Goal: Task Accomplishment & Management: Manage account settings

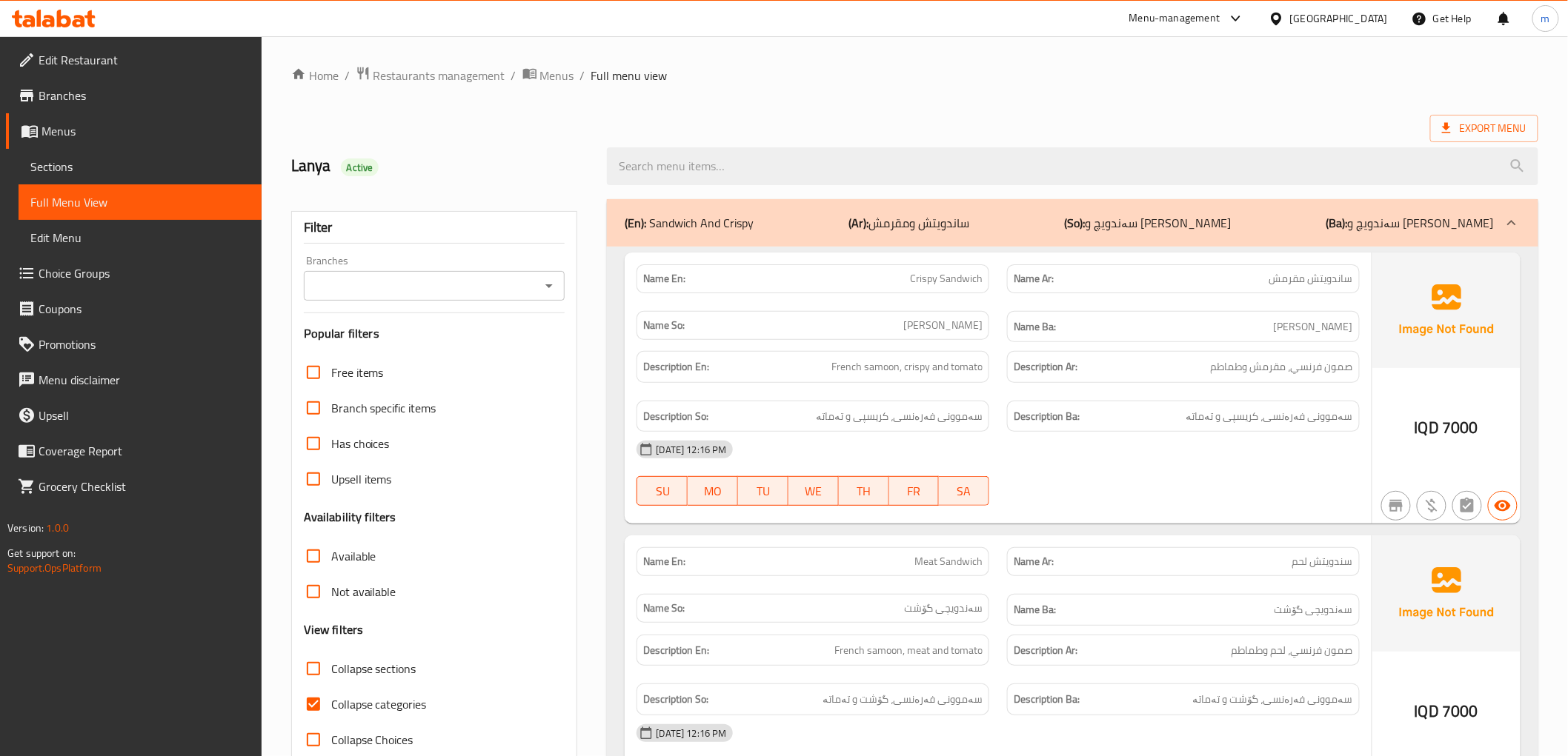
click at [85, 13] on icon at bounding box center [54, 19] width 84 height 18
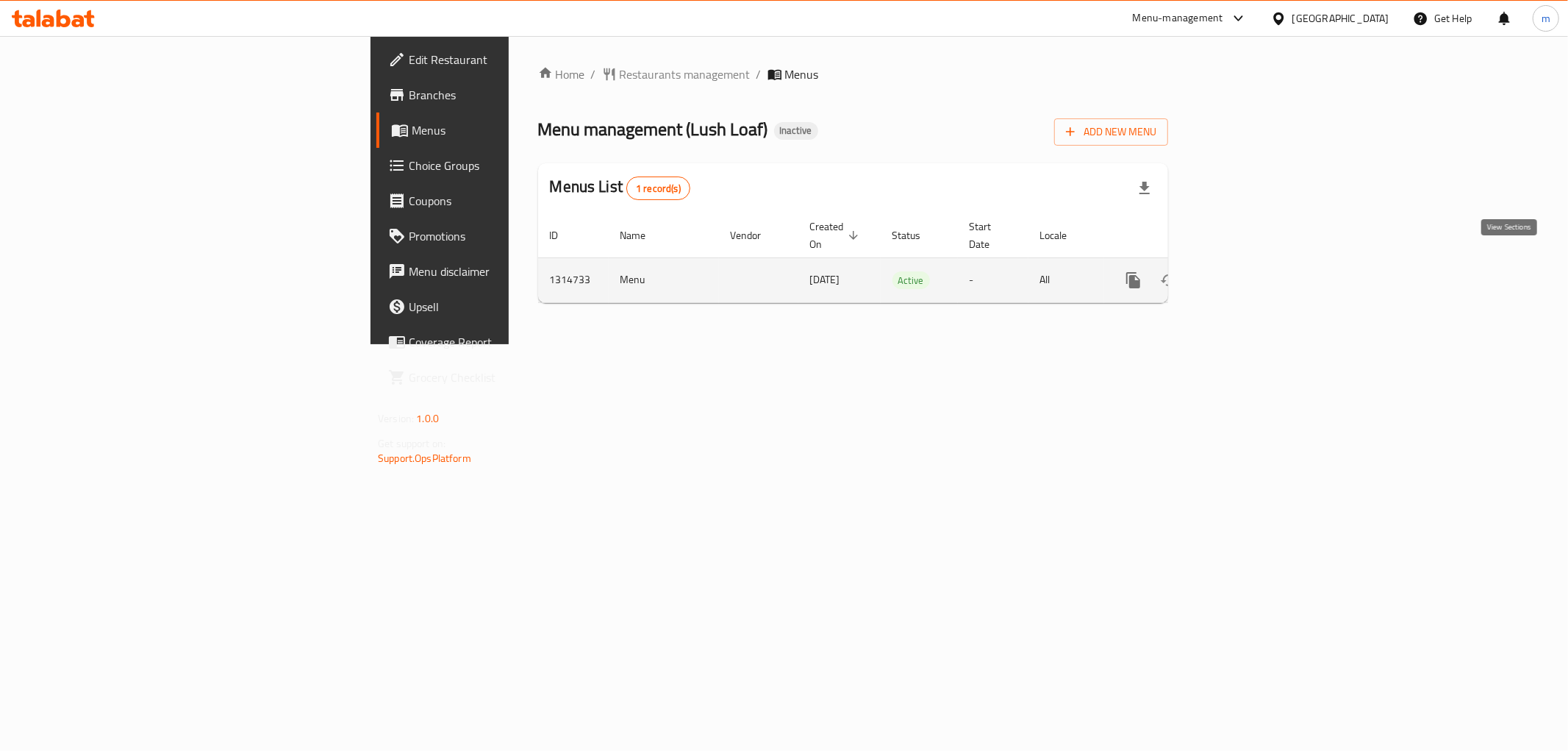
click at [1246, 274] on icon "enhanced table" at bounding box center [1240, 280] width 13 height 13
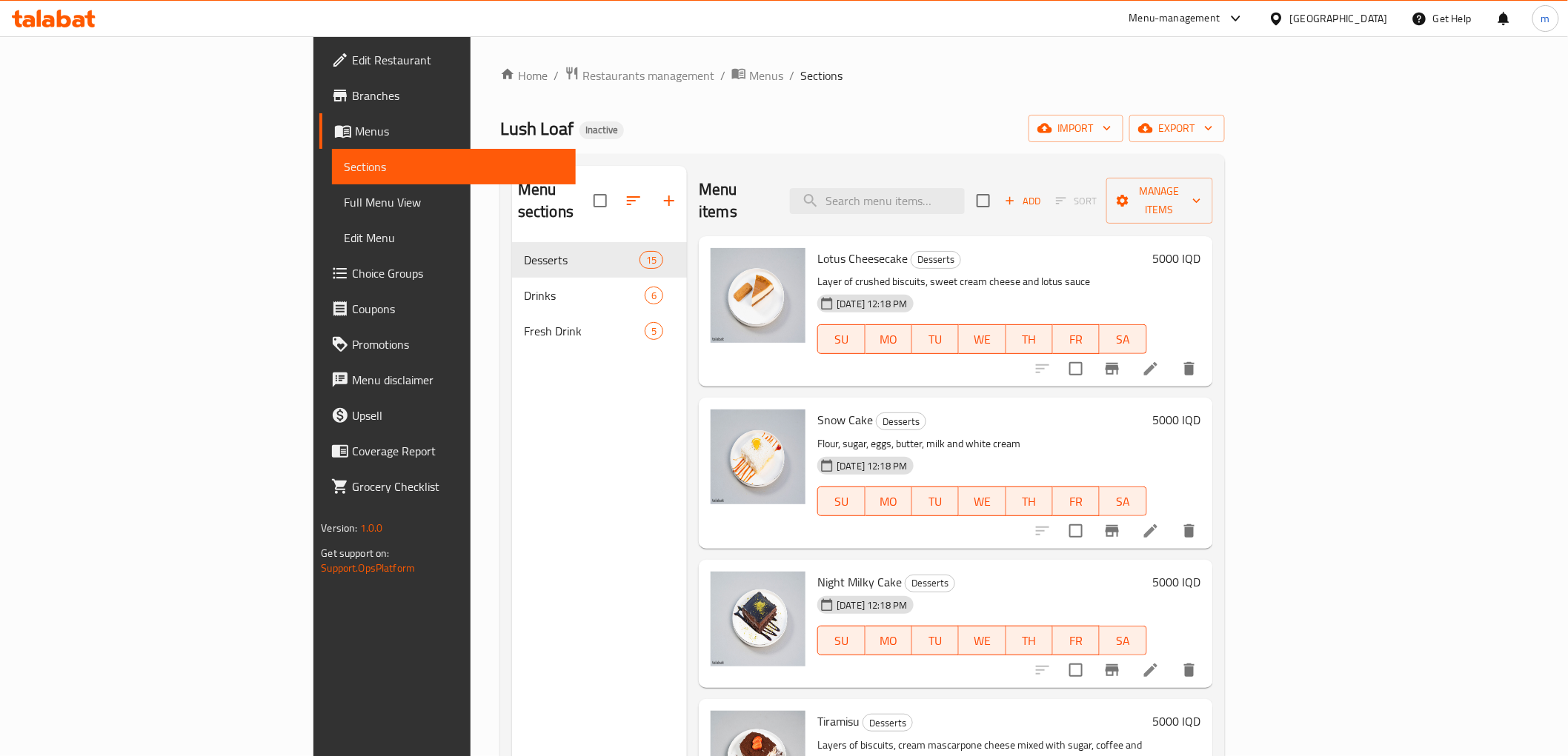
click at [344, 205] on span "Full Menu View" at bounding box center [454, 202] width 220 height 18
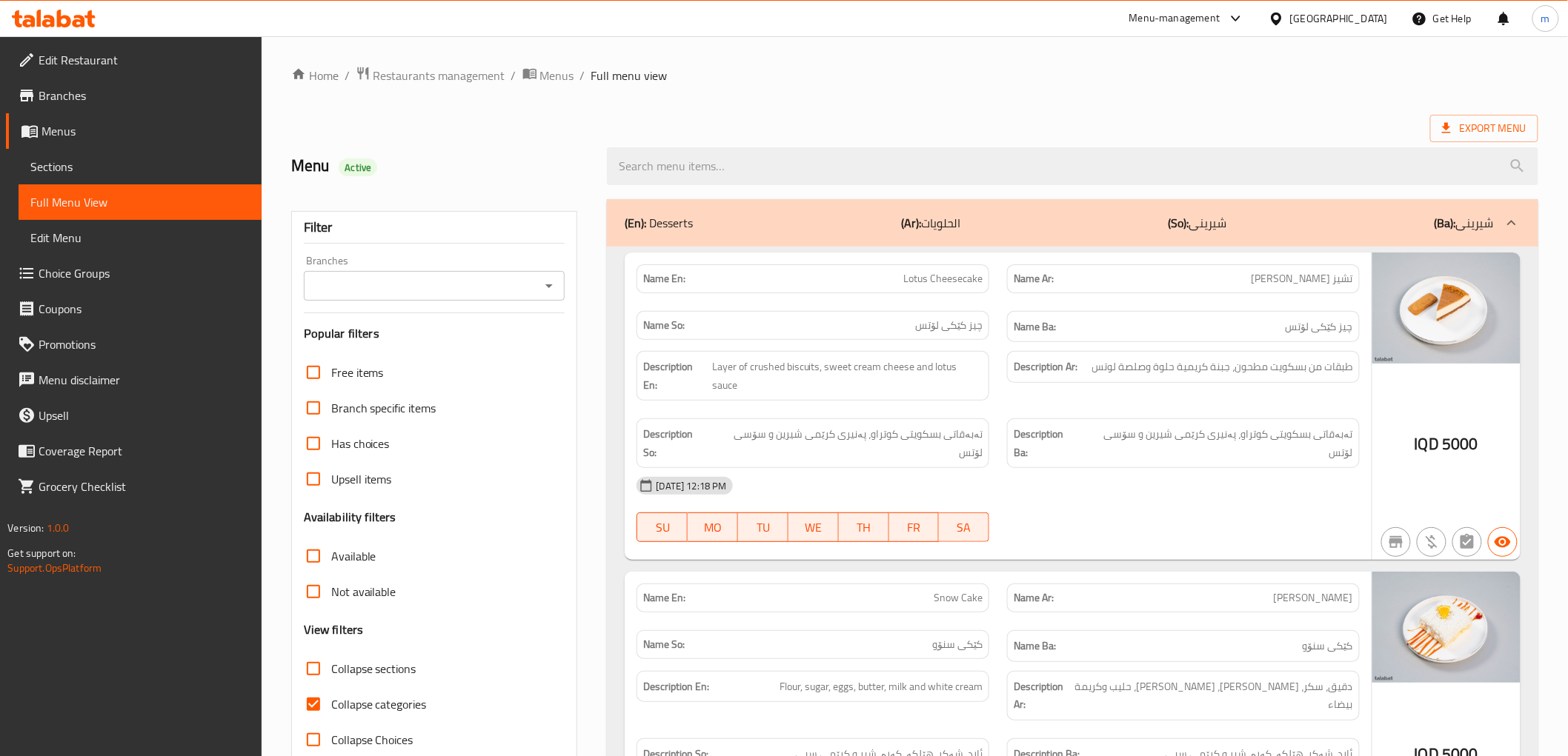
click at [550, 285] on icon "Open" at bounding box center [549, 286] width 7 height 4
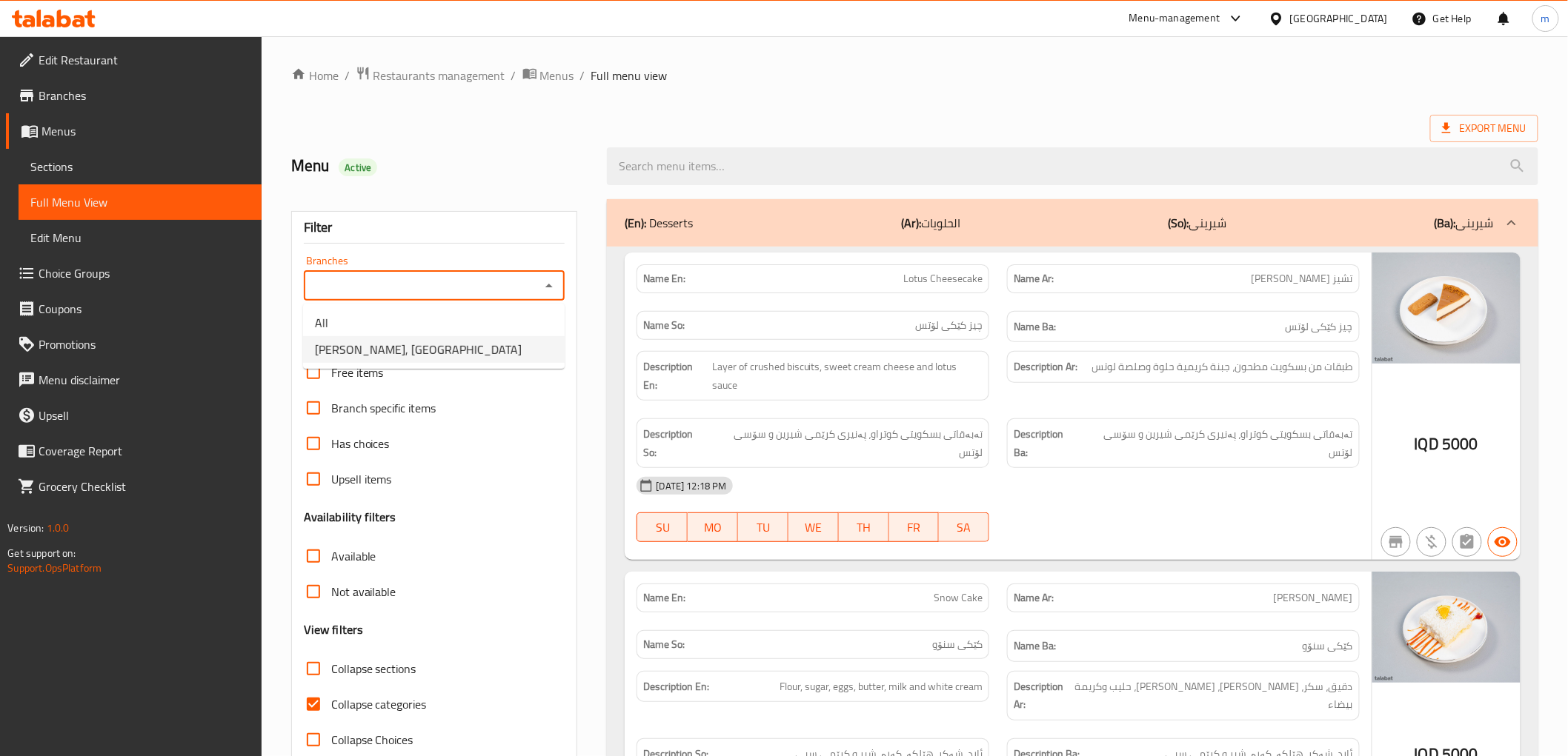
click at [475, 348] on li "Lush Loaf, Zin City" at bounding box center [434, 350] width 262 height 27
type input "Lush Loaf, Zin City"
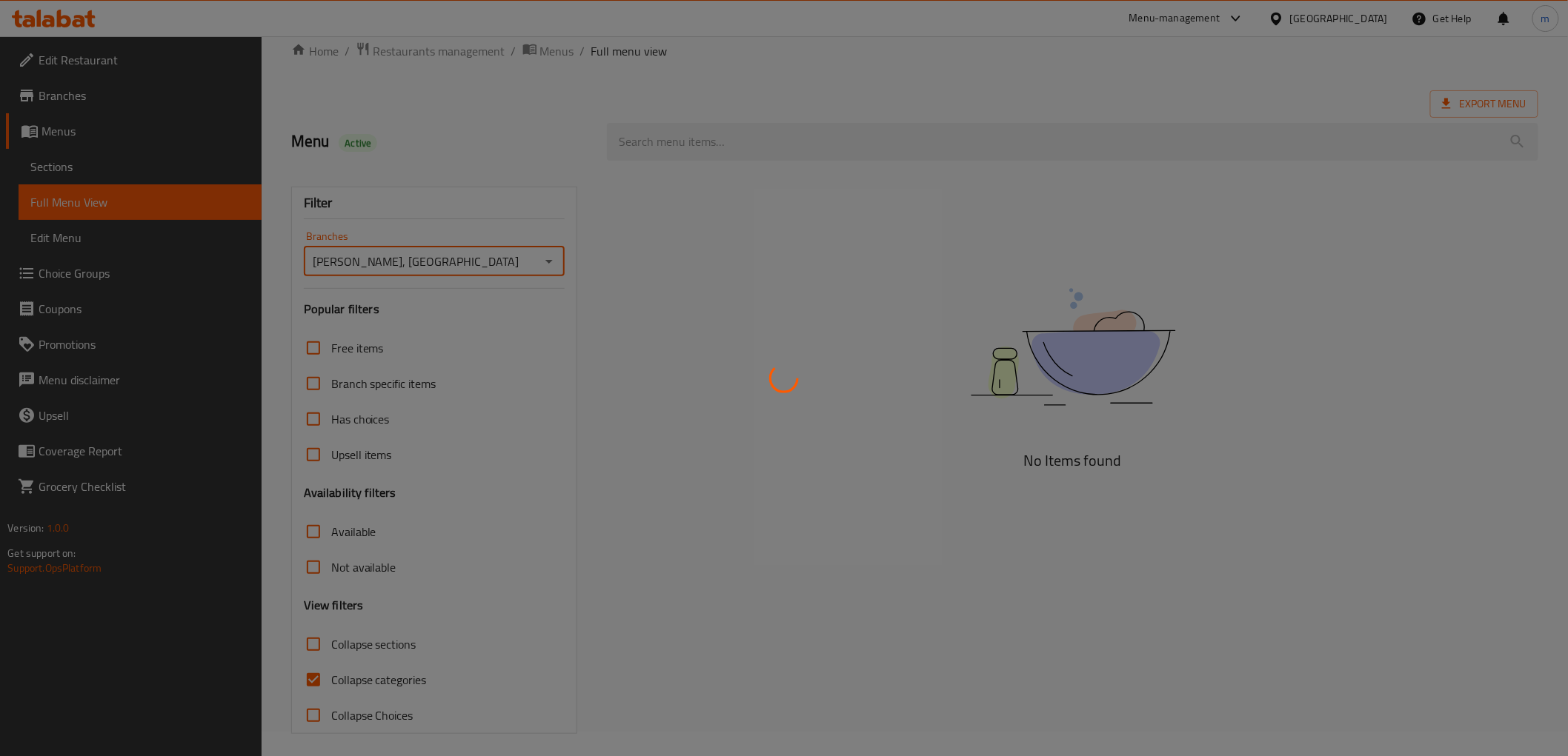
scroll to position [32, 0]
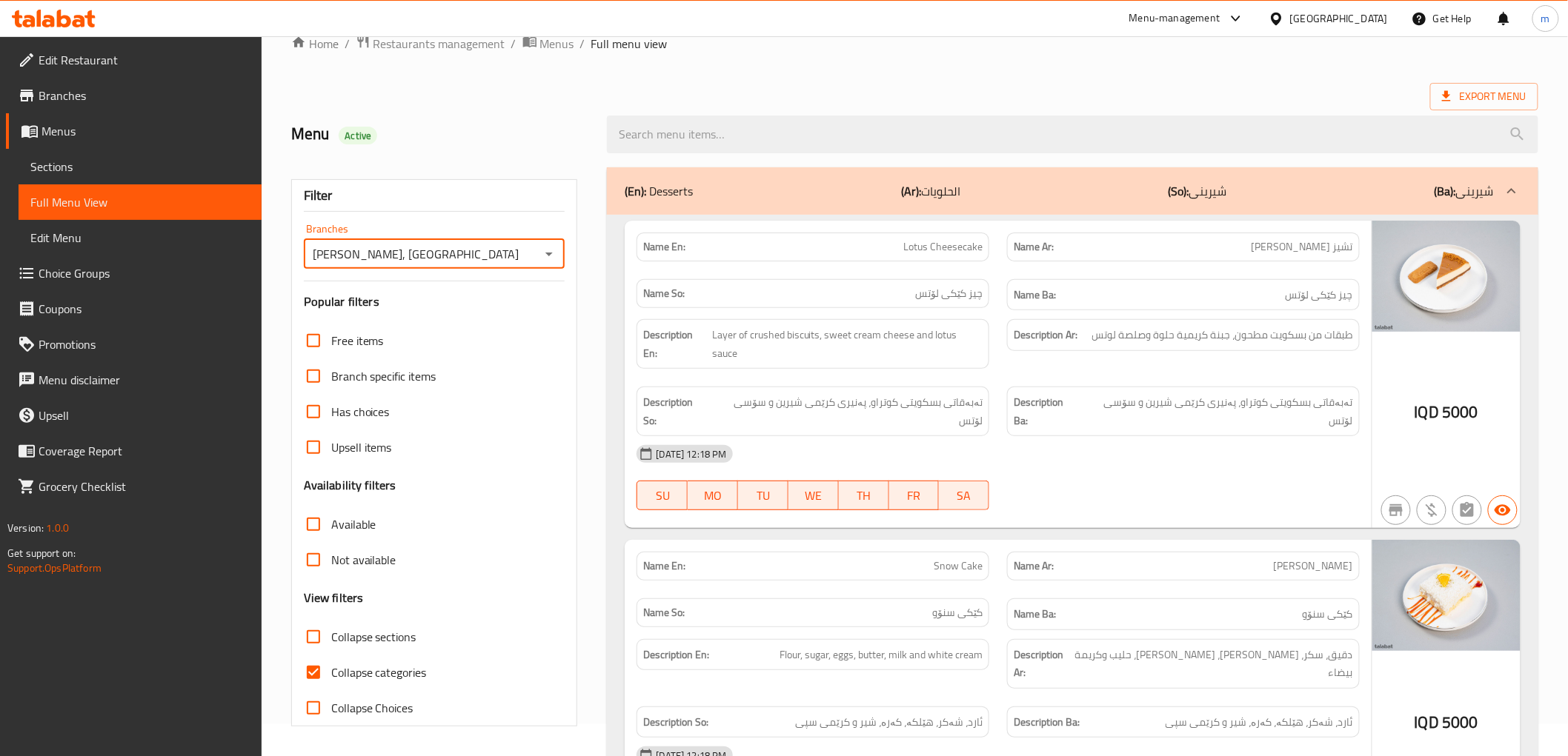
click at [314, 676] on input "Collapse categories" at bounding box center [314, 672] width 36 height 36
checkbox input "false"
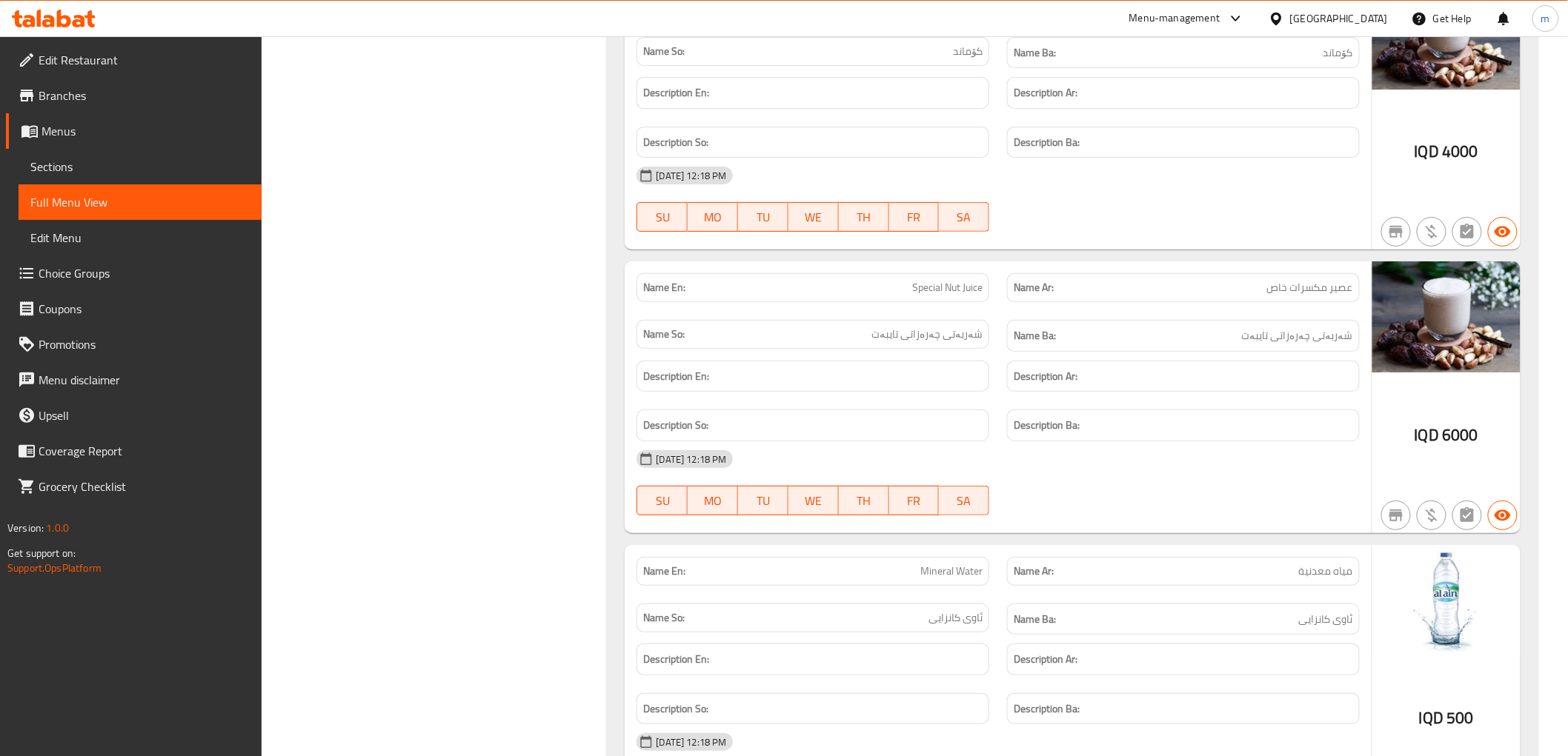
scroll to position [7164, 0]
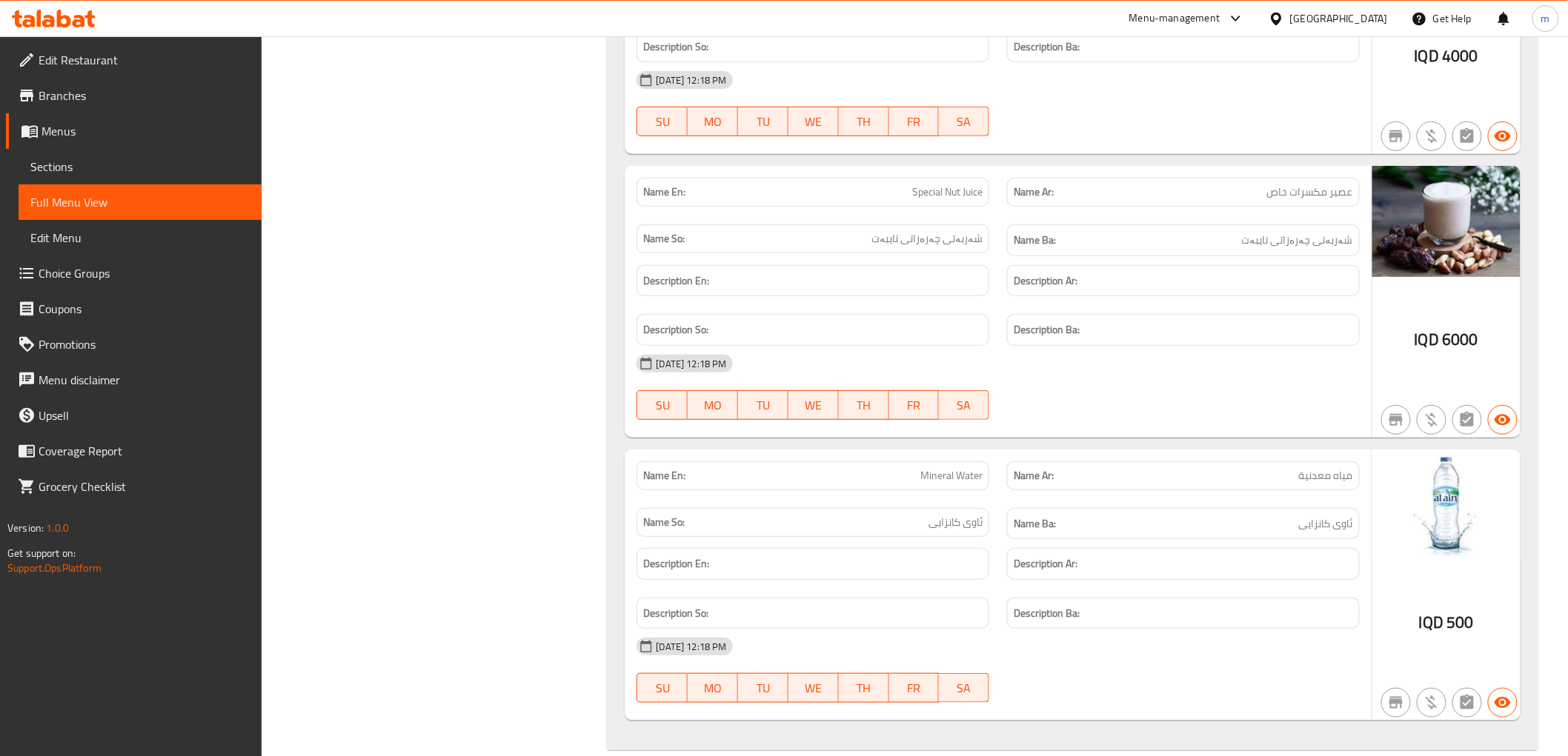
click at [1162, 462] on div "Name Ar: مياه معدنية" at bounding box center [1183, 476] width 353 height 29
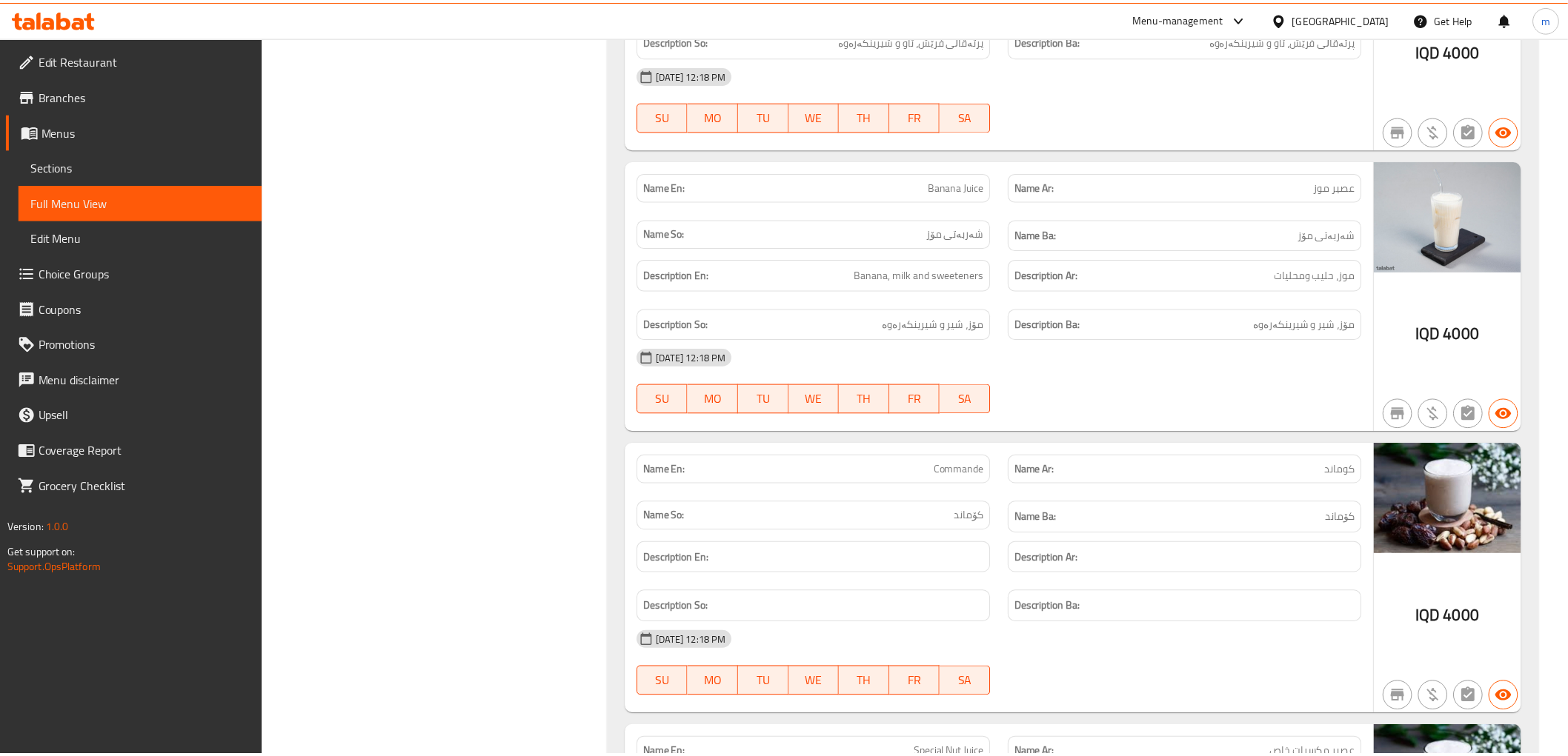
scroll to position [7232, 0]
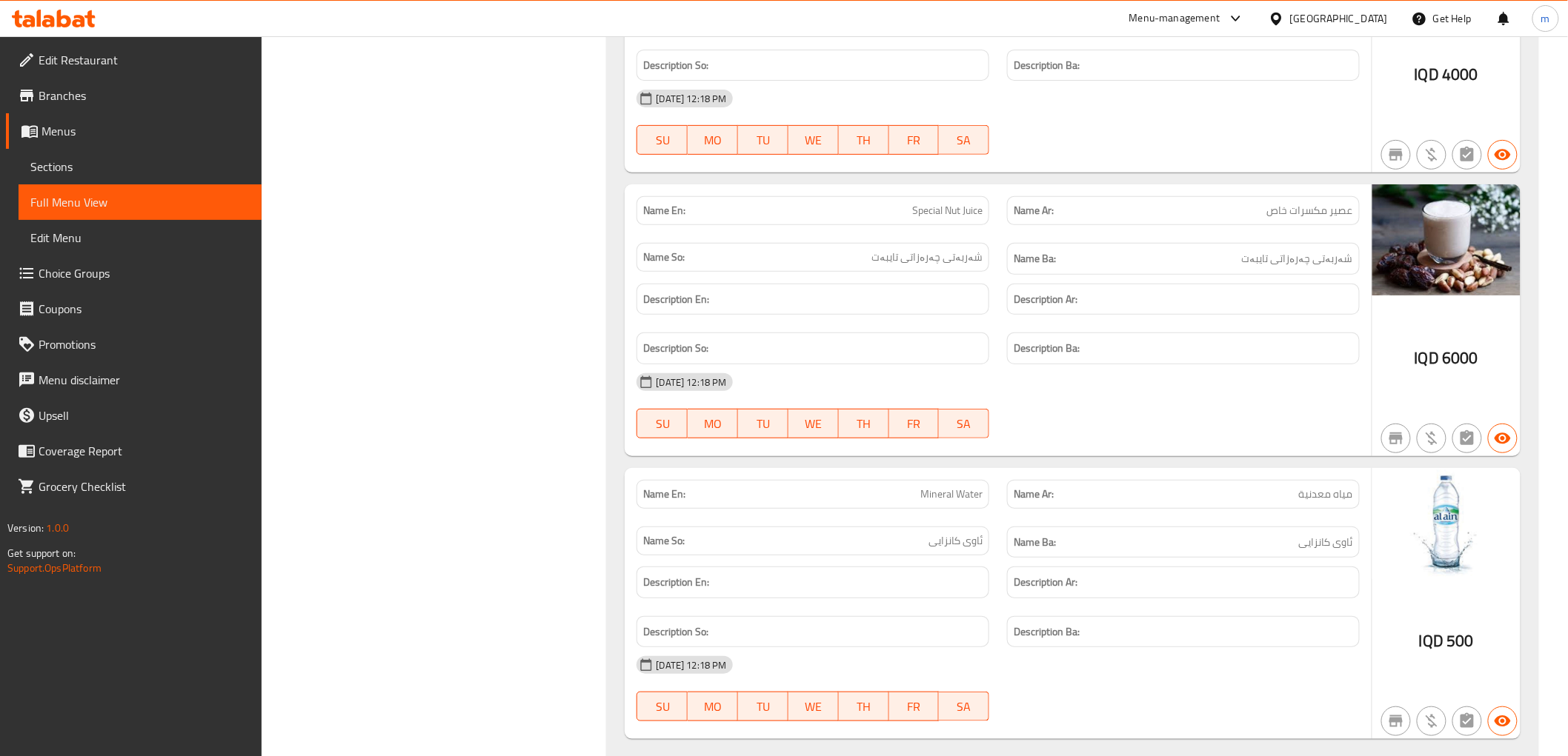
click at [141, 63] on span "Edit Restaurant" at bounding box center [144, 60] width 211 height 18
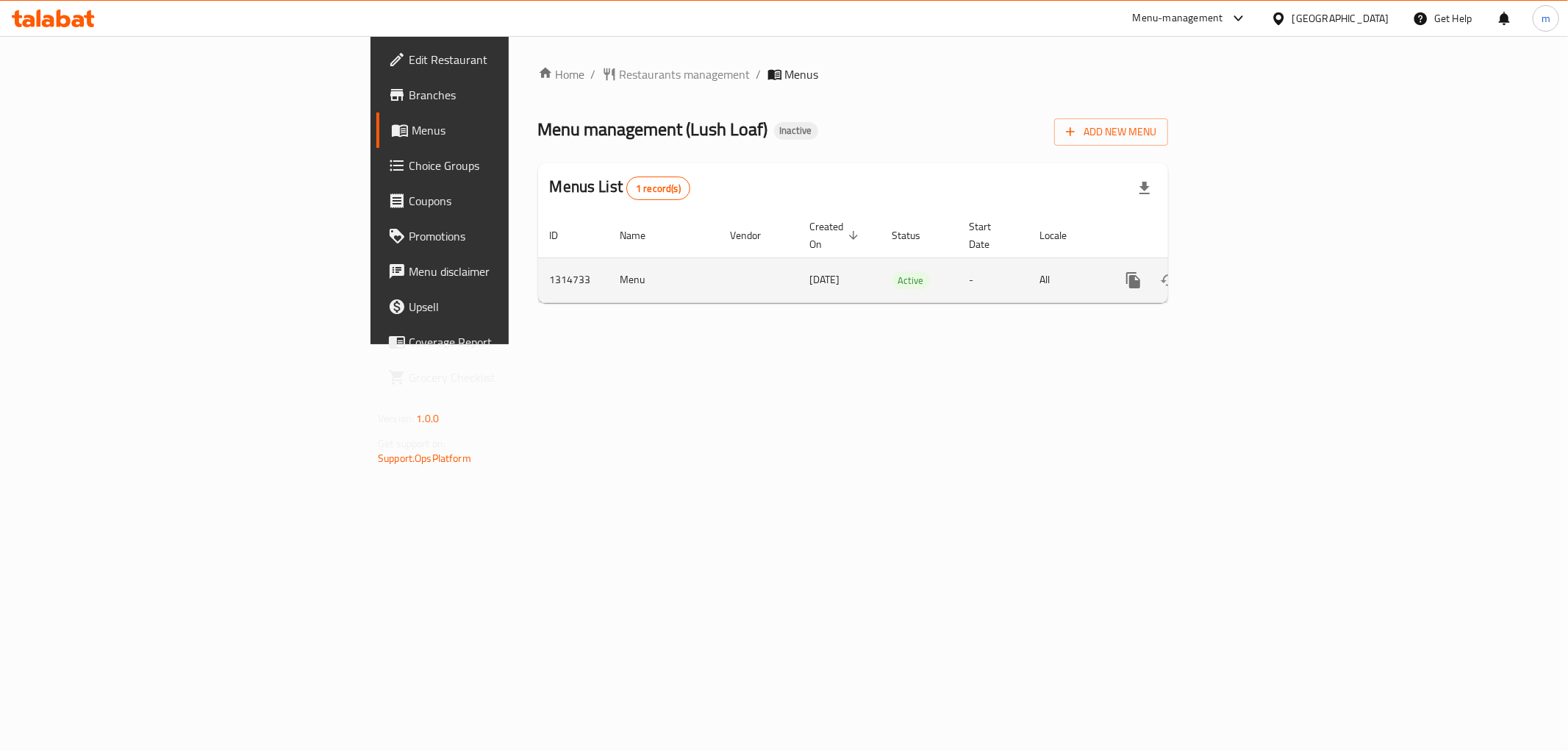
click at [1257, 266] on link "enhanced table" at bounding box center [1240, 280] width 36 height 36
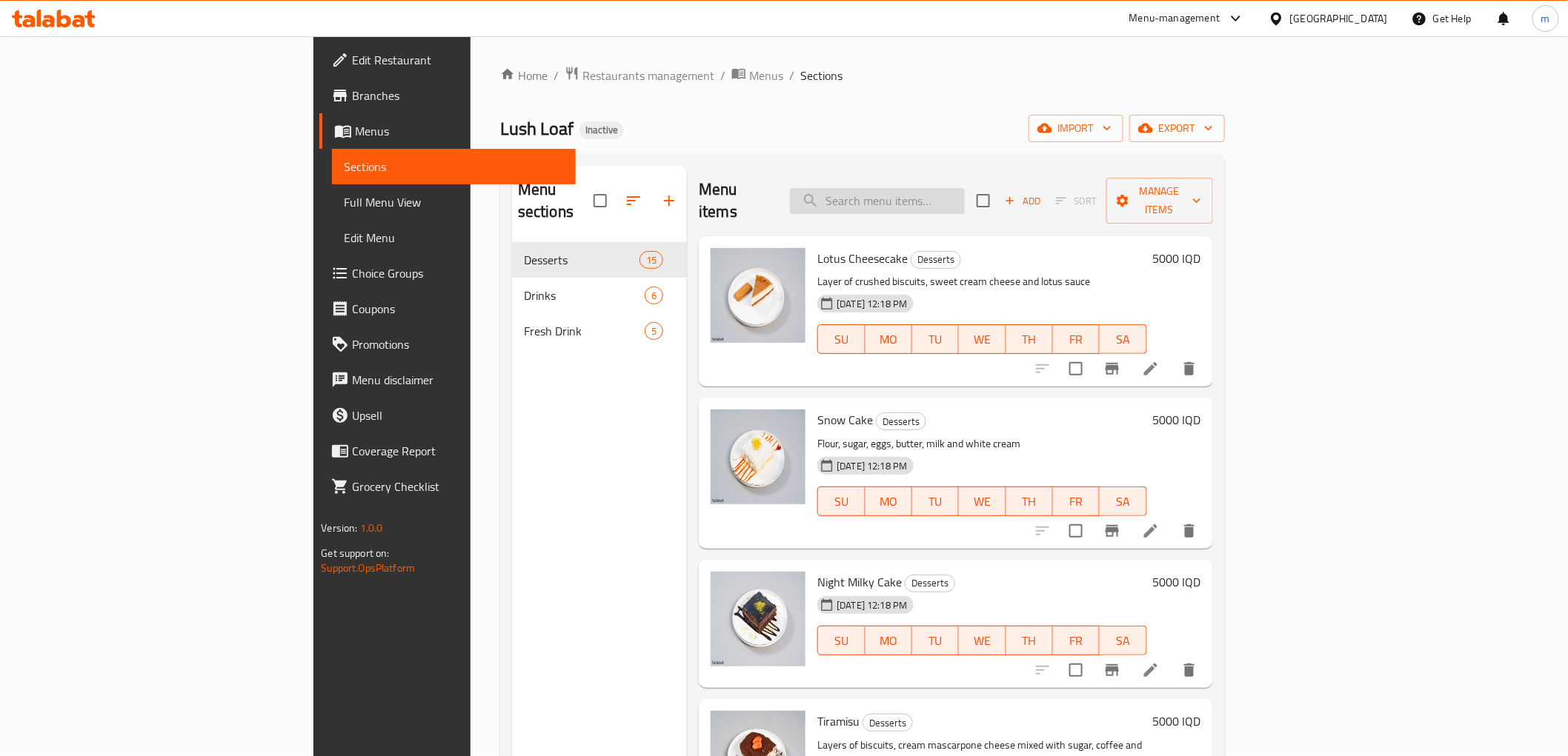
click at [934, 193] on input "search" at bounding box center [877, 201] width 175 height 26
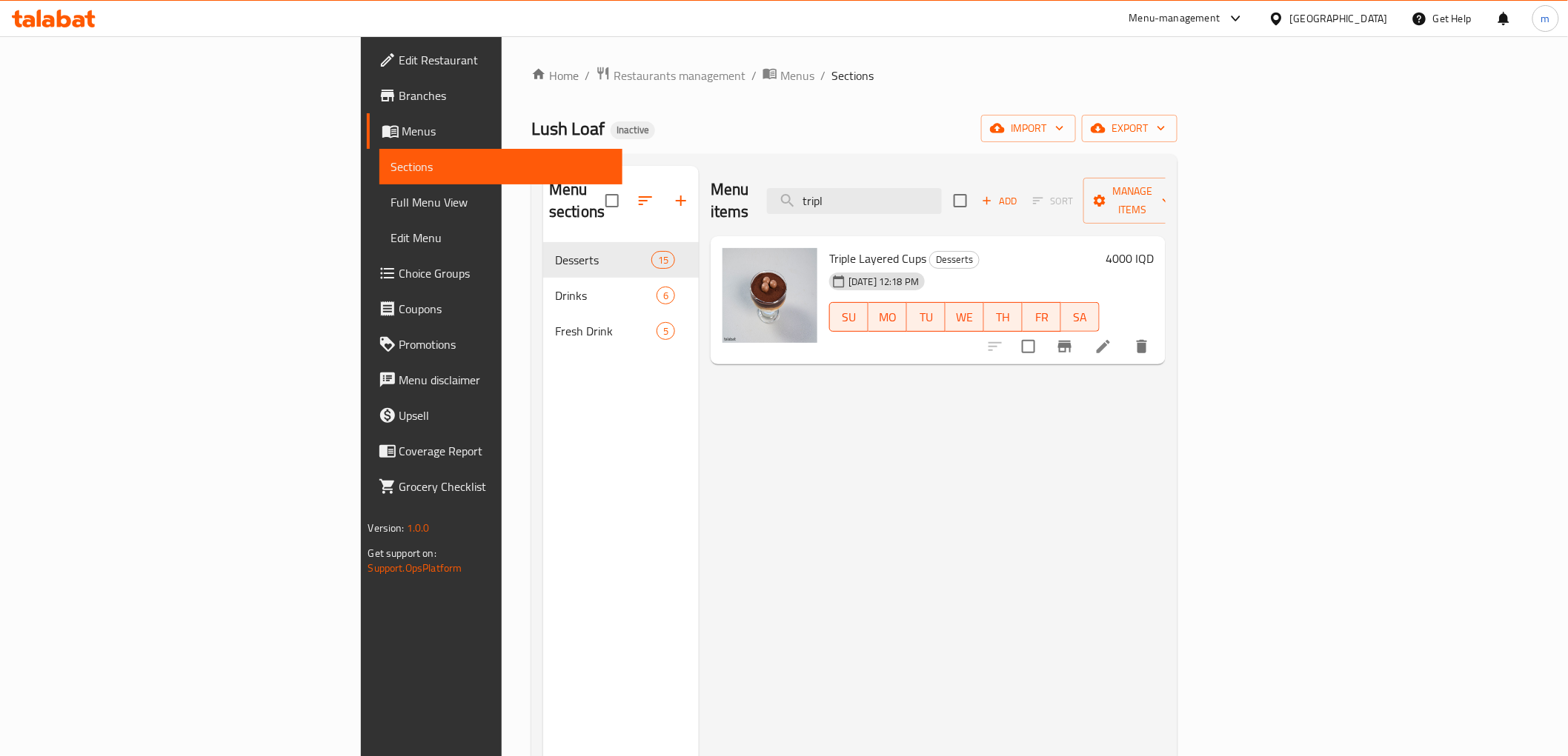
type input "tripl"
click at [399, 60] on span "Edit Restaurant" at bounding box center [505, 60] width 211 height 18
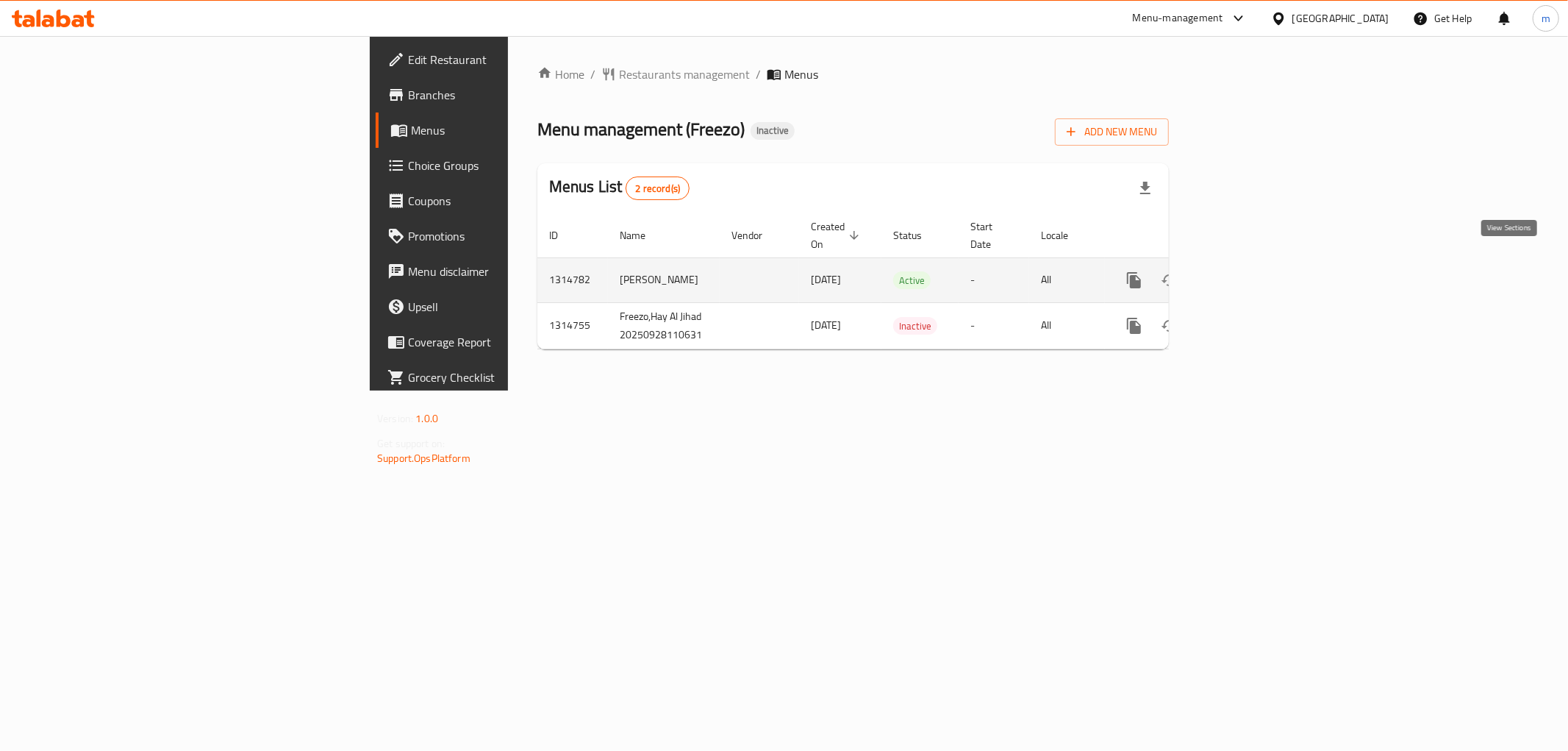
click at [1258, 262] on link "enhanced table" at bounding box center [1240, 280] width 36 height 36
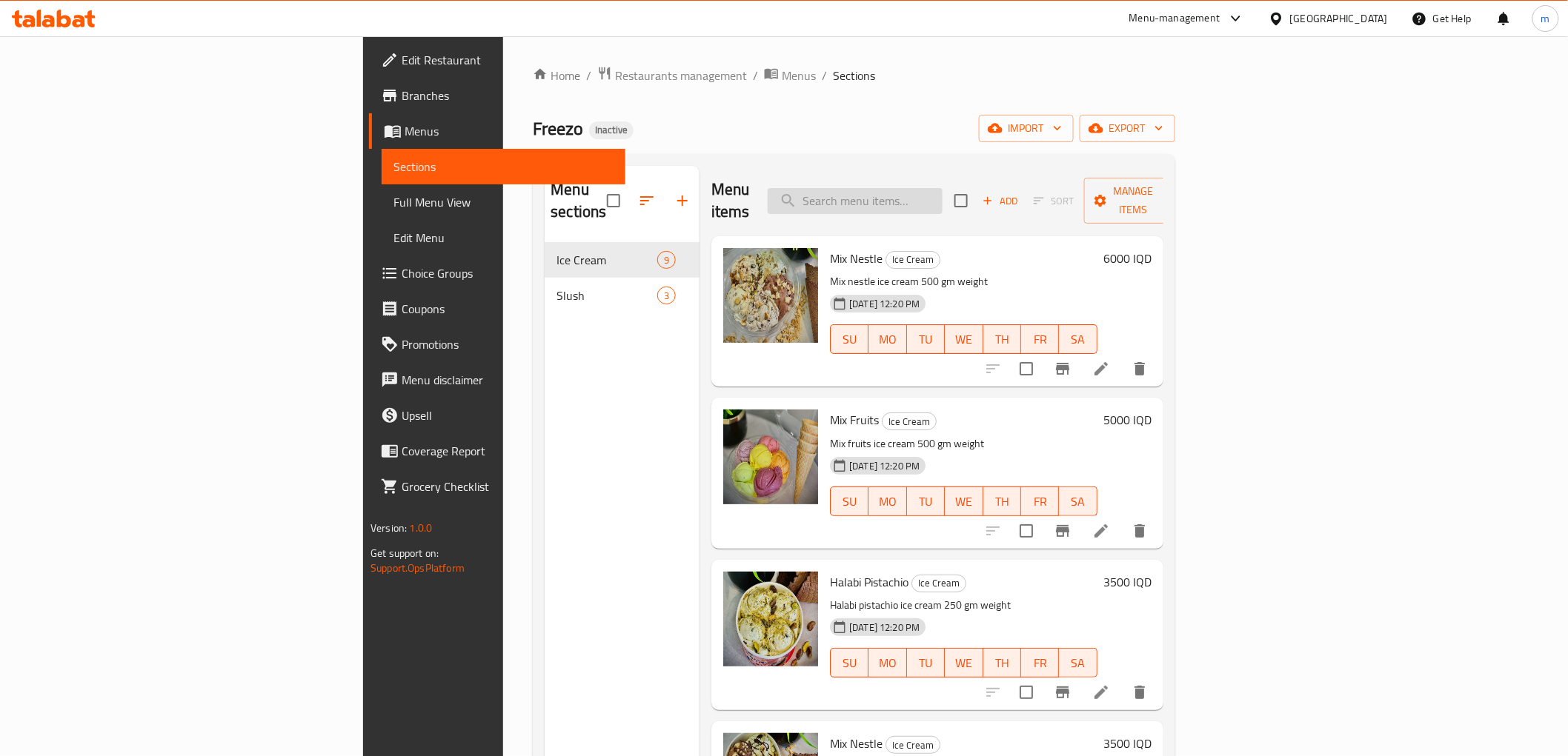
drag, startPoint x: 1052, startPoint y: 146, endPoint x: 956, endPoint y: 202, distance: 111.1
click at [1052, 146] on div "Home / Restaurants management / Menus / Sections Freezo Inactive import export …" at bounding box center [853, 500] width 642 height 868
click at [394, 211] on span "Full Menu View" at bounding box center [503, 202] width 220 height 18
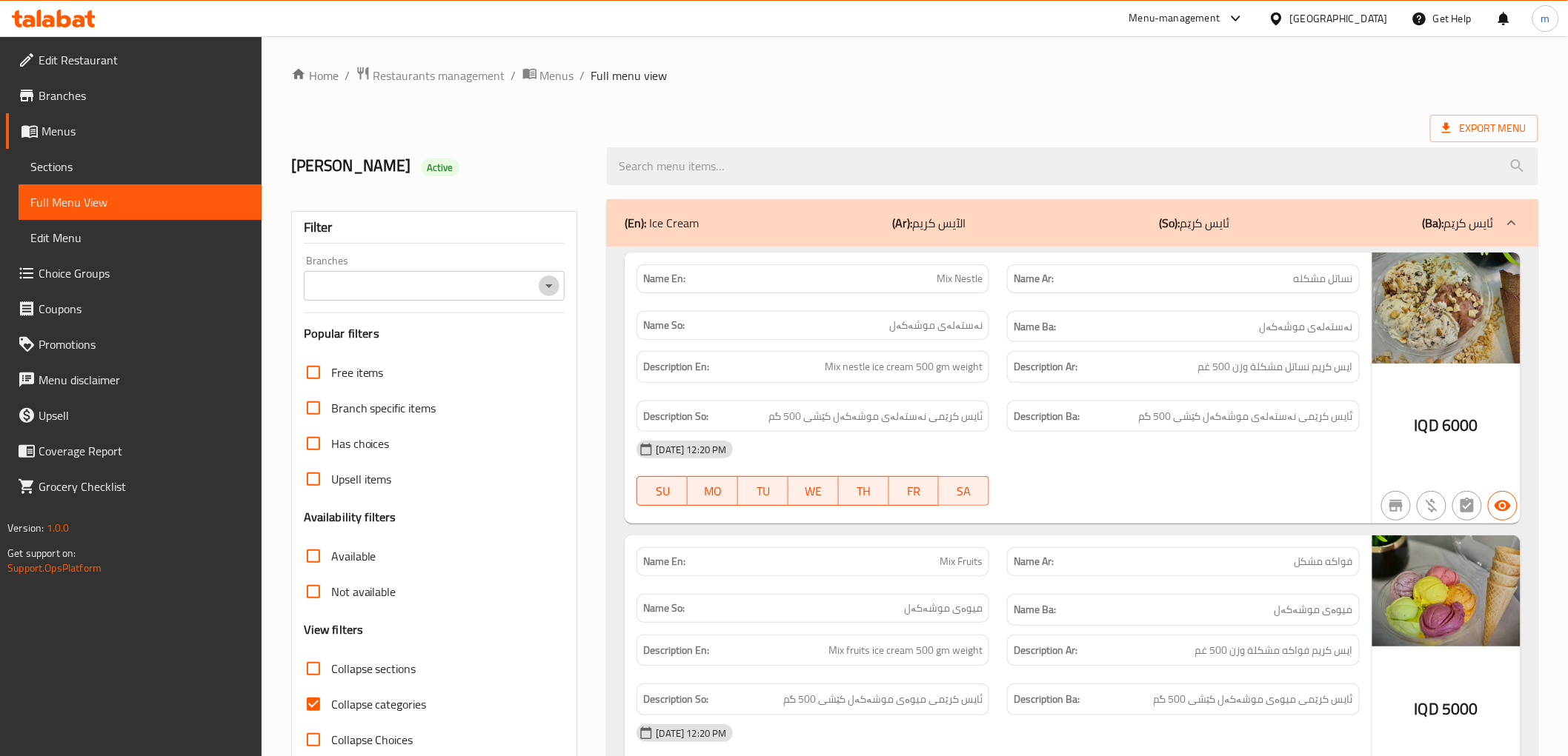
click at [554, 289] on icon "Open" at bounding box center [549, 286] width 18 height 18
click at [554, 284] on icon "Open" at bounding box center [549, 286] width 18 height 18
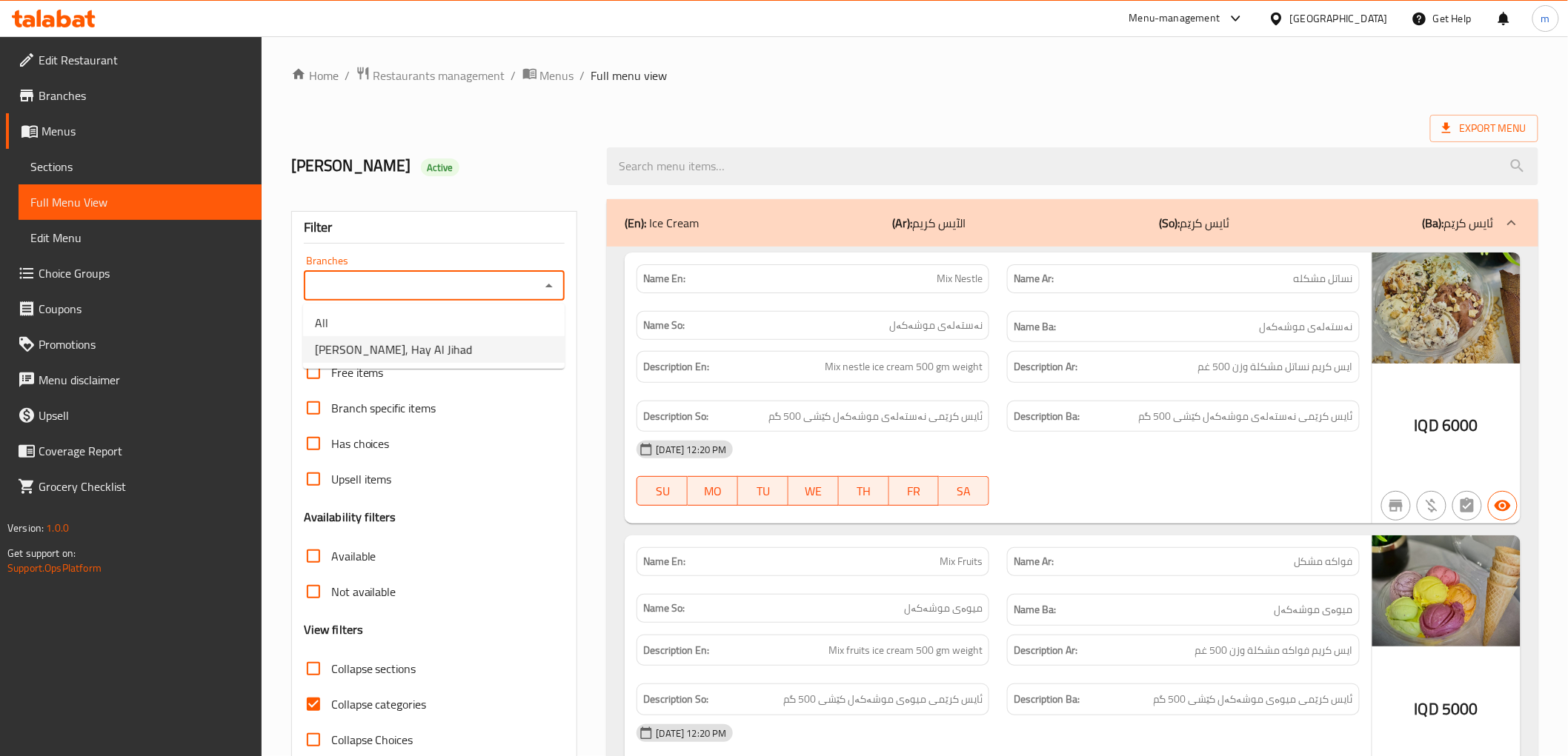
click at [487, 343] on li "[PERSON_NAME], Hay Al Jihad" at bounding box center [434, 350] width 262 height 27
type input "[PERSON_NAME], Hay Al Jihad"
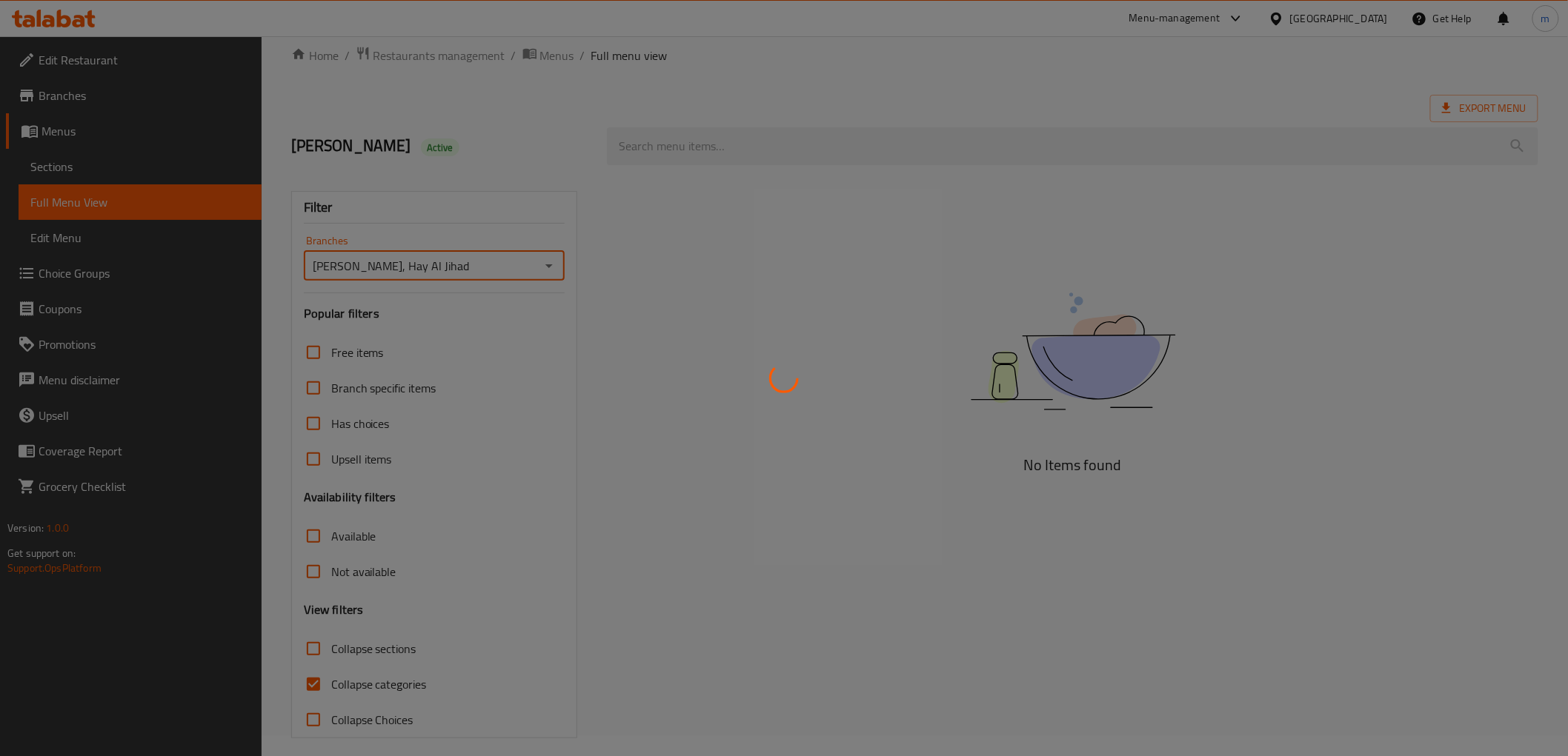
scroll to position [32, 0]
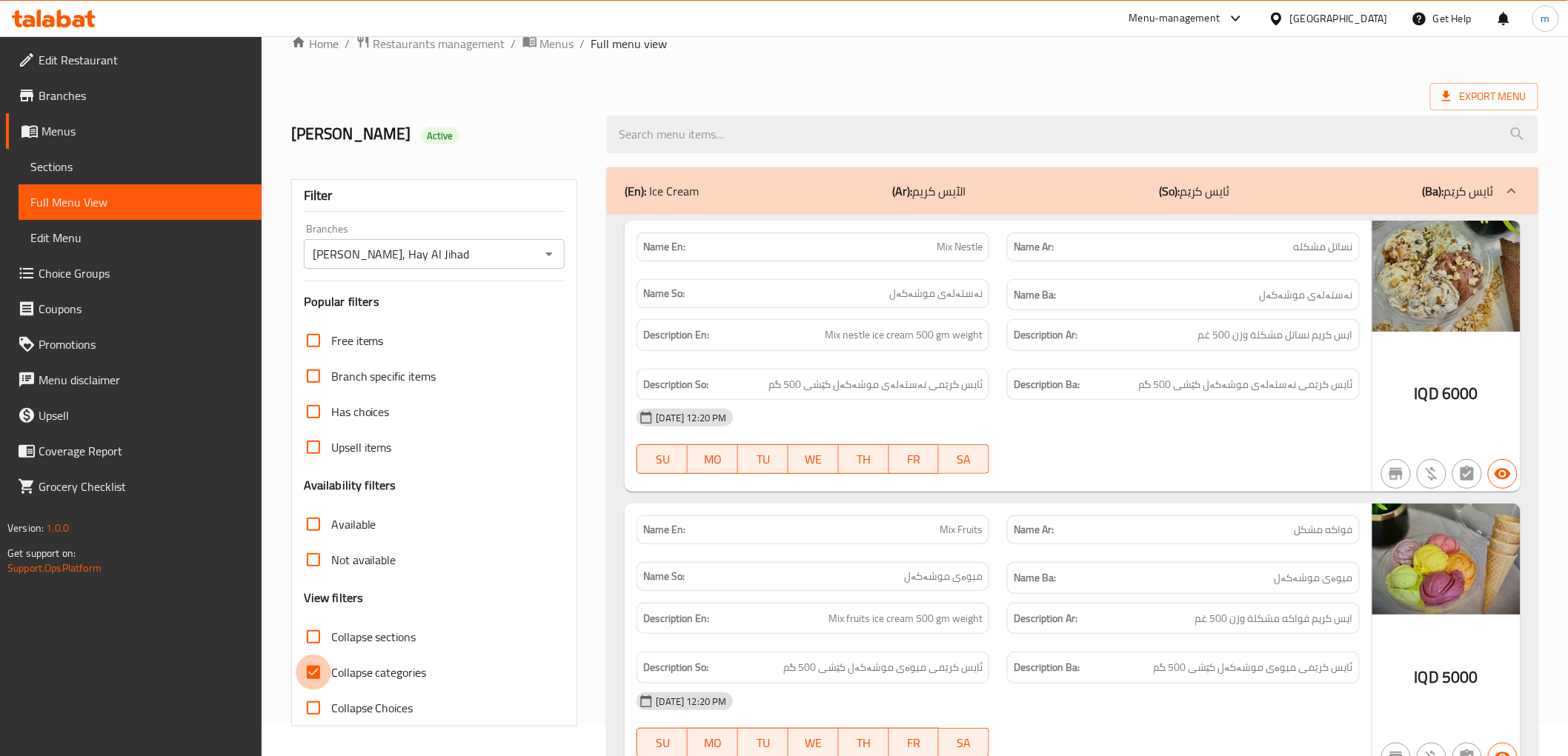
click at [317, 676] on input "Collapse categories" at bounding box center [314, 672] width 36 height 36
checkbox input "false"
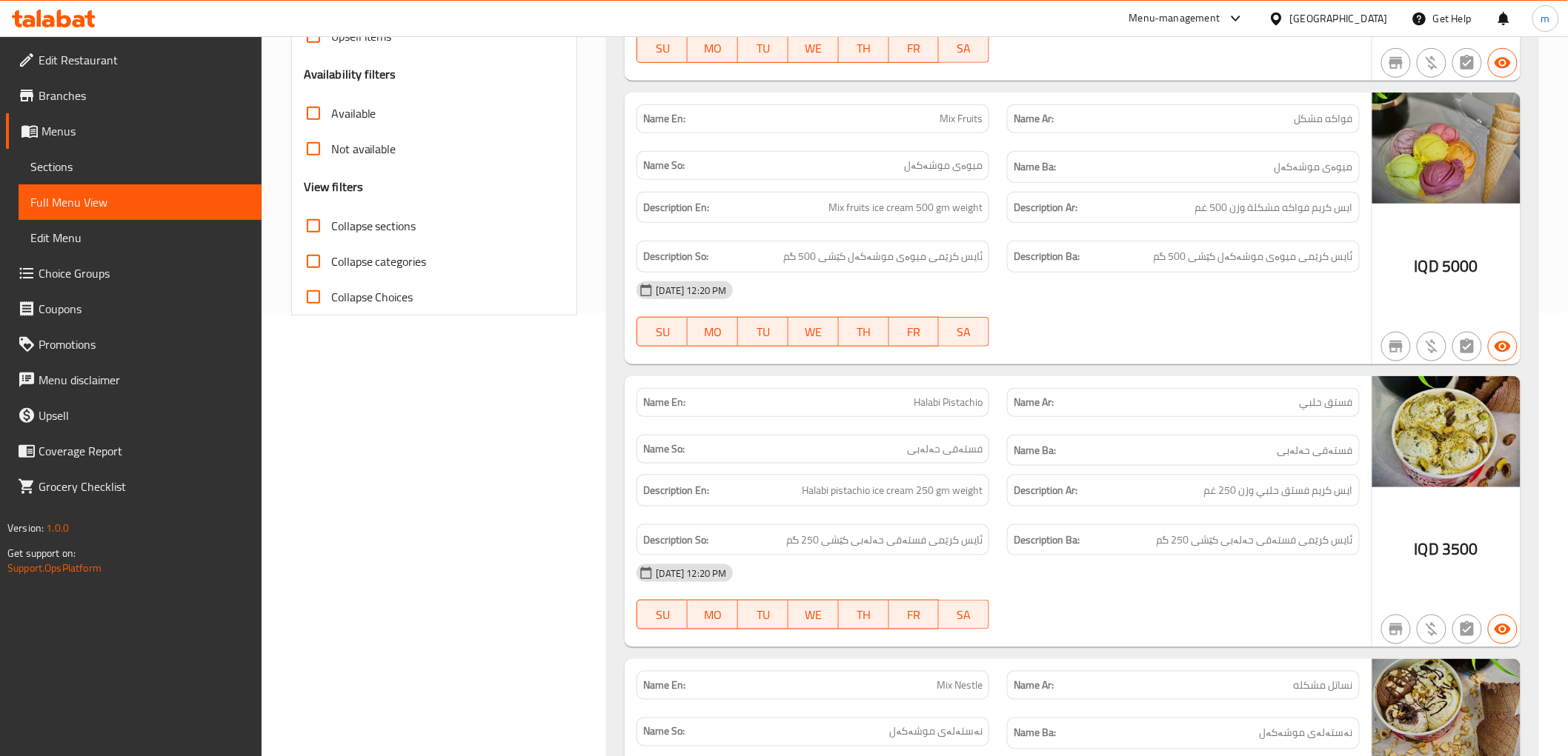
scroll to position [717, 0]
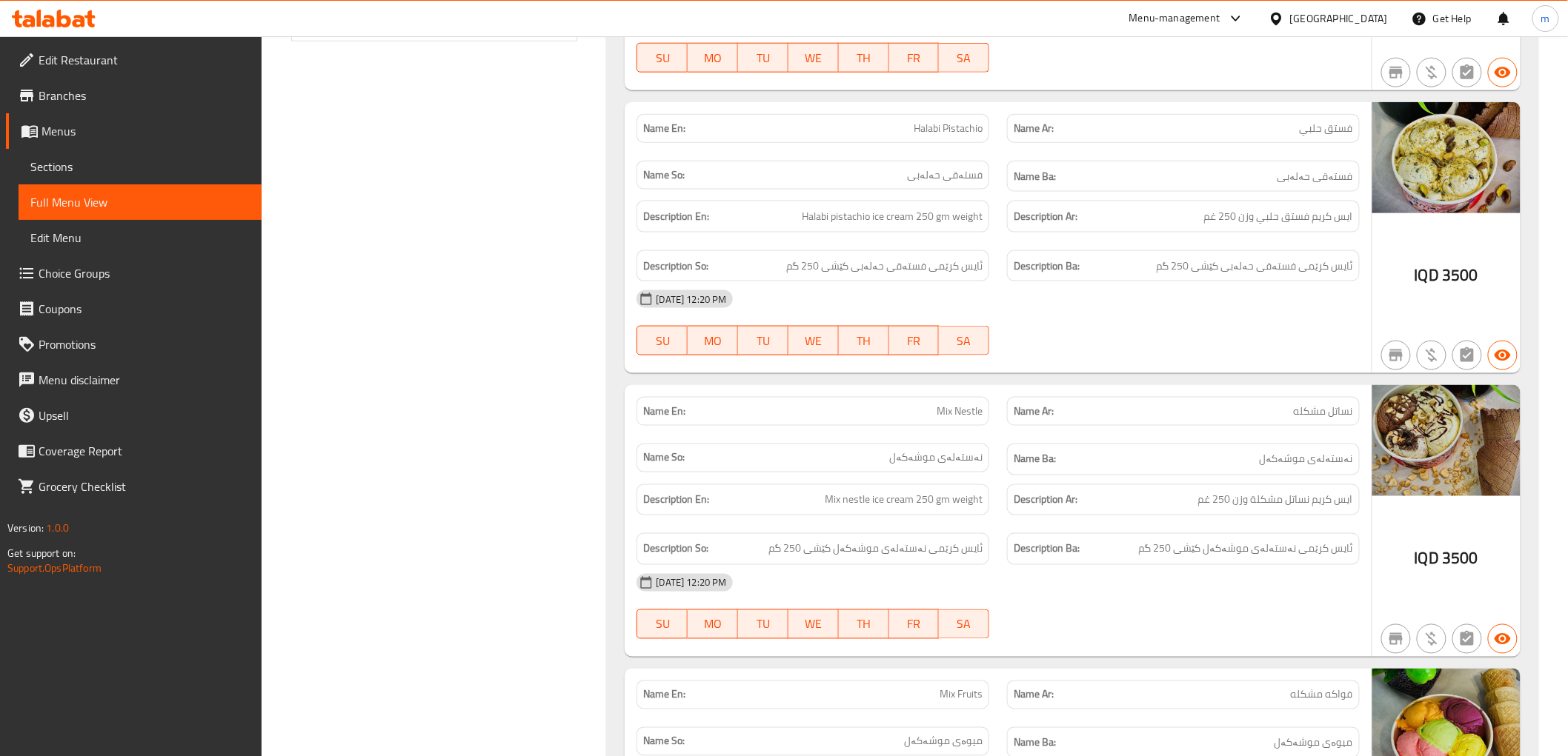
click at [930, 411] on p "Name En: Mix Nestle" at bounding box center [812, 411] width 339 height 15
click at [930, 412] on p "Name En: Mix Nestle" at bounding box center [812, 411] width 339 height 15
copy span "Mix Nestle"
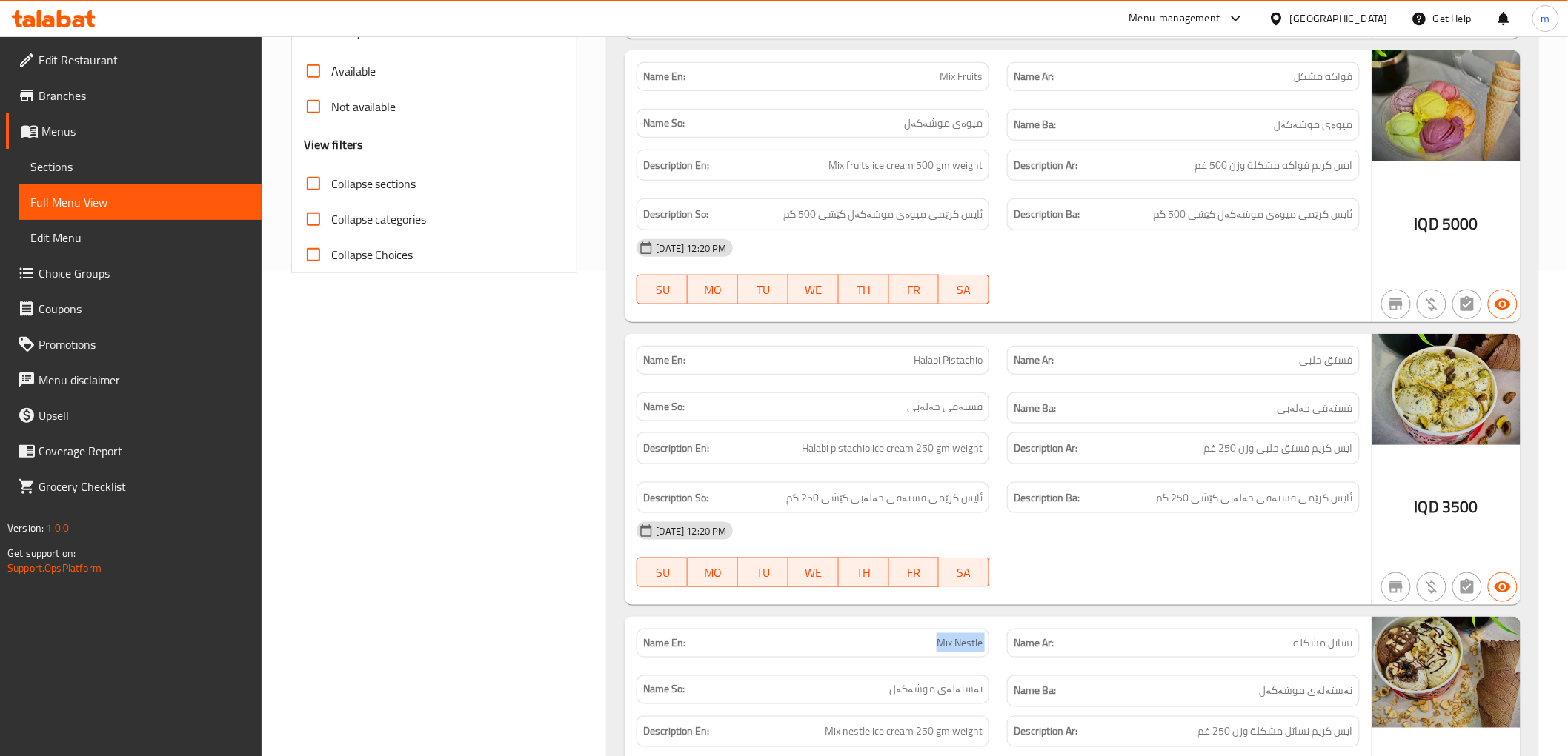
scroll to position [306, 0]
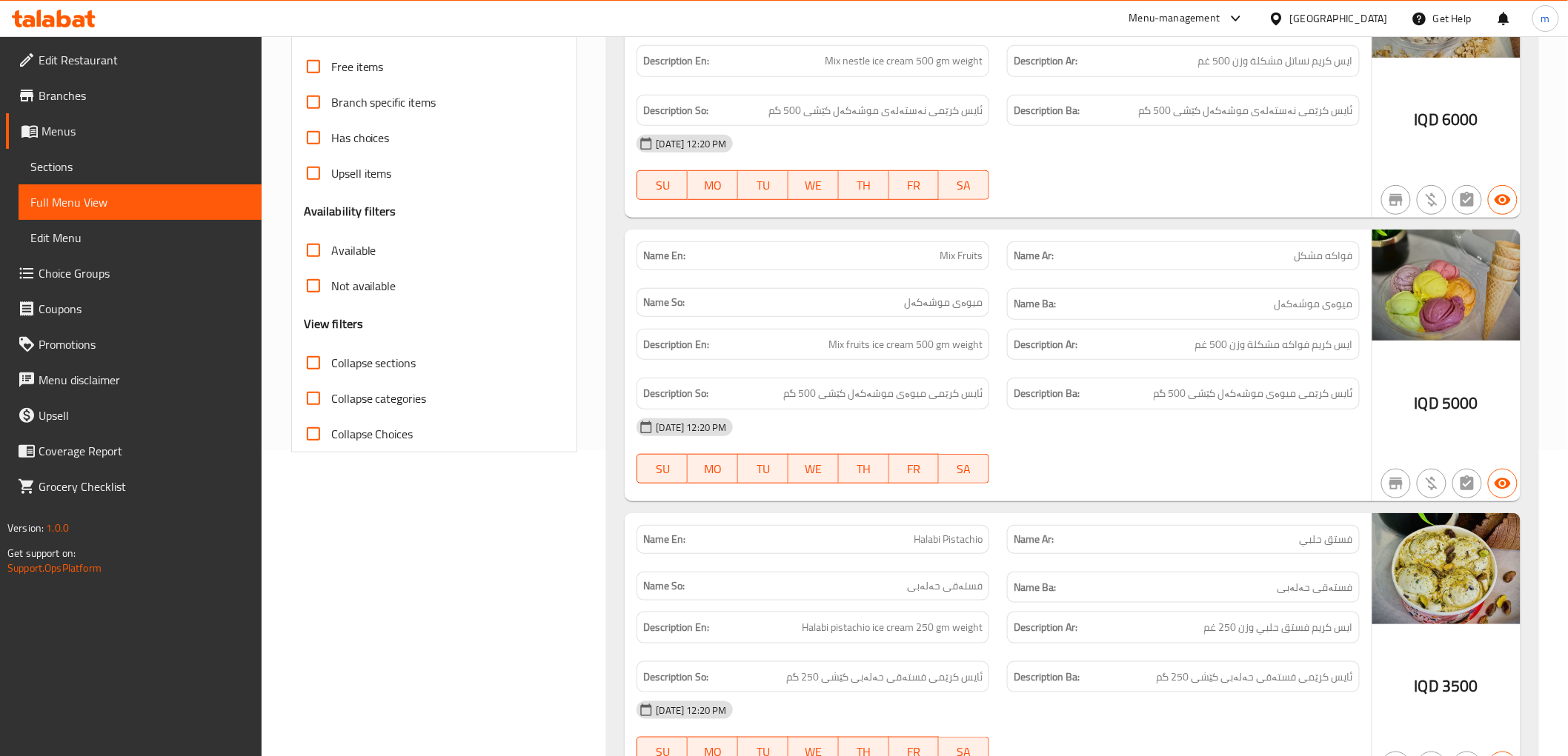
click at [950, 250] on span "Mix Fruits" at bounding box center [960, 255] width 43 height 15
copy span "Mix Fruits"
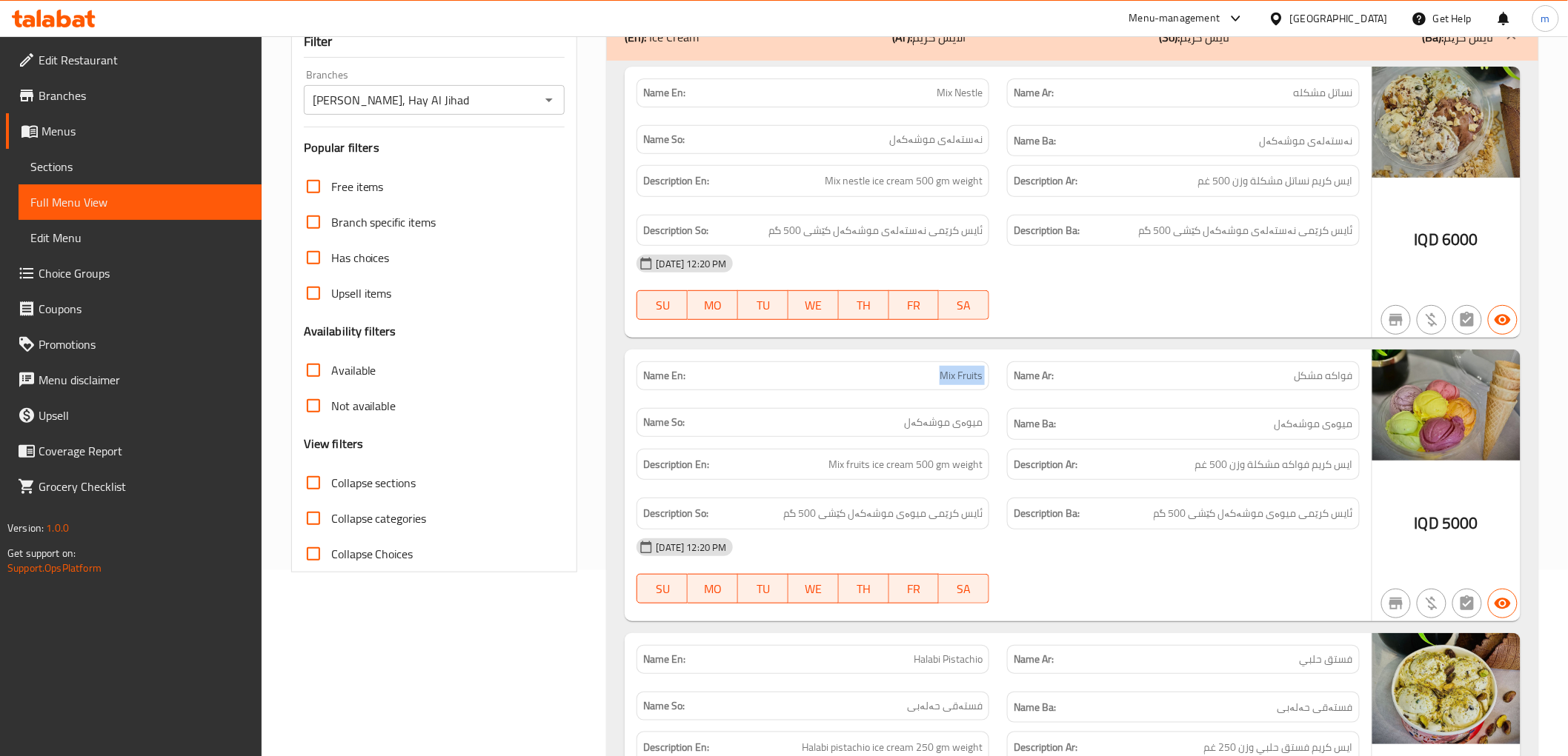
scroll to position [0, 0]
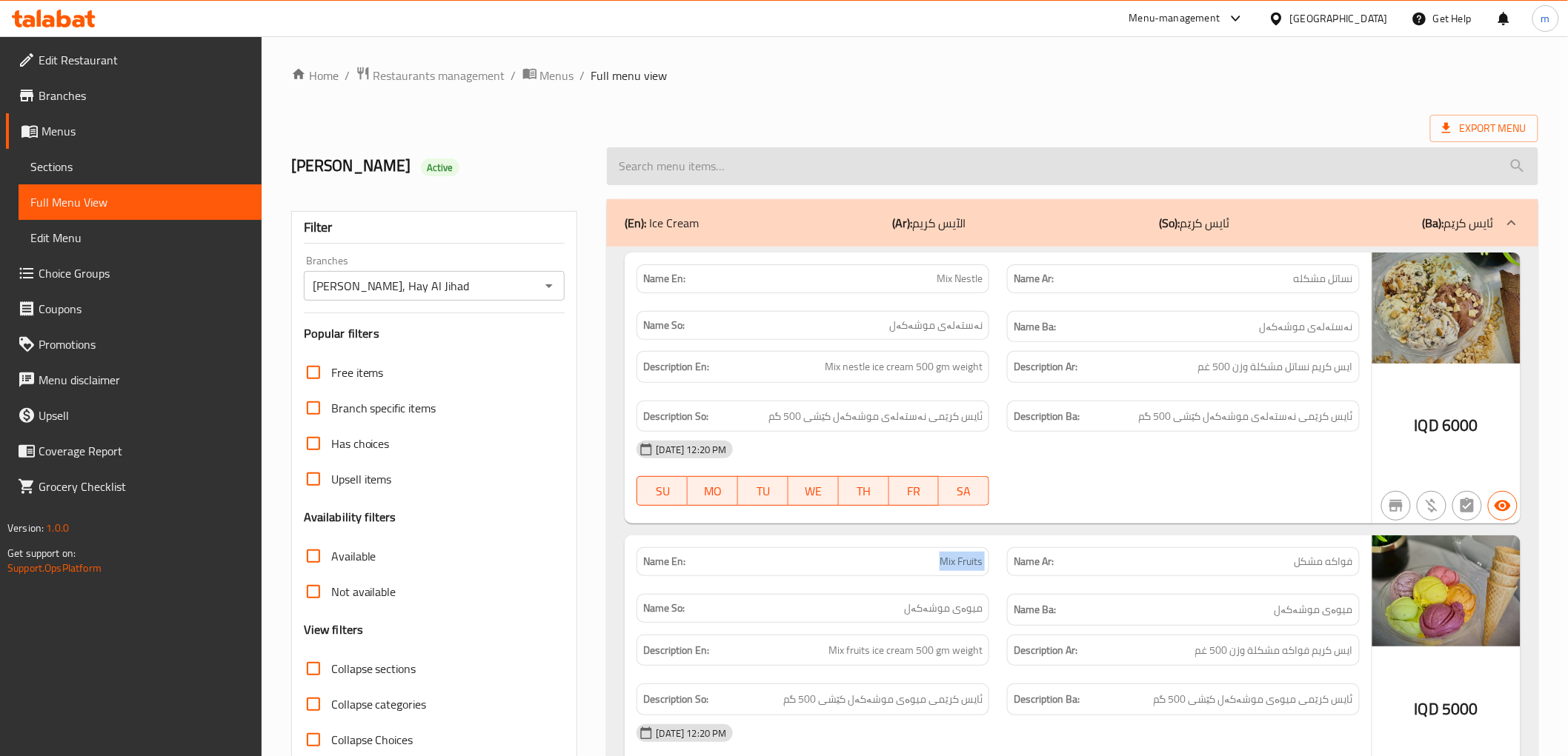
click at [687, 169] on input "search" at bounding box center [1072, 166] width 930 height 37
paste input "Mix Fruits"
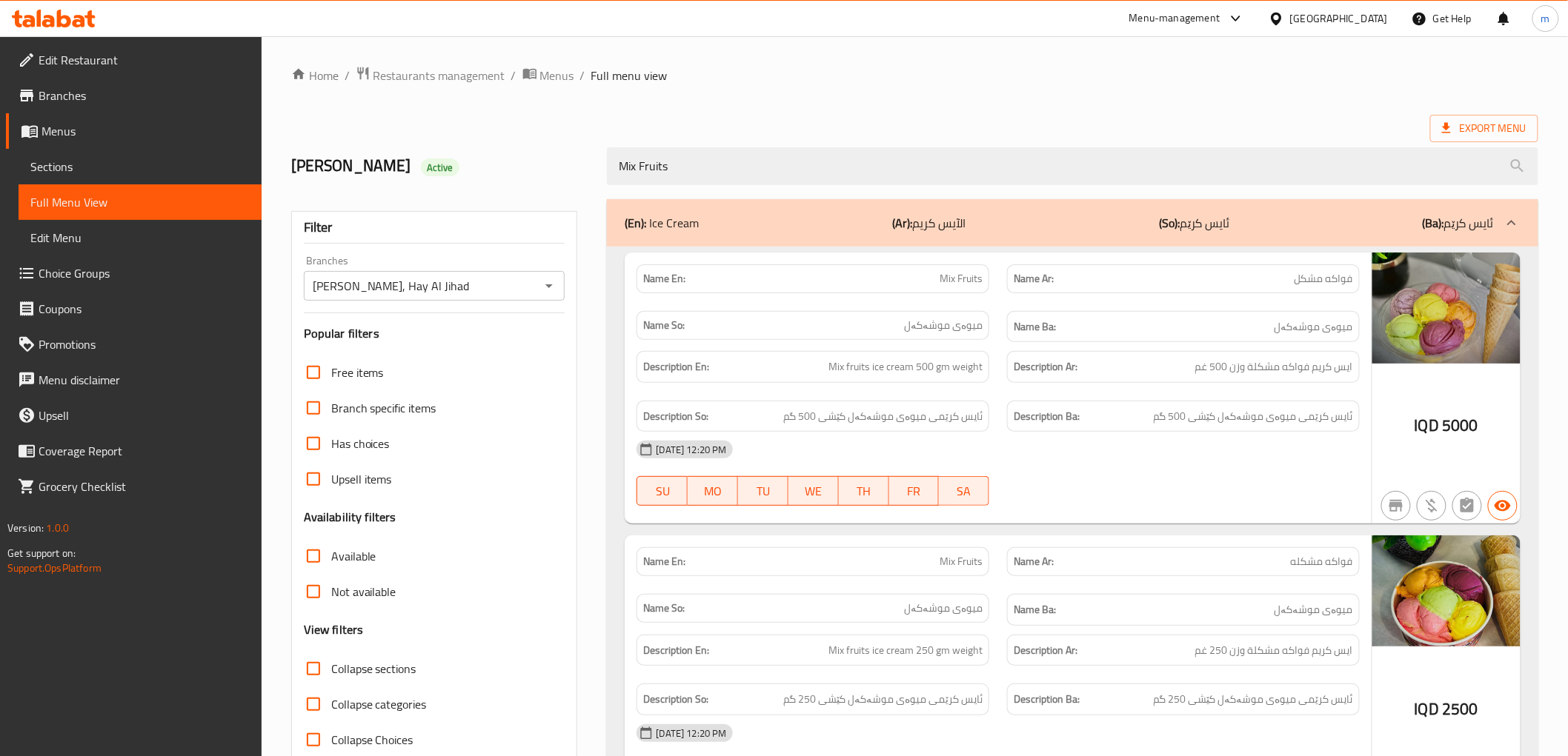
type input "Mix Fruits"
click at [743, 186] on div "Mix Fruits" at bounding box center [1072, 166] width 948 height 55
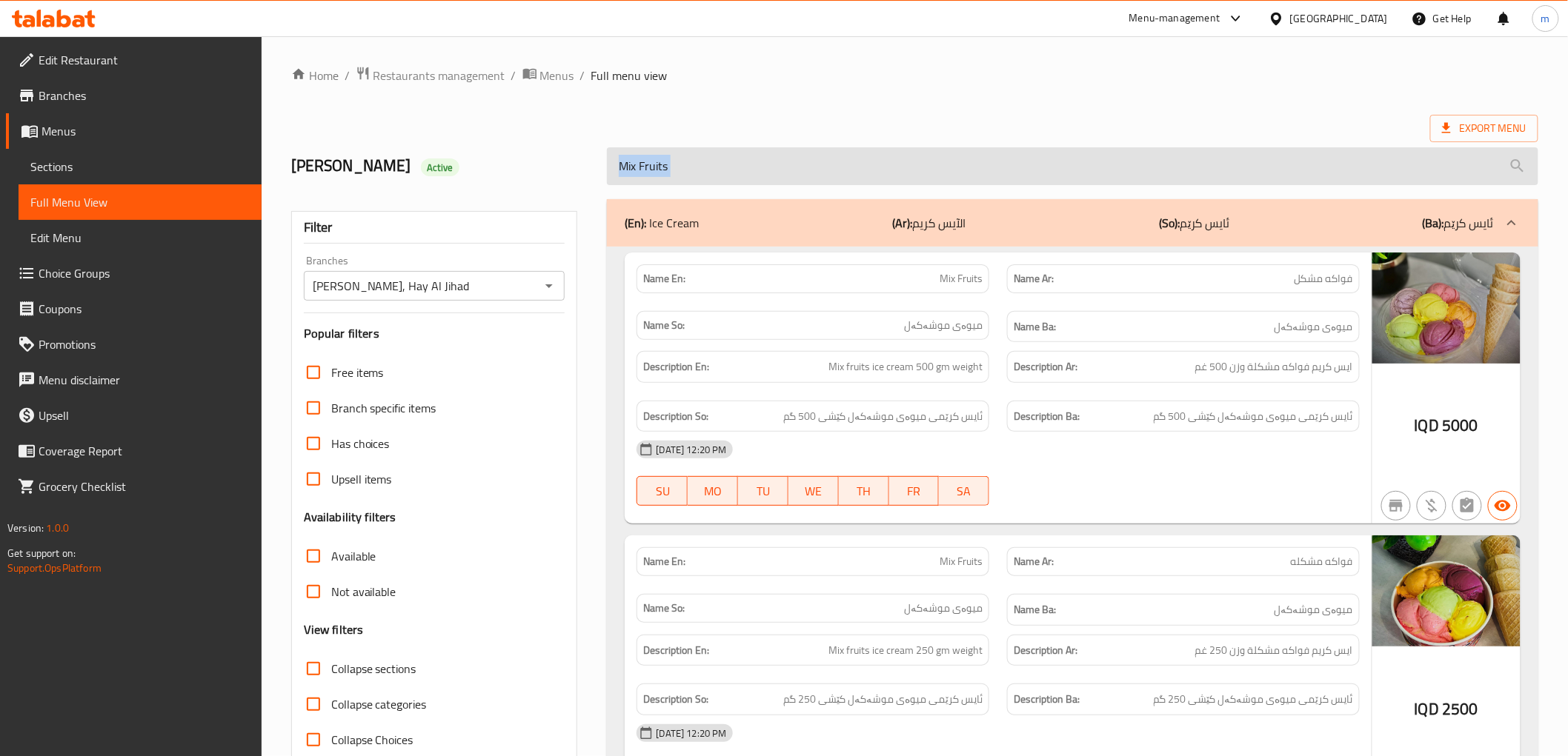
click at [741, 176] on input "Mix Fruits" at bounding box center [1072, 166] width 930 height 37
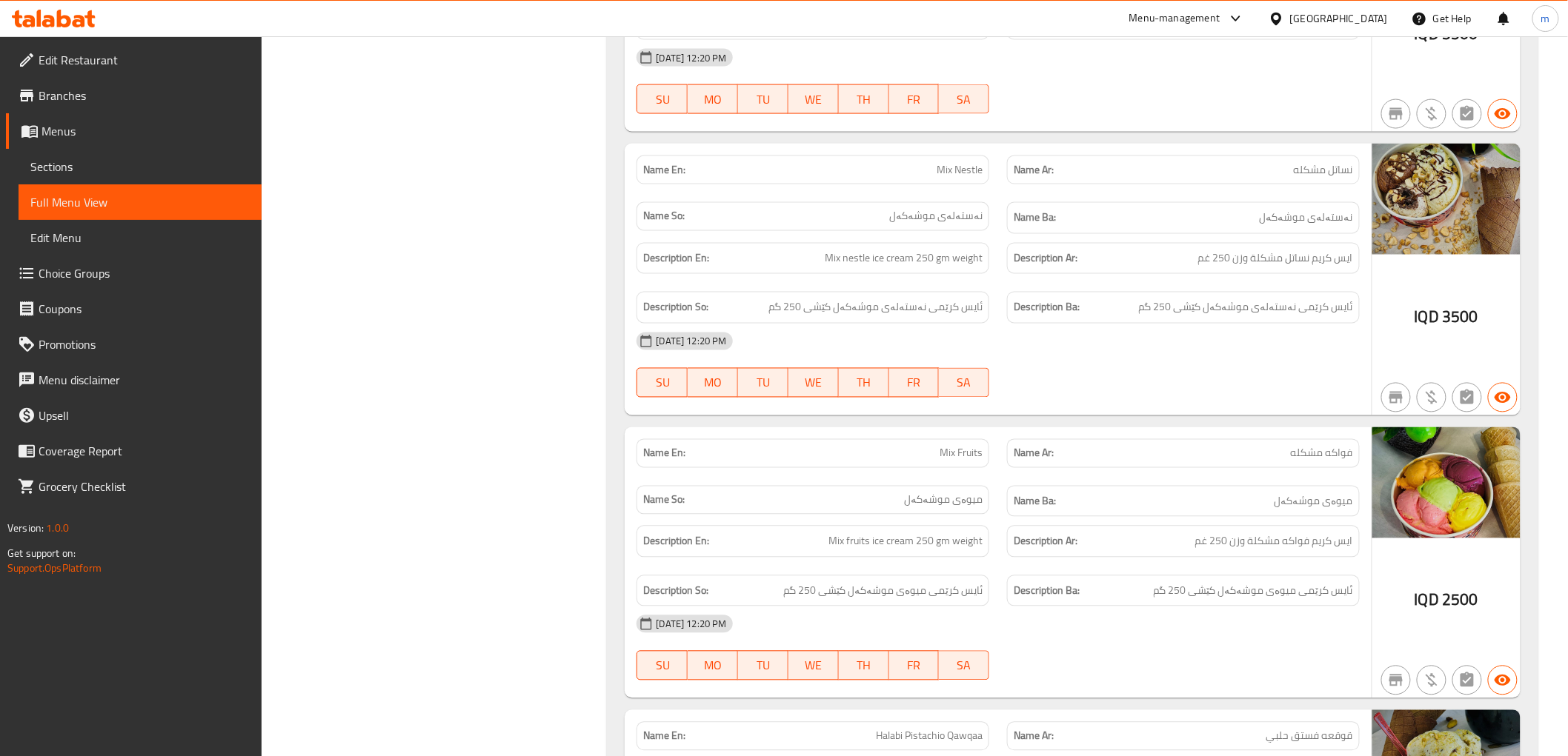
scroll to position [823, 0]
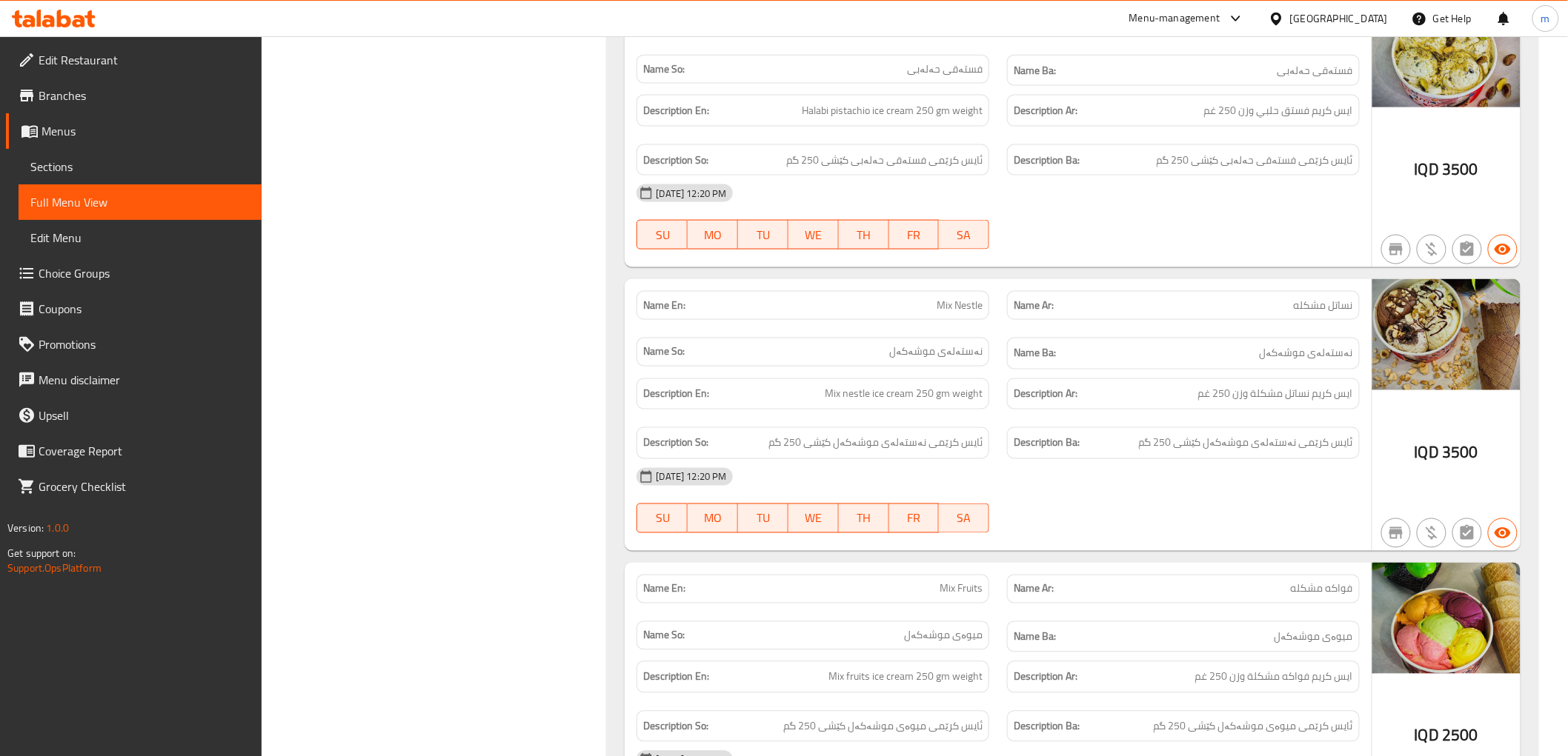
drag, startPoint x: 1119, startPoint y: 248, endPoint x: 832, endPoint y: 219, distance: 288.5
click at [1119, 248] on div at bounding box center [1183, 250] width 371 height 18
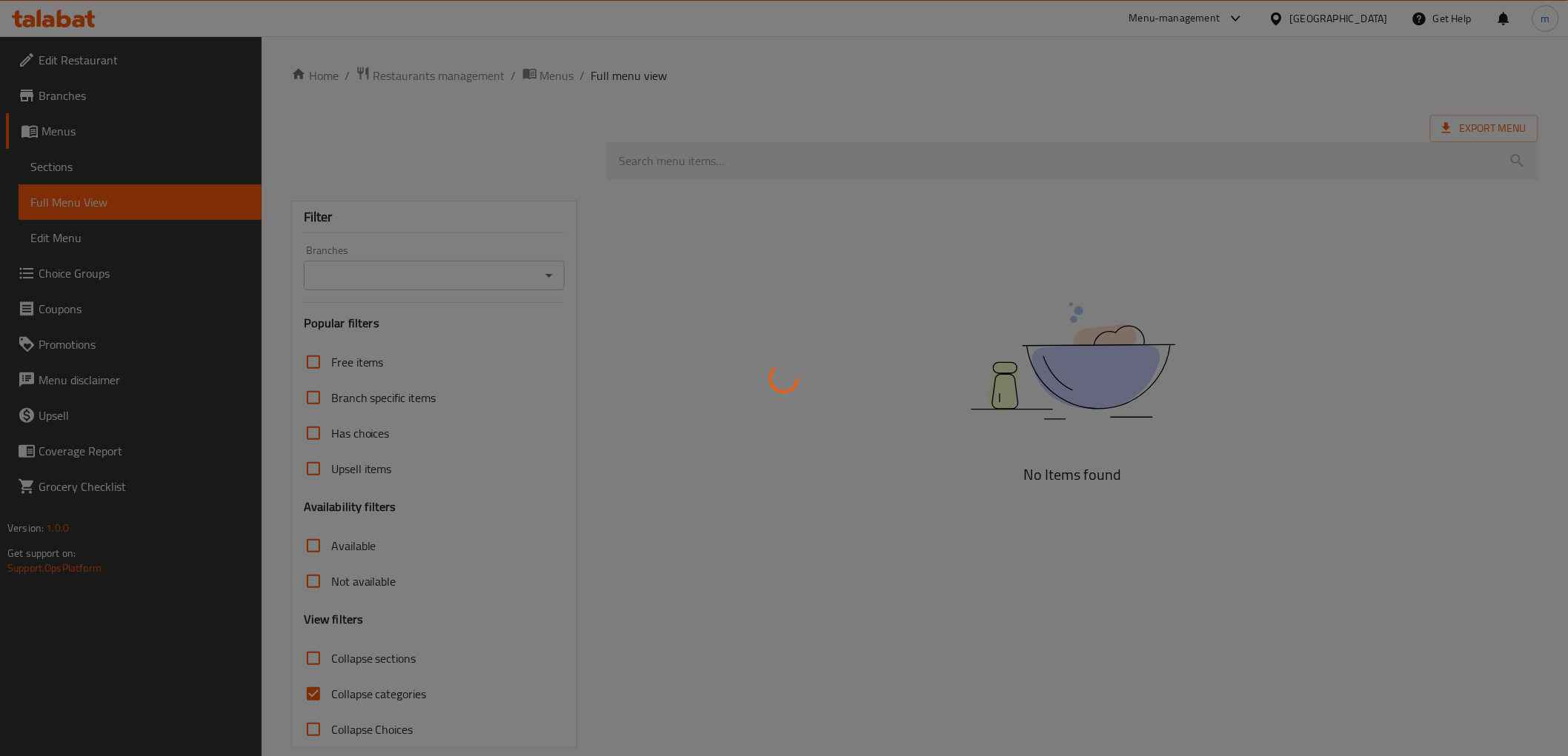
click at [59, 168] on div at bounding box center [784, 378] width 1568 height 756
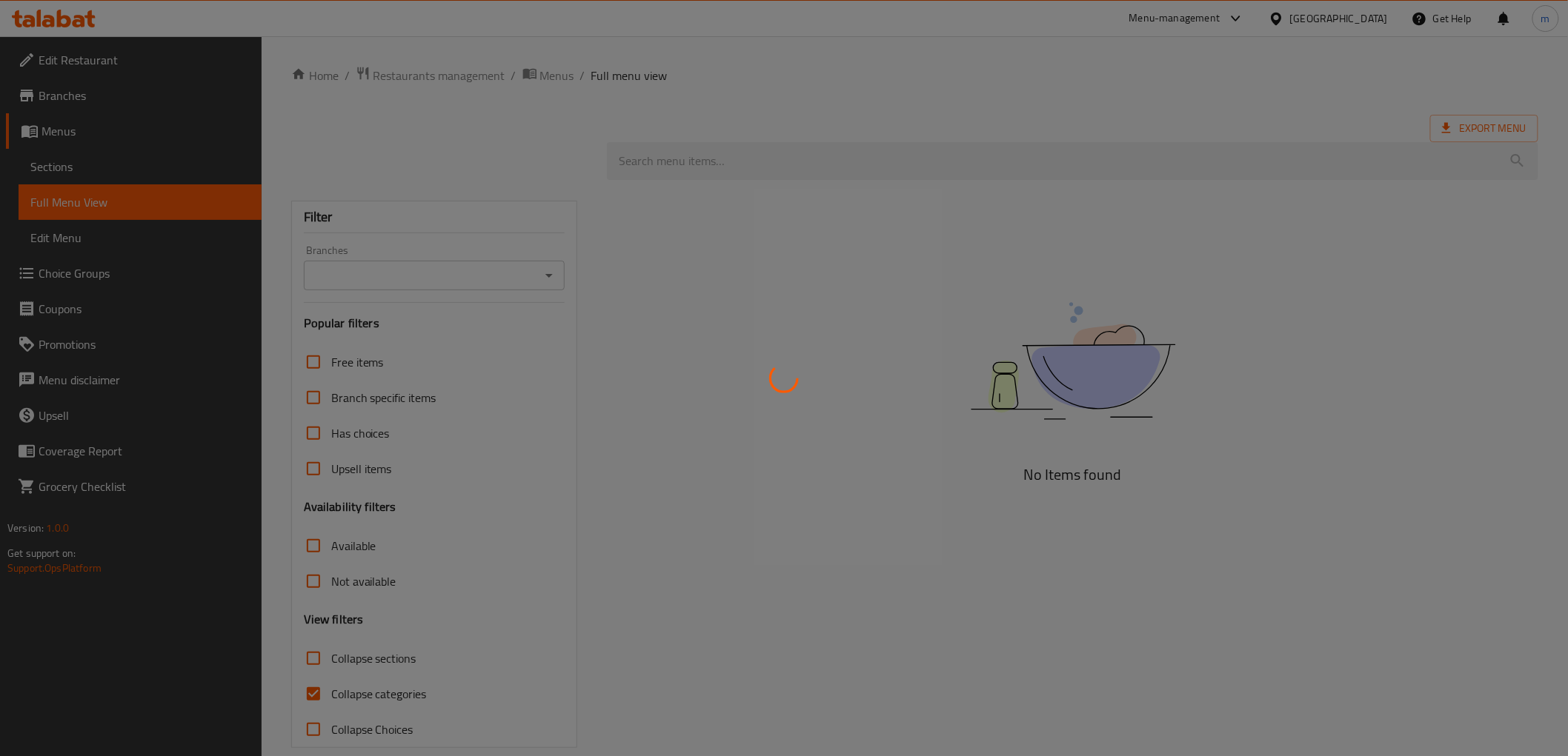
click at [59, 168] on div at bounding box center [784, 378] width 1568 height 756
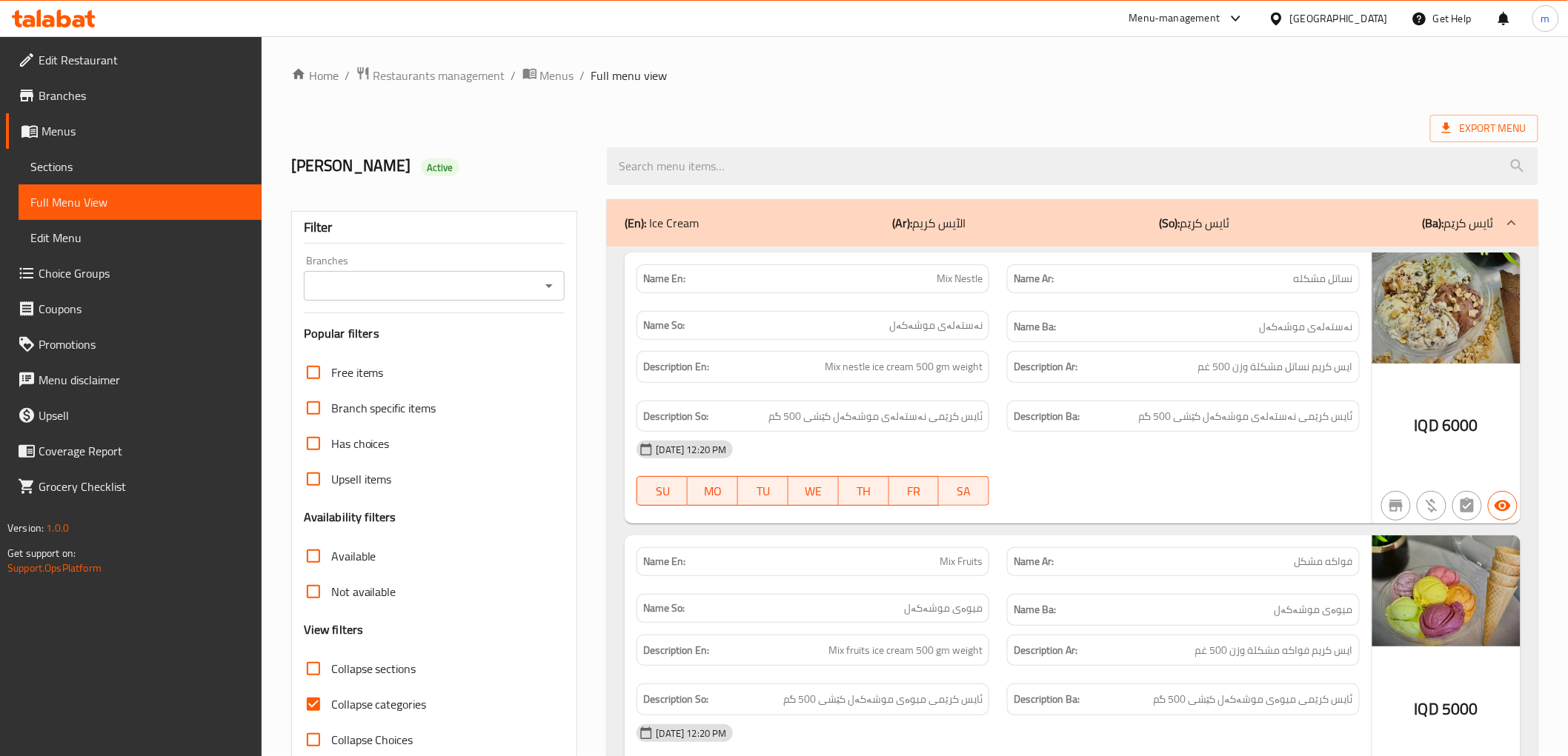
click at [59, 168] on div at bounding box center [784, 378] width 1568 height 756
click at [59, 168] on span "Sections" at bounding box center [140, 167] width 220 height 18
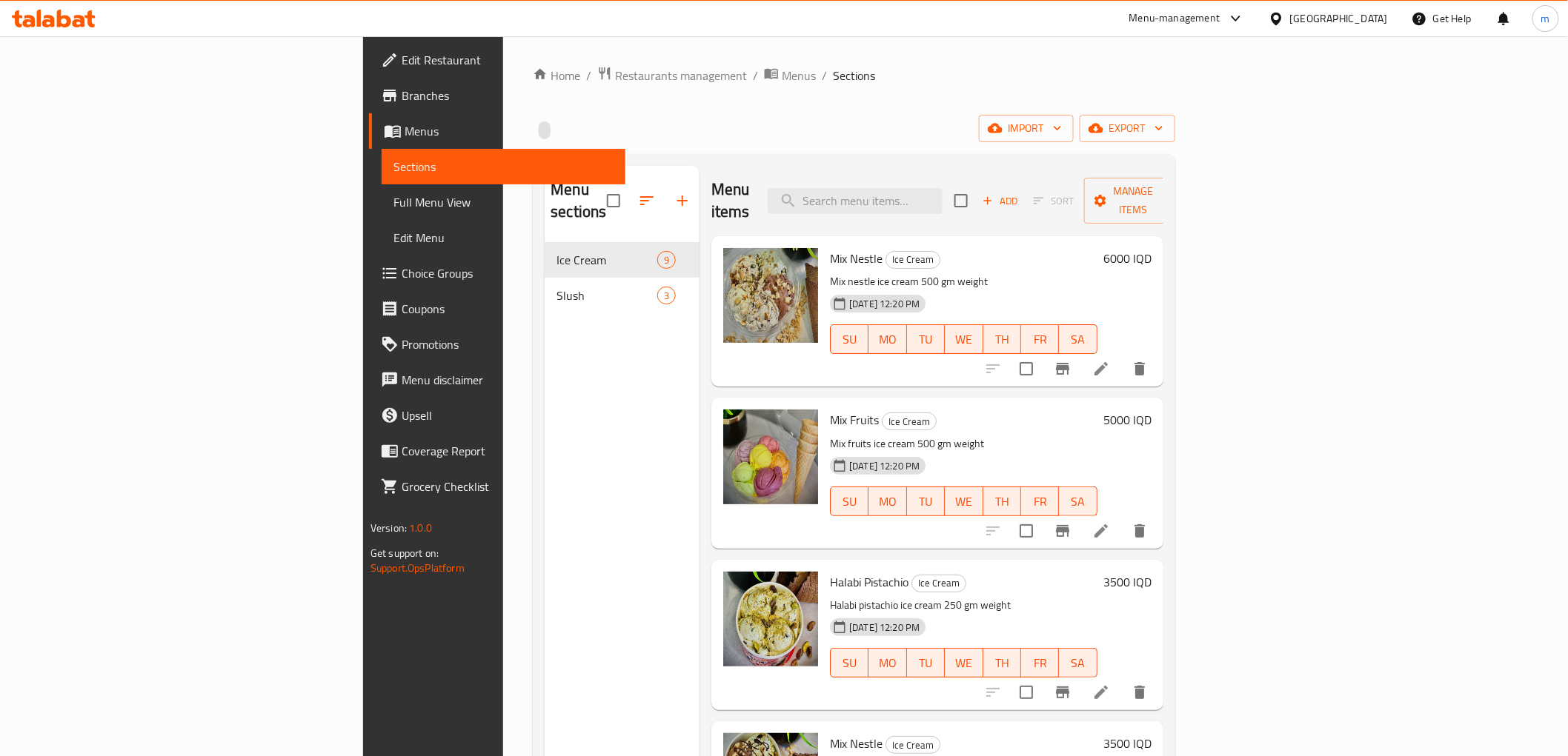
click at [971, 203] on div "Menu items Add Sort Manage items" at bounding box center [938, 201] width 452 height 71
click at [943, 196] on input "search" at bounding box center [855, 201] width 175 height 26
paste input "Mix Nestle"
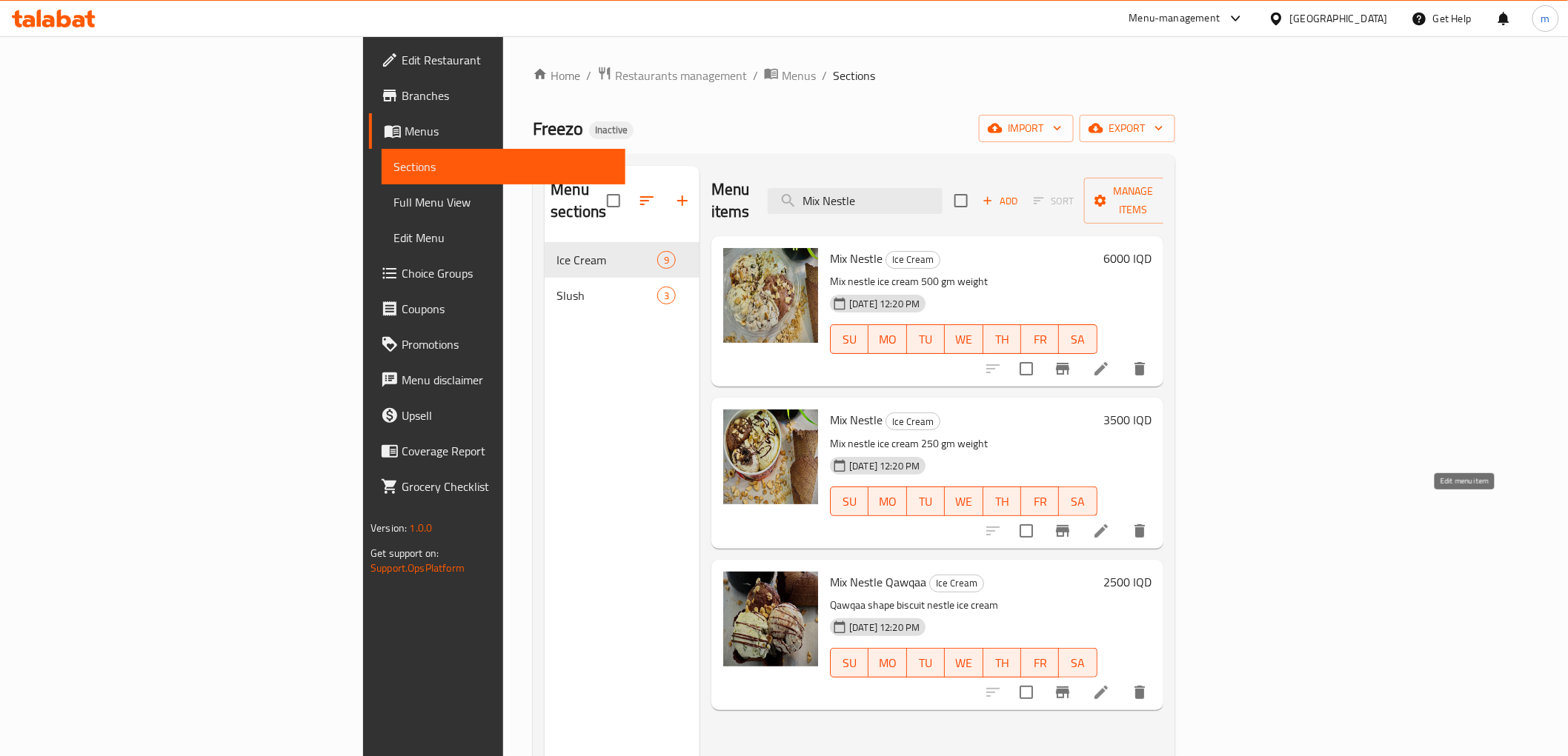
type input "Mix Nestle"
click at [1110, 522] on icon at bounding box center [1101, 531] width 18 height 18
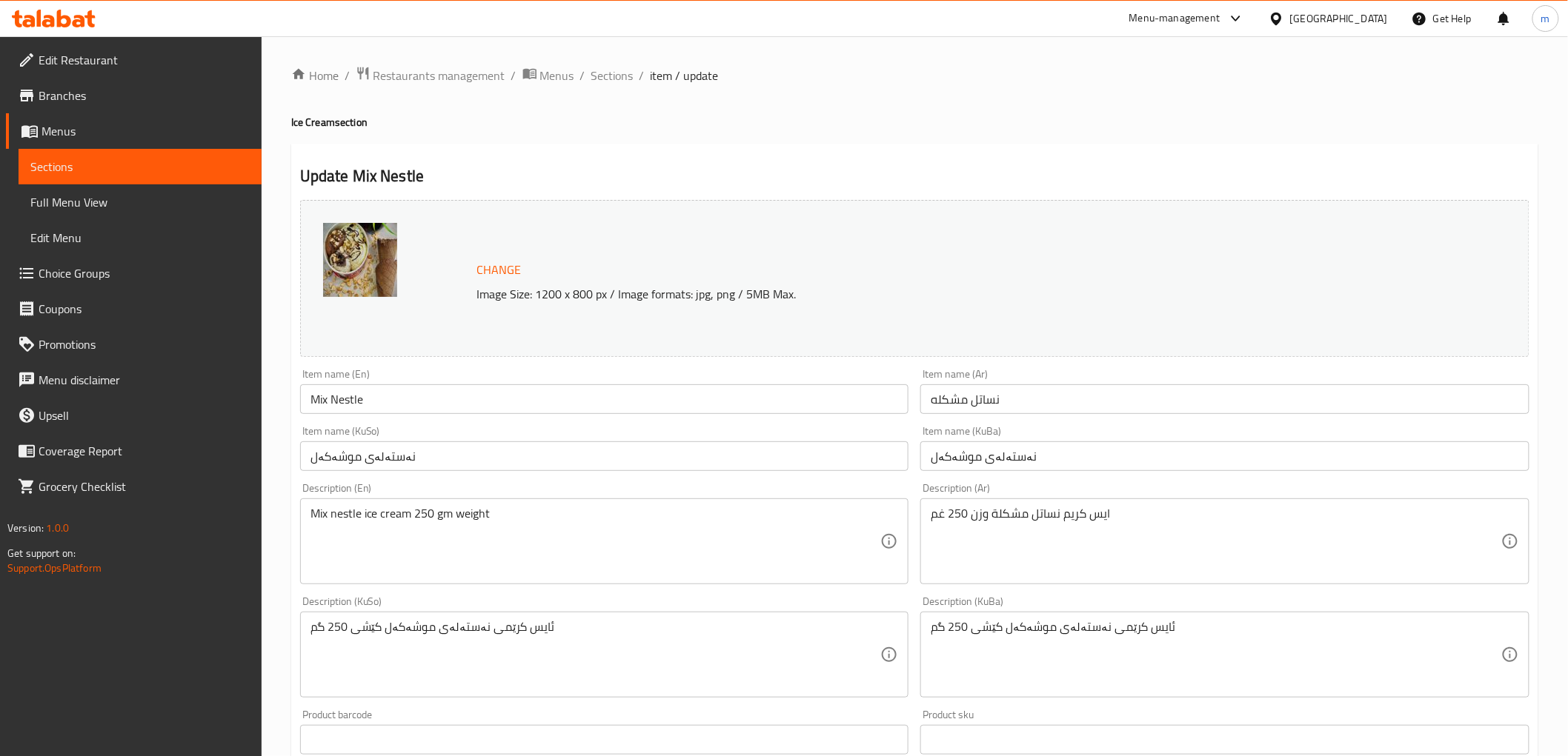
click at [435, 400] on input "Mix Nestle" at bounding box center [604, 399] width 609 height 29
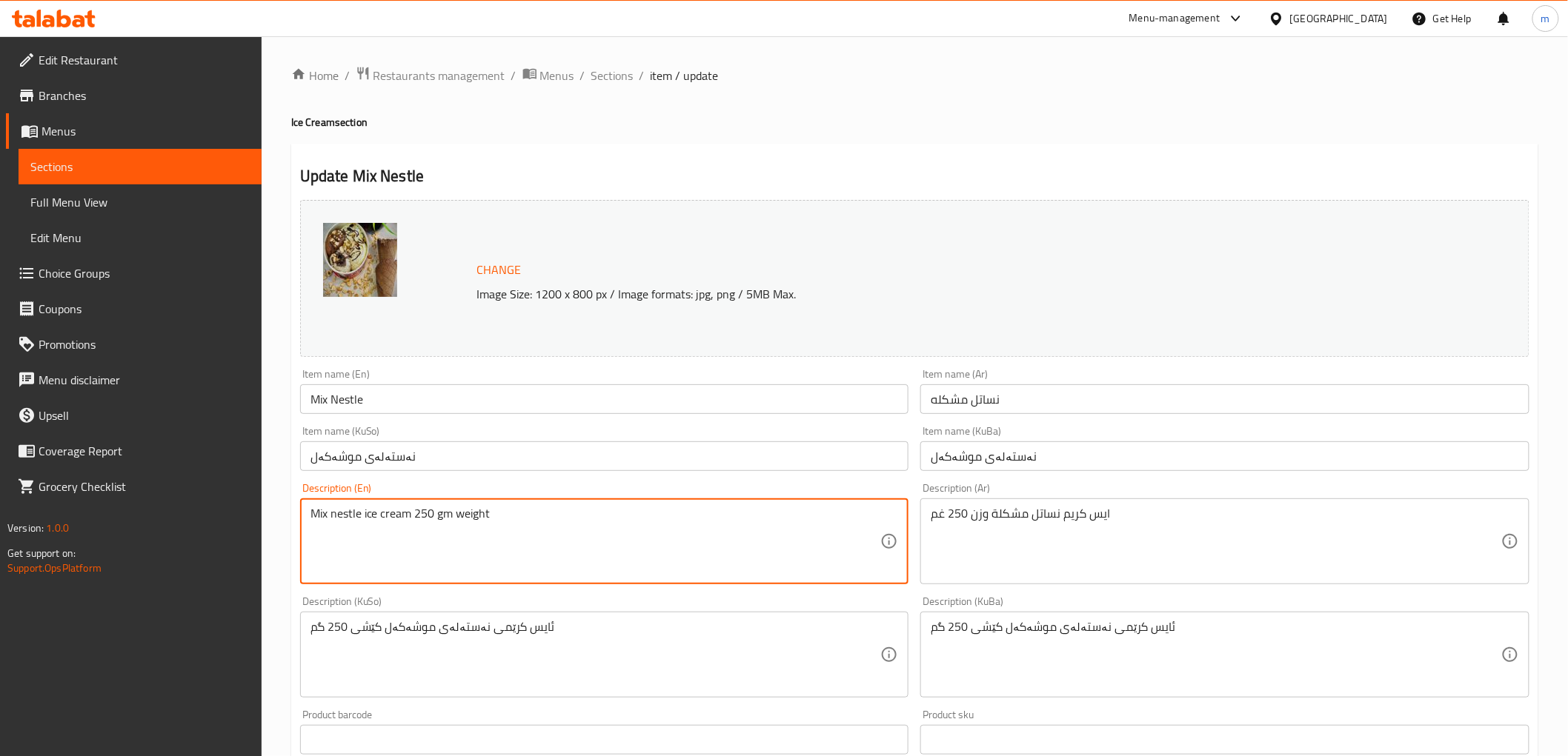
drag, startPoint x: 415, startPoint y: 511, endPoint x: 449, endPoint y: 515, distance: 34.2
click at [388, 402] on input "Mix Nestle" at bounding box center [604, 399] width 609 height 29
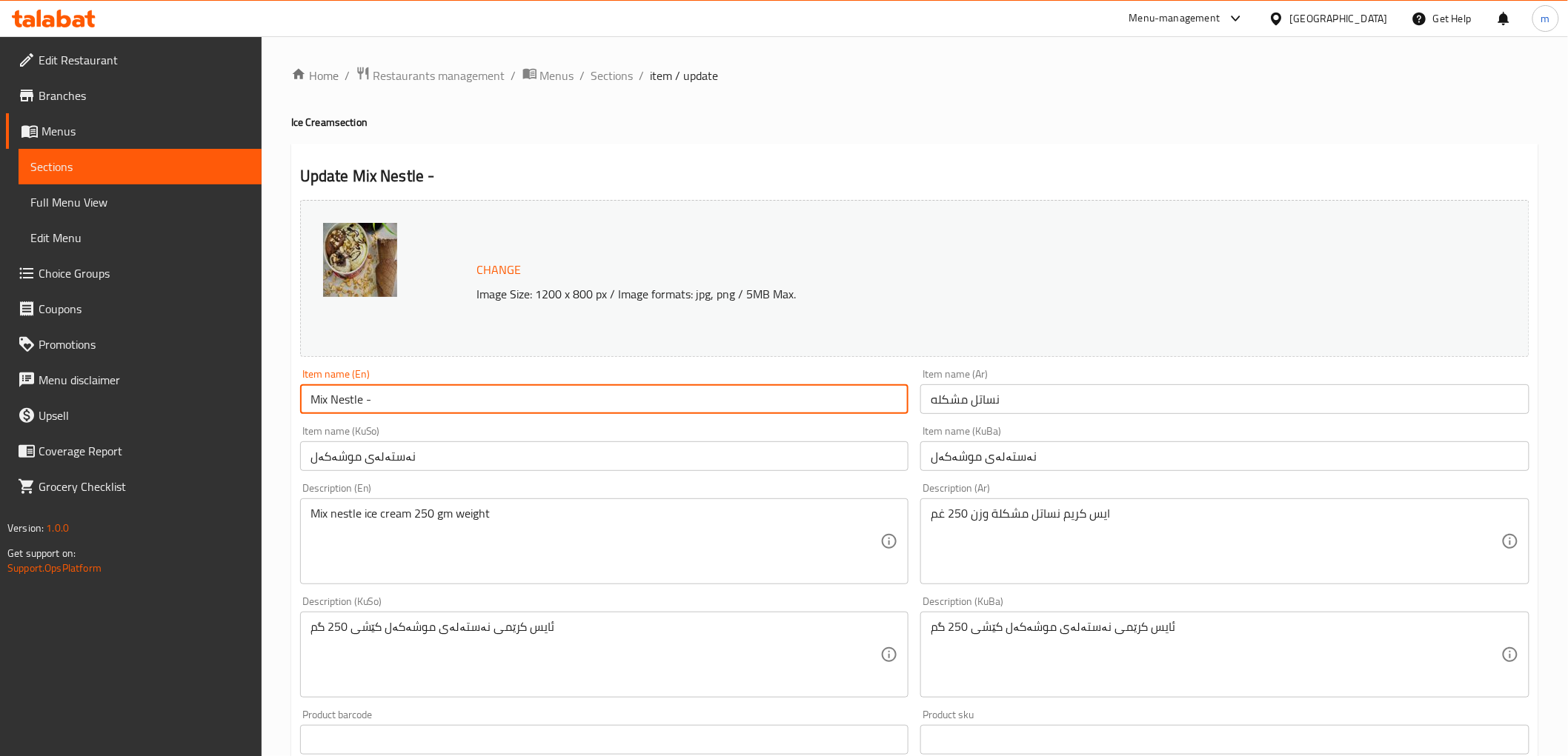
paste input "250 gm"
click at [402, 398] on input "Mix Nestle - 250 gm" at bounding box center [604, 399] width 609 height 29
type input "Mix Nestle - 250 Gm"
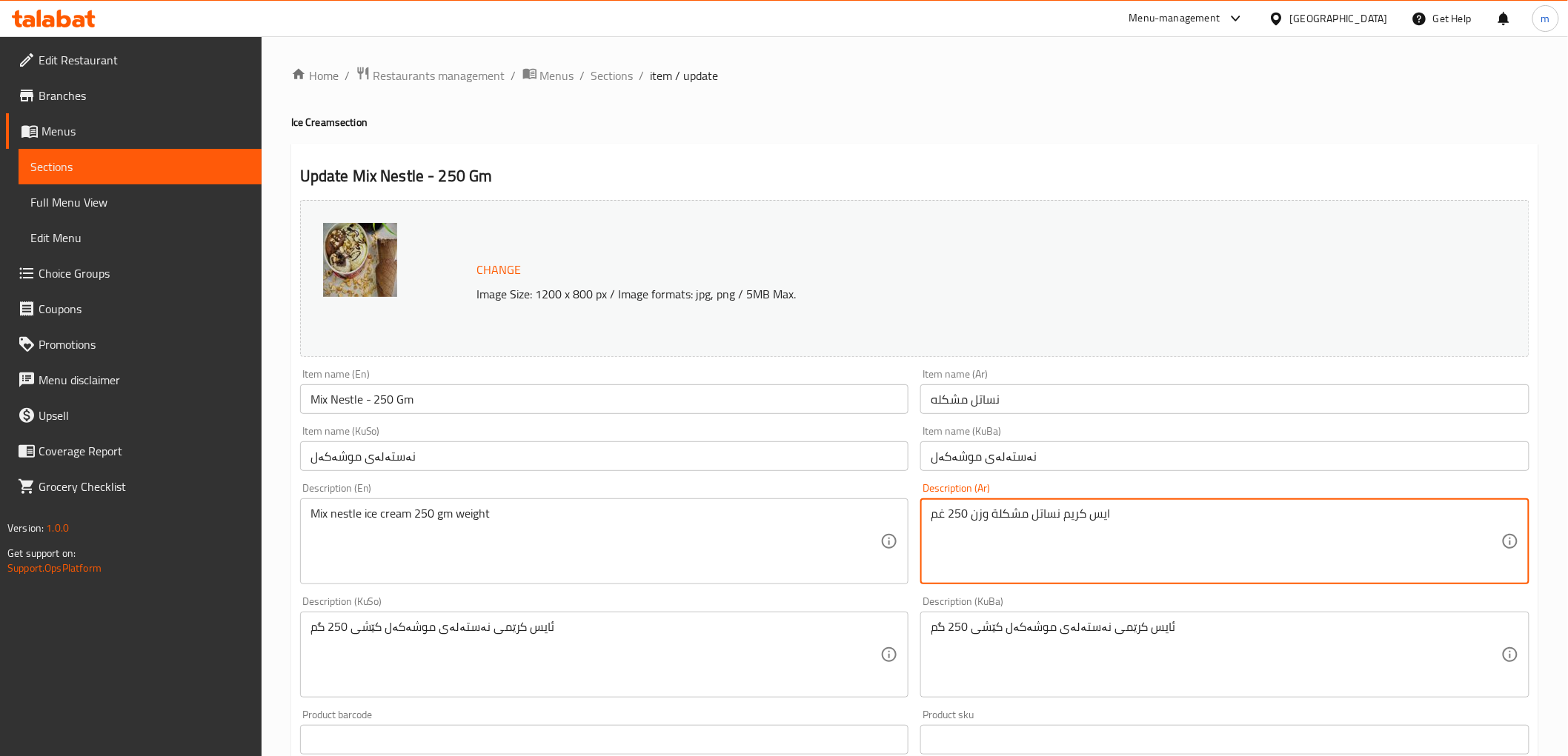
drag, startPoint x: 968, startPoint y: 514, endPoint x: 924, endPoint y: 513, distance: 44.0
click at [988, 530] on textarea "ايس كريم نساتل مشكلة وزن 250 غم" at bounding box center [1216, 541] width 571 height 71
drag, startPoint x: 1312, startPoint y: 509, endPoint x: 1362, endPoint y: 514, distance: 50.2
click at [1362, 514] on textarea "ايس كريم نساتل مشكلة وزن 250 غم" at bounding box center [1216, 541] width 571 height 71
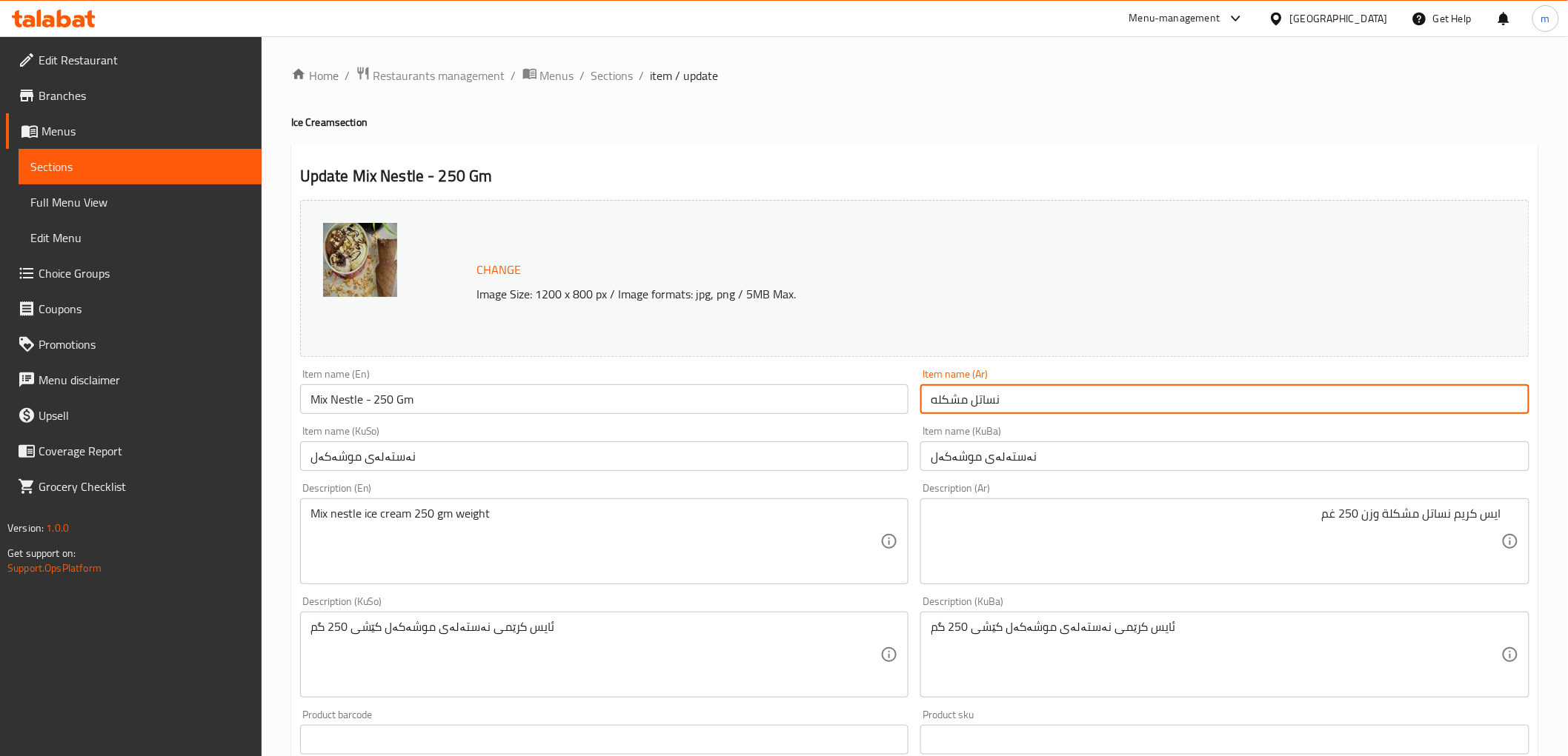
click at [1085, 393] on input "نساتل مشكله" at bounding box center [1225, 399] width 609 height 29
paste input "250 غم"
type input "نساتل مشكله - 250 غم"
click at [1226, 477] on div "Description (Ar) ايس كريم نساتل مشكلة وزن 250 غم Description (Ar)" at bounding box center [1224, 533] width 621 height 113
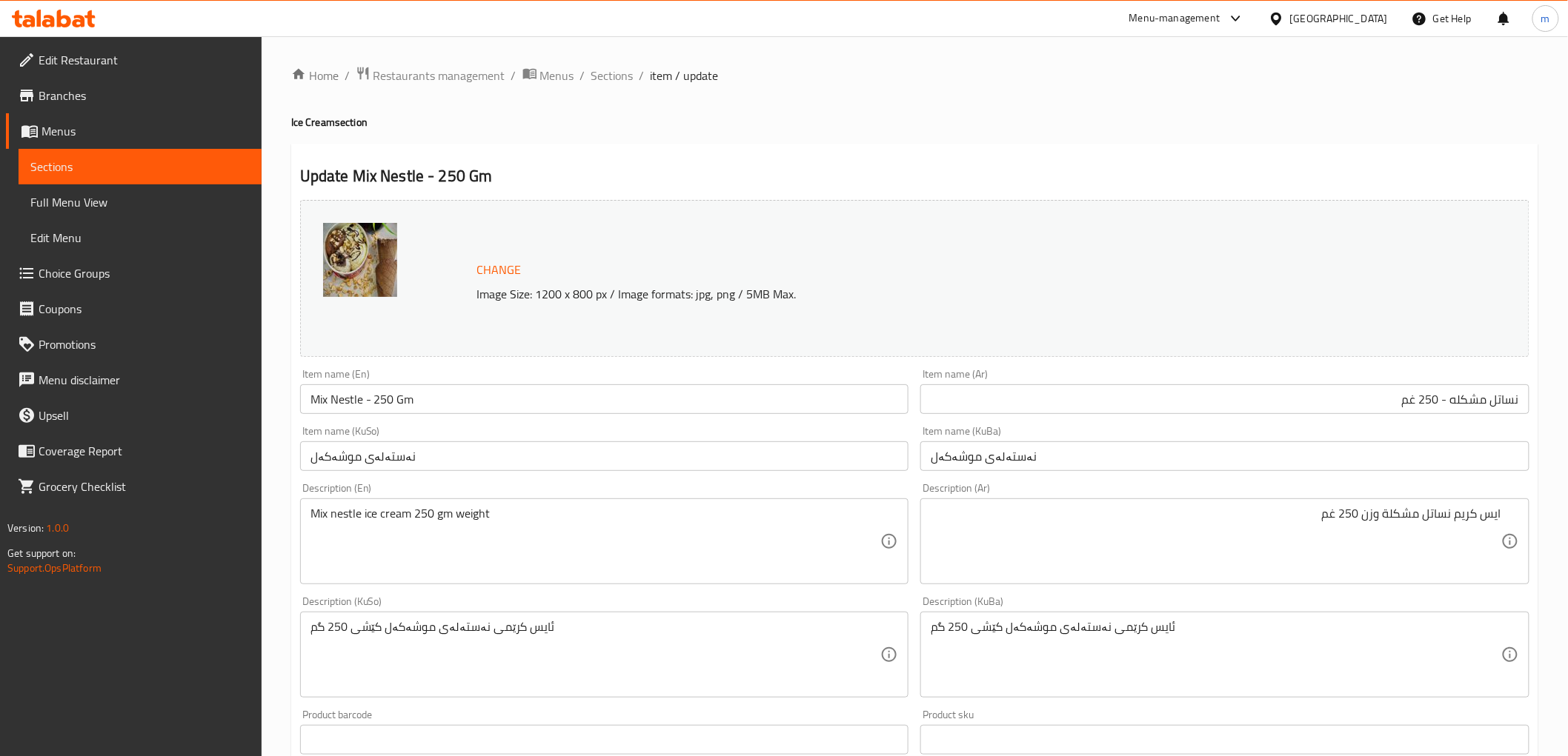
click at [1226, 467] on input "نەستەلەی موشەکەل" at bounding box center [1225, 456] width 609 height 29
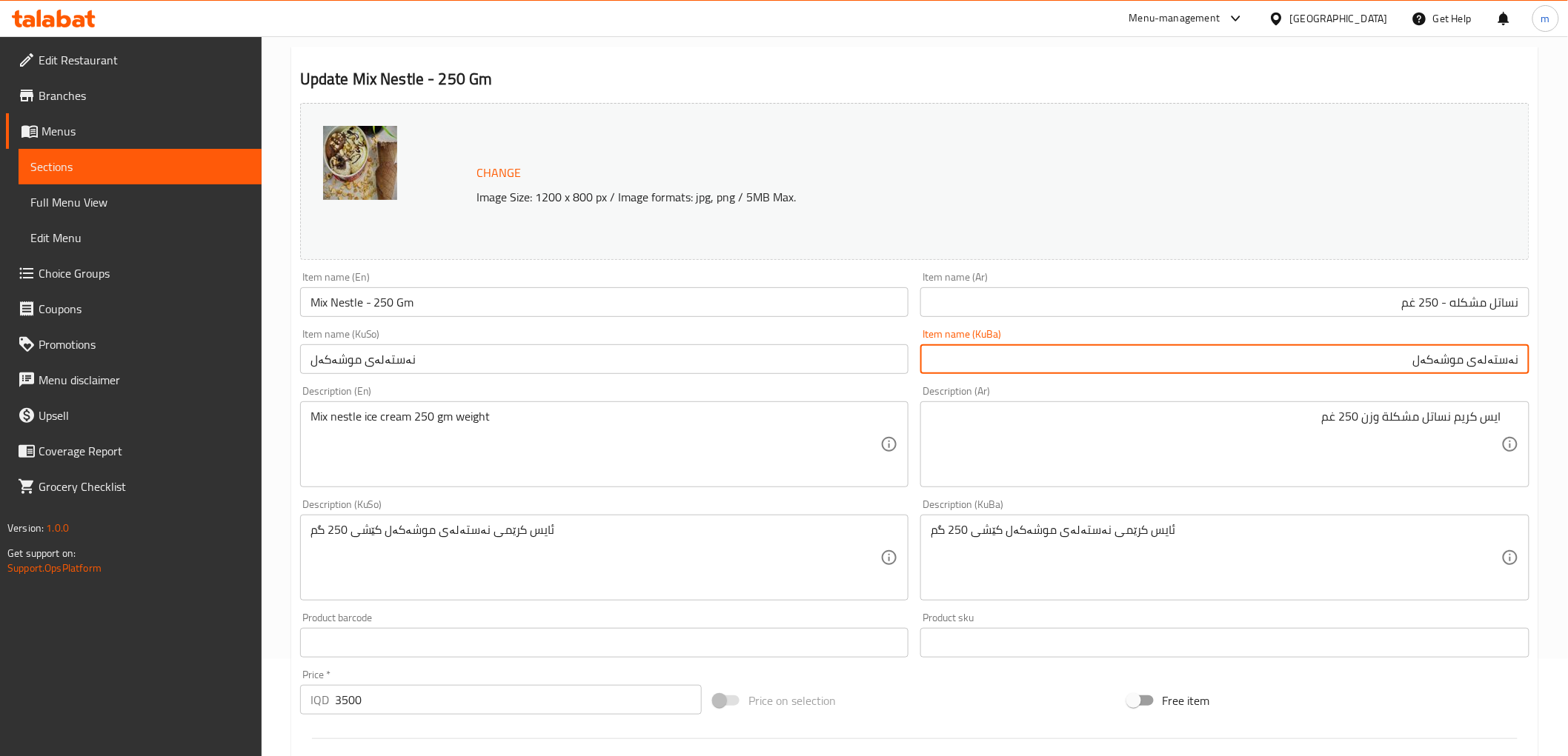
scroll to position [137, 0]
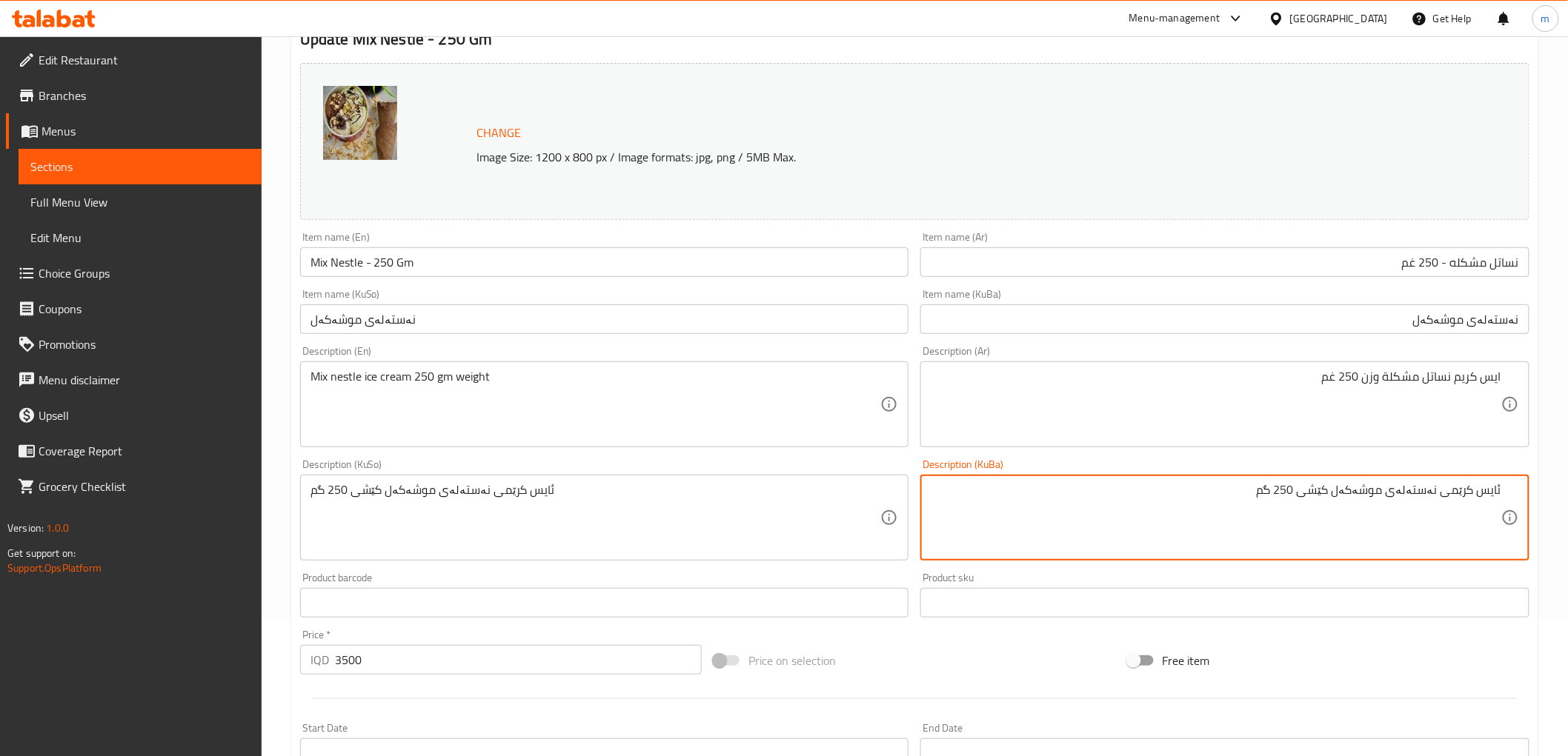
drag, startPoint x: 1309, startPoint y: 487, endPoint x: 1262, endPoint y: 489, distance: 47.0
click at [1262, 489] on textarea "ئایس کرێمی نەستەلەی موشەکەل کێشی 250 گم" at bounding box center [1216, 518] width 571 height 71
click at [1284, 490] on textarea "ئایس کرێمی نەستەلەی موشەکەل کێشی 250 گم" at bounding box center [1216, 518] width 571 height 71
drag, startPoint x: 1261, startPoint y: 487, endPoint x: 1305, endPoint y: 489, distance: 44.0
click at [1305, 489] on textarea "ئایس کرێمی نەستەلەی موشەکەل کێشی 250 گم" at bounding box center [1216, 518] width 571 height 71
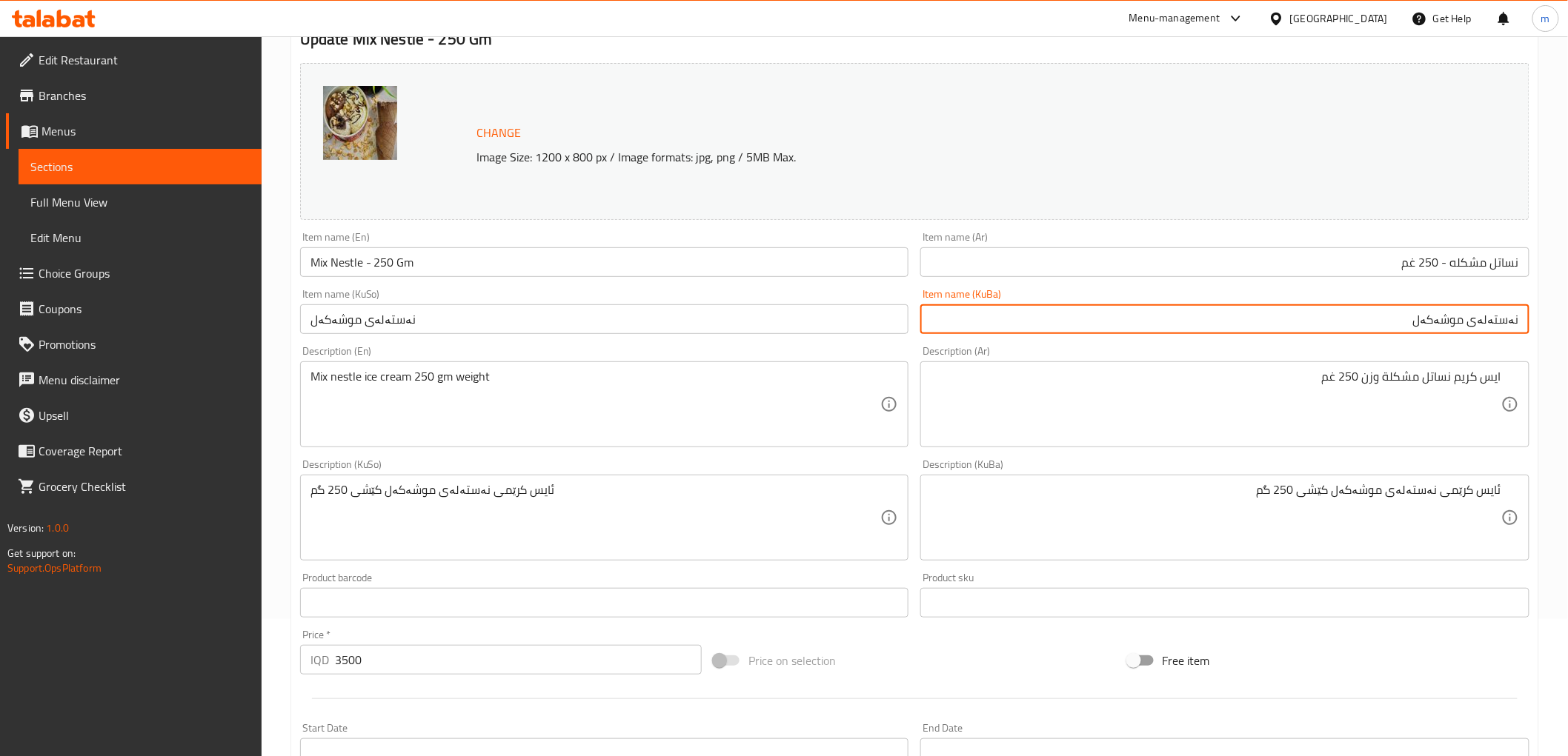
click at [1376, 328] on input "نەستەلەی موشەکەل" at bounding box center [1225, 319] width 609 height 29
paste input "250 گم"
click at [1387, 321] on input "نەستەلەی موشەکەل - 250 گم" at bounding box center [1225, 319] width 609 height 29
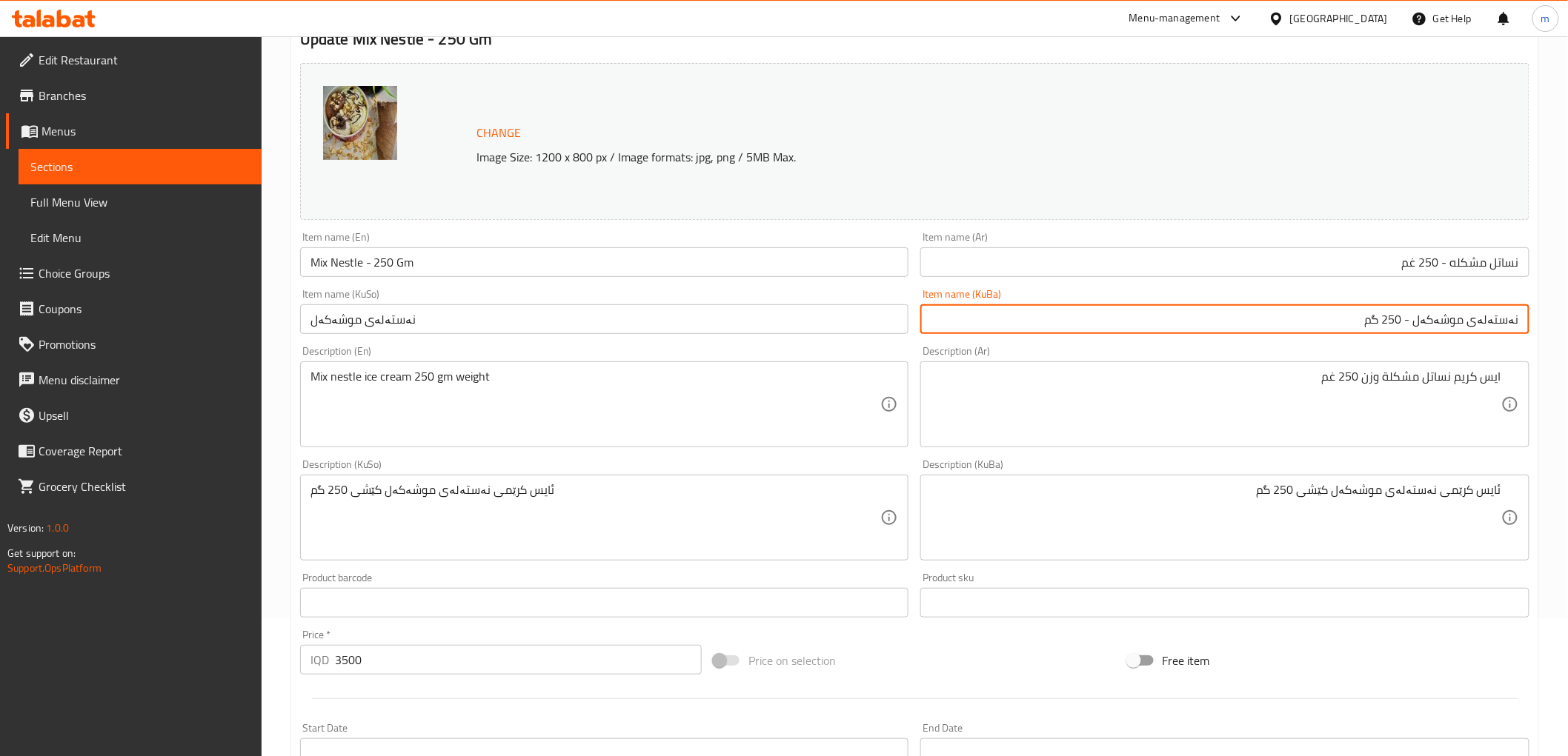
type input "نەستەلەی موشەکەل - 250 گم"
click at [697, 317] on input "نەستەلەی موشەکەل" at bounding box center [604, 319] width 609 height 29
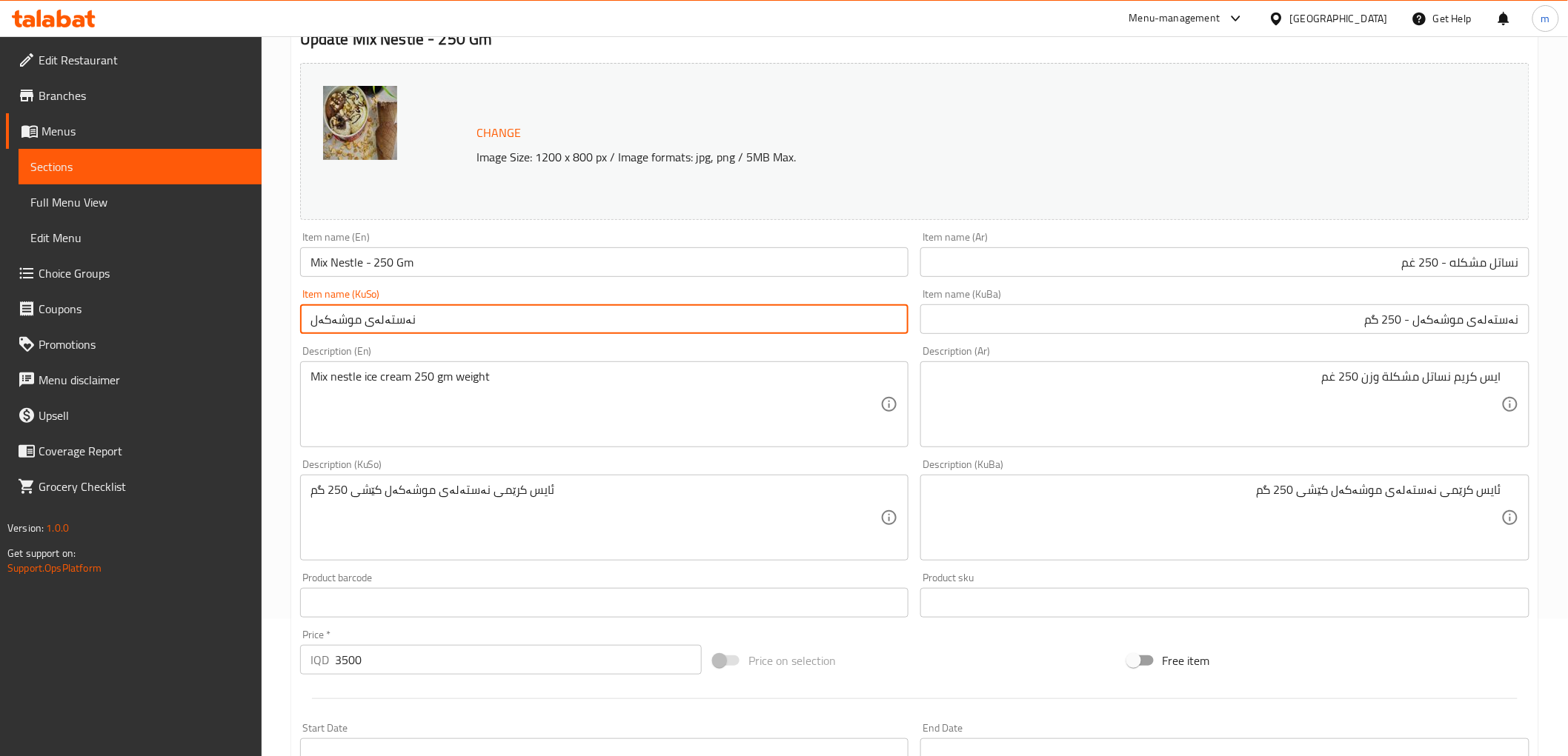
click at [697, 317] on input "نەستەلەی موشەکەل" at bounding box center [604, 319] width 609 height 29
paste input "- 250 گم"
type input "نەستەلەی موشەکەل - 250 گم"
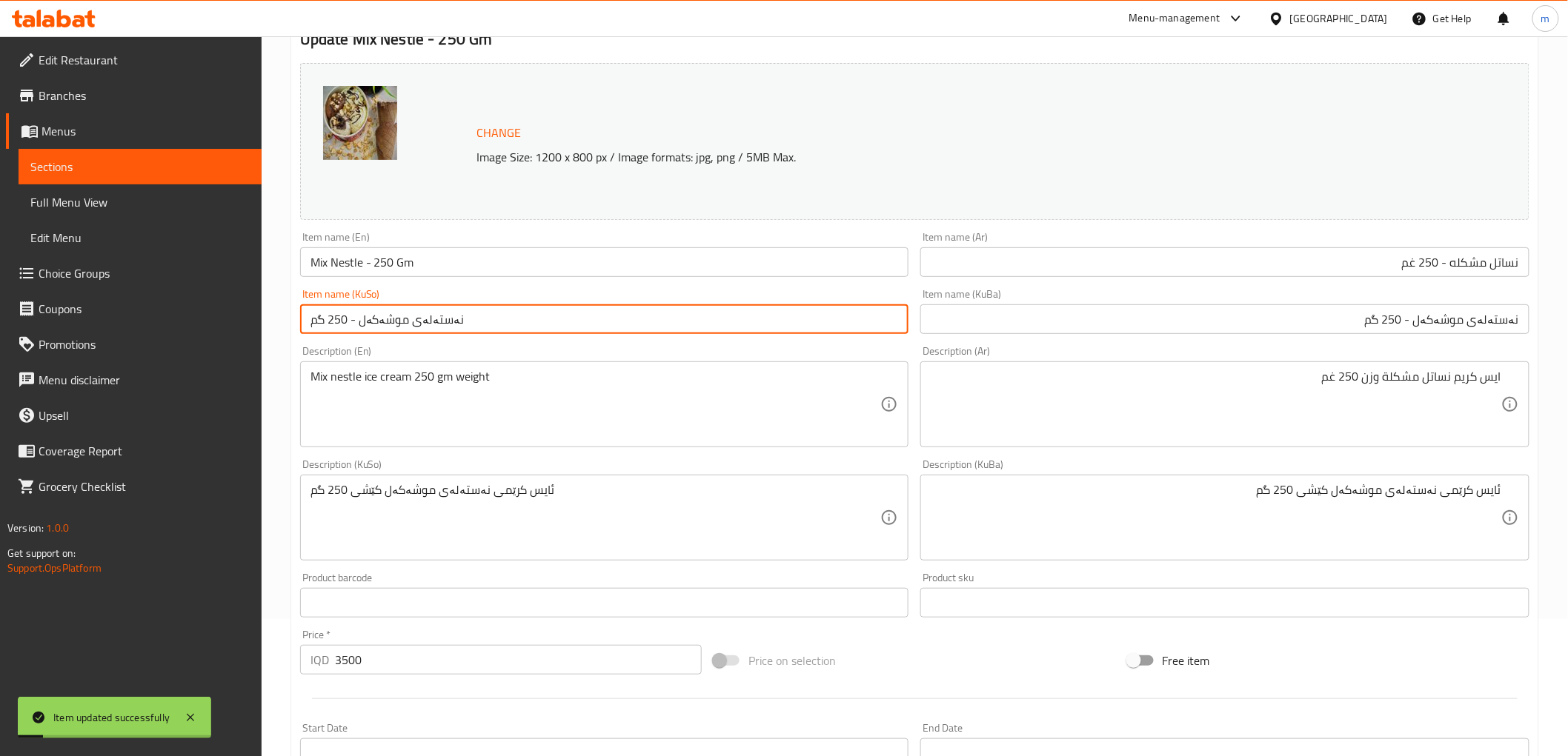
scroll to position [0, 0]
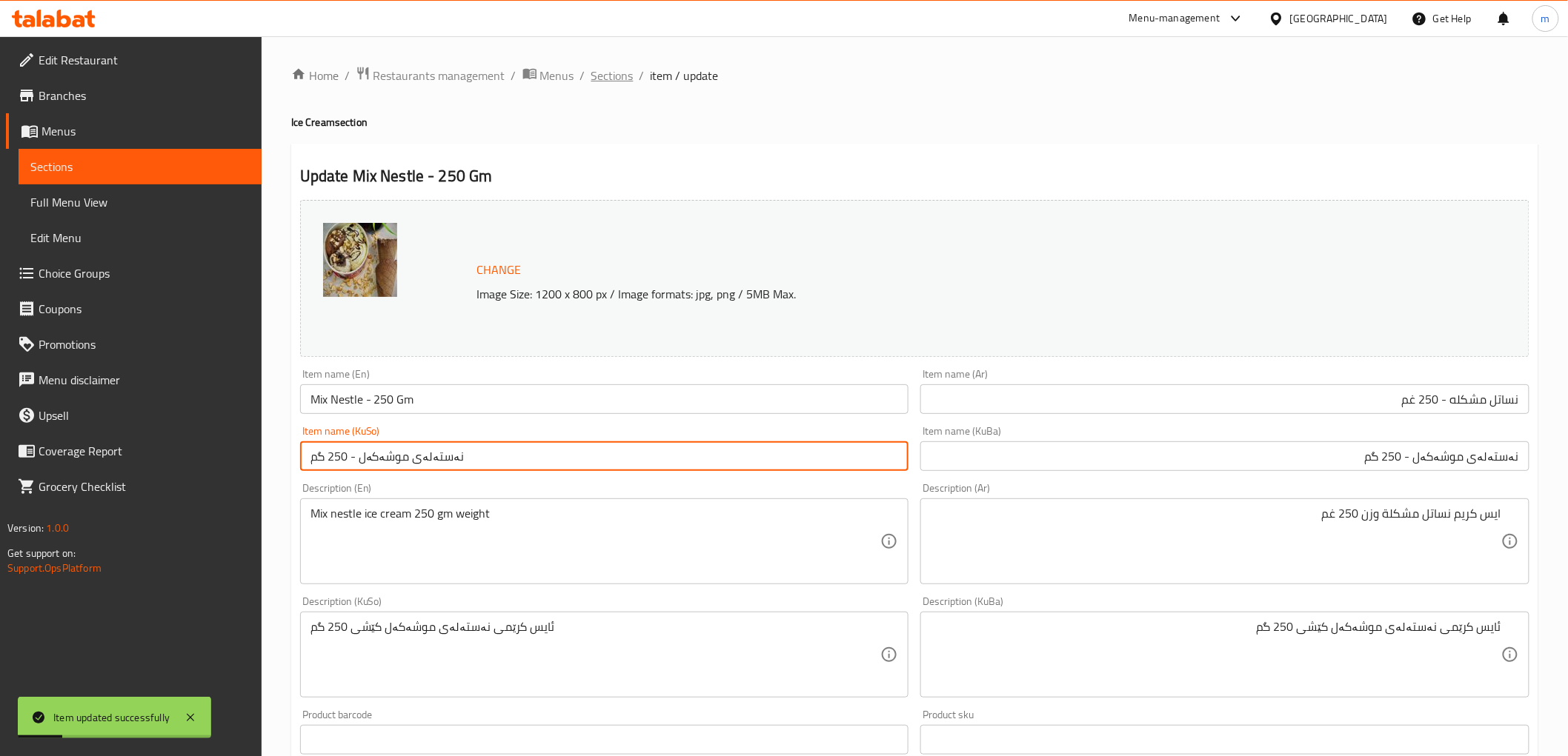
click at [612, 72] on span "Sections" at bounding box center [612, 76] width 42 height 18
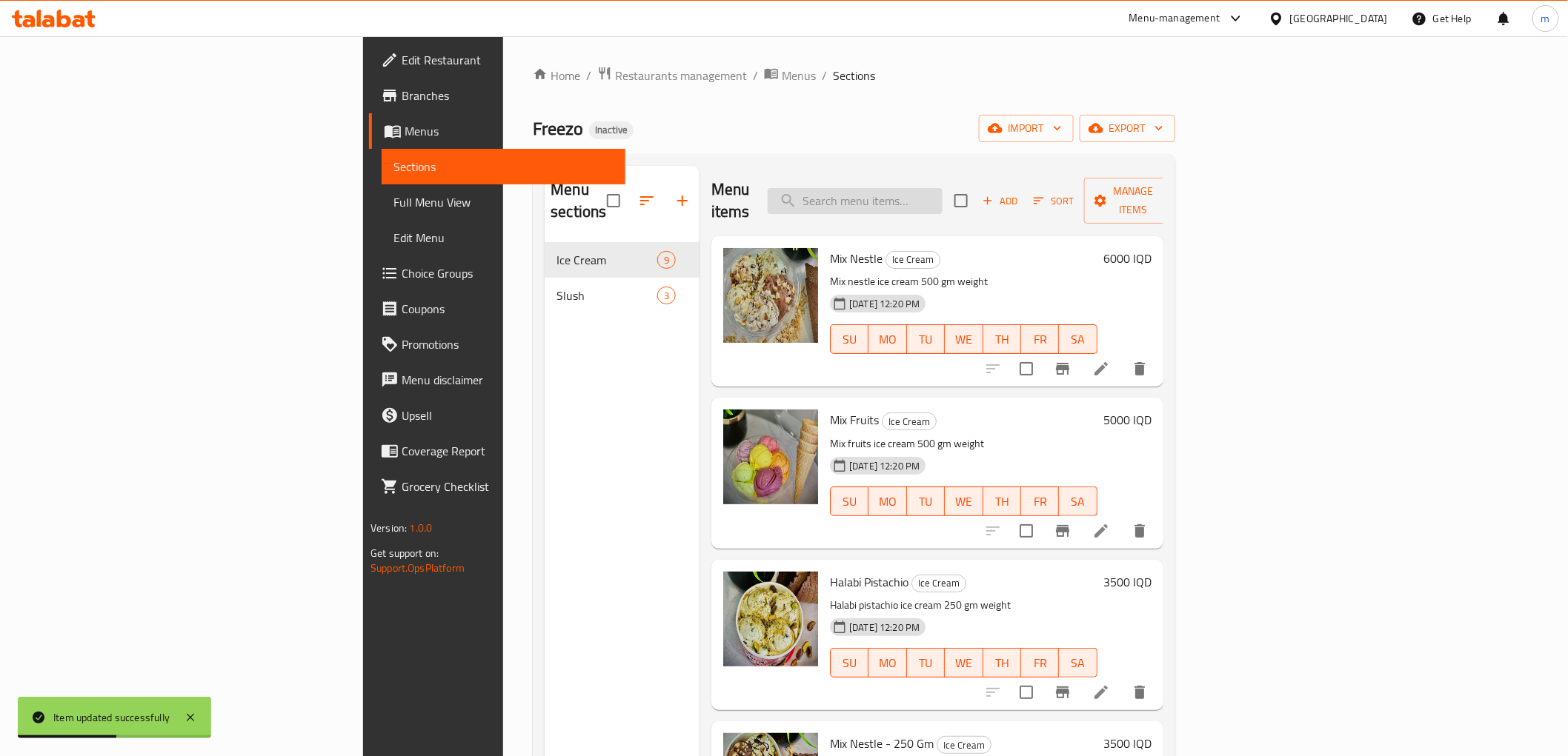
click at [943, 188] on input "search" at bounding box center [855, 201] width 175 height 26
paste input "Mix Fruits"
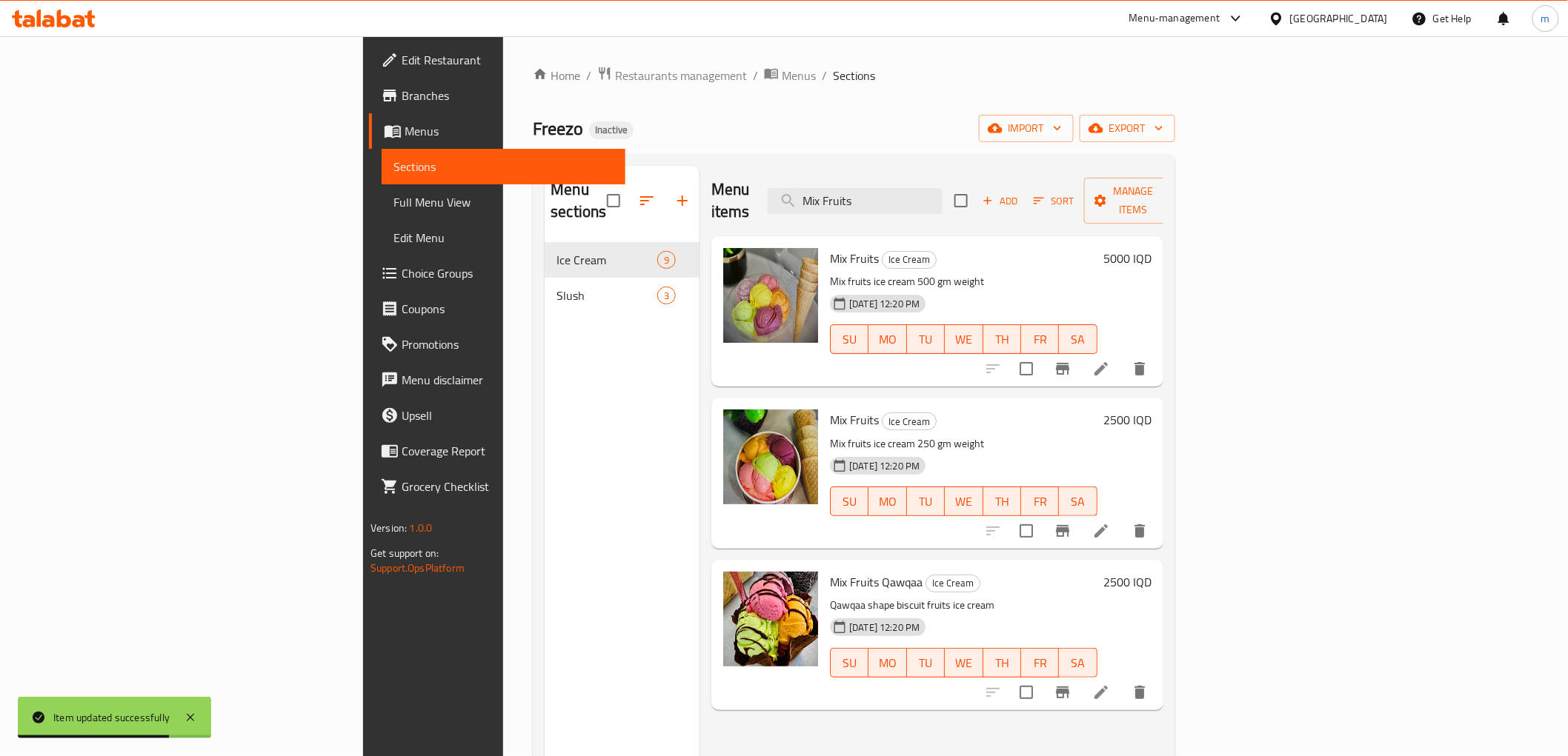
type input "Mix Fruits"
click at [1122, 518] on li at bounding box center [1100, 531] width 41 height 27
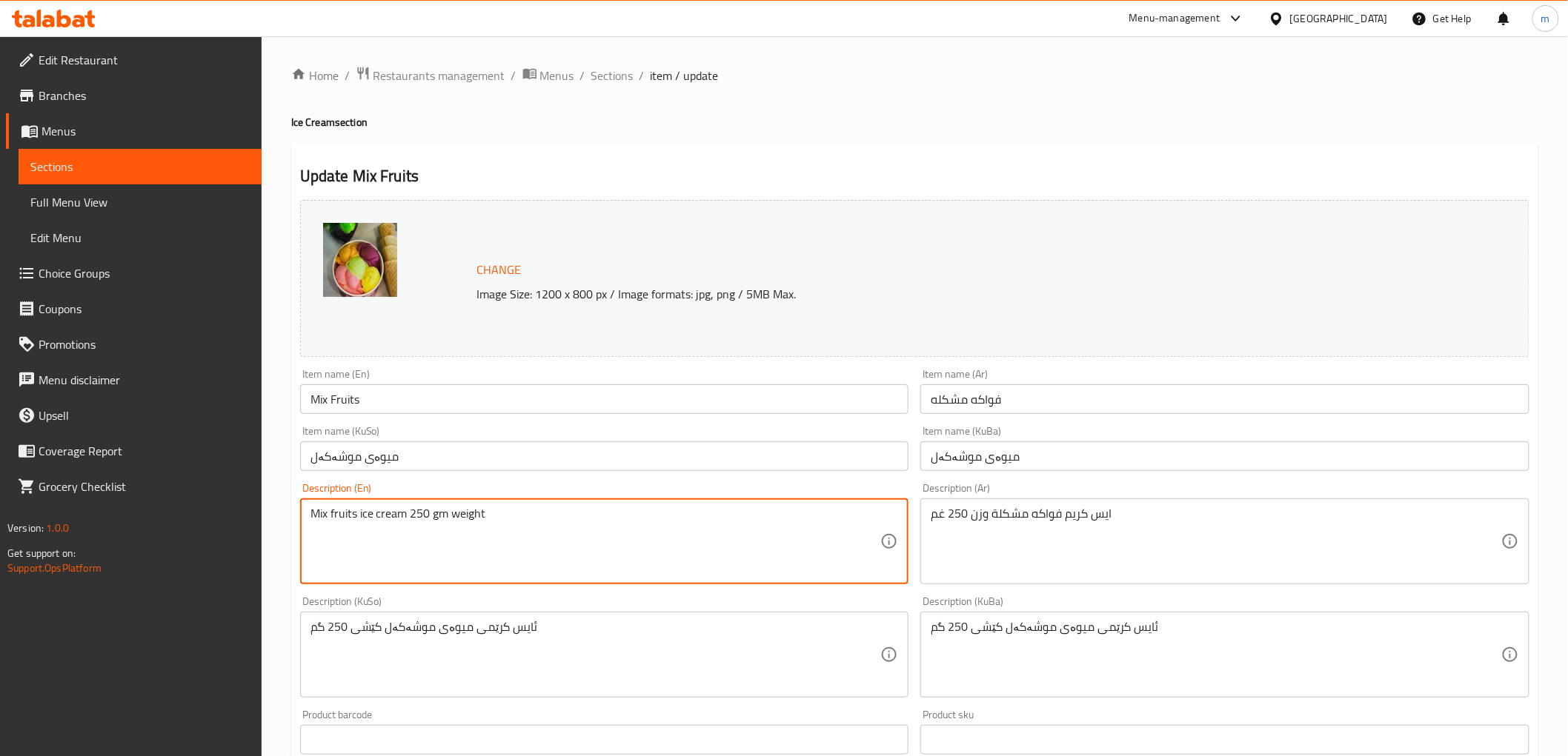
drag, startPoint x: 445, startPoint y: 512, endPoint x: 410, endPoint y: 517, distance: 35.4
click at [393, 394] on input "Mix Fruits" at bounding box center [604, 399] width 609 height 29
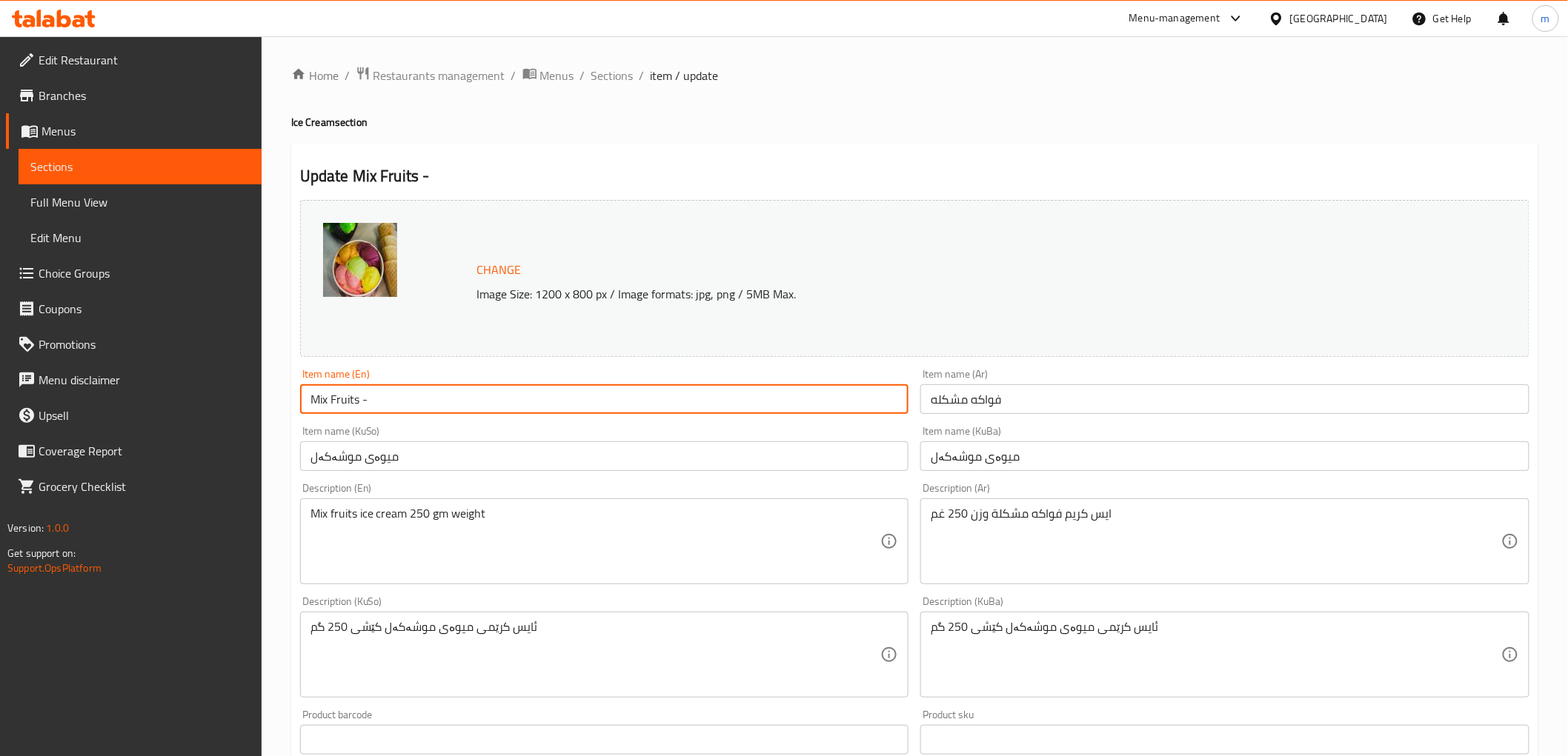
paste input "250 gm"
click at [394, 403] on input "Mix Fruits - 250 gm" at bounding box center [604, 399] width 609 height 29
type input "Mix Fruits - 250 Gm"
click at [1092, 398] on input "فواكه مشكله" at bounding box center [1225, 399] width 609 height 29
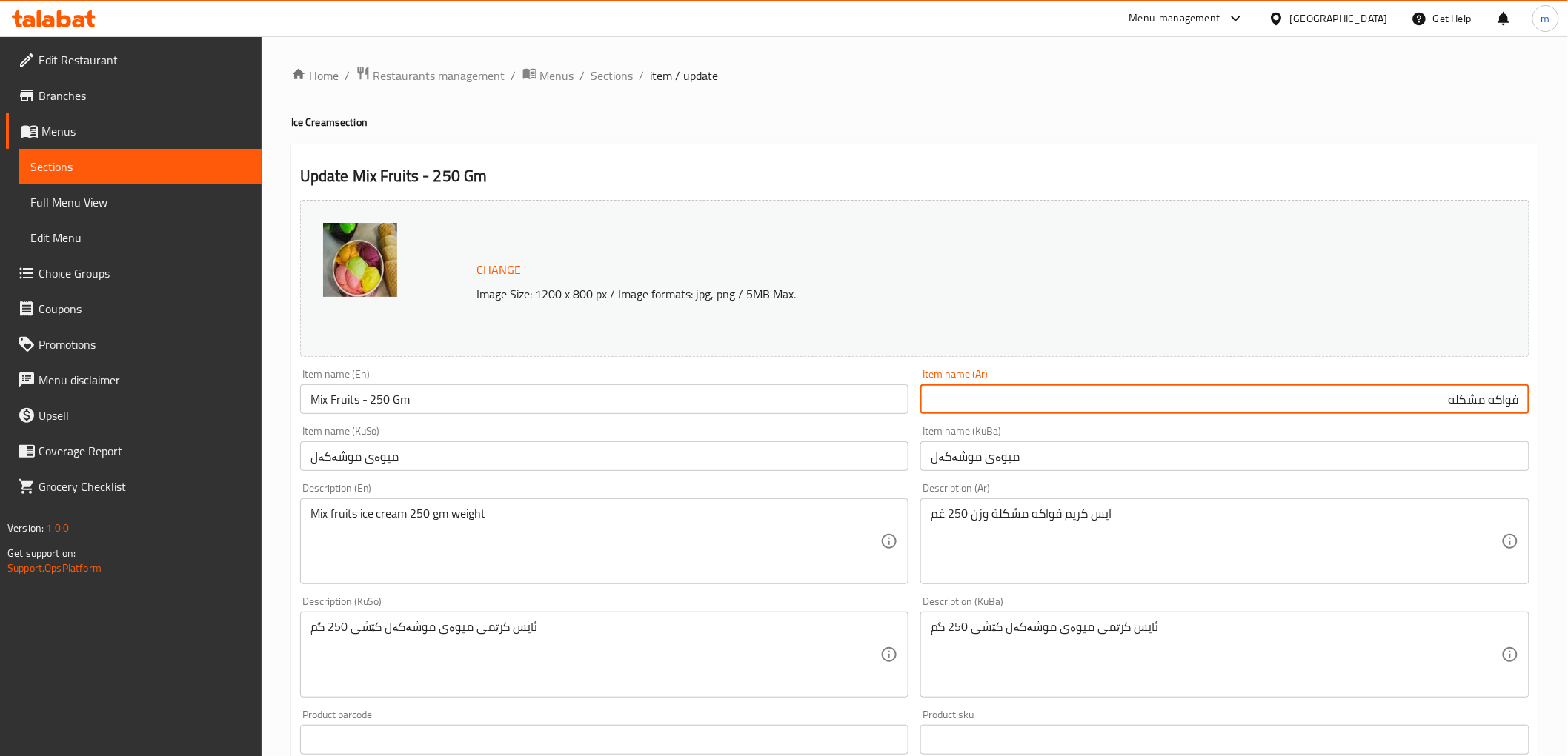
click at [1168, 409] on input "فواكه مشكله" at bounding box center [1225, 399] width 609 height 29
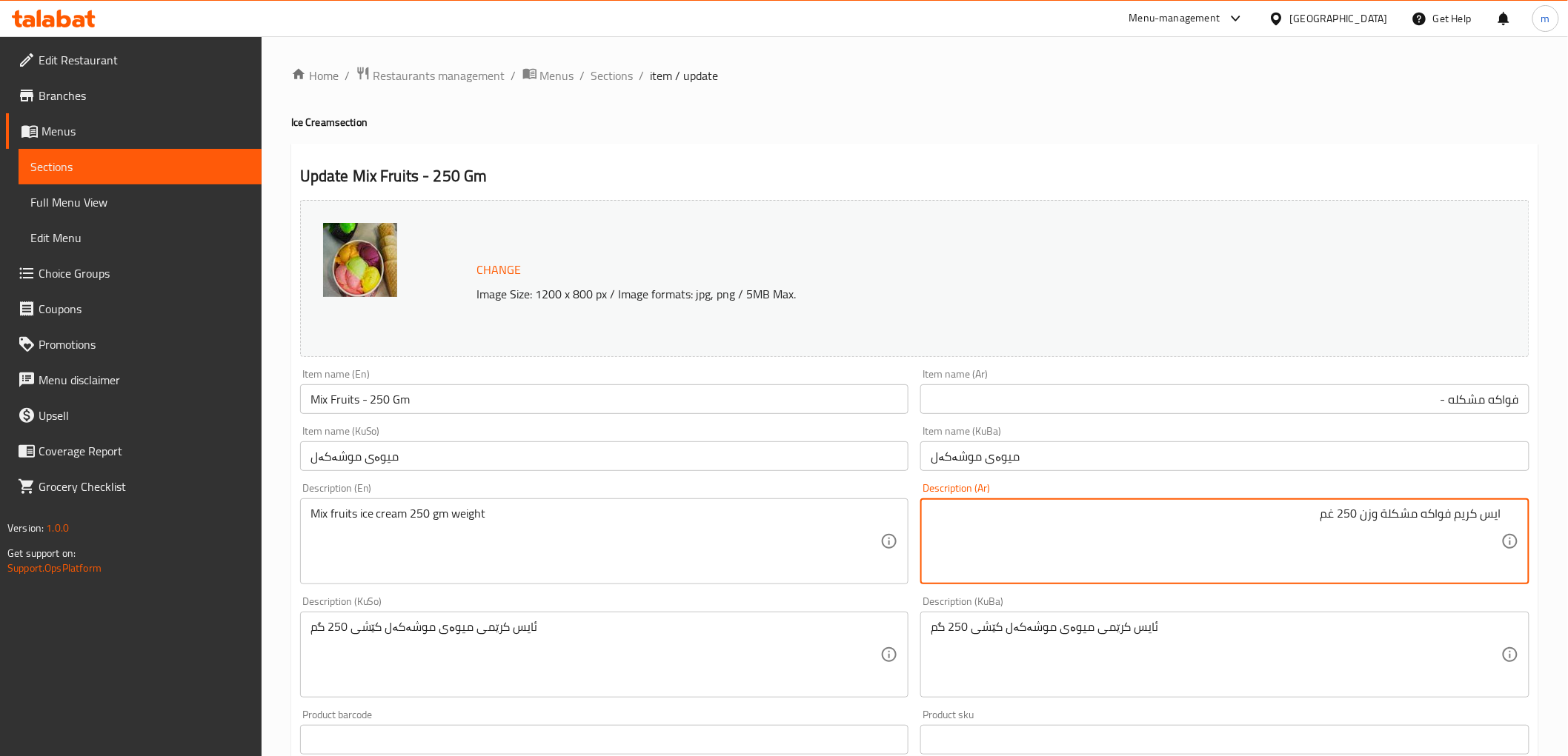
drag, startPoint x: 1299, startPoint y: 521, endPoint x: 1356, endPoint y: 515, distance: 57.3
click at [1356, 515] on textarea "ايس كريم فواكه مشكلة وزن 250 غم" at bounding box center [1216, 541] width 571 height 71
click at [1409, 404] on input "فواكه مشكله -" at bounding box center [1225, 399] width 609 height 29
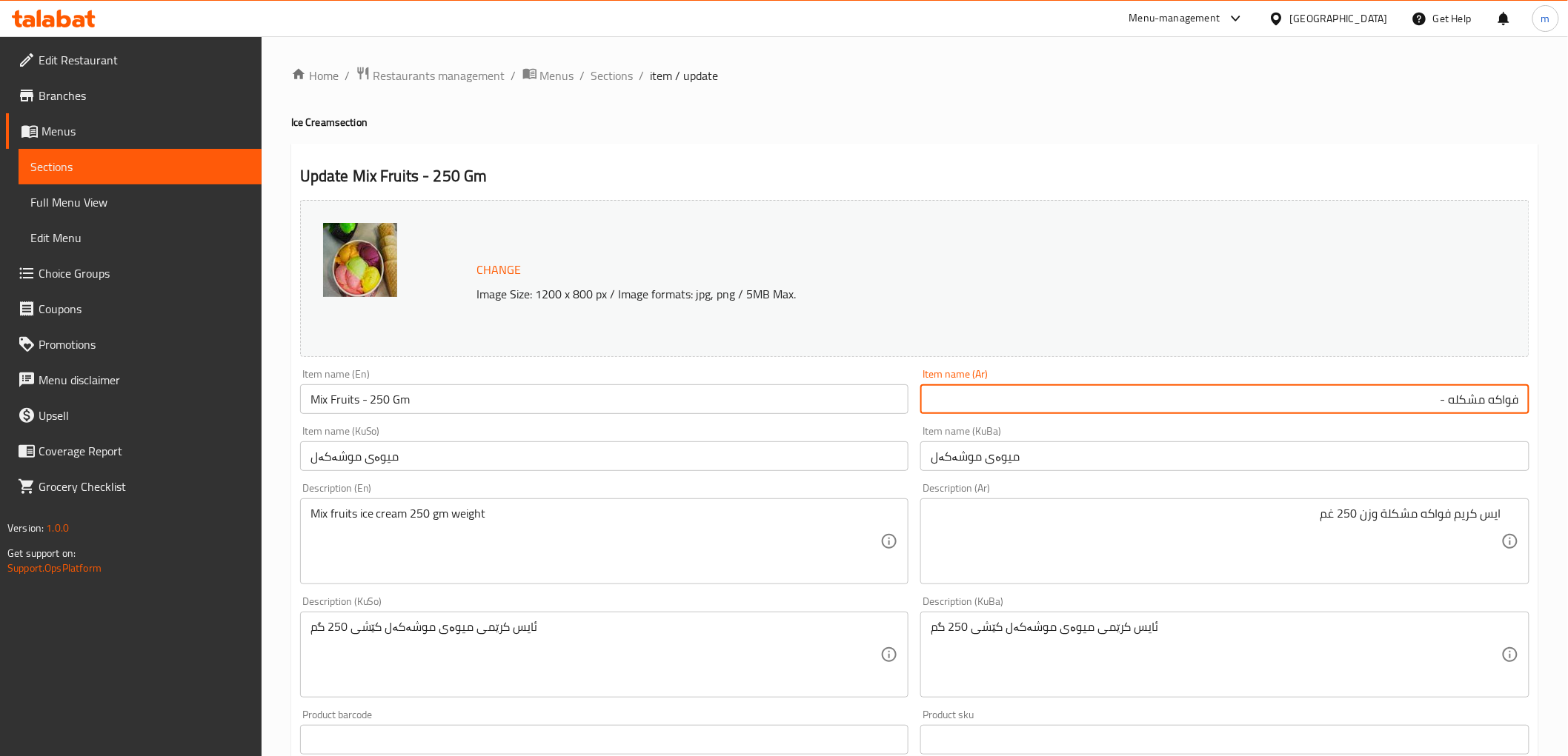
paste input "250 غم"
type input "فواكه مشكله - 250 غم"
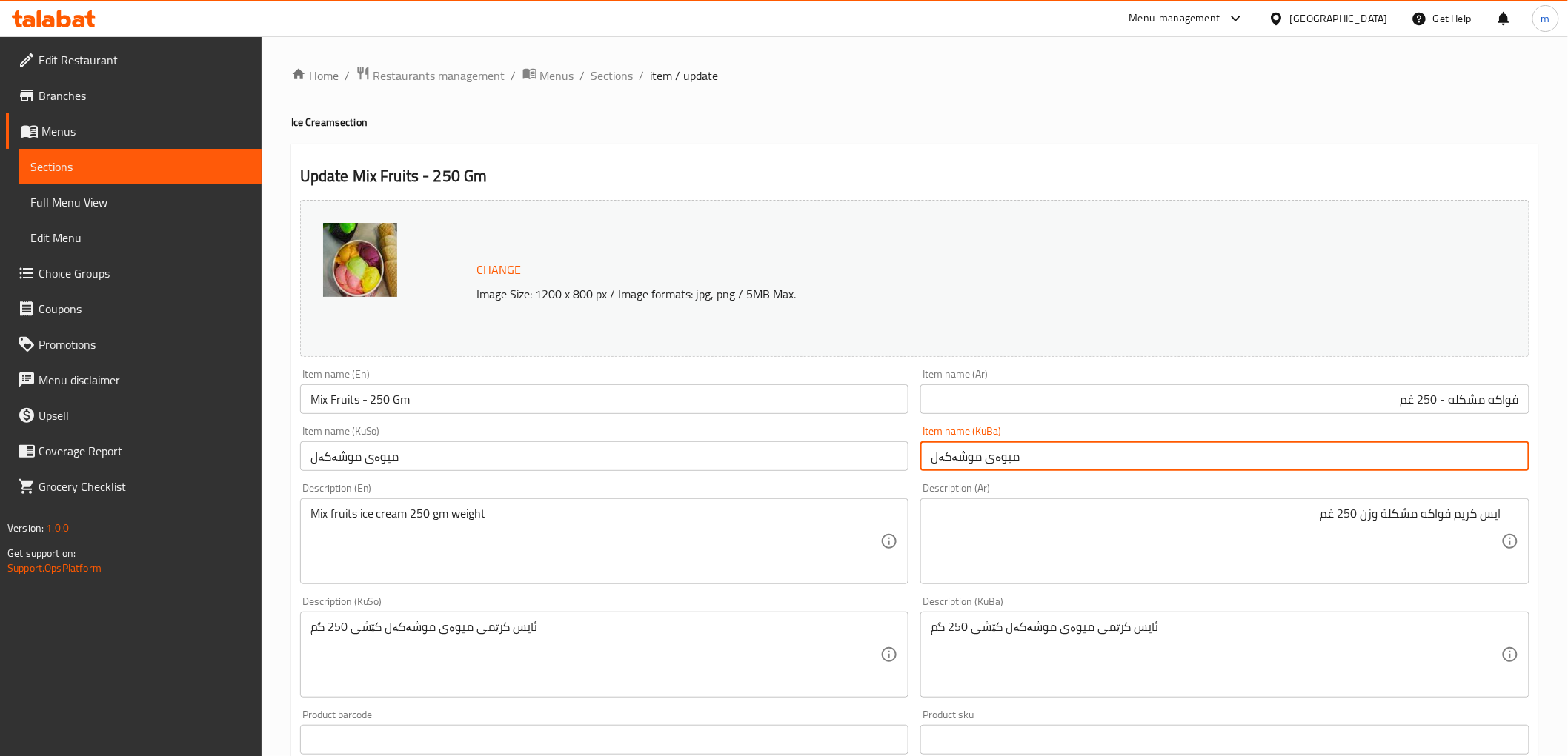
click at [1159, 450] on input "میوەی موشەکەل" at bounding box center [1225, 456] width 609 height 29
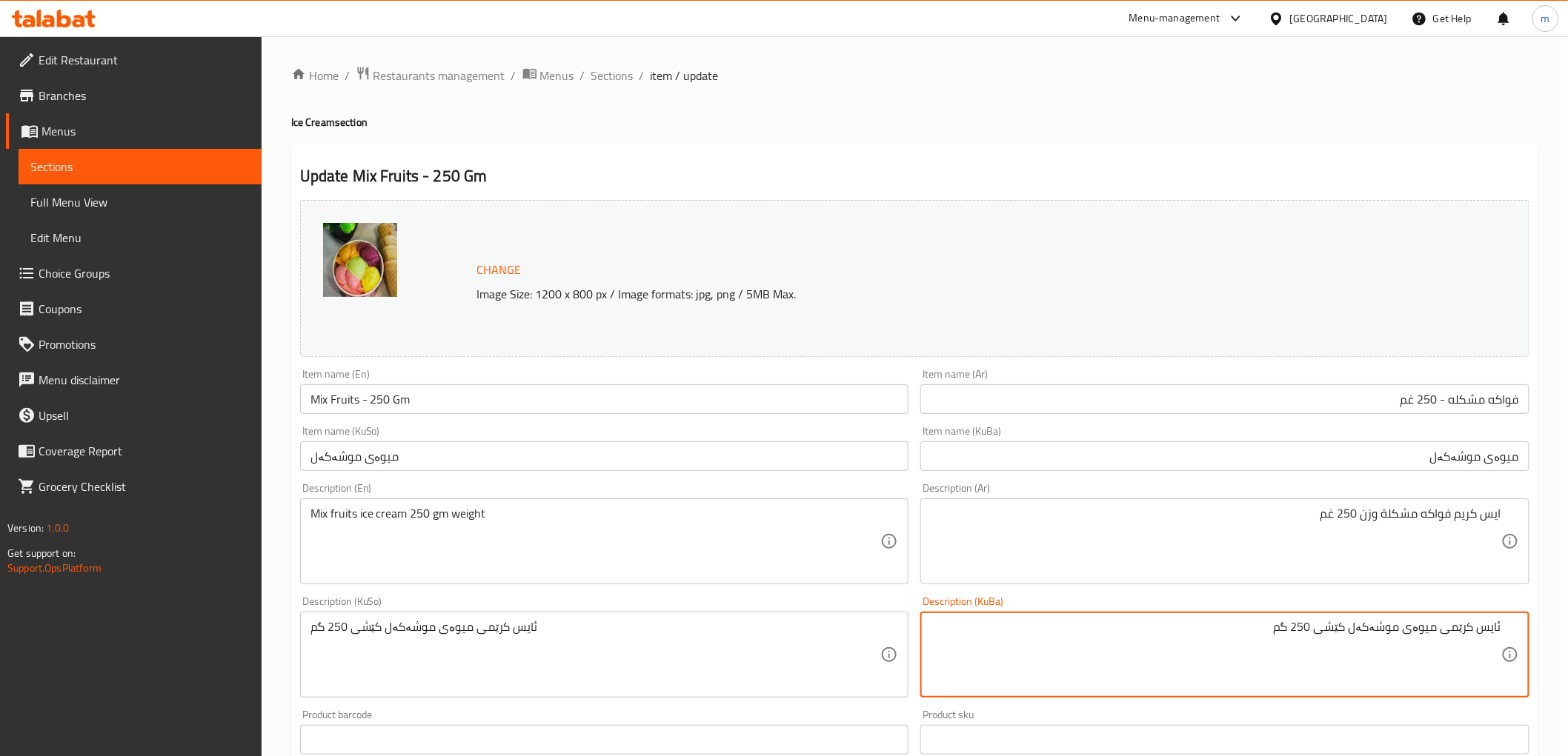
drag, startPoint x: 1265, startPoint y: 628, endPoint x: 1318, endPoint y: 626, distance: 53.0
click at [1318, 626] on textarea "ئایس کرێمی میوەی موشەکەل کێشی 250 گم" at bounding box center [1216, 655] width 571 height 71
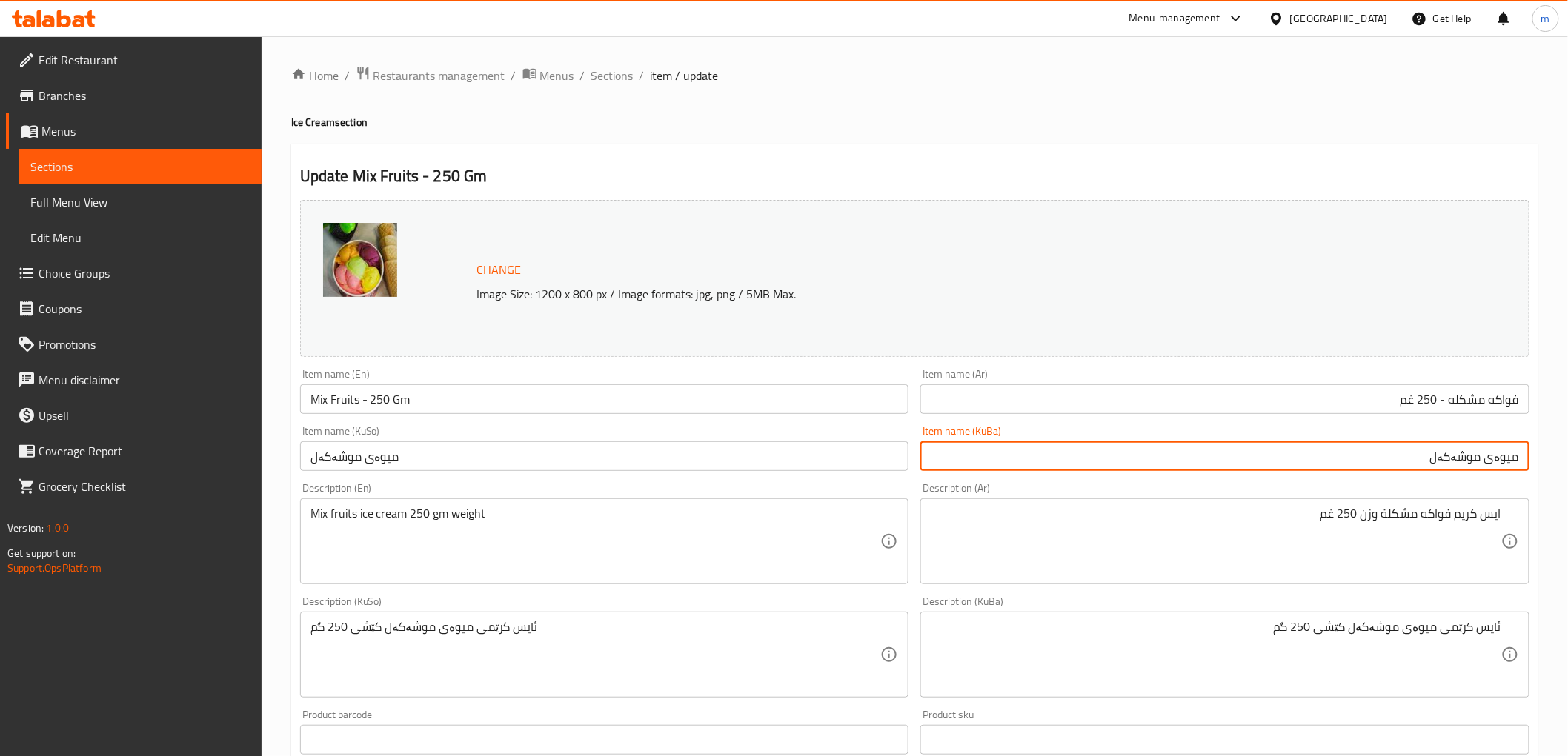
click at [1403, 454] on input "میوەی موشەکەل" at bounding box center [1225, 456] width 609 height 29
paste input "250 گم"
click at [1403, 454] on input "میوەی موشەکەل - 250 گم" at bounding box center [1225, 456] width 609 height 29
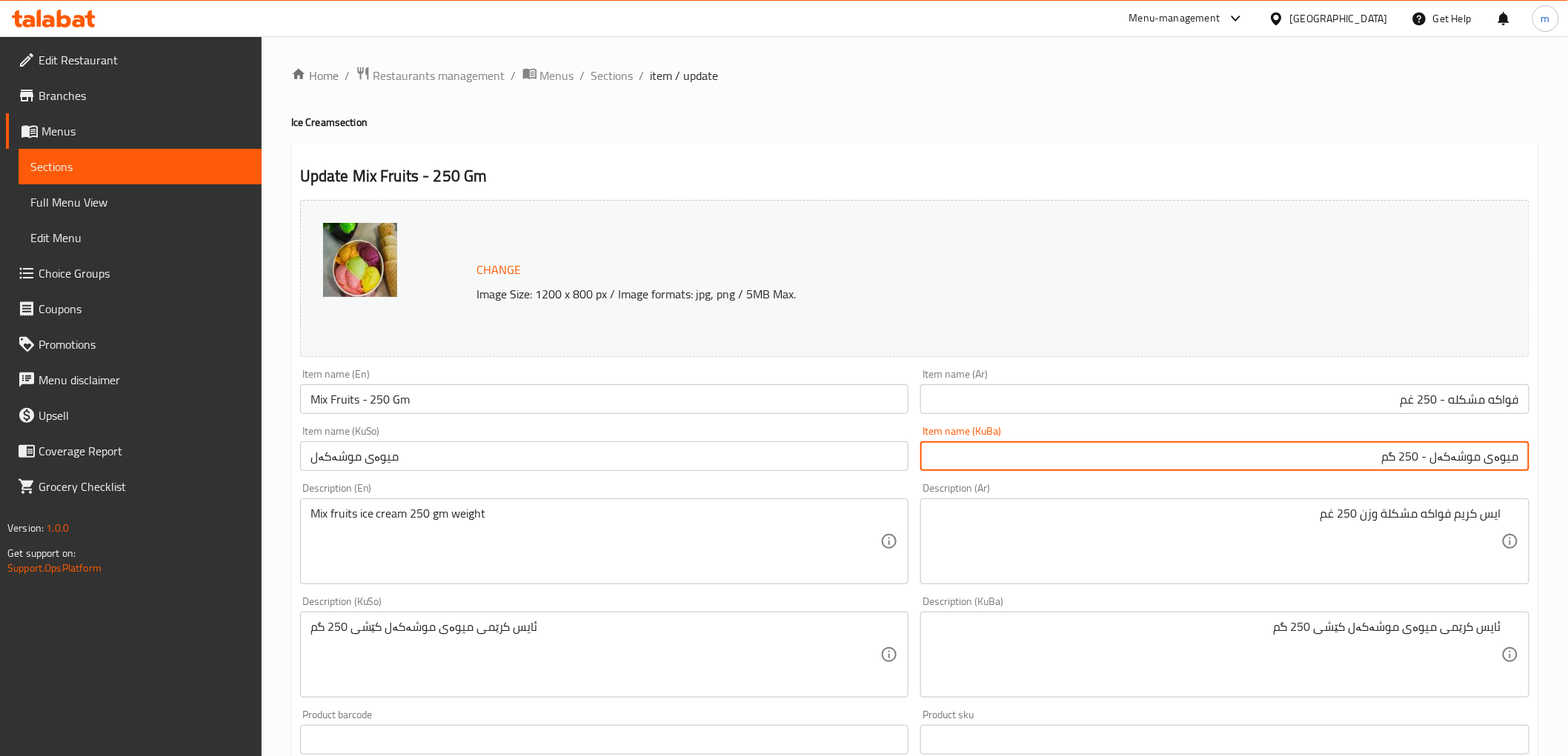
type input "میوەی موشەکەل - 250 گم"
click at [865, 455] on input "میوەی موشەکەل" at bounding box center [604, 456] width 609 height 29
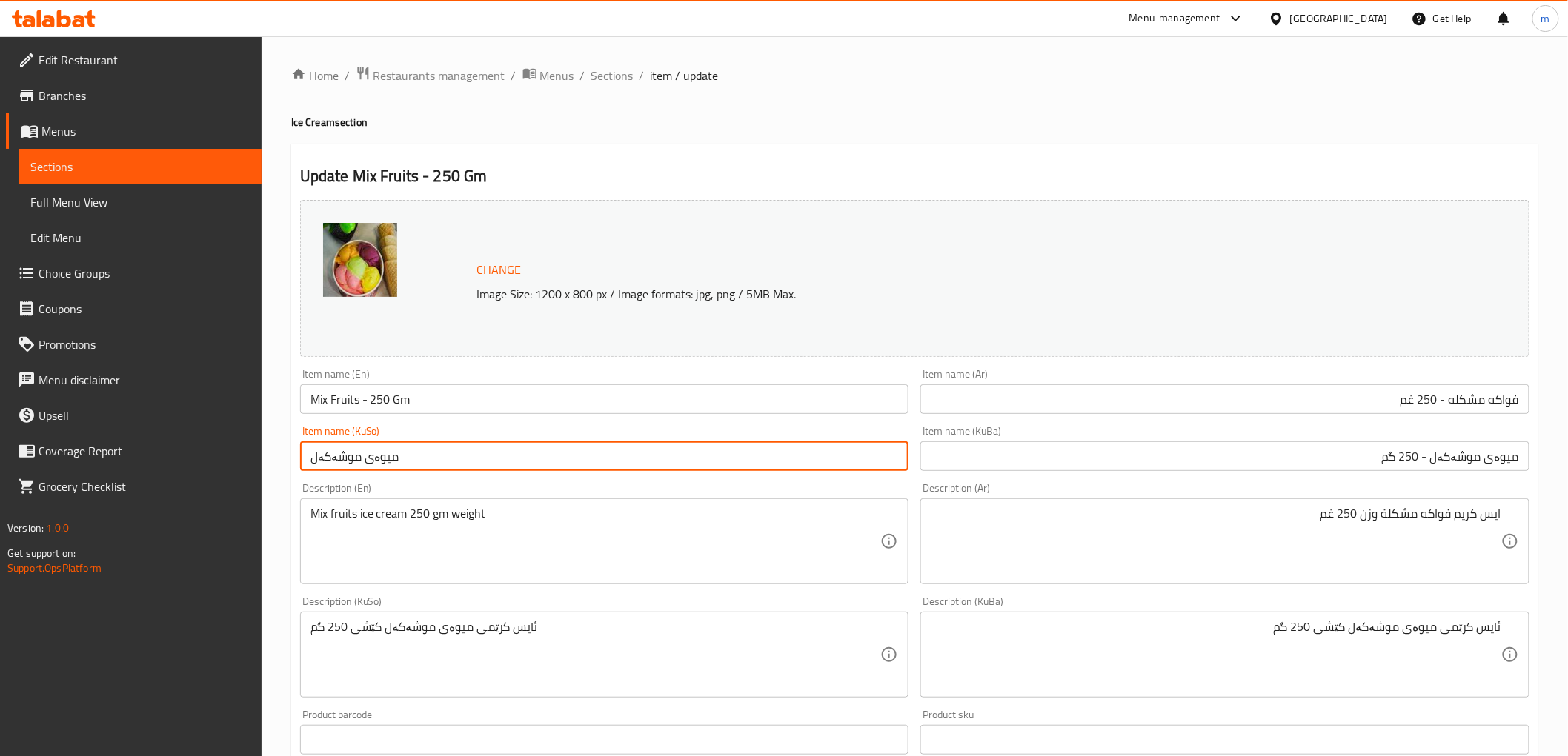
click at [865, 455] on input "میوەی موشەکەل" at bounding box center [604, 456] width 609 height 29
paste input "- 250 گم"
type input "میوەی موشەکەل - 250 گم"
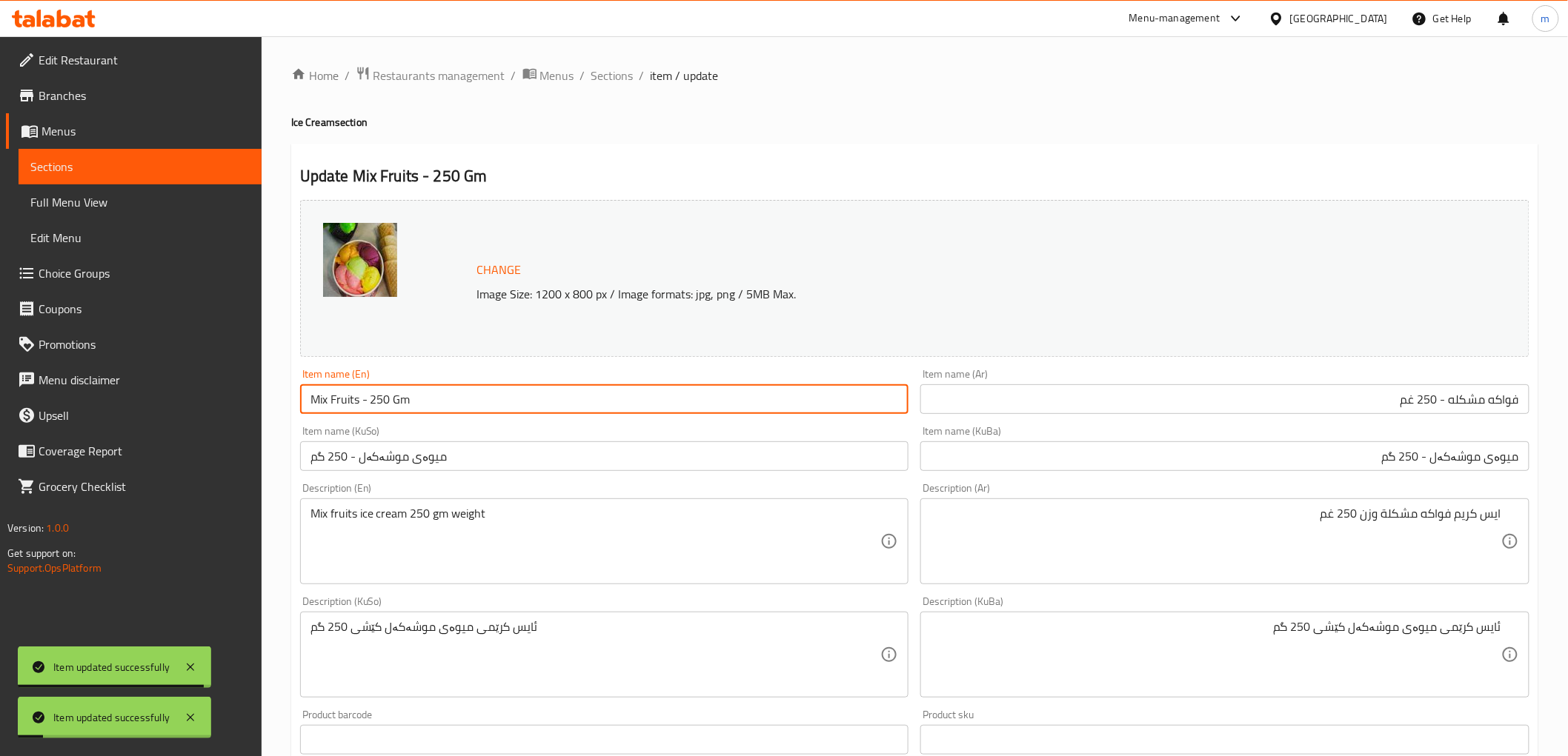
drag, startPoint x: 357, startPoint y: 397, endPoint x: 326, endPoint y: 382, distance: 34.4
click at [302, 410] on input "Mix Fruits - 250 Gm" at bounding box center [604, 399] width 609 height 29
click at [604, 70] on span "Sections" at bounding box center [612, 76] width 42 height 18
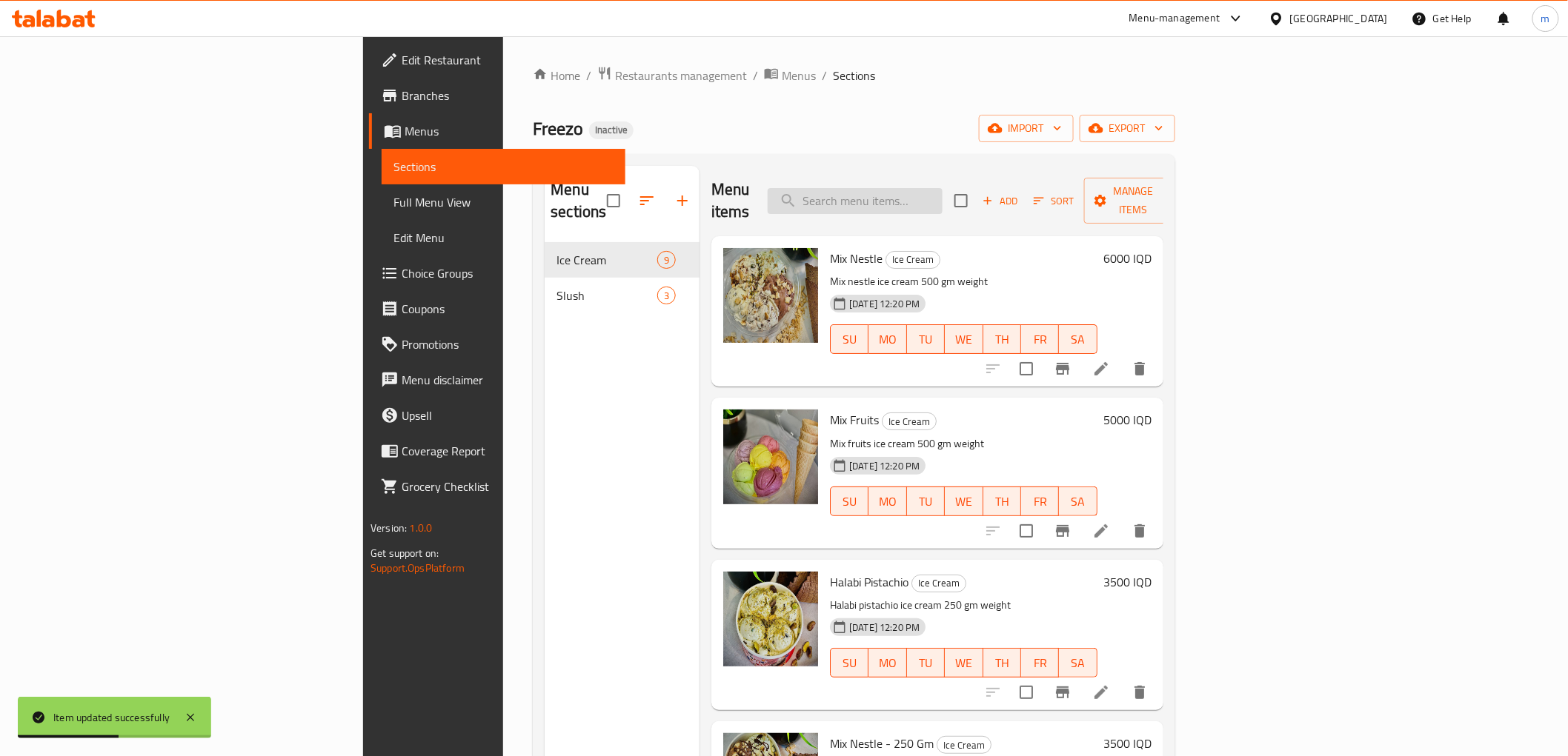
click at [943, 188] on input "search" at bounding box center [855, 201] width 175 height 26
paste input "Mix Fruits"
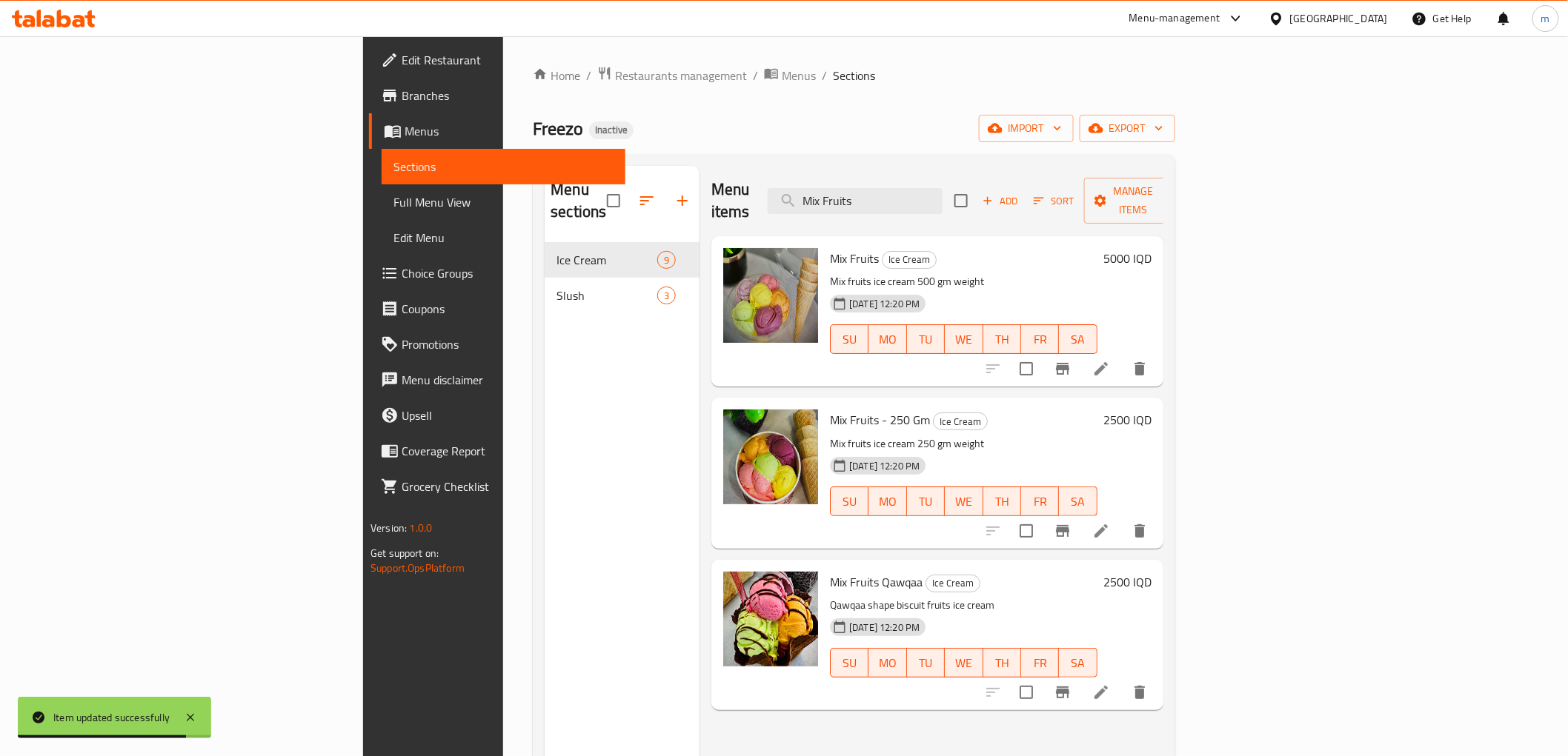
type input "Mix Fruits"
click at [1098, 451] on div "28-09-2025 12:20 PM SU MO TU WE TH FR SA" at bounding box center [963, 491] width 279 height 80
click at [1108, 524] on icon at bounding box center [1101, 531] width 13 height 13
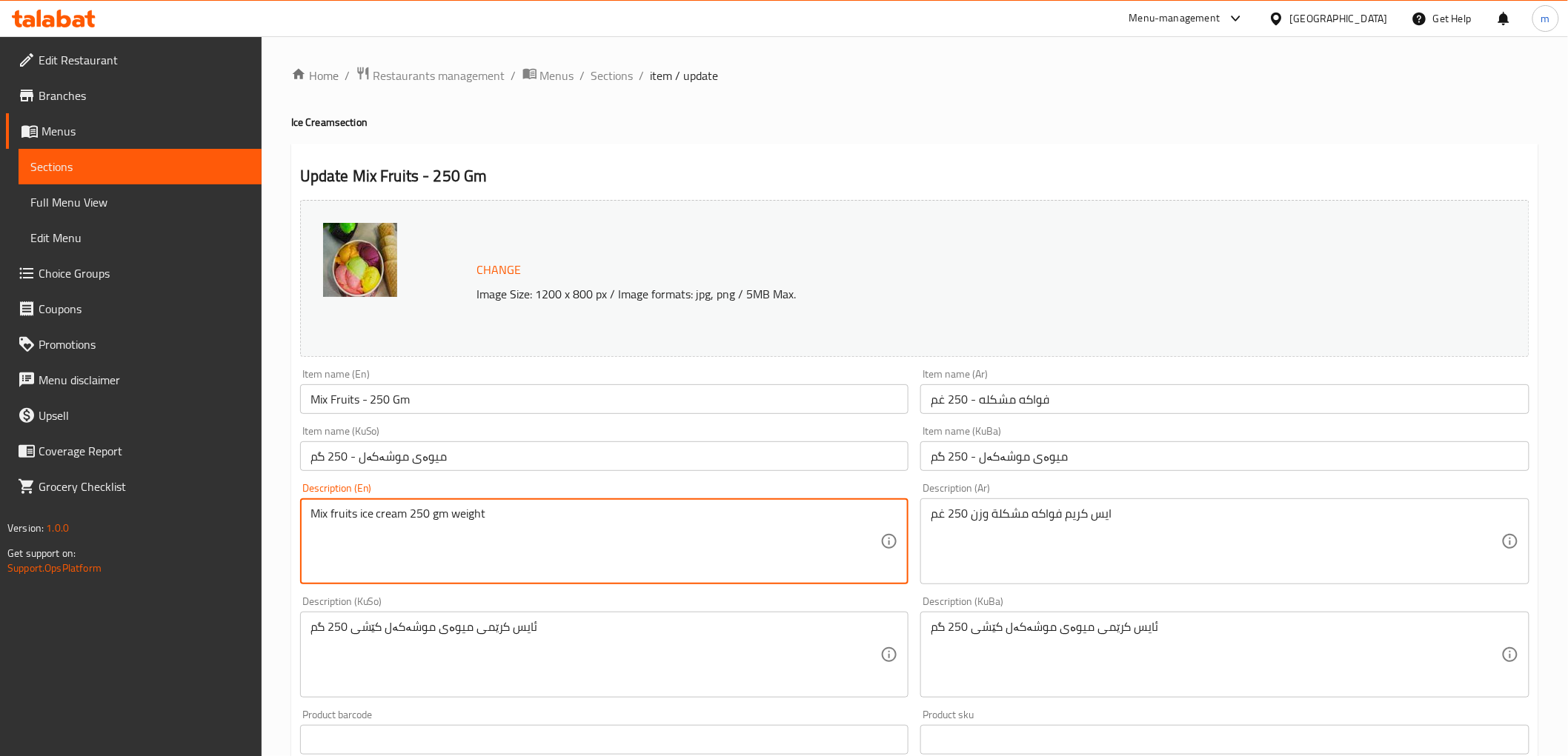
click at [617, 529] on textarea "Mix fruits ice cream 250 gm weight" at bounding box center [596, 541] width 571 height 71
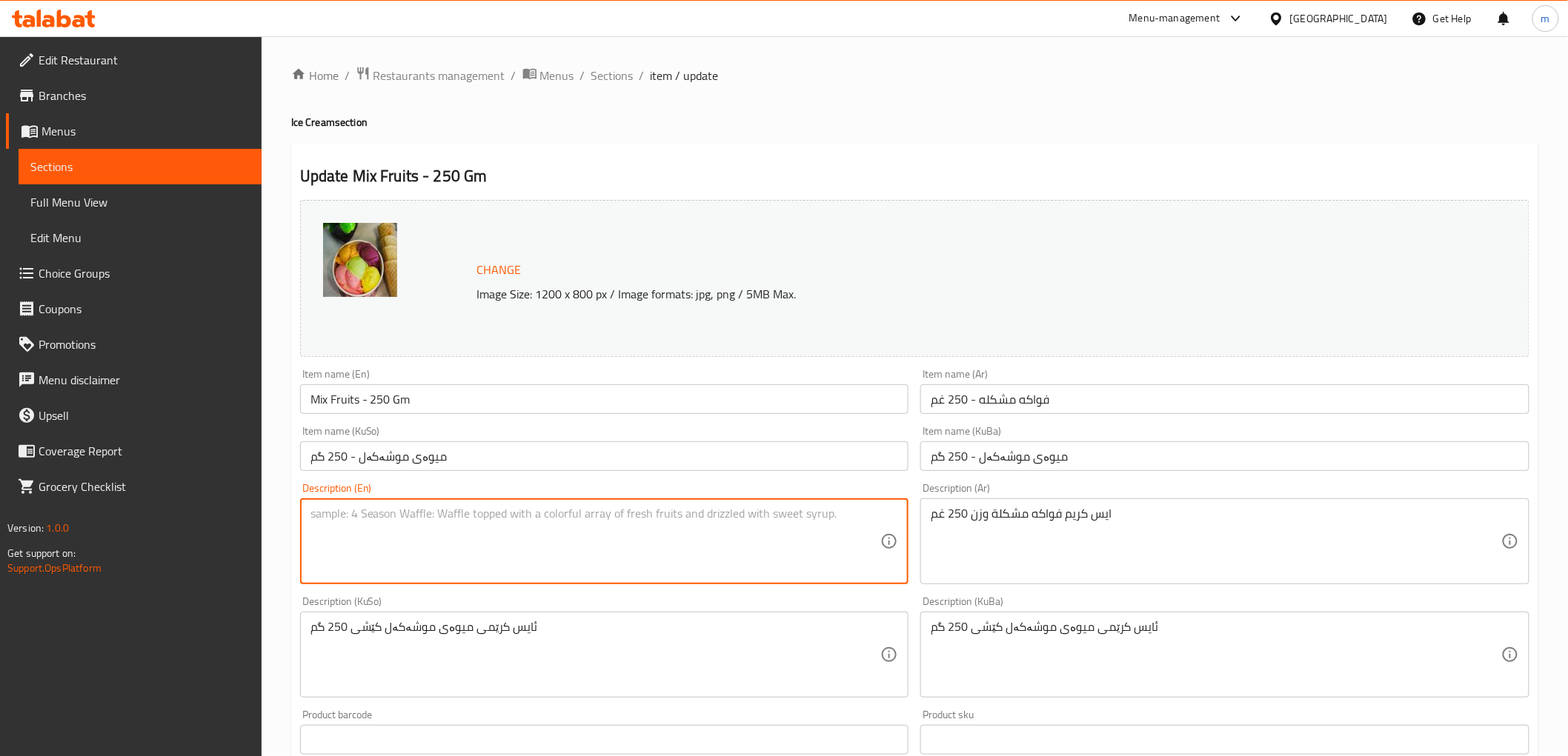
click at [988, 502] on div "ايس كريم فواكه مشكلة وزن 250 غم Description (Ar)" at bounding box center [1225, 541] width 609 height 86
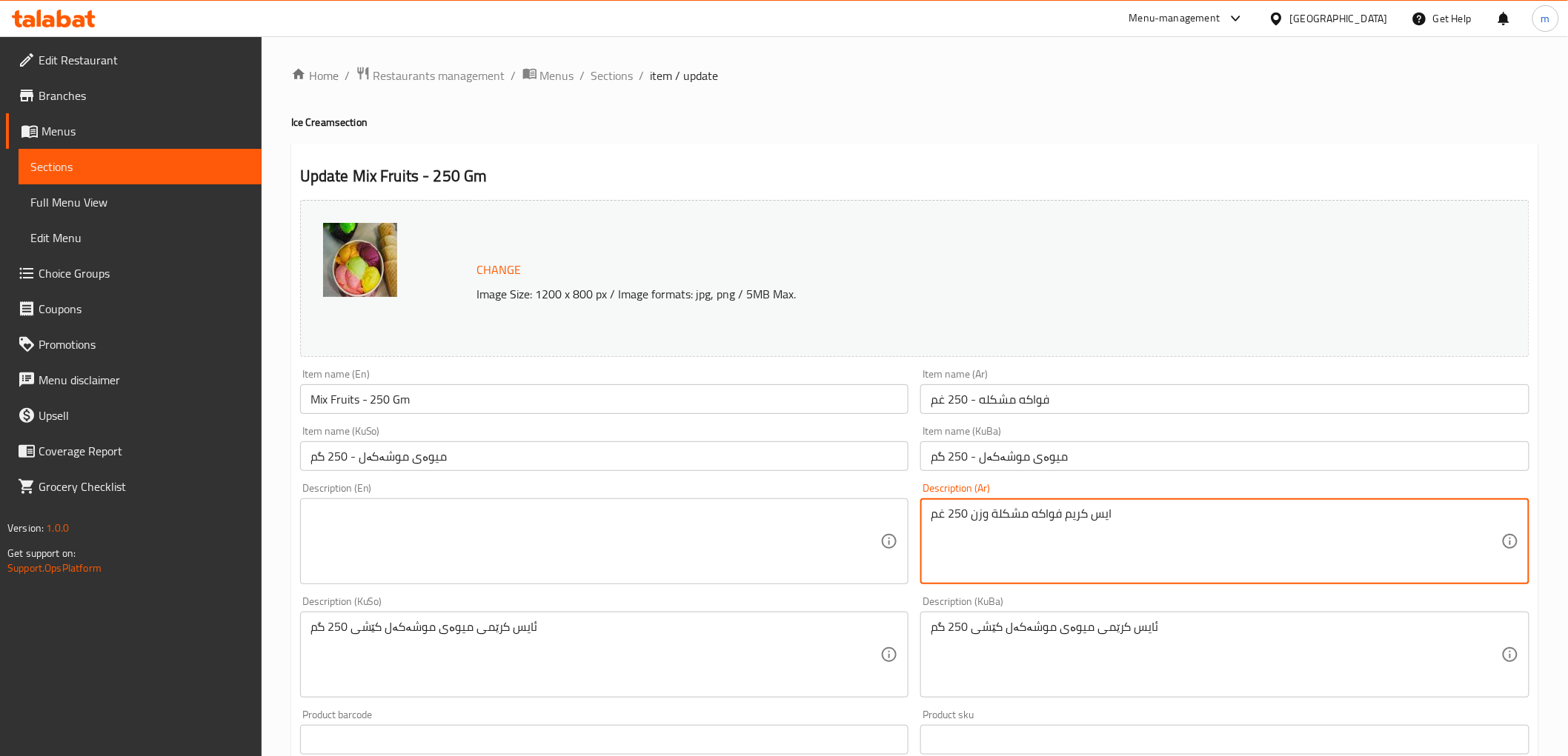
click at [993, 519] on textarea "ايس كريم فواكه مشكلة وزن 250 غم" at bounding box center [1216, 541] width 571 height 71
click at [993, 520] on textarea "ايس كريم فواكه مشكلة وزن 250 غم" at bounding box center [1216, 541] width 571 height 71
click at [1055, 663] on textarea "ئایس کرێمی میوەی موشەکەل کێشی 250 گم" at bounding box center [1216, 655] width 571 height 71
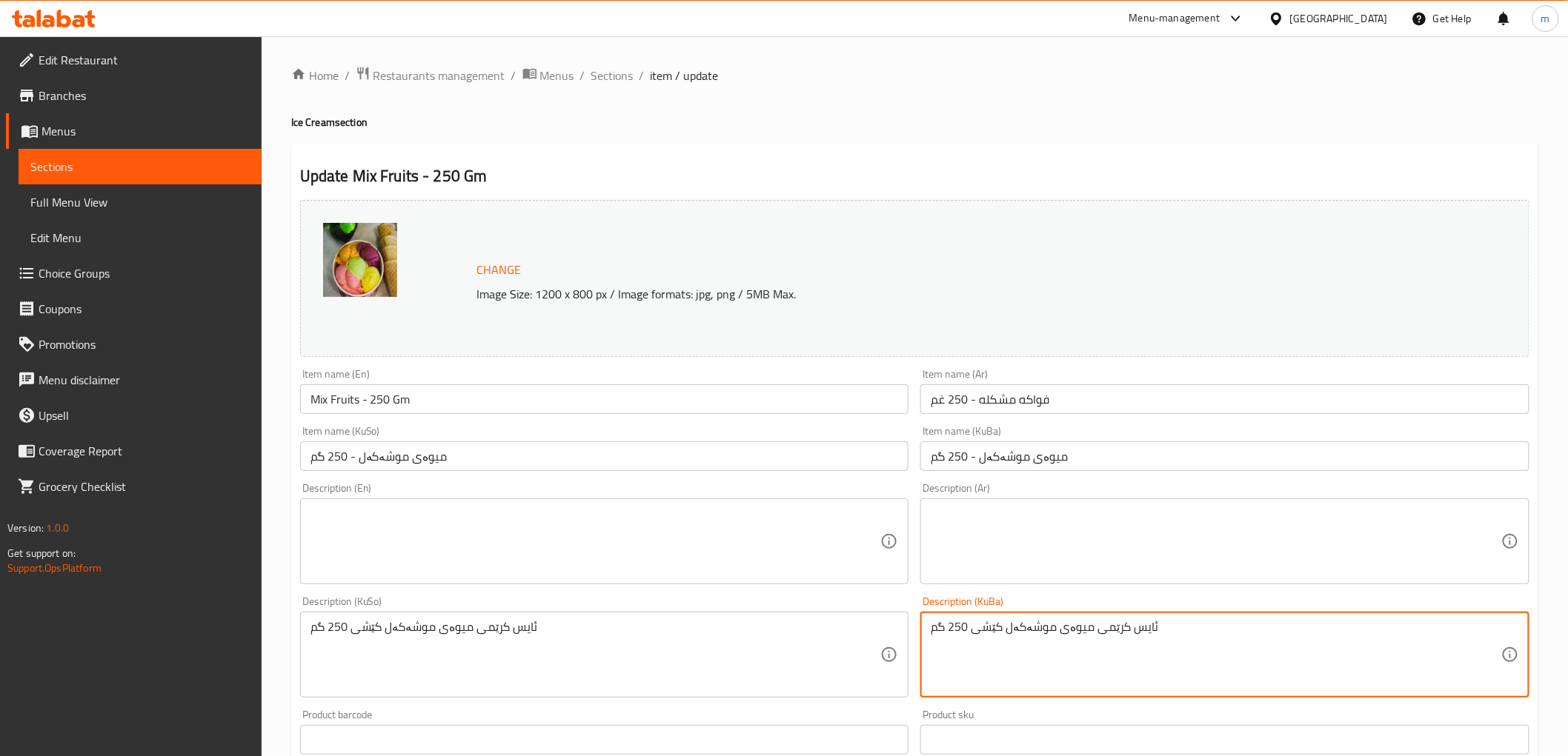
click at [1055, 663] on textarea "ئایس کرێمی میوەی موشەکەل کێشی 250 گم" at bounding box center [1216, 655] width 571 height 71
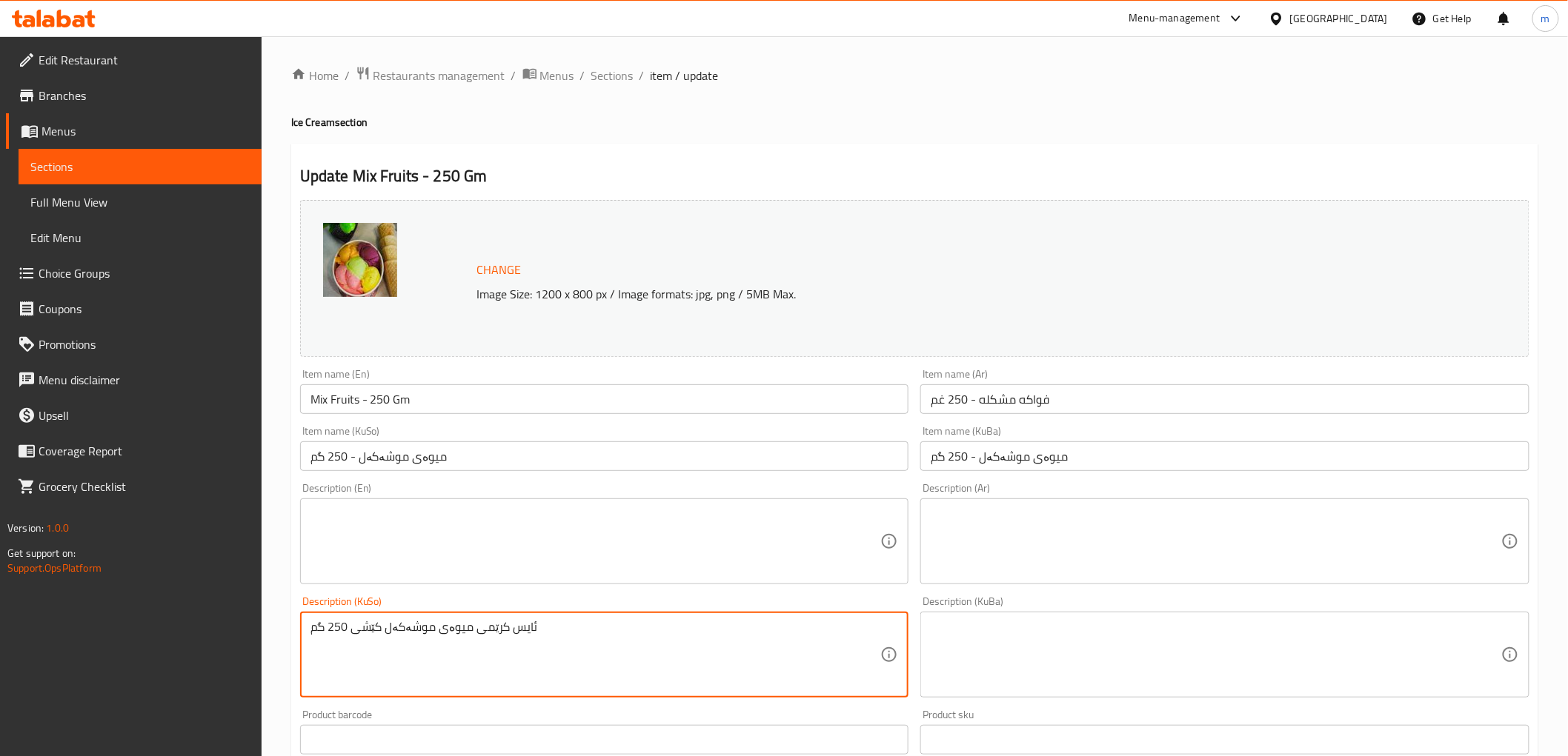
click at [772, 654] on textarea "ئایس کرێمی میوەی موشەکەل کێشی 250 گم" at bounding box center [596, 655] width 571 height 71
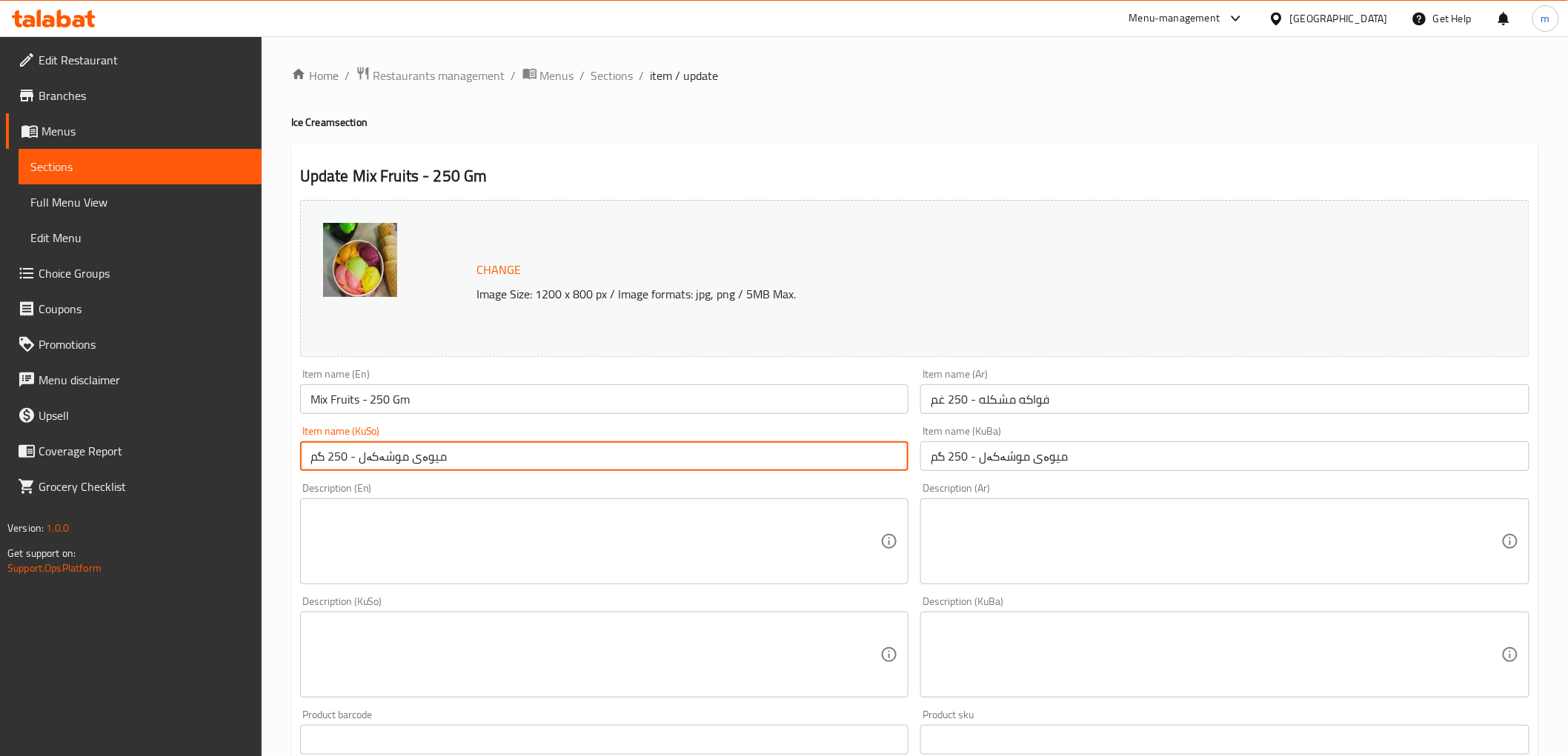
click at [616, 462] on input "میوەی موشەکەل - 250 گم" at bounding box center [604, 456] width 609 height 29
click at [618, 78] on span "Sections" at bounding box center [612, 76] width 42 height 18
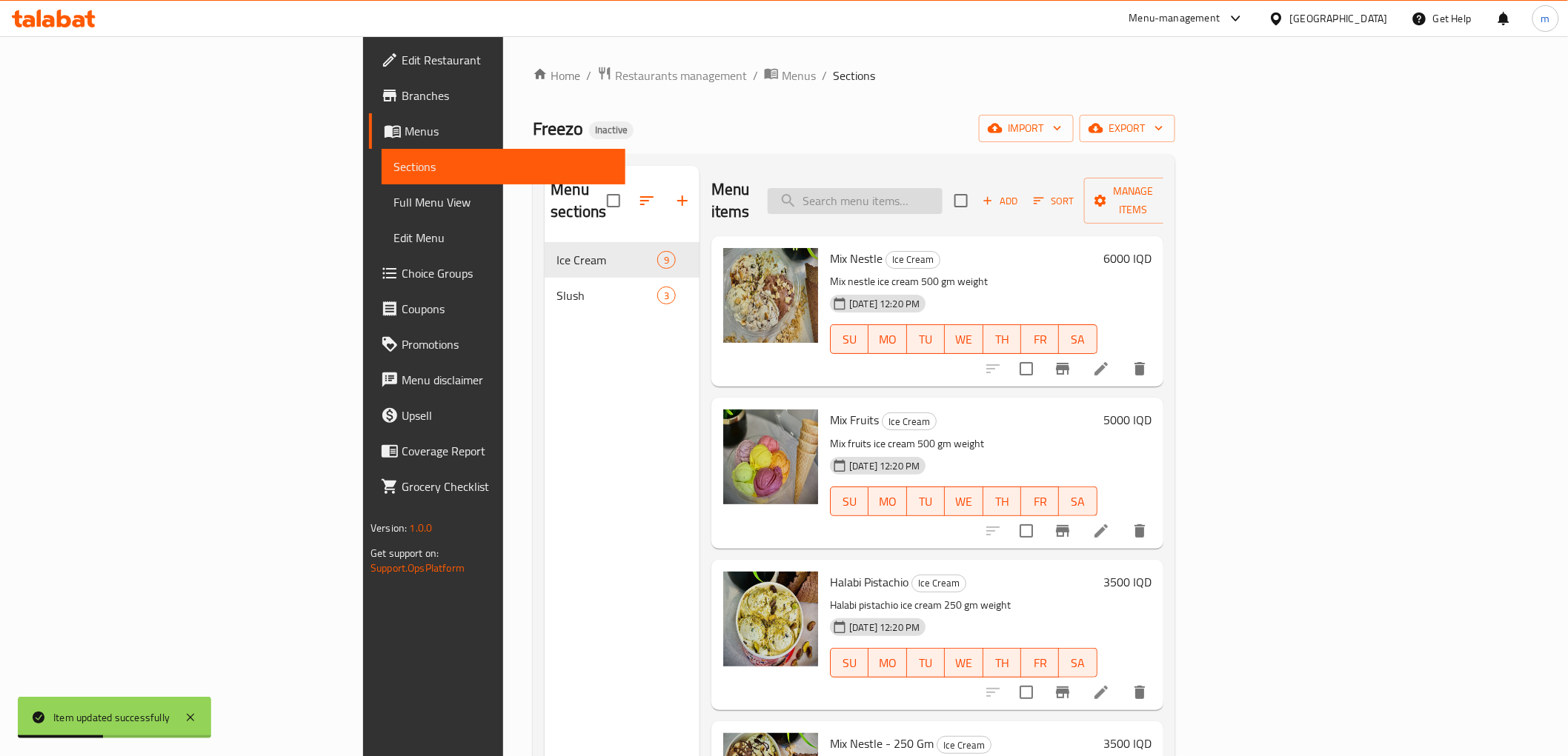
click at [943, 198] on input "search" at bounding box center [855, 201] width 175 height 26
paste input "Mix Fruits"
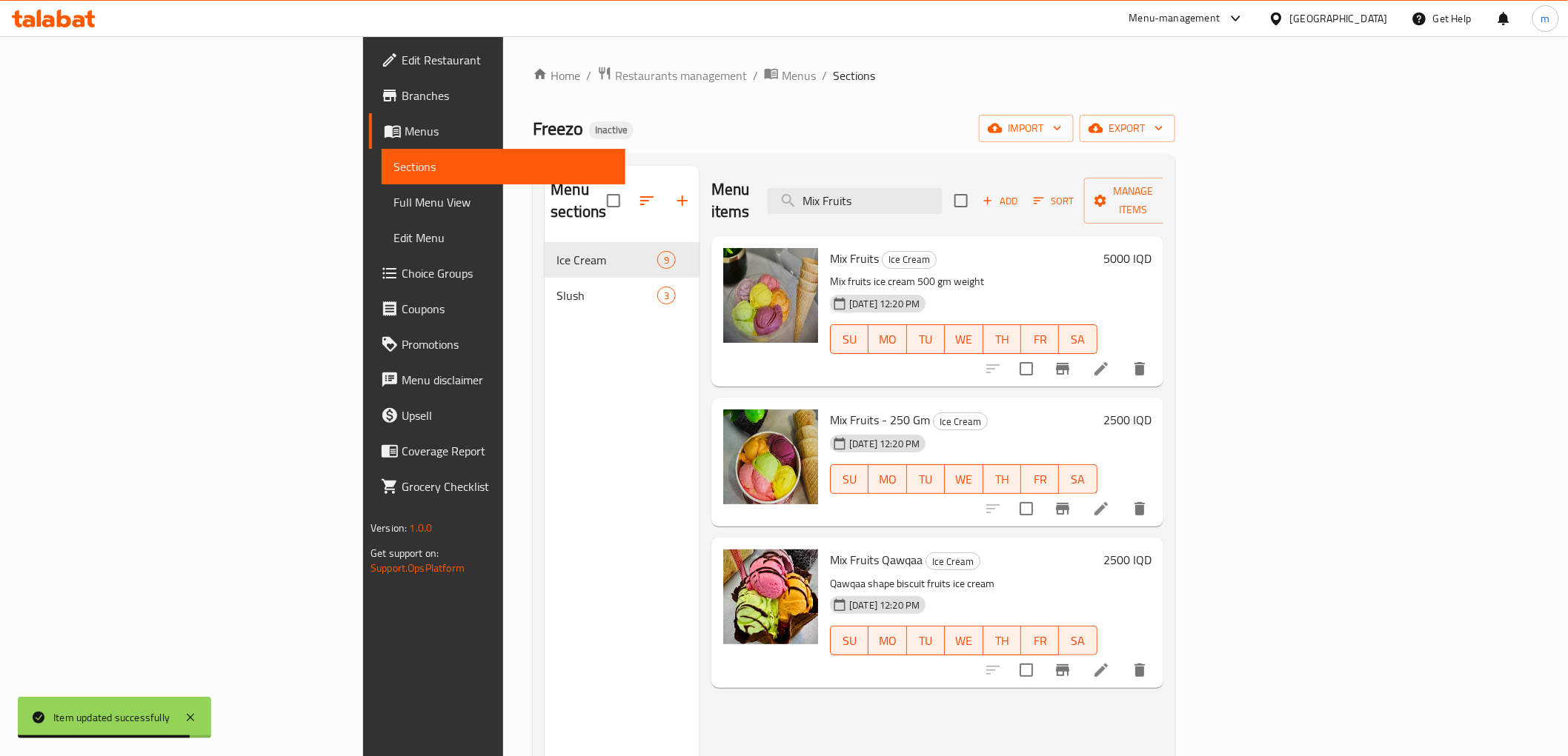
click at [830, 409] on span "Mix Fruits - 250 Gm" at bounding box center [879, 419] width 100 height 22
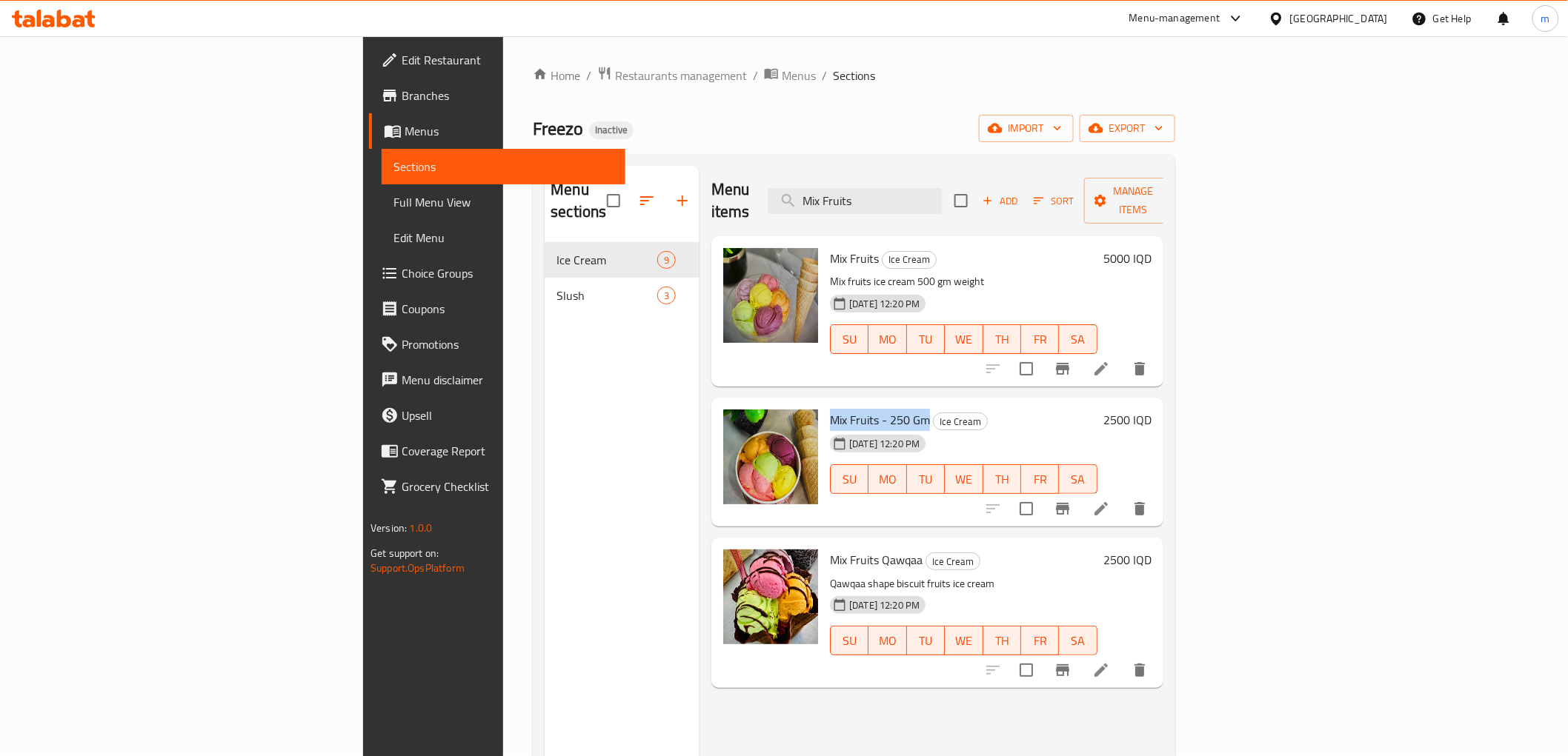
drag, startPoint x: 836, startPoint y: 395, endPoint x: 743, endPoint y: 404, distance: 93.4
click at [830, 409] on span "Mix Fruits - 250 Gm" at bounding box center [879, 419] width 100 height 22
copy span "Mix Fruits - 250 Gm"
click at [996, 272] on p "Mix fruits ice cream 500 gm weight" at bounding box center [963, 281] width 268 height 19
click at [987, 171] on div "Menu items Mix Fruits Add Sort Manage items" at bounding box center [938, 201] width 452 height 71
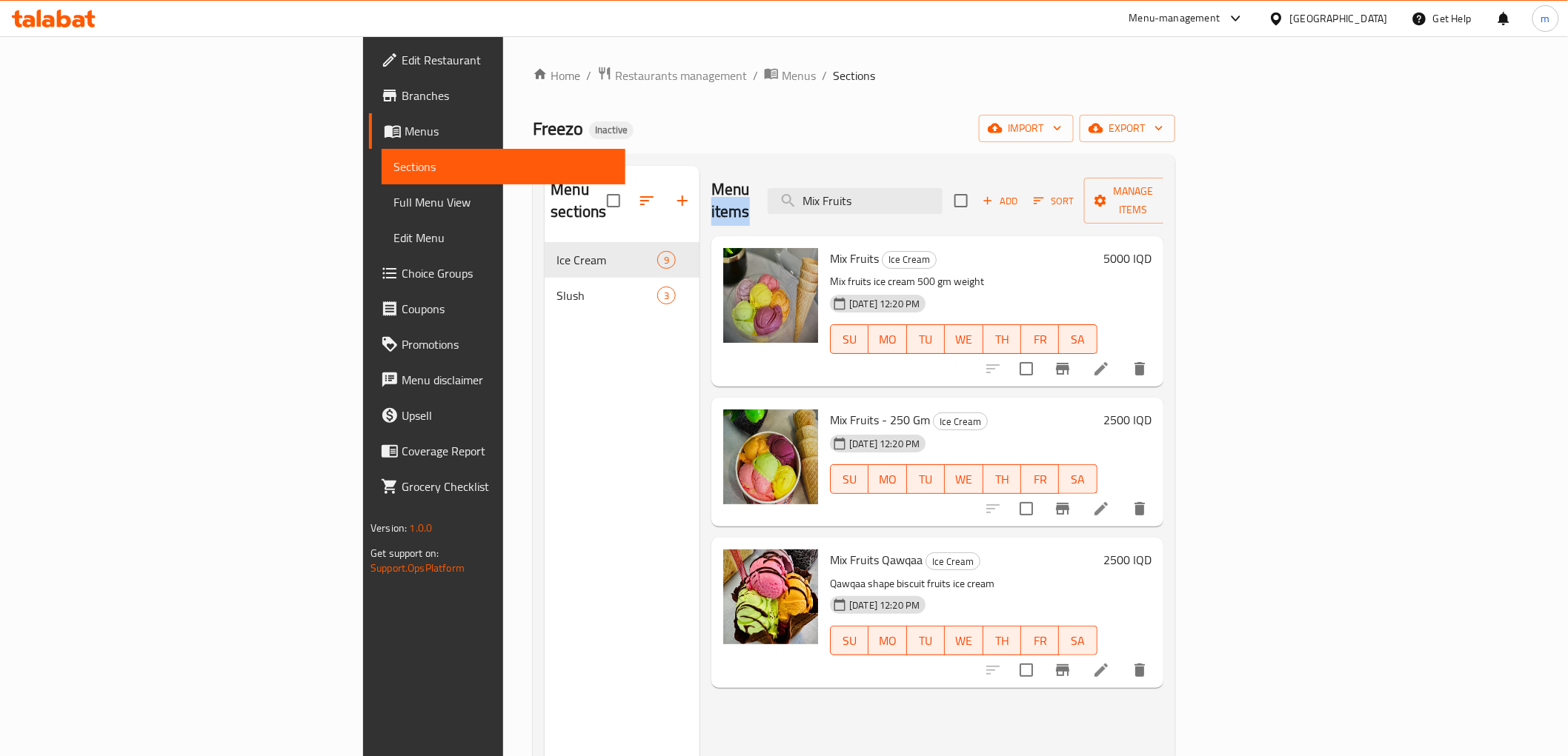
click at [987, 171] on div "Menu items Mix Fruits Add Sort Manage items" at bounding box center [938, 201] width 452 height 71
click at [943, 188] on input "Mix Fruits" at bounding box center [855, 201] width 175 height 26
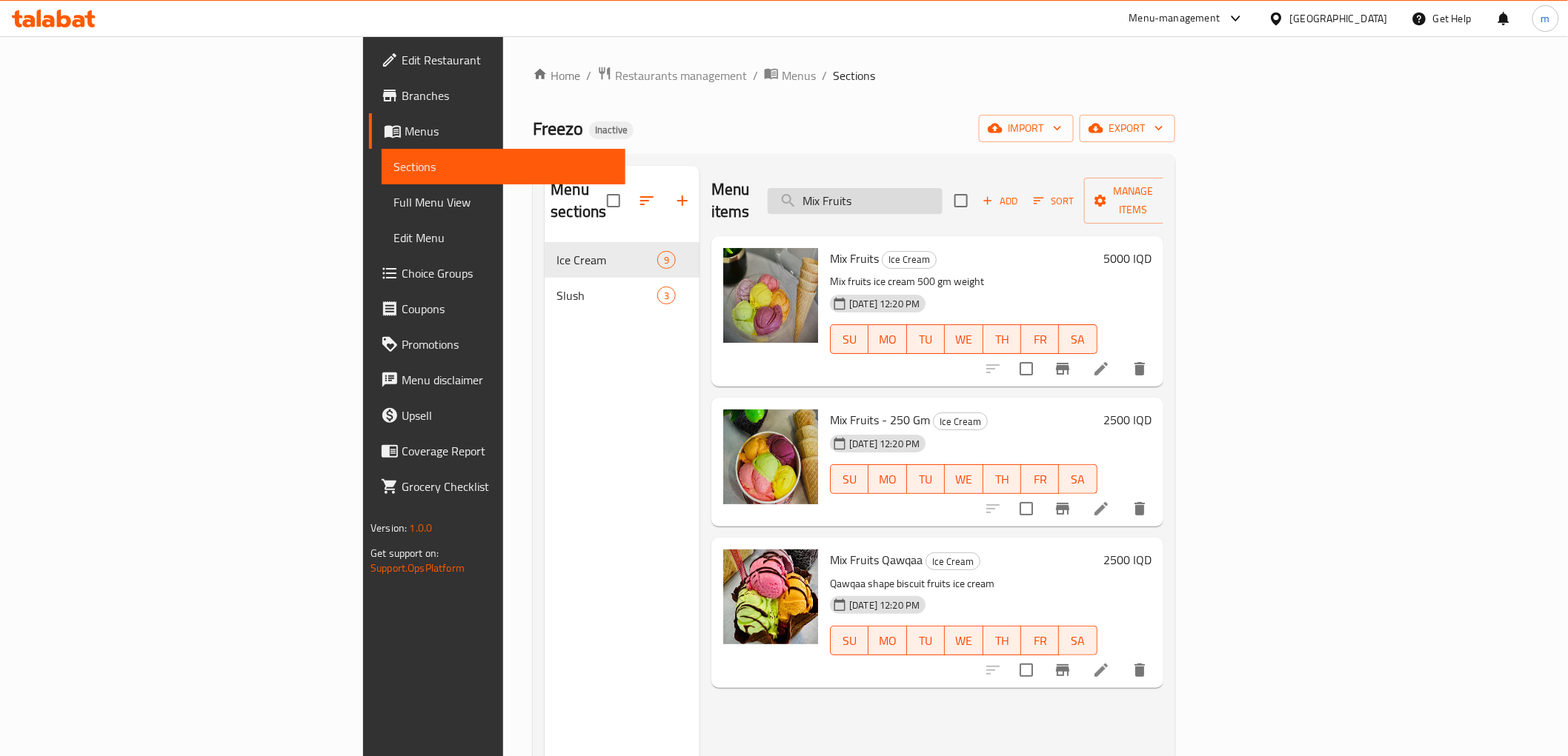
paste input "Nestle"
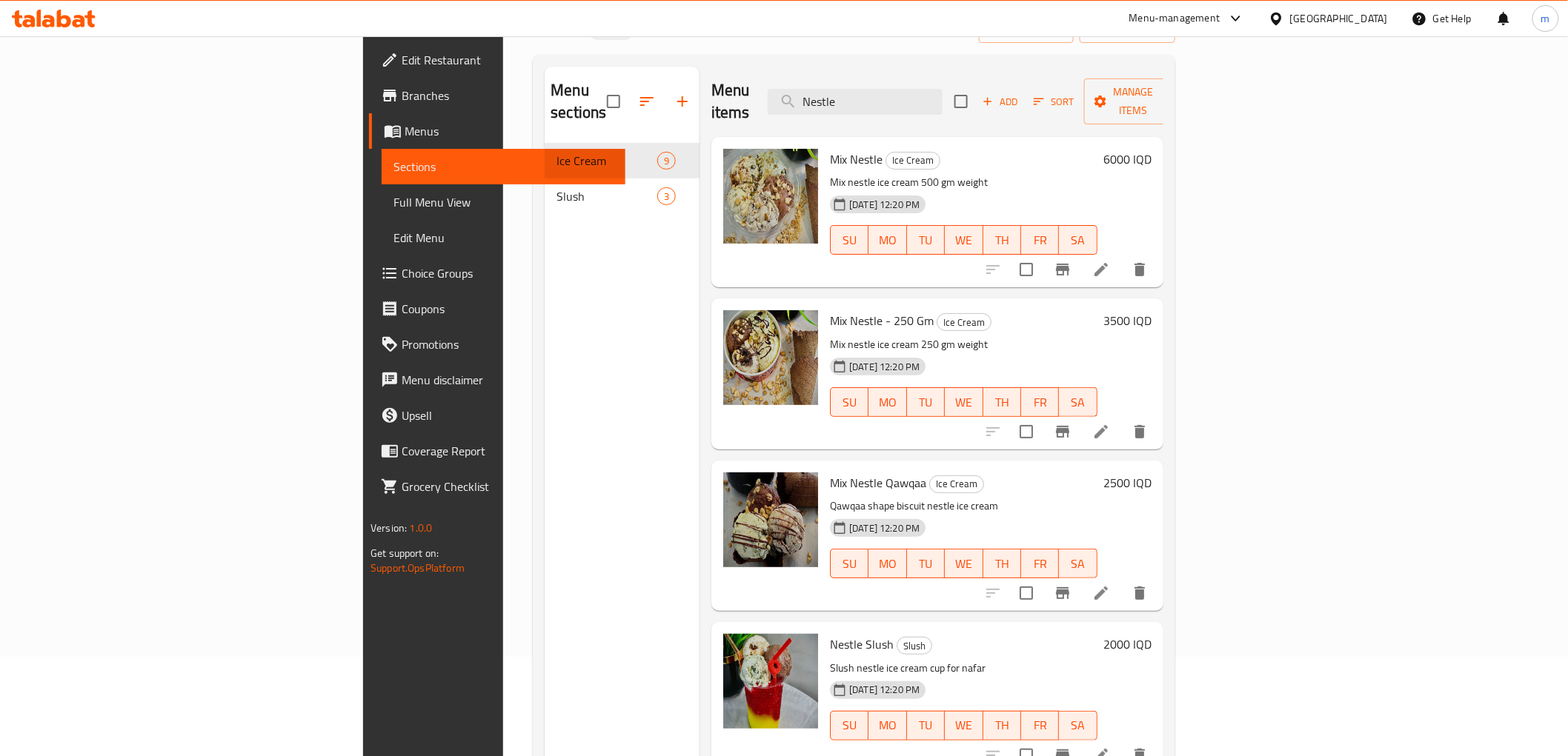
scroll to position [137, 0]
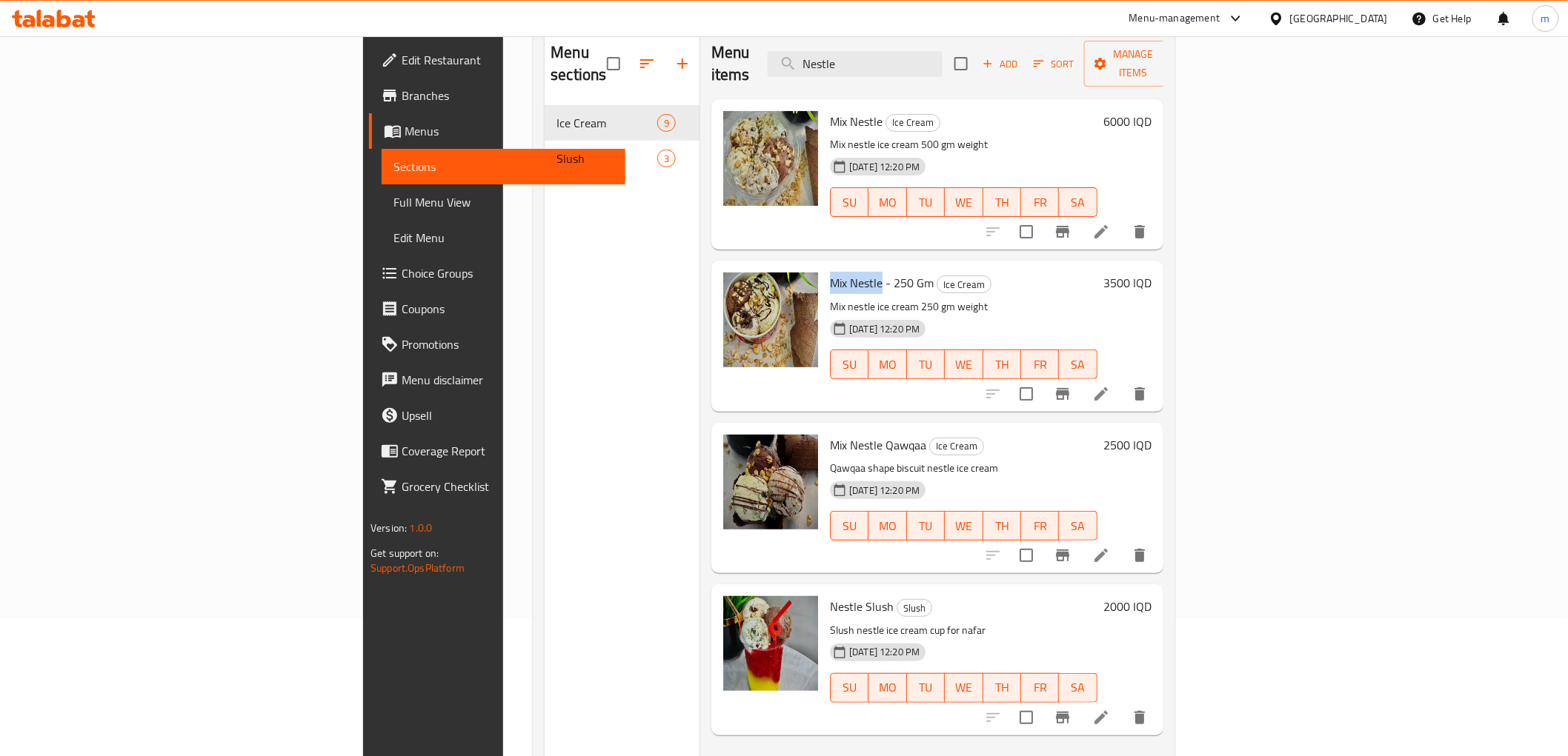
drag, startPoint x: 791, startPoint y: 263, endPoint x: 743, endPoint y: 260, distance: 48.1
click at [830, 272] on span "Mix Nestle - 250 Gm" at bounding box center [882, 282] width 104 height 22
copy span "Mix Nestle"
click at [1057, 298] on p "Mix nestle ice cream 250 gm weight" at bounding box center [963, 306] width 268 height 19
drag, startPoint x: 842, startPoint y: 256, endPoint x: 735, endPoint y: 258, distance: 107.0
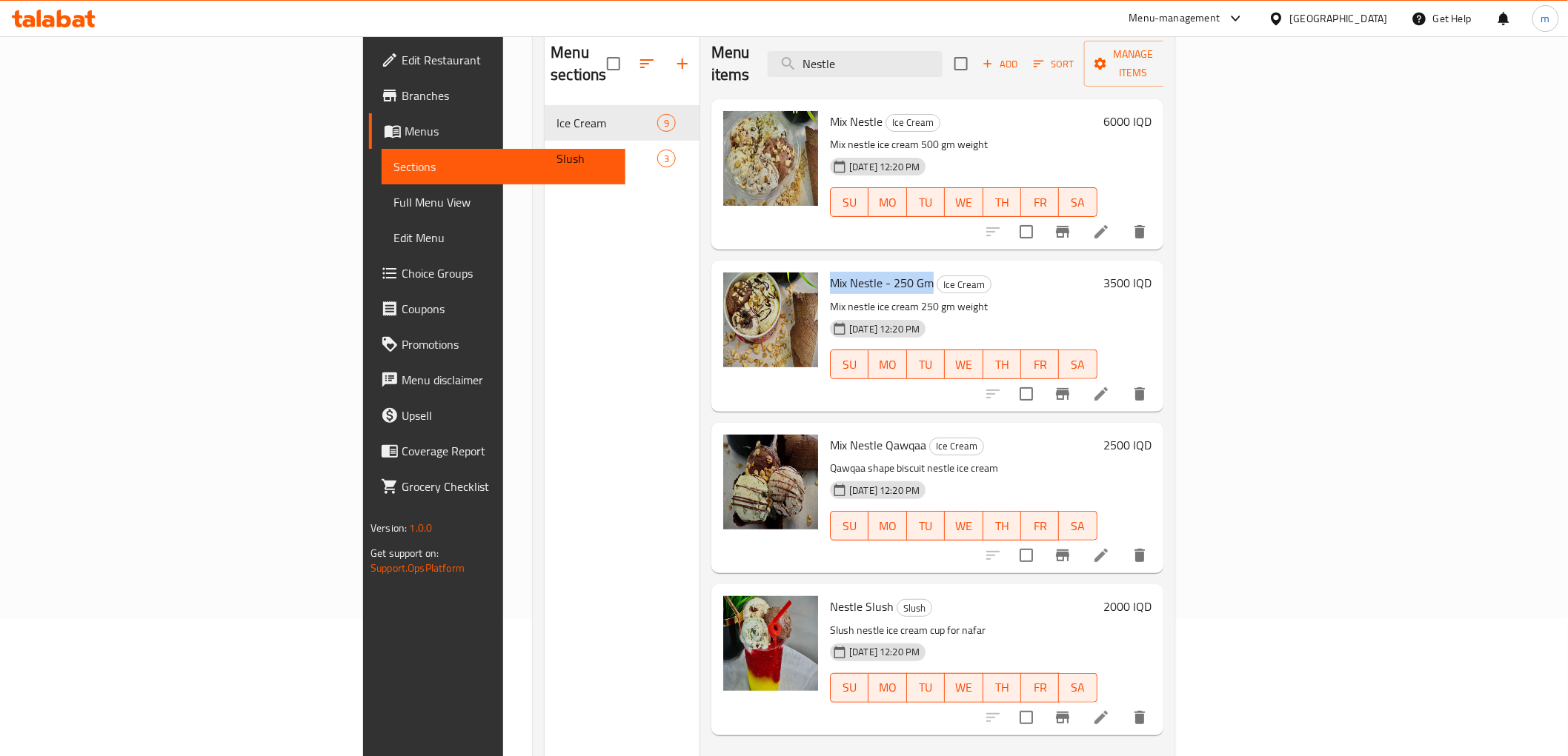
click at [824, 267] on div "Mix Nestle - 250 Gm Ice Cream Mix nestle ice cream 250 gm weight 28-09-2025 12:…" at bounding box center [963, 336] width 279 height 138
copy span "Mix Nestle - 250 Gm"
click at [1061, 272] on h6 "Mix Nestle - 250 Gm Ice Cream" at bounding box center [963, 283] width 268 height 21
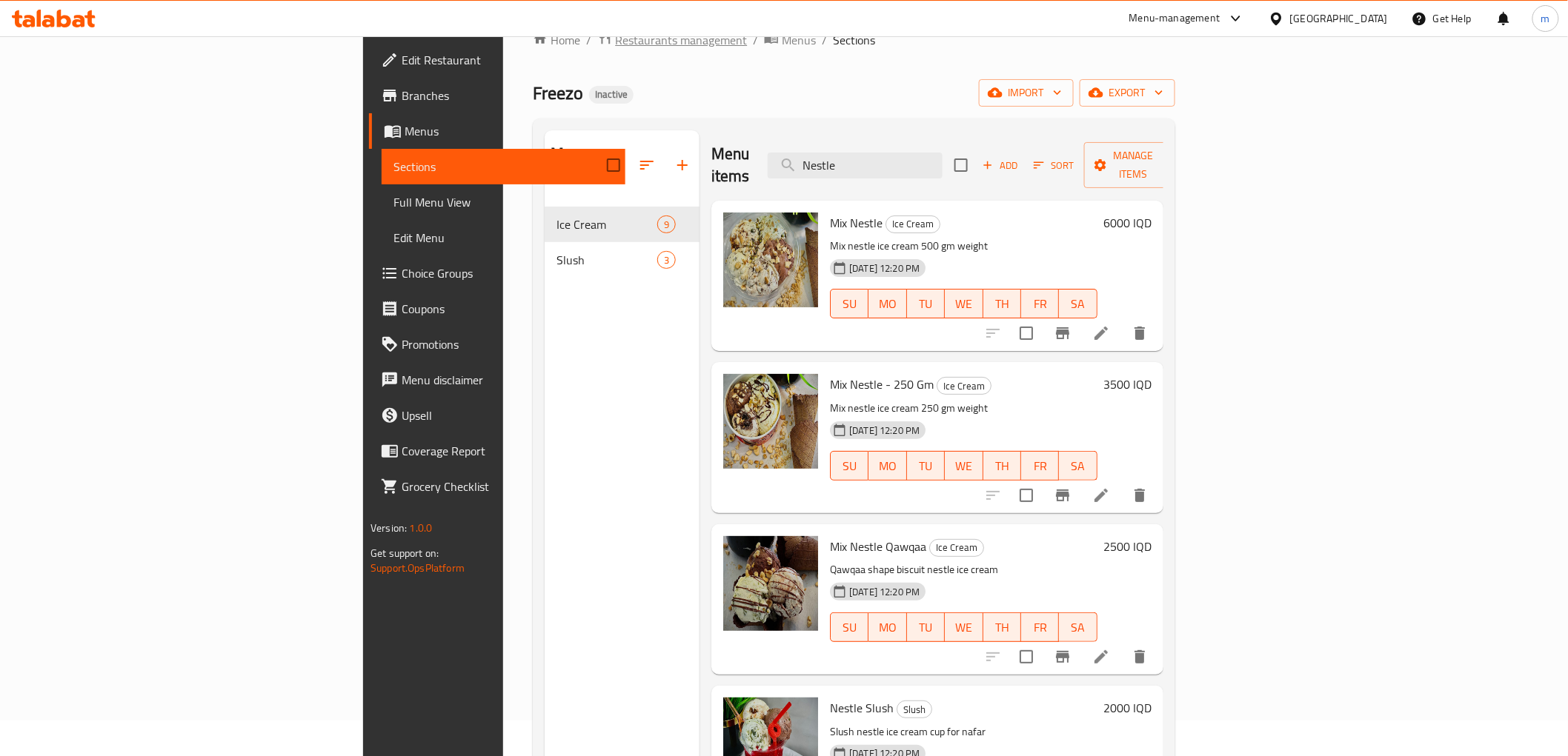
scroll to position [0, 0]
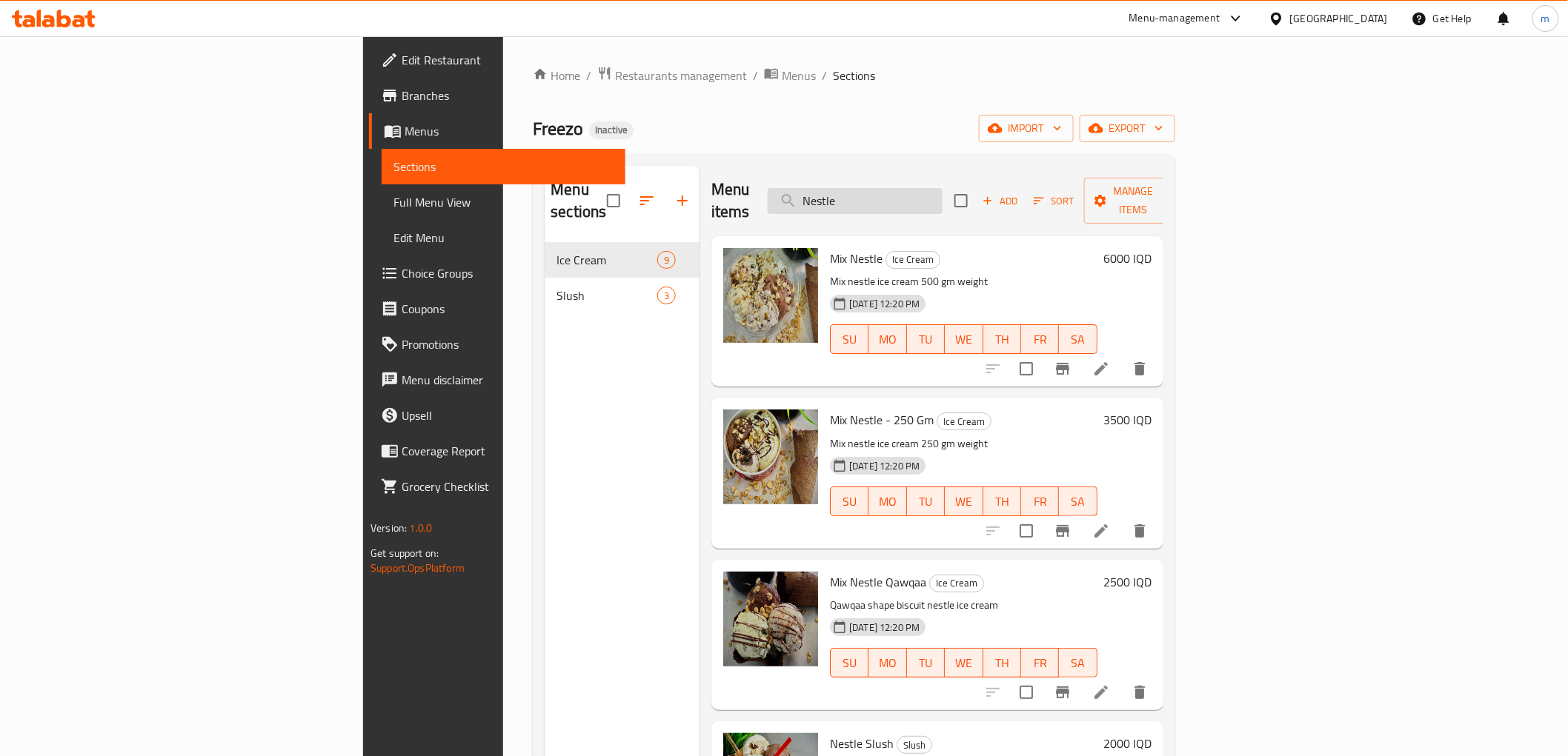
click at [943, 188] on input "Nestle" at bounding box center [855, 201] width 175 height 26
paste input "Halabi Pistachios"
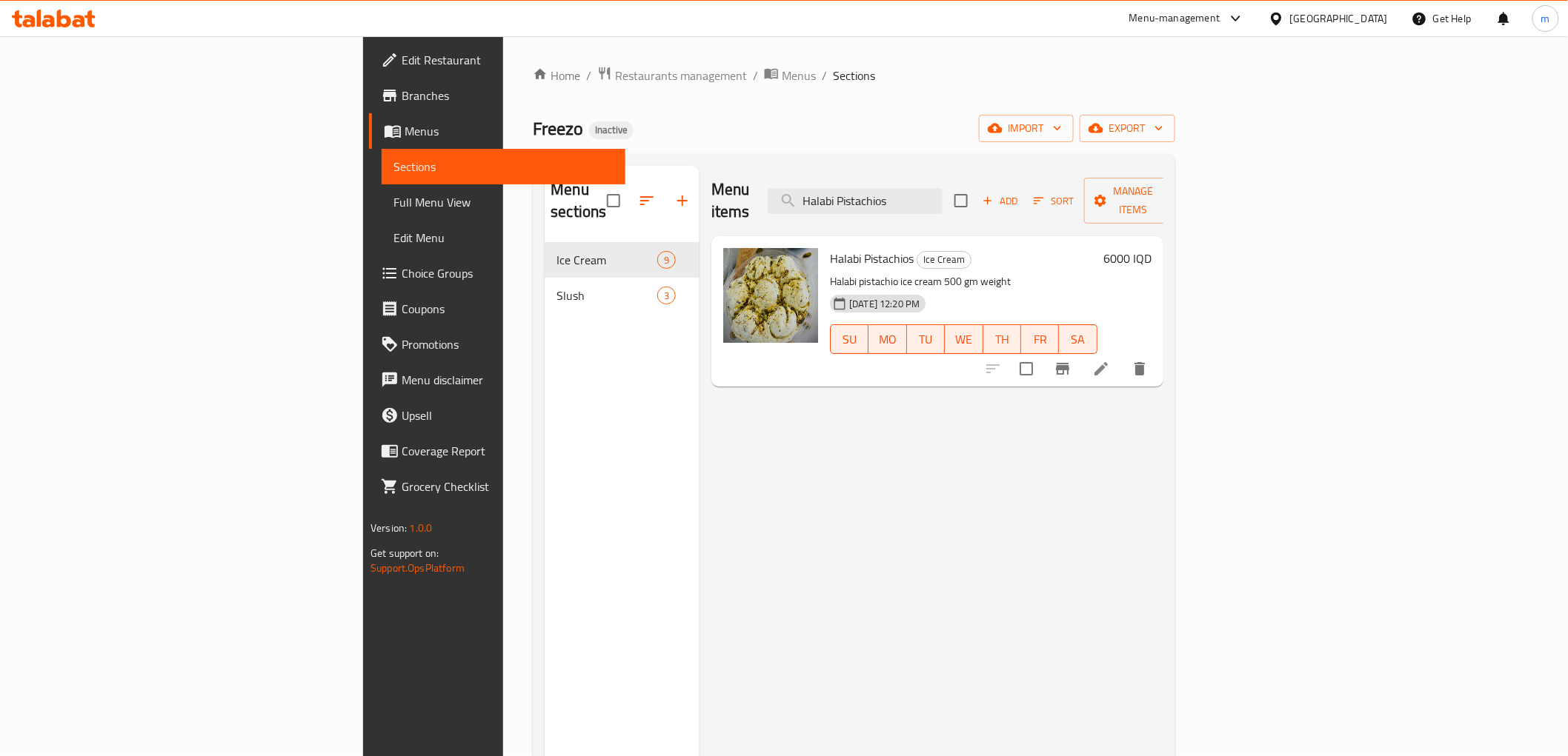
click at [892, 519] on div "Menu items Halabi Pistachios Add Sort Manage items Halabi Pistachios Ice Cream …" at bounding box center [931, 544] width 464 height 756
click at [943, 189] on input "Halabi Pistachios" at bounding box center [855, 201] width 175 height 26
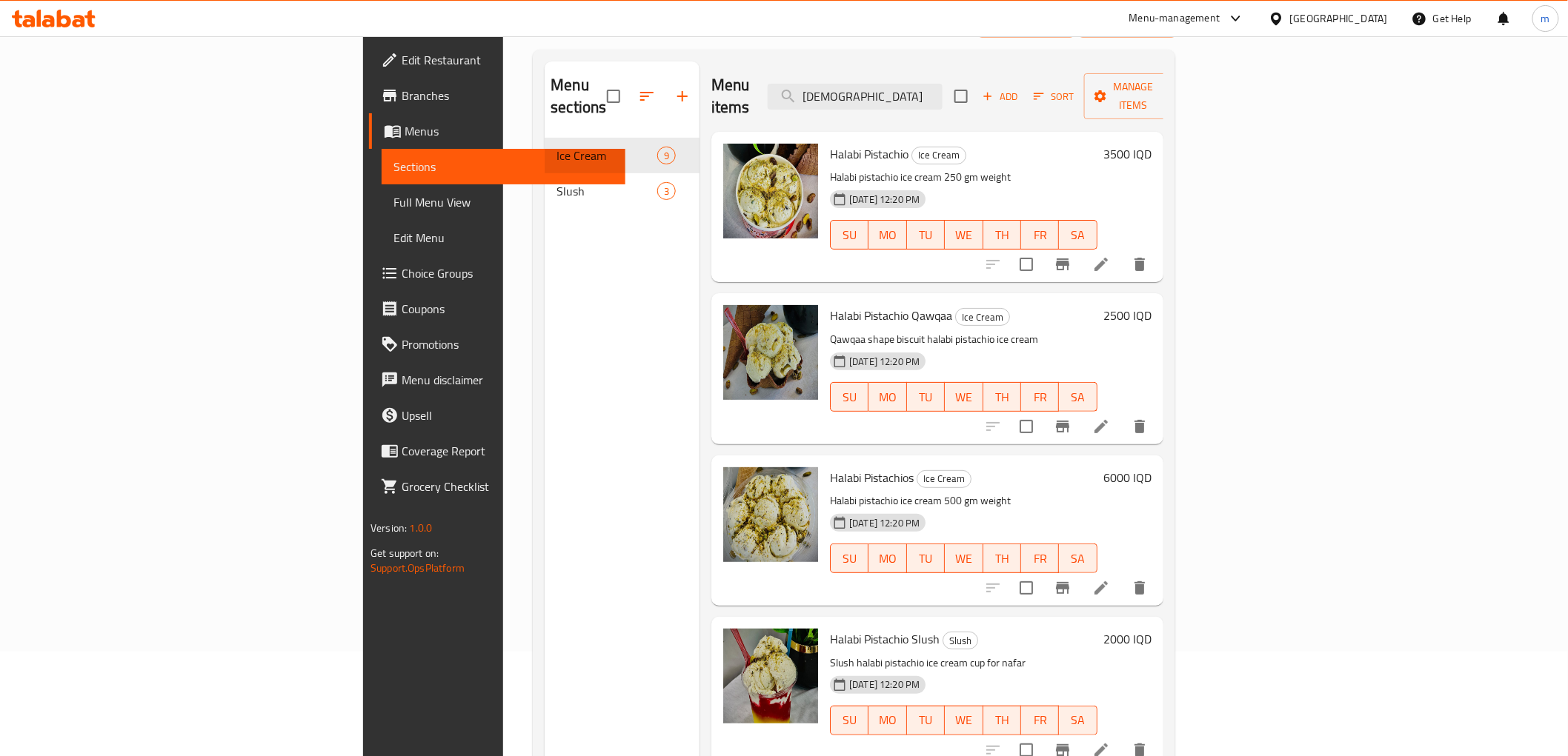
scroll to position [137, 0]
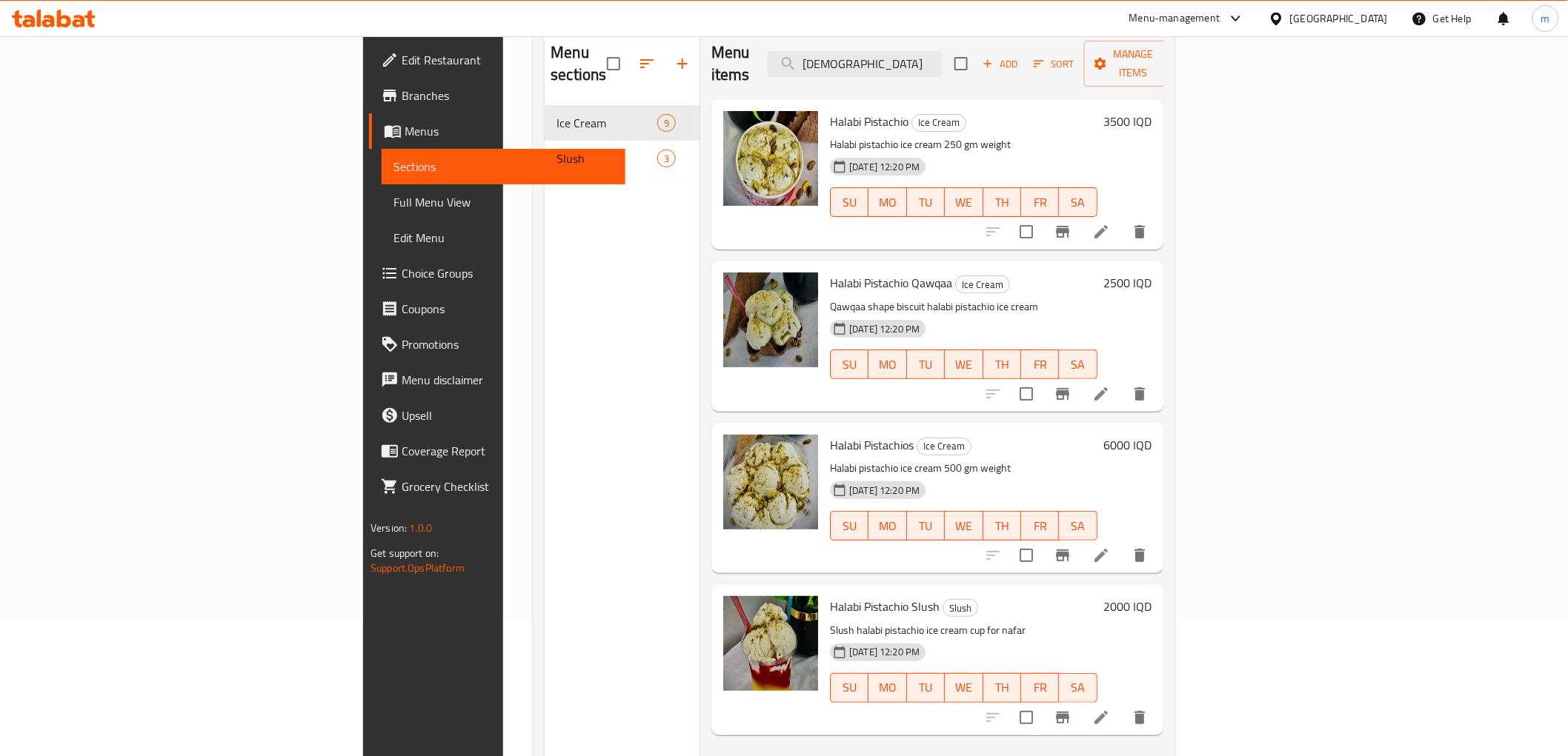
type input "Halabi"
click at [1110, 546] on icon at bounding box center [1101, 555] width 18 height 18
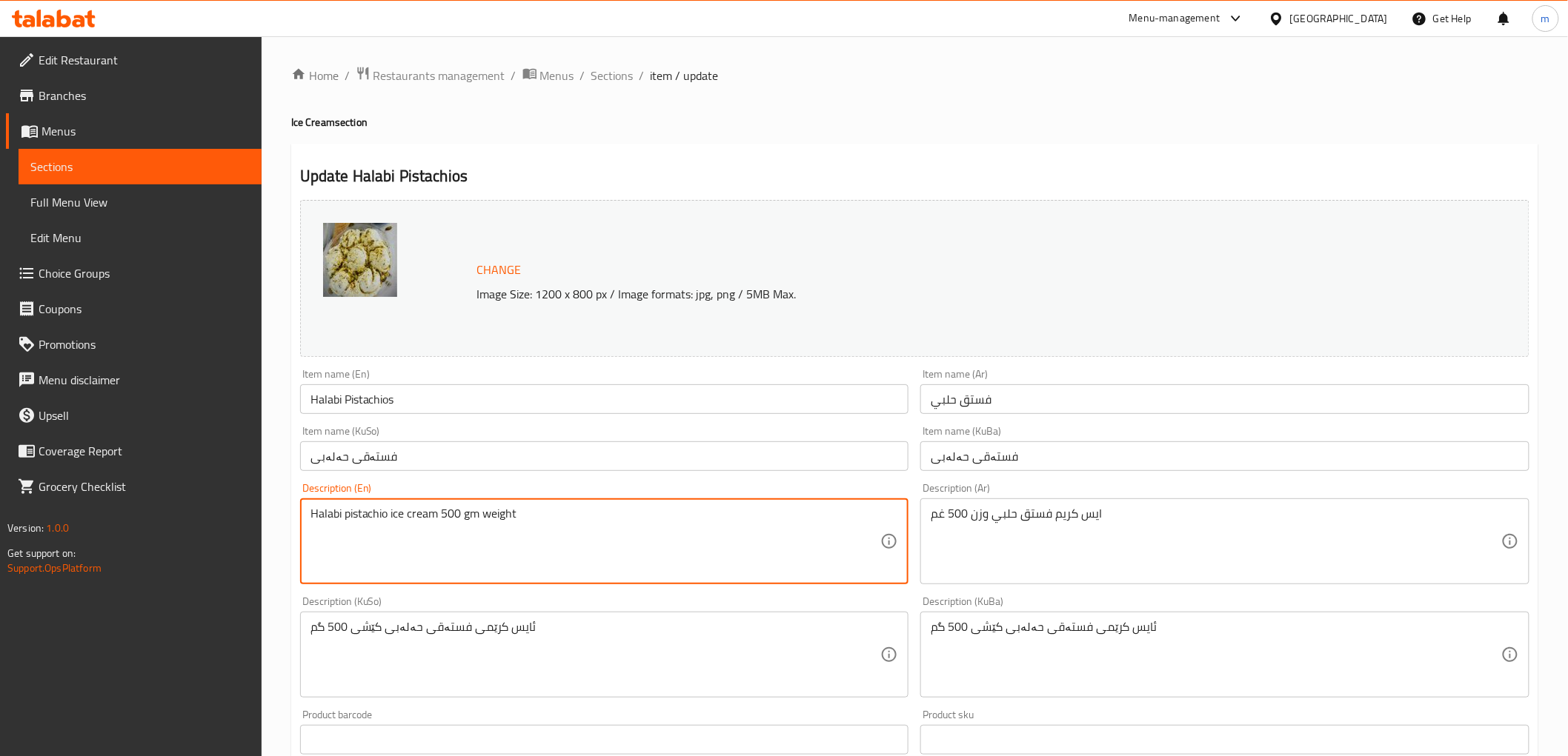
drag, startPoint x: 478, startPoint y: 514, endPoint x: 442, endPoint y: 515, distance: 36.0
click at [426, 396] on input "Halabi Pistachios" at bounding box center [604, 399] width 609 height 29
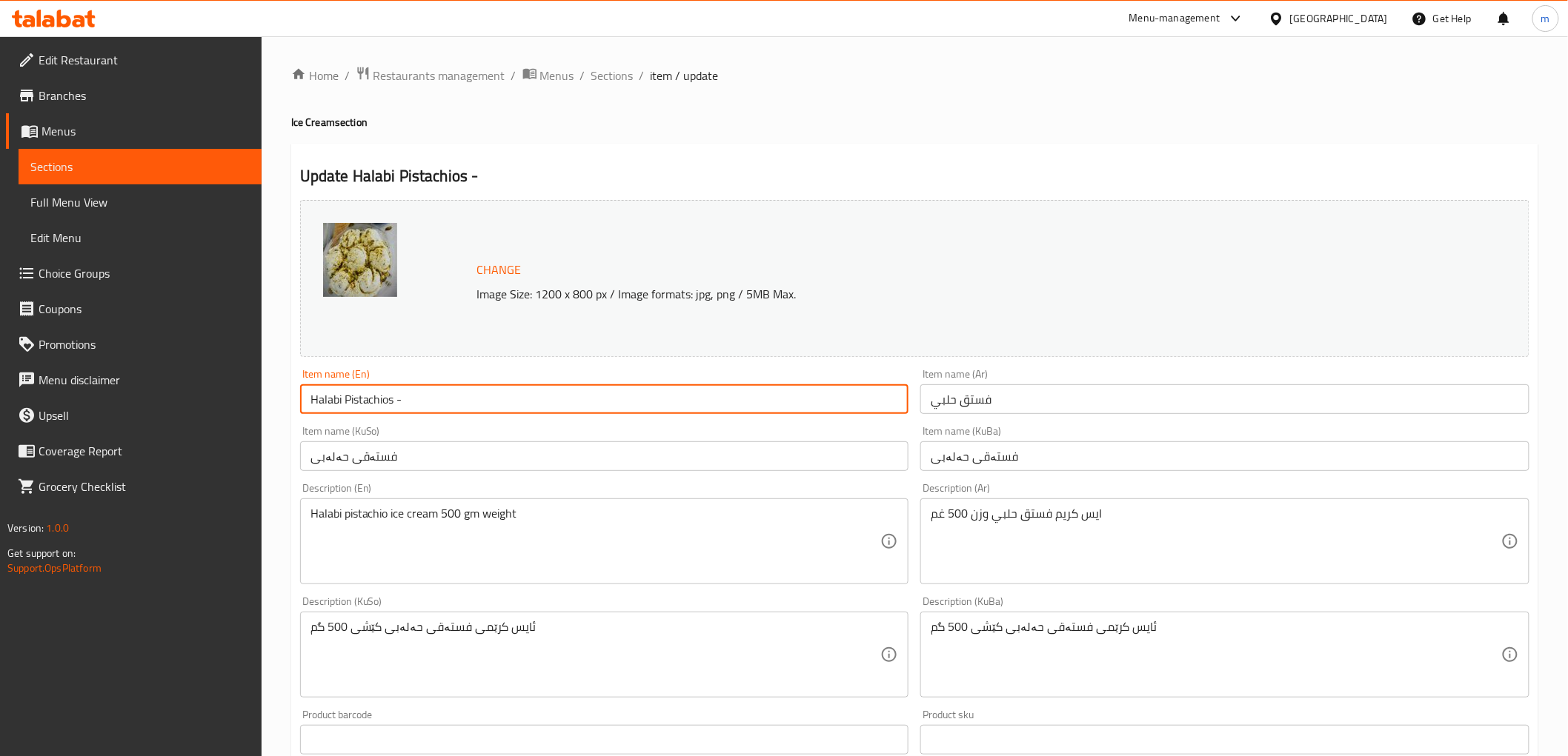
paste input "500 gm"
drag, startPoint x: 428, startPoint y: 393, endPoint x: 435, endPoint y: 404, distance: 13.0
click at [435, 404] on input "Halabi Pistachios - 500 gm" at bounding box center [604, 399] width 609 height 29
type input "Halabi Pistachios - 500 Gm"
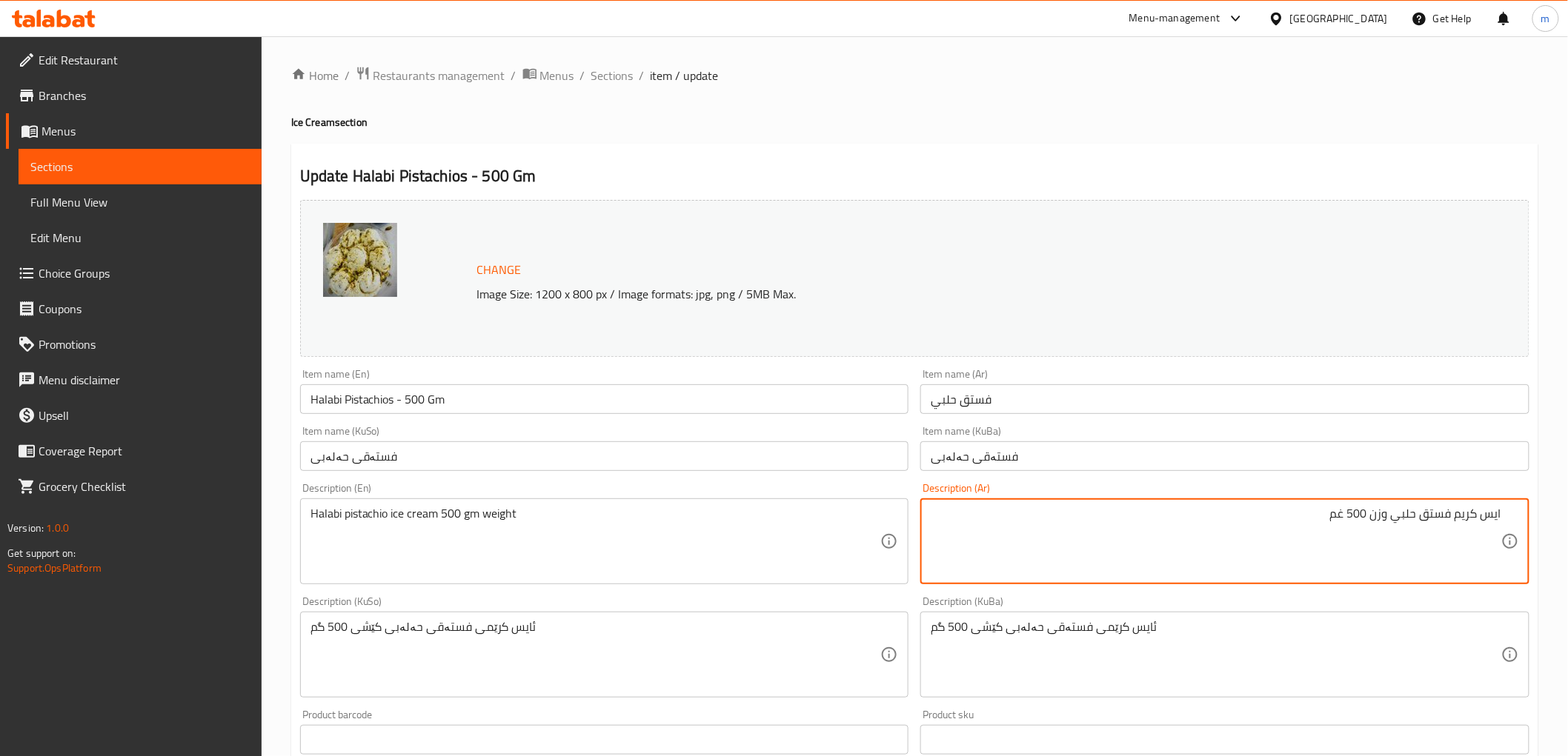
drag, startPoint x: 1286, startPoint y: 537, endPoint x: 1366, endPoint y: 513, distance: 83.5
click at [1366, 513] on textarea "ايس كريم فستق حلبي وزن 500 غم" at bounding box center [1216, 541] width 571 height 71
click at [1159, 410] on input "فستق حلبي" at bounding box center [1225, 399] width 609 height 29
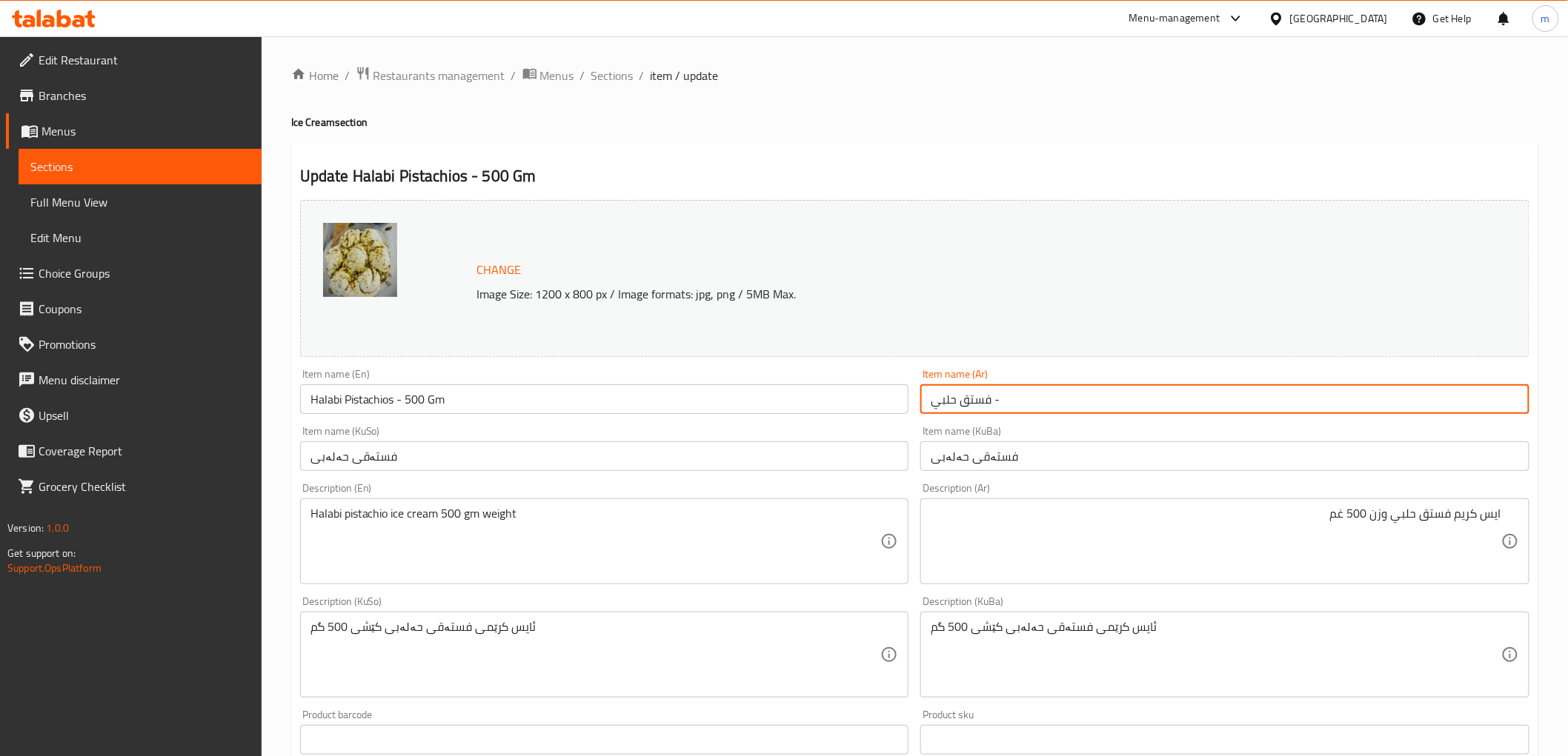
paste input "500 غم"
type input "فستق حلبي - 500 غم"
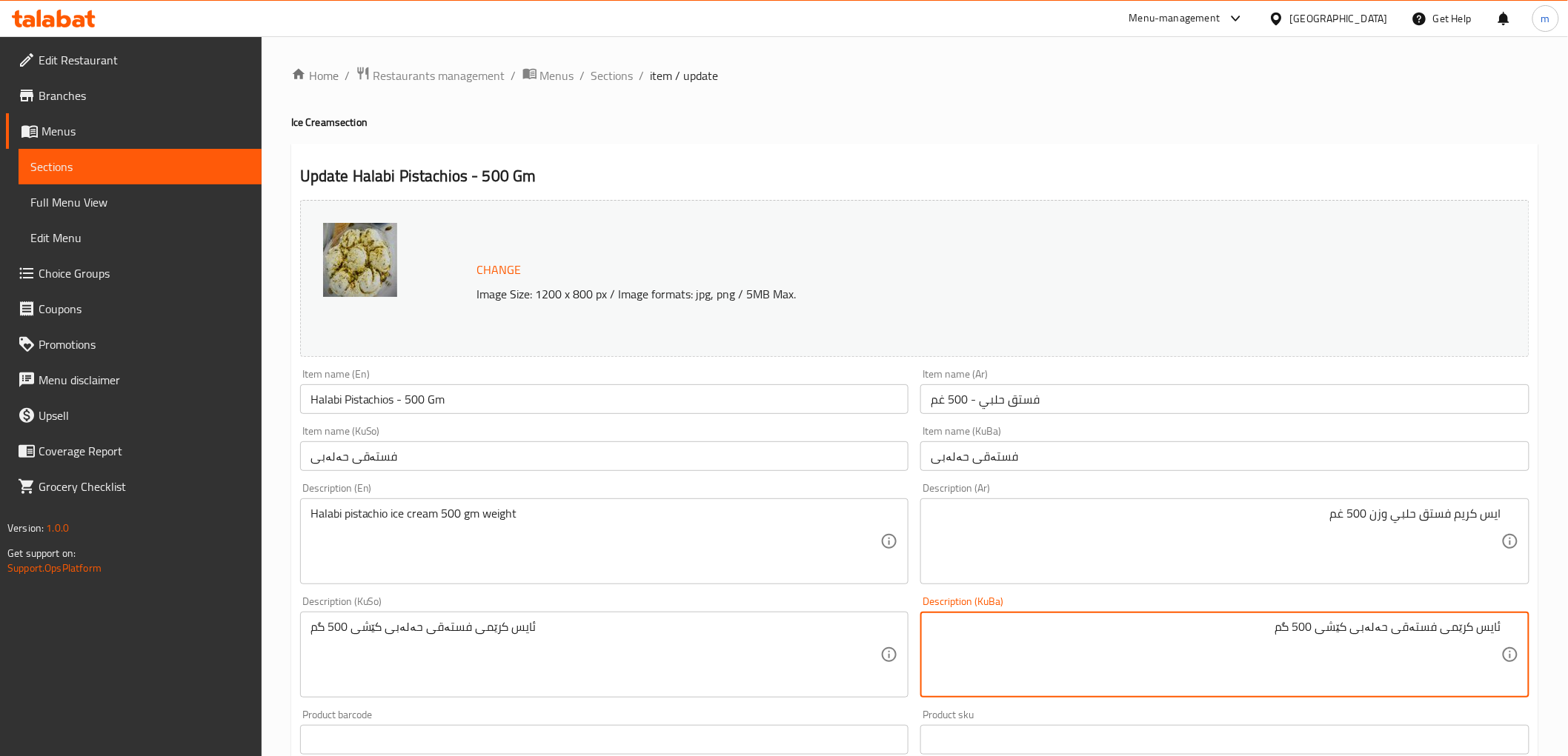
drag, startPoint x: 1220, startPoint y: 622, endPoint x: 1322, endPoint y: 620, distance: 102.0
click at [1322, 620] on textarea "ئایس کرێمی فستەقی حەلەبی کێشی 500 گم" at bounding box center [1216, 655] width 571 height 71
click at [1154, 450] on input "فستەقی حەلەبی" at bounding box center [1225, 456] width 609 height 29
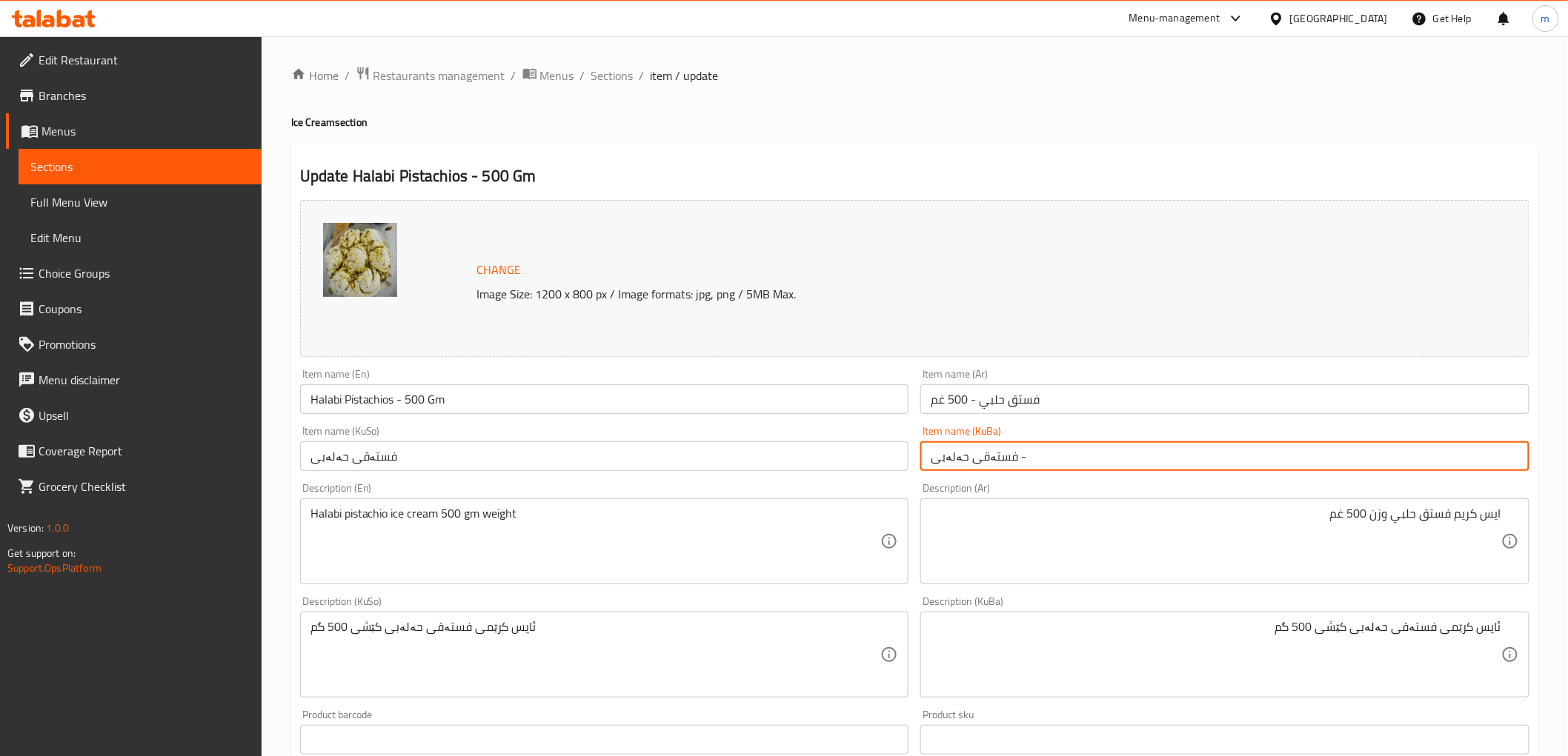
paste input "500 گم"
click at [1154, 452] on input "فستەقی حەلەبی - 500 گم" at bounding box center [1225, 456] width 609 height 29
type input "فستەقی حەلەبی - 500 گم"
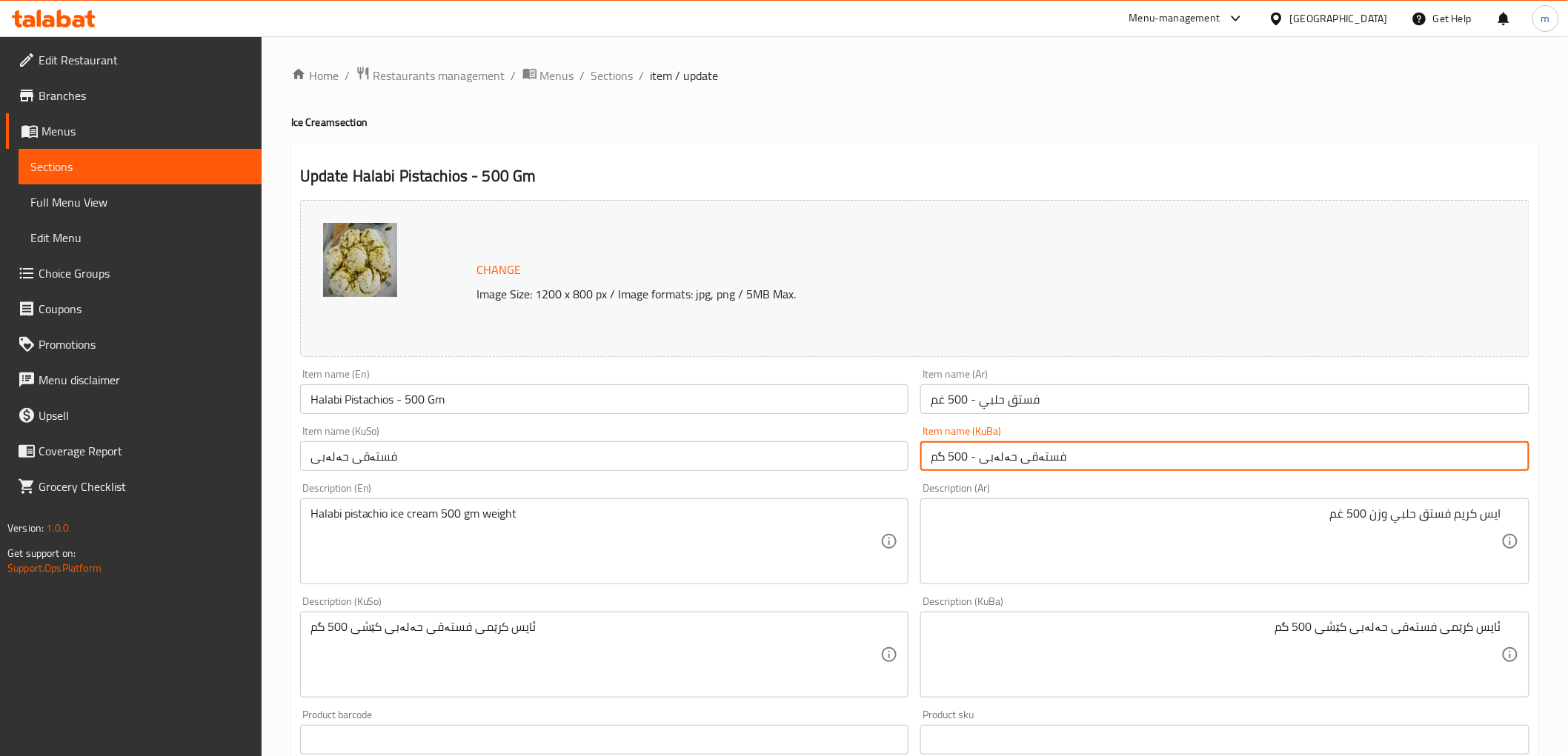
click at [860, 445] on input "فستەقی حەلەبی" at bounding box center [604, 456] width 609 height 29
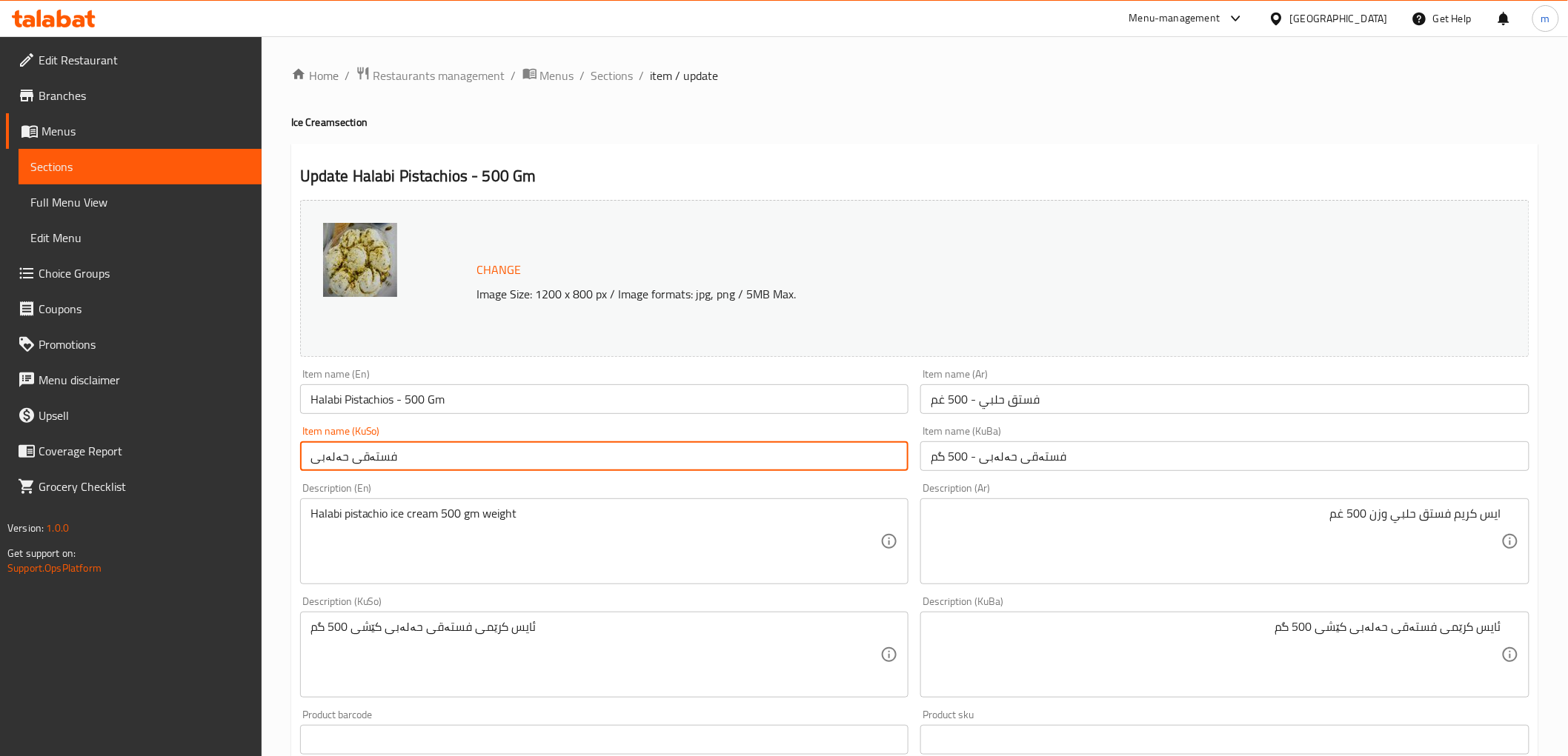
click at [860, 448] on input "فستەقی حەلەبی" at bounding box center [604, 456] width 609 height 29
paste input "- 500 گم"
type input "فستەقی حەلەبی - 500 گم"
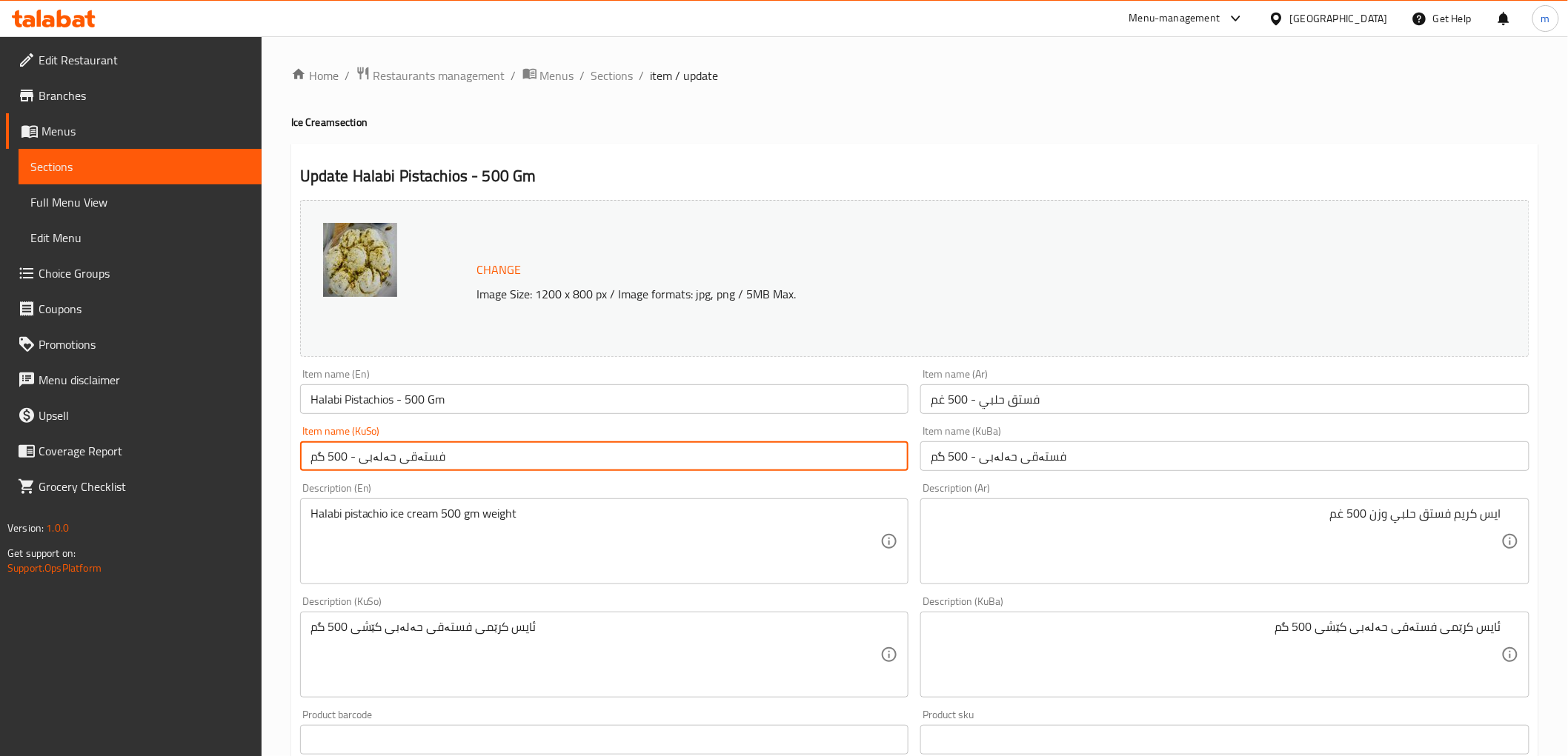
click at [595, 387] on input "Halabi Pistachios - 500 Gm" at bounding box center [604, 399] width 609 height 29
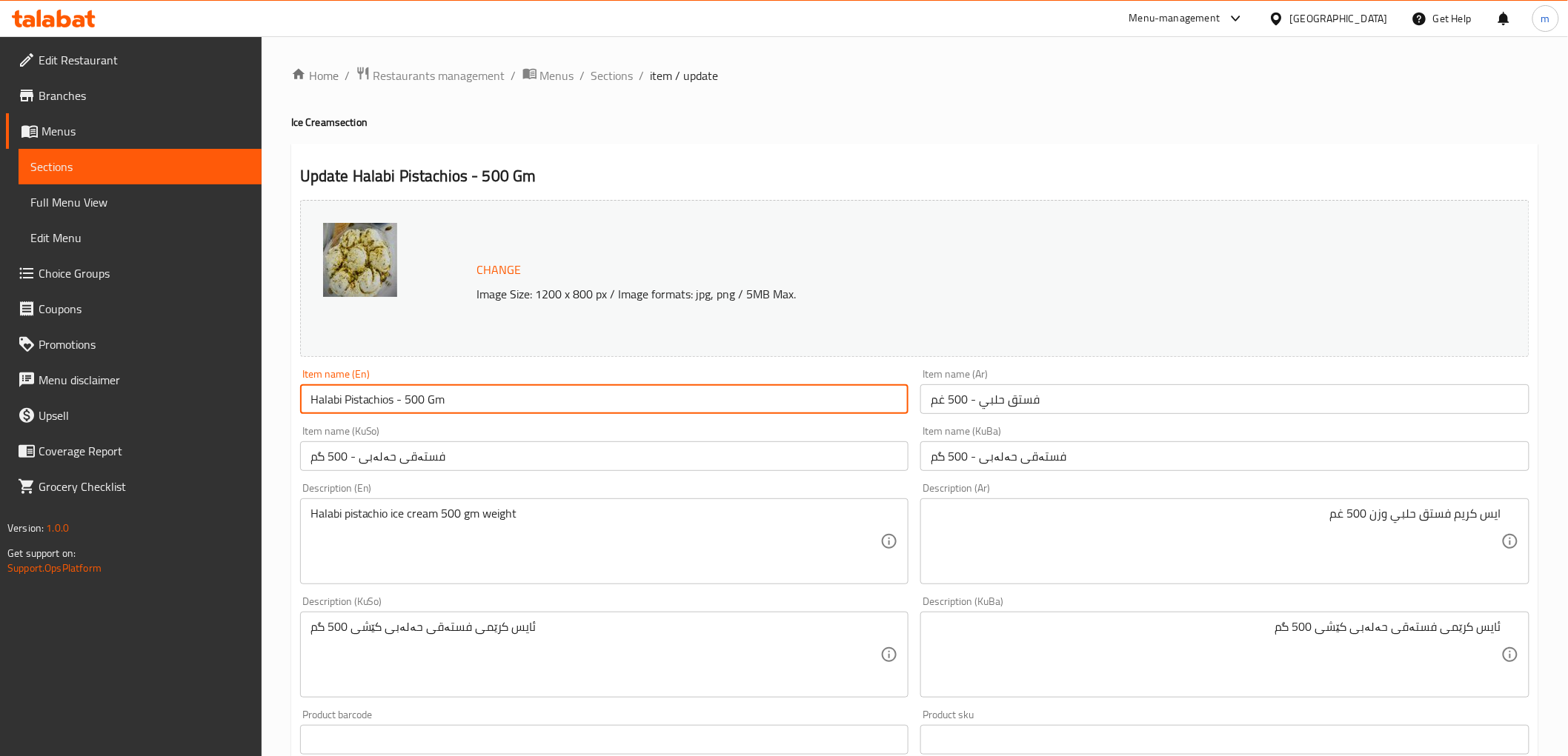
click at [595, 387] on input "Halabi Pistachios - 500 Gm" at bounding box center [604, 399] width 609 height 29
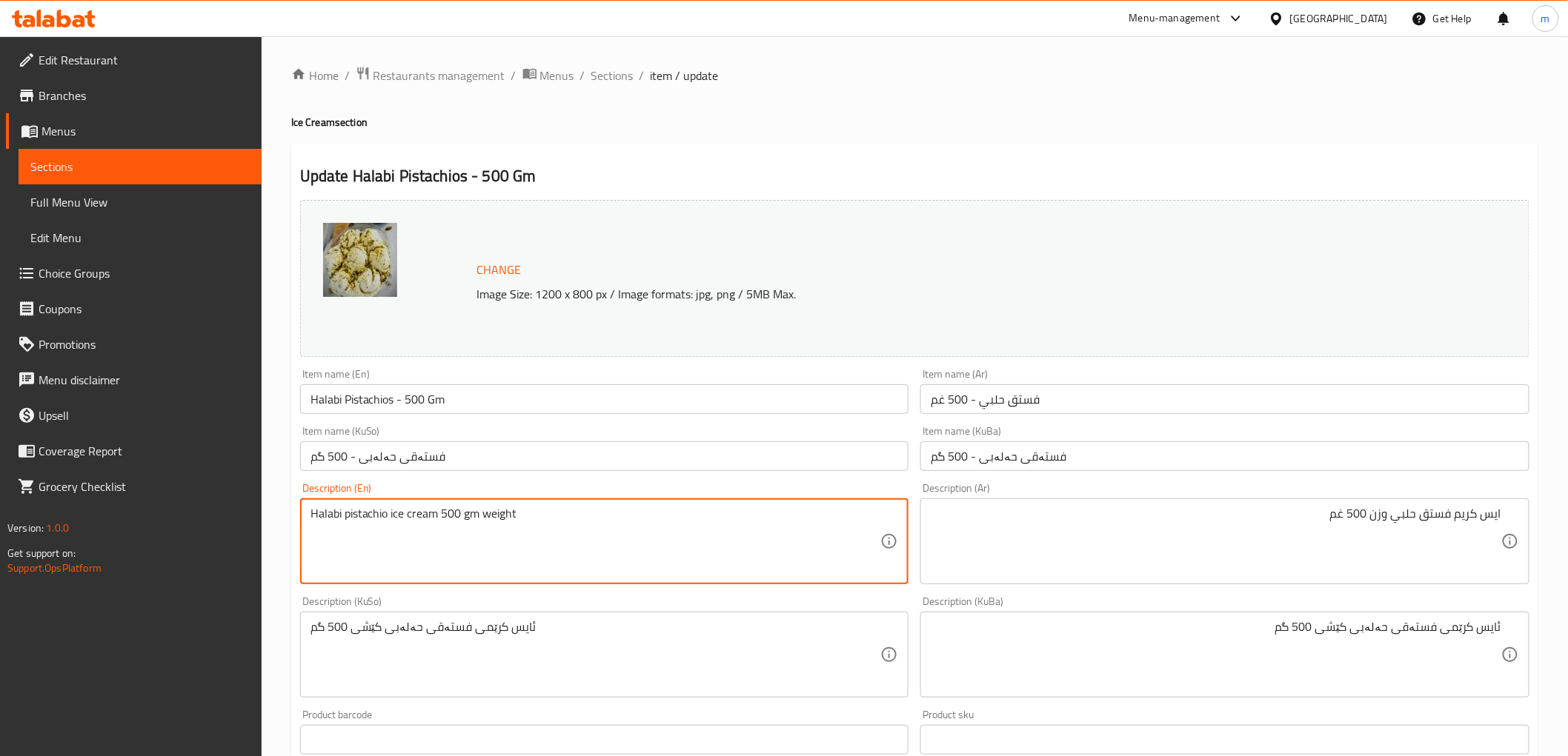
click at [576, 528] on textarea "Halabi pistachio ice cream 500 gm weight" at bounding box center [596, 541] width 571 height 71
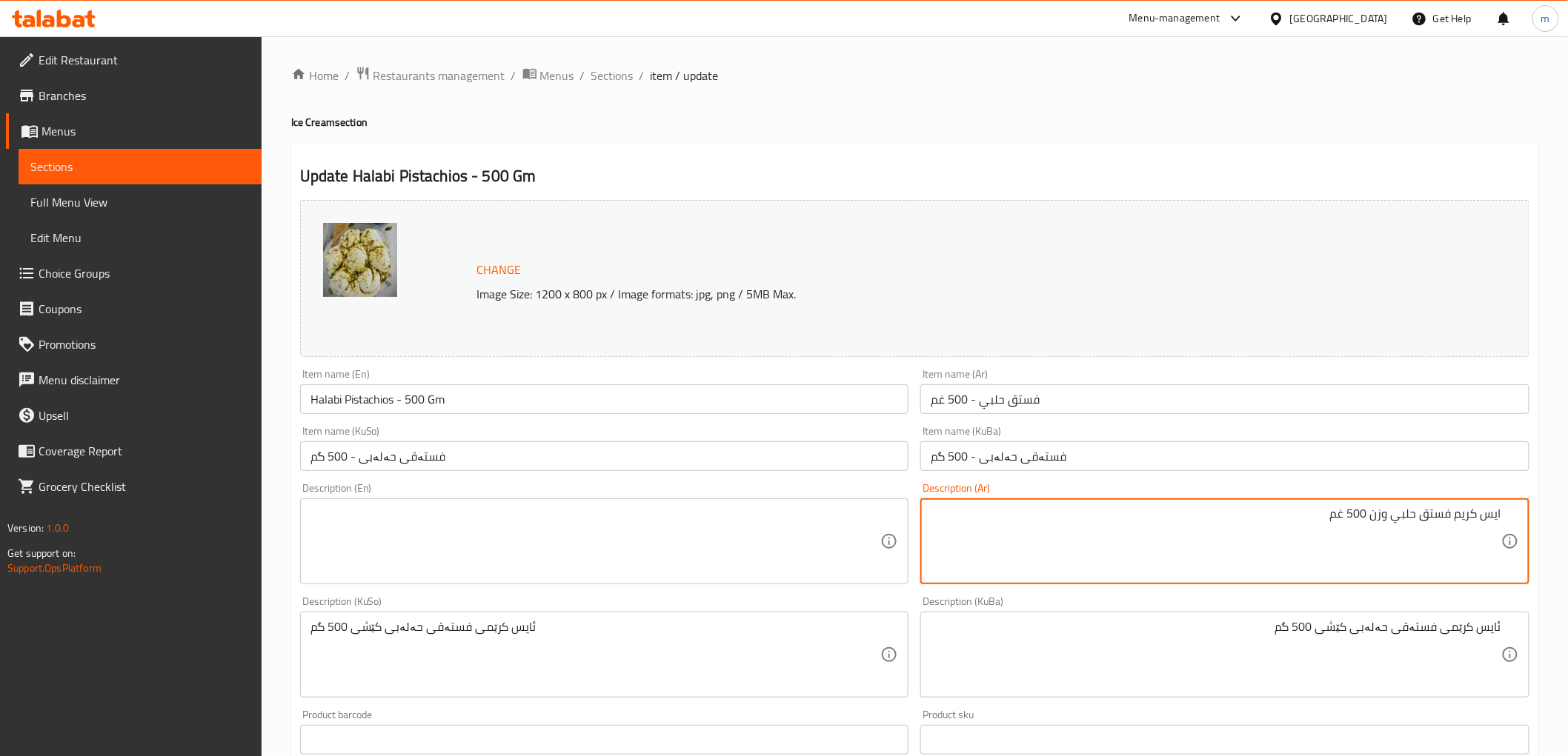
click at [1219, 576] on textarea "ايس كريم فستق حلبي وزن 500 غم" at bounding box center [1216, 541] width 571 height 71
click at [1174, 645] on textarea "ئایس کرێمی فستەقی حەلەبی کێشی 500 گم" at bounding box center [1216, 655] width 571 height 71
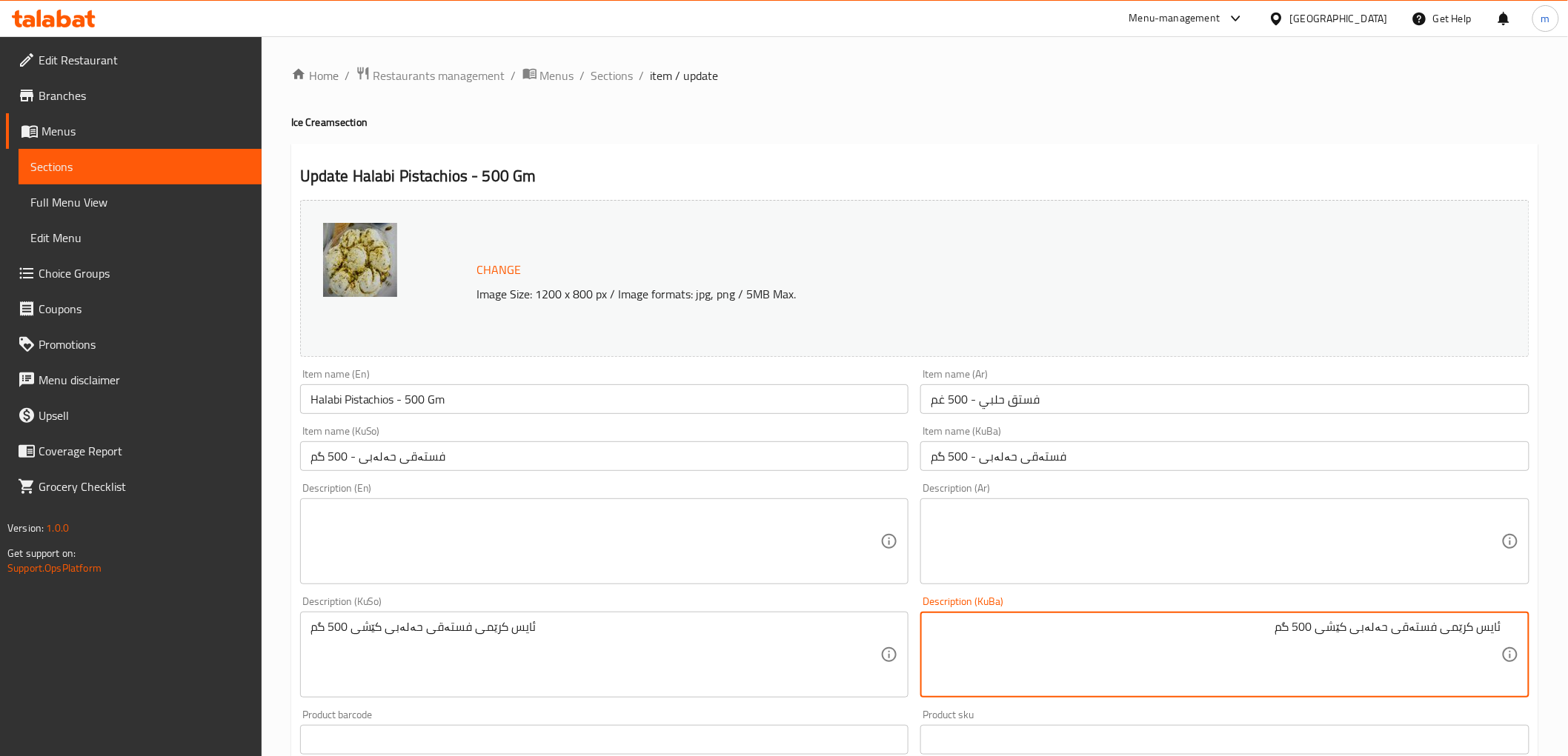
click at [1174, 645] on textarea "ئایس کرێمی فستەقی حەلەبی کێشی 500 گم" at bounding box center [1216, 655] width 571 height 71
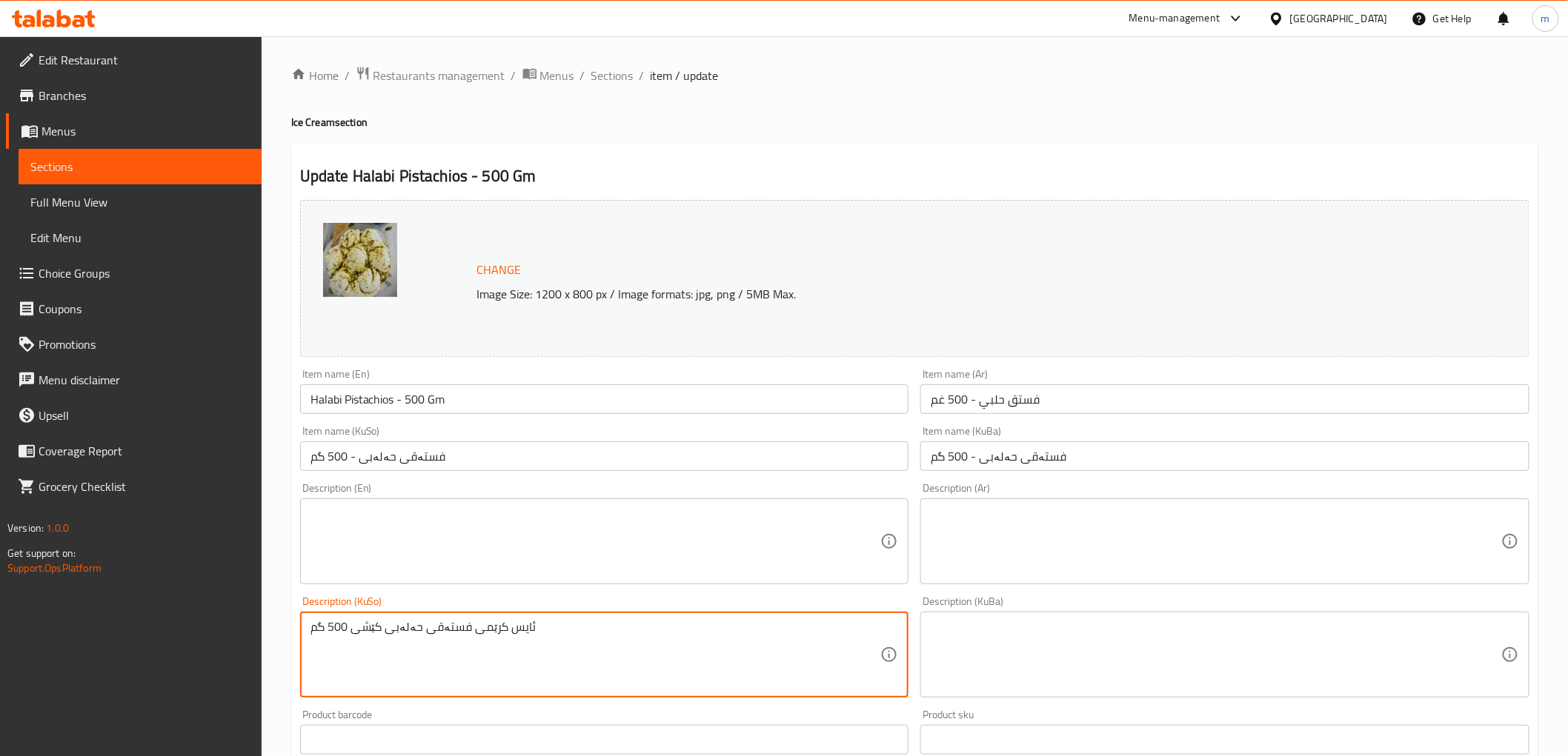
click at [791, 643] on textarea "ئایس کرێمی فستەقی حەلەبی کێشی 500 گم" at bounding box center [596, 655] width 571 height 71
click at [583, 390] on input "Halabi Pistachios - 500 Gm" at bounding box center [604, 399] width 609 height 29
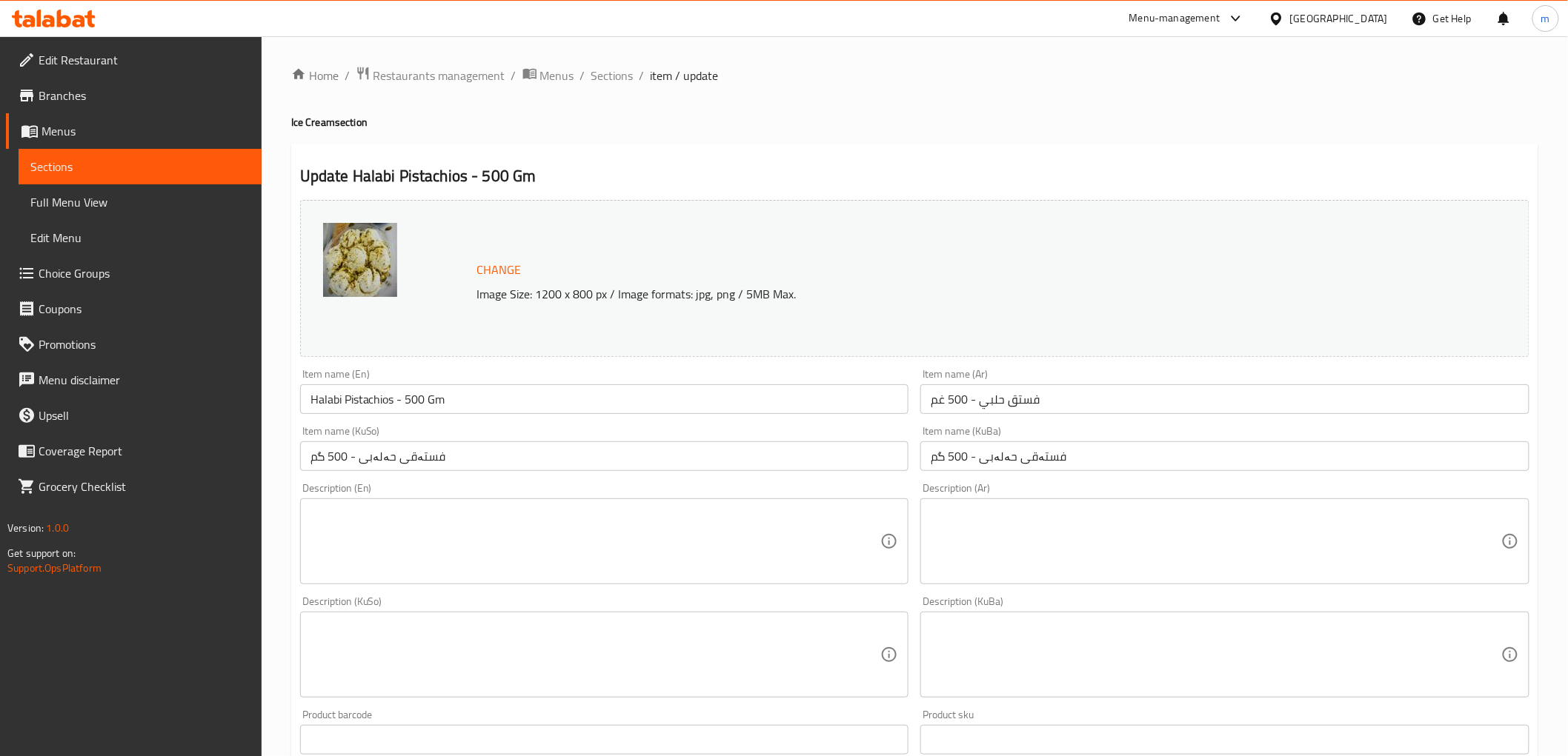
click at [784, 515] on textarea at bounding box center [596, 541] width 571 height 71
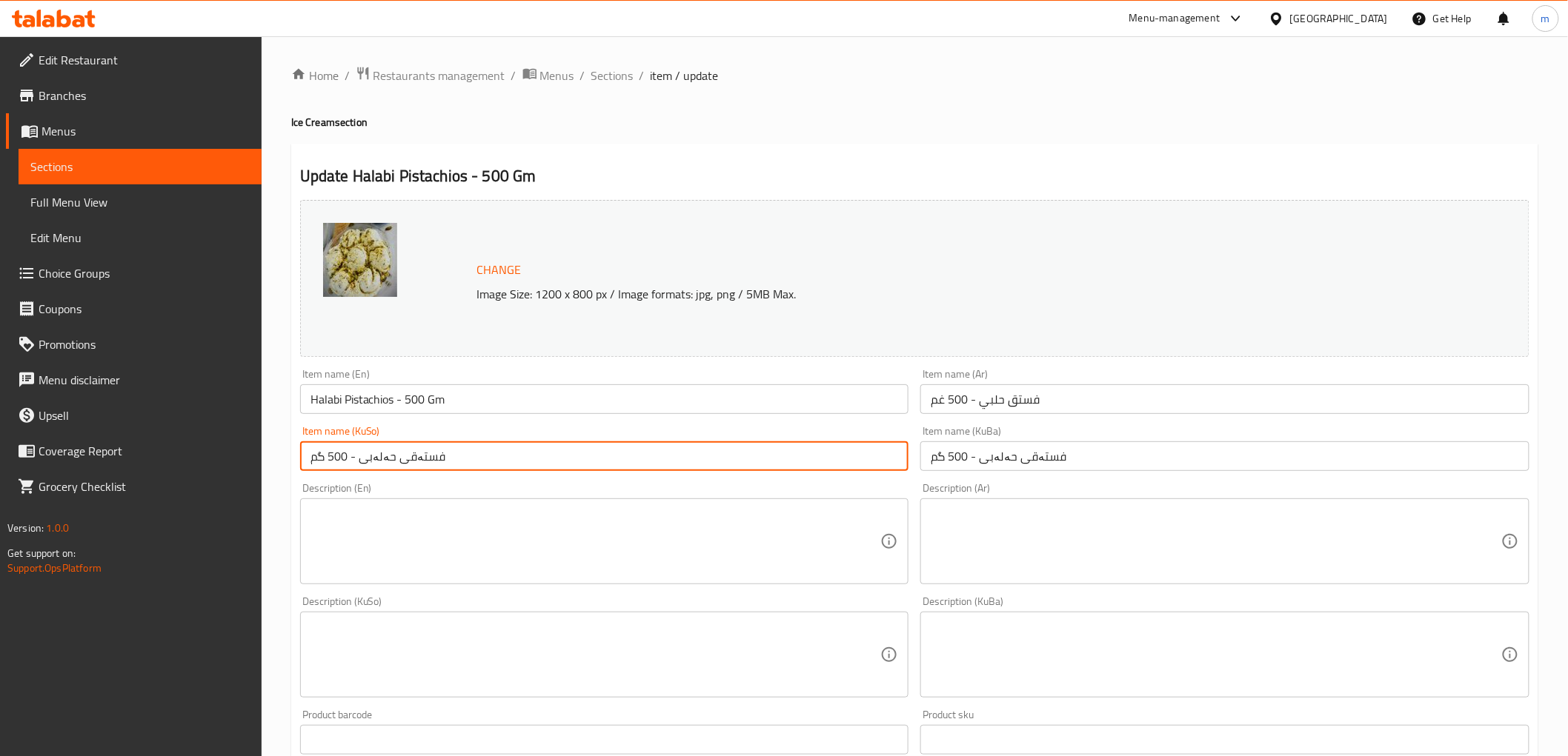
click at [567, 452] on input "فستەقی حەلەبی - 500 گم" at bounding box center [604, 456] width 609 height 29
click at [90, 24] on icon at bounding box center [89, 19] width 11 height 17
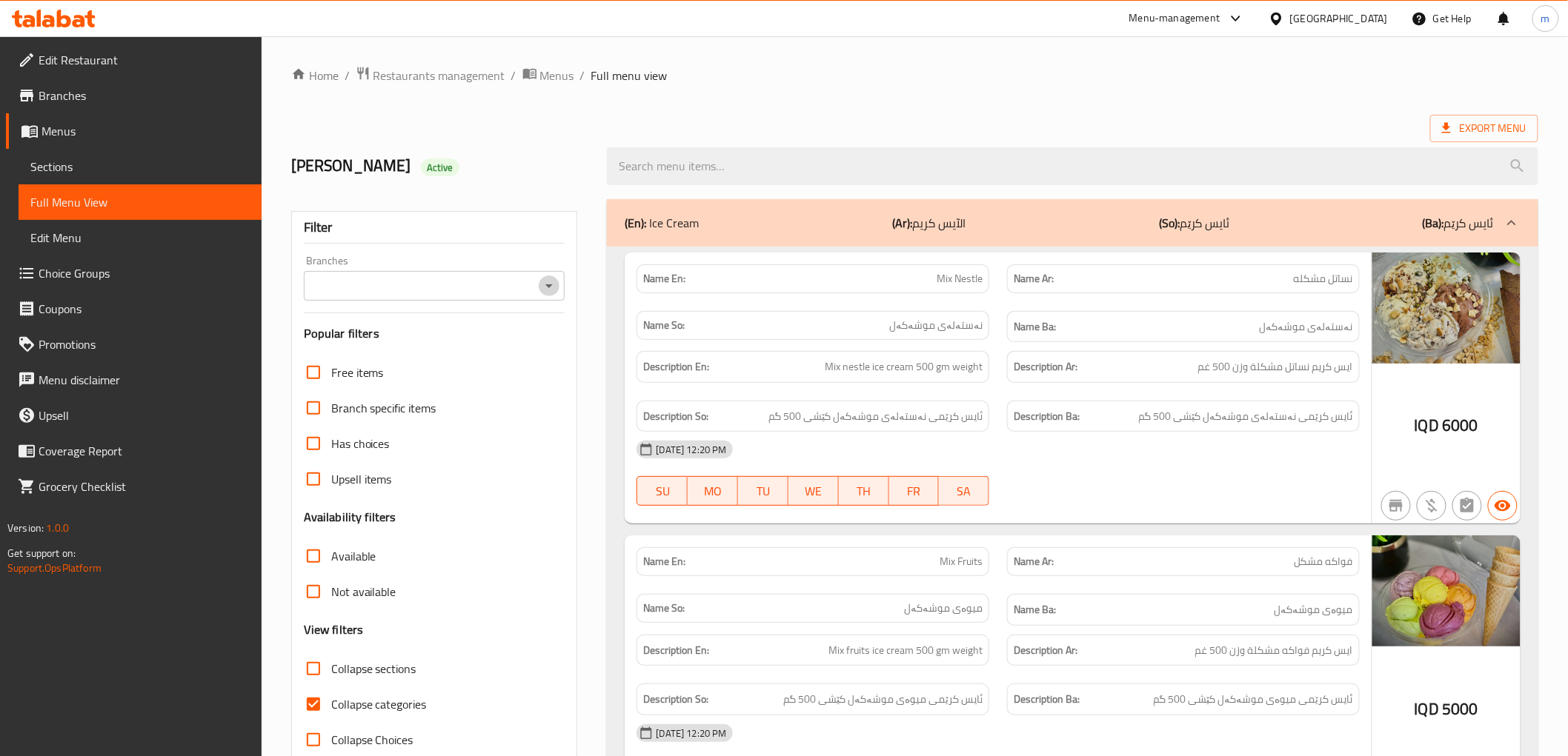
click at [550, 285] on icon "Open" at bounding box center [549, 286] width 7 height 4
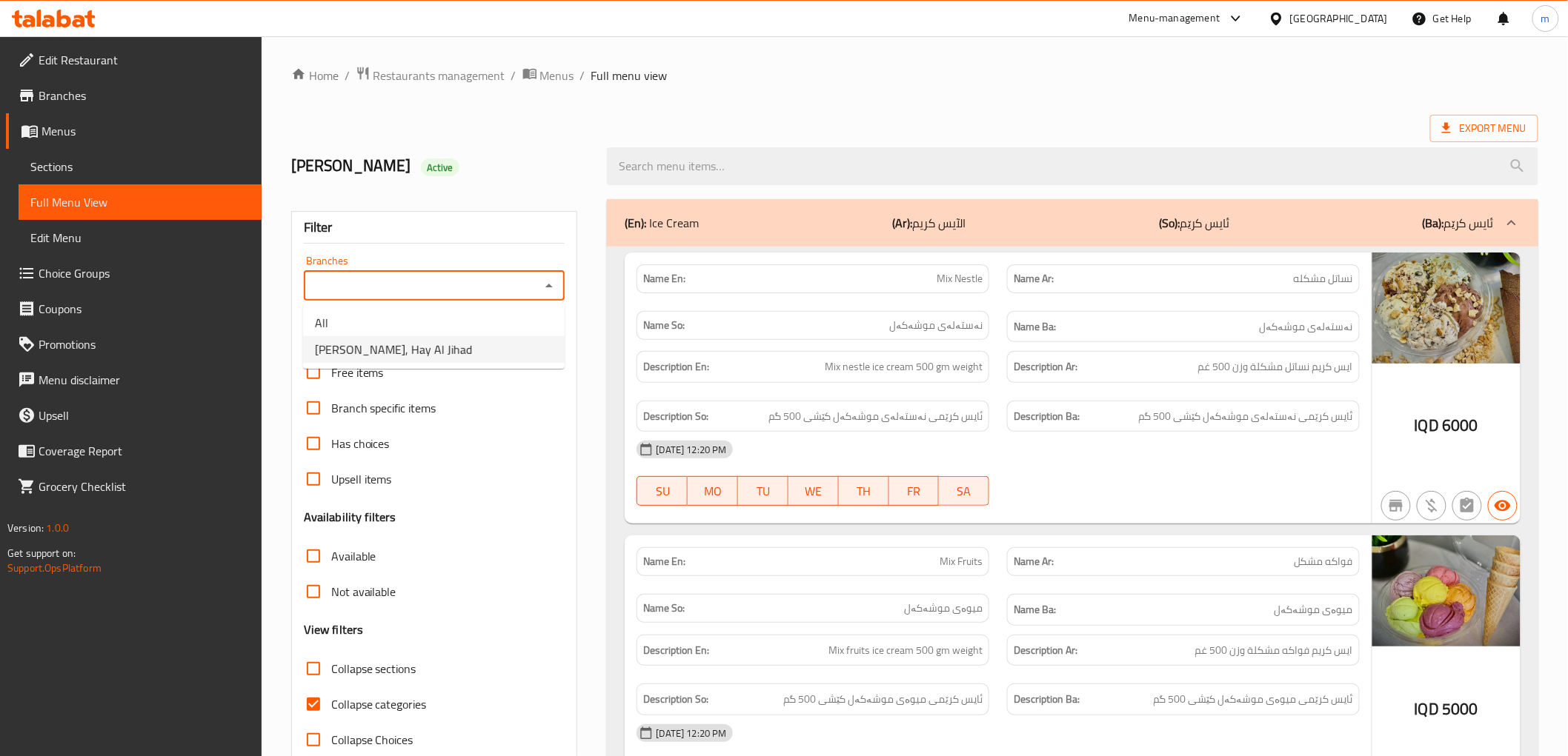
click at [470, 345] on li "[PERSON_NAME], Hay Al Jihad" at bounding box center [434, 350] width 262 height 27
type input "[PERSON_NAME], Hay Al Jihad"
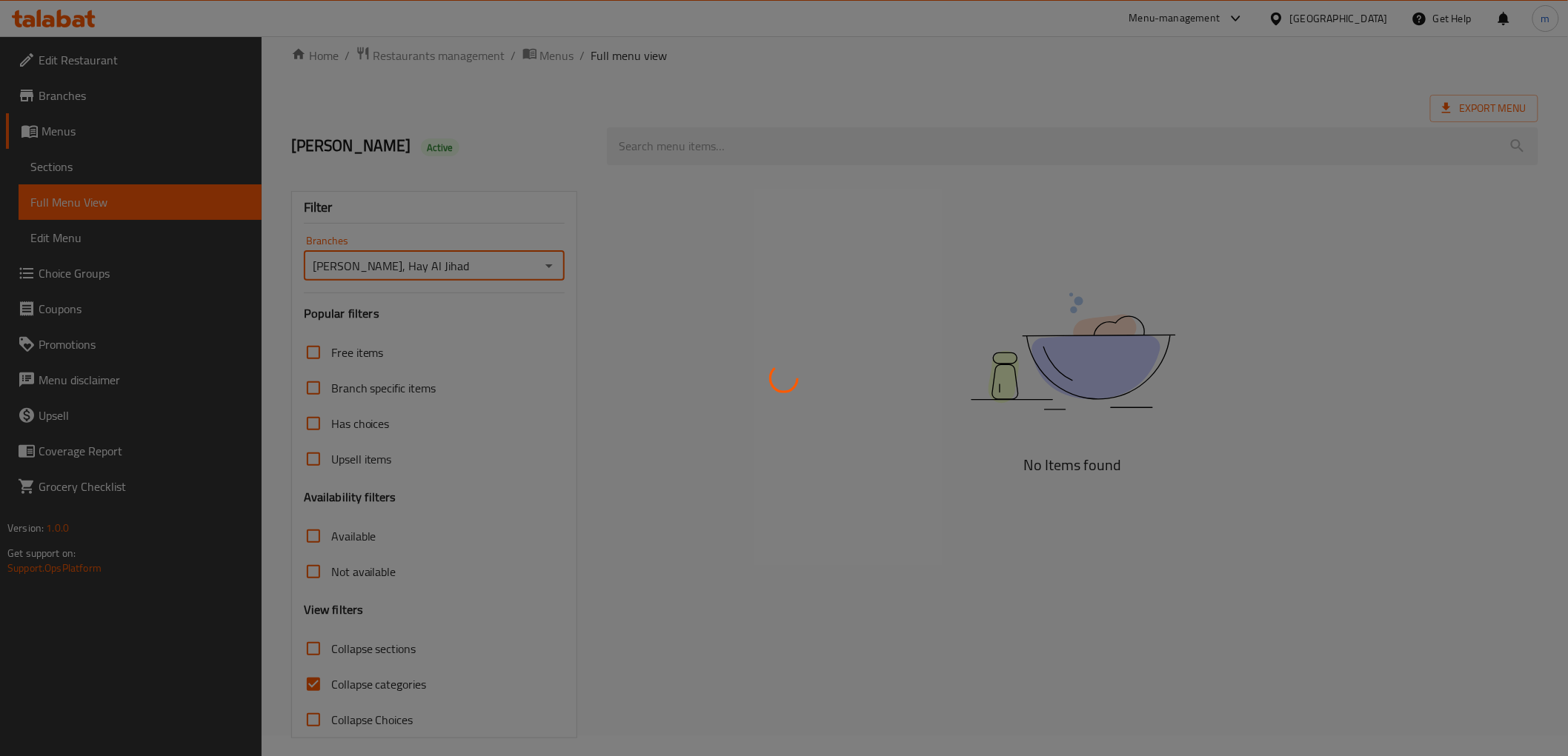
scroll to position [32, 0]
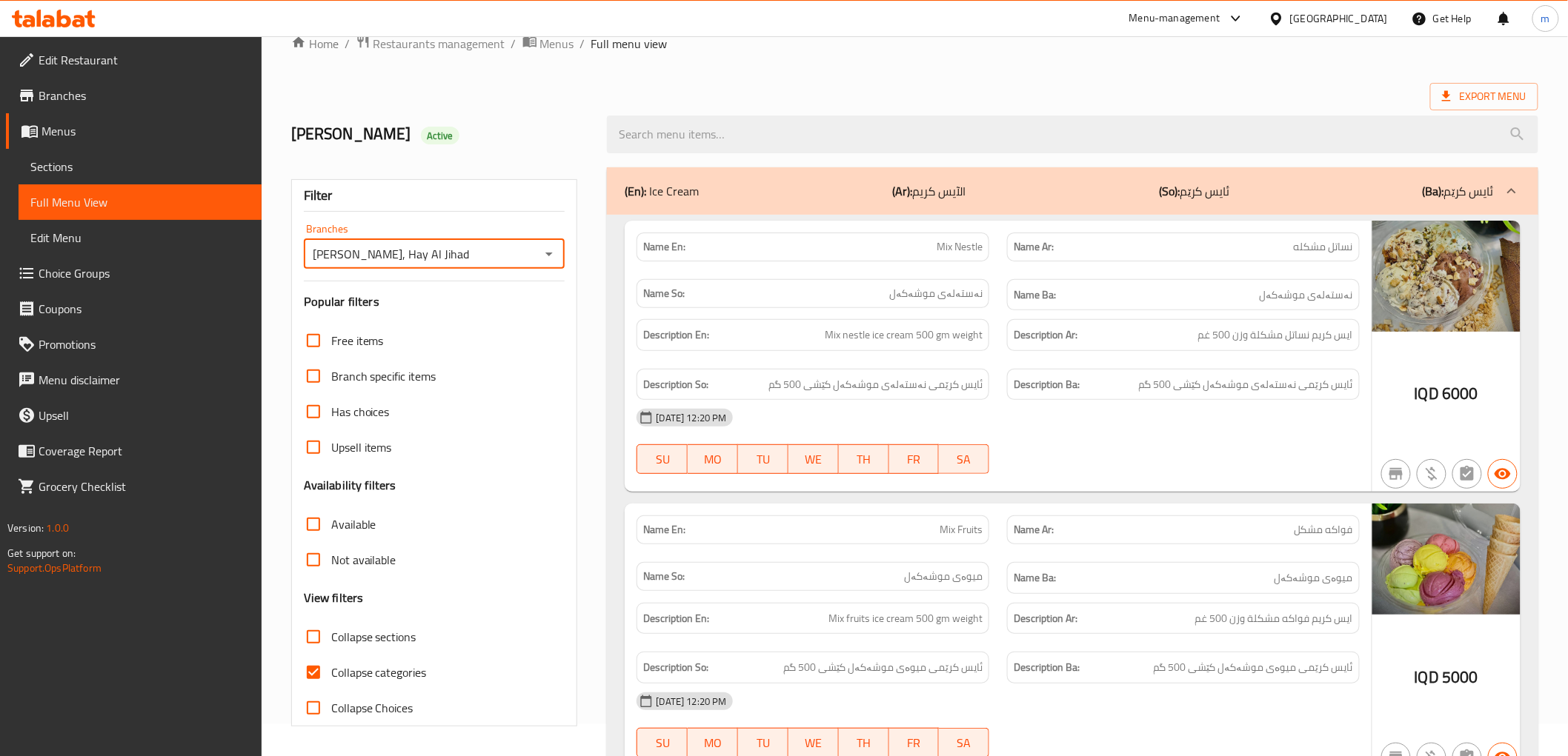
click at [327, 670] on input "Collapse categories" at bounding box center [314, 672] width 36 height 36
checkbox input "false"
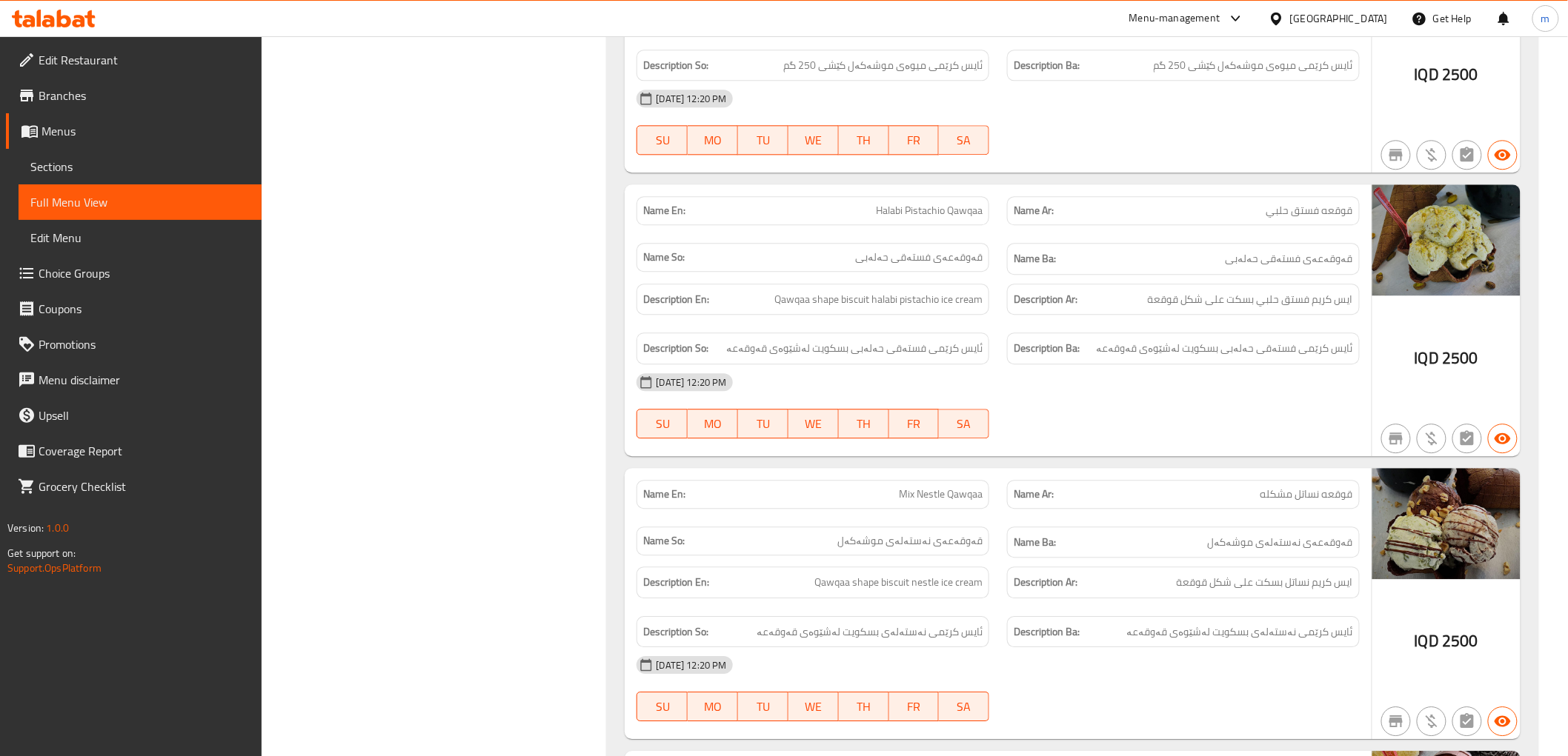
scroll to position [1540, 0]
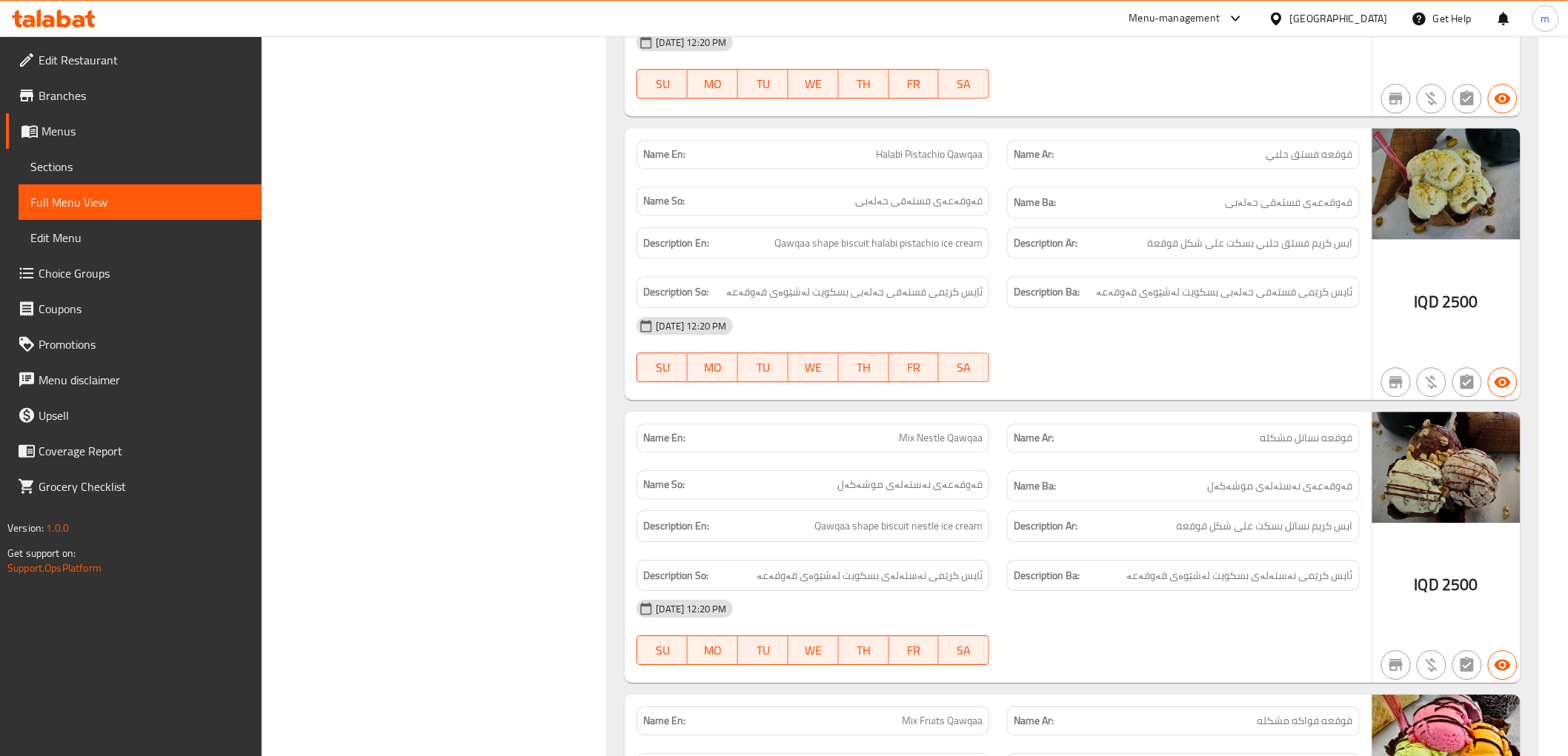
click at [1183, 335] on div "[DATE] 12:20 PM" at bounding box center [998, 326] width 740 height 36
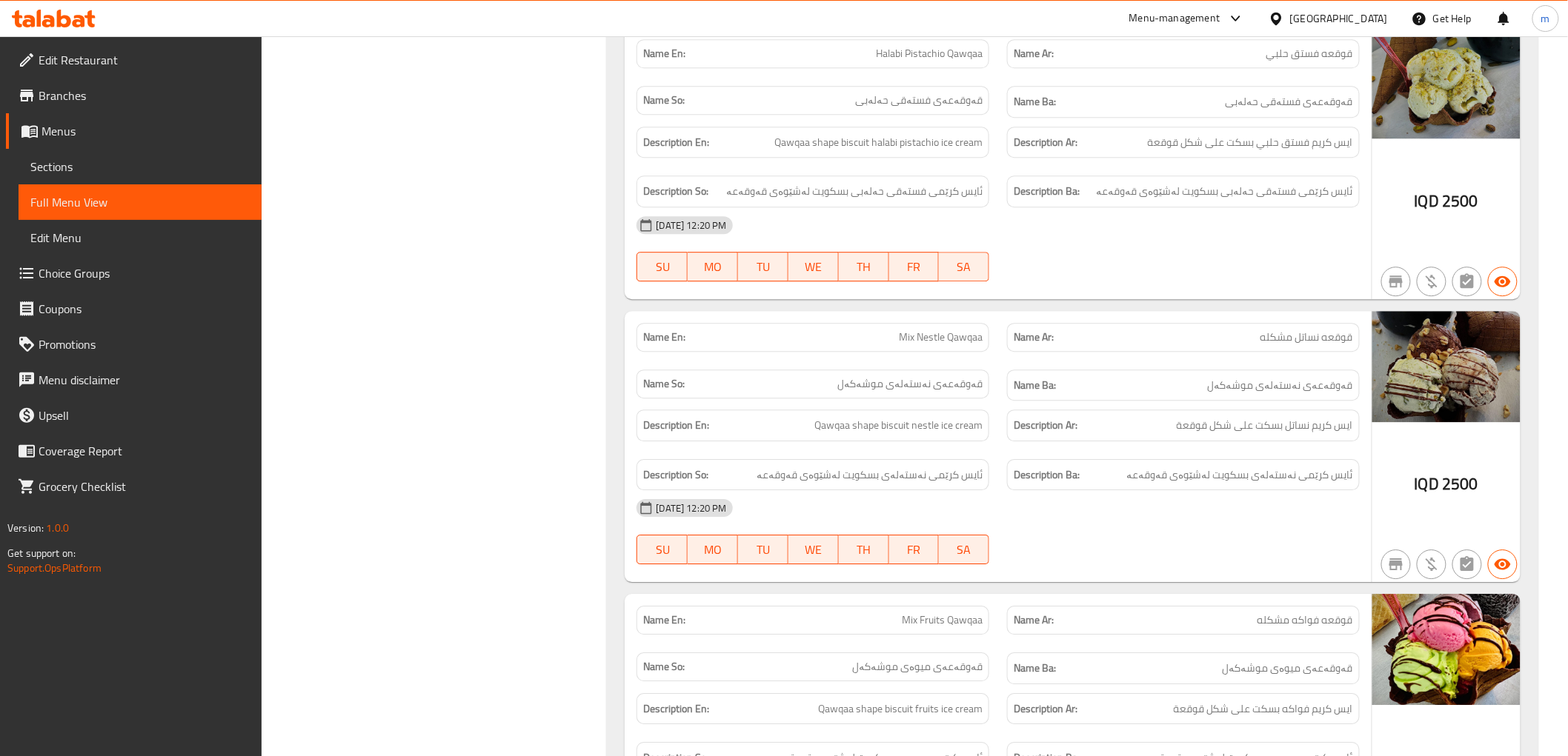
scroll to position [1678, 0]
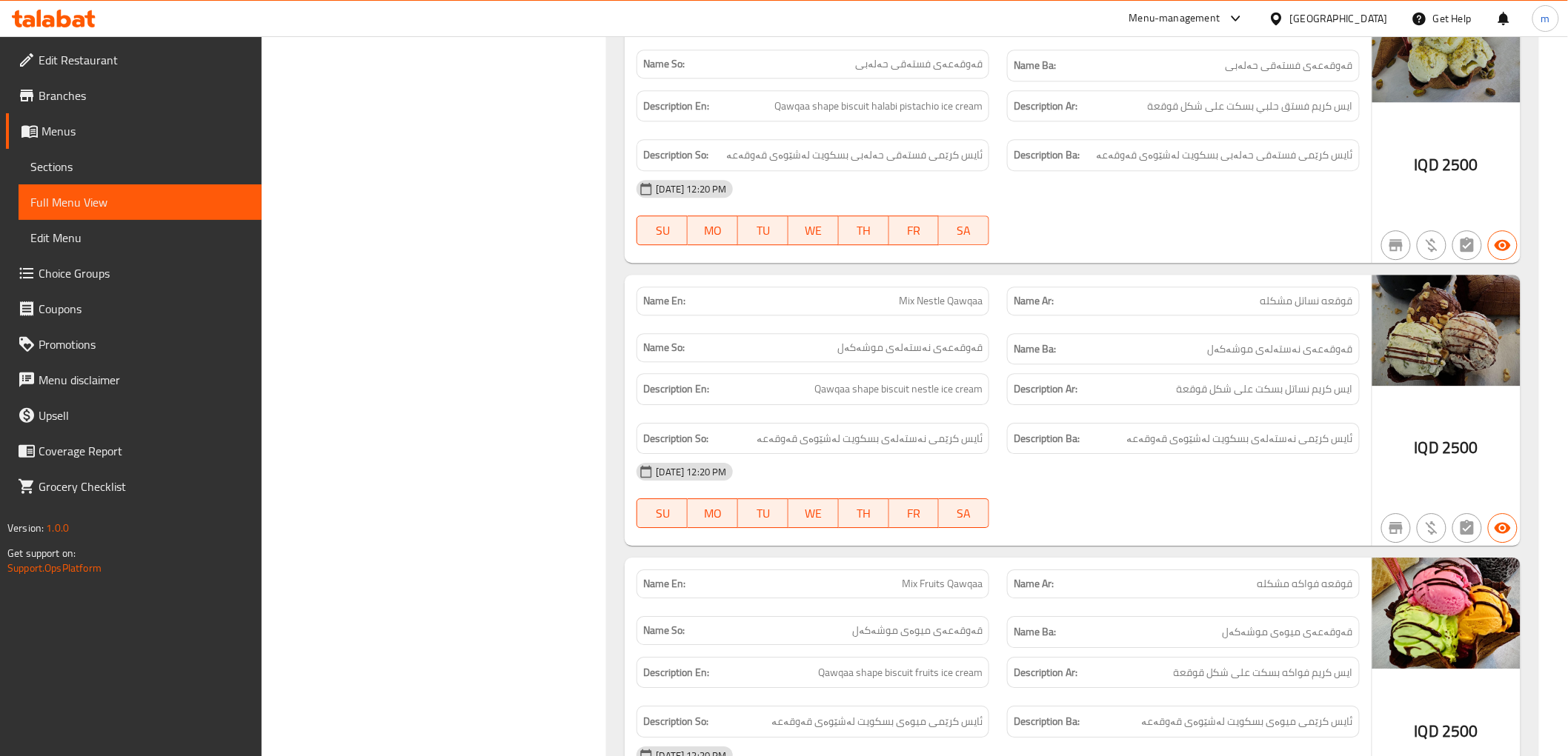
click at [932, 307] on span "Mix Nestle Qawqaa" at bounding box center [940, 301] width 84 height 15
copy span "Nestle"
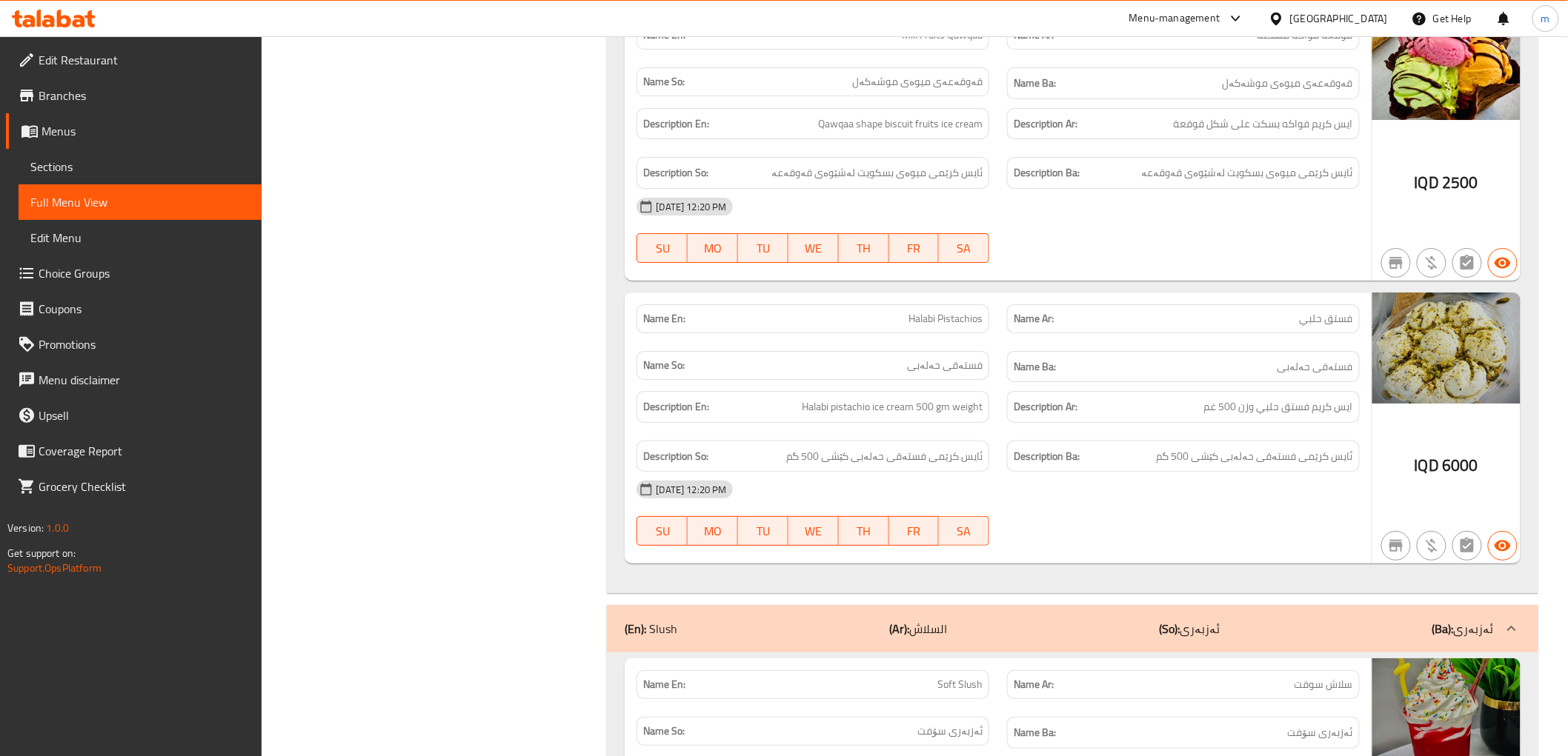
scroll to position [2363, 0]
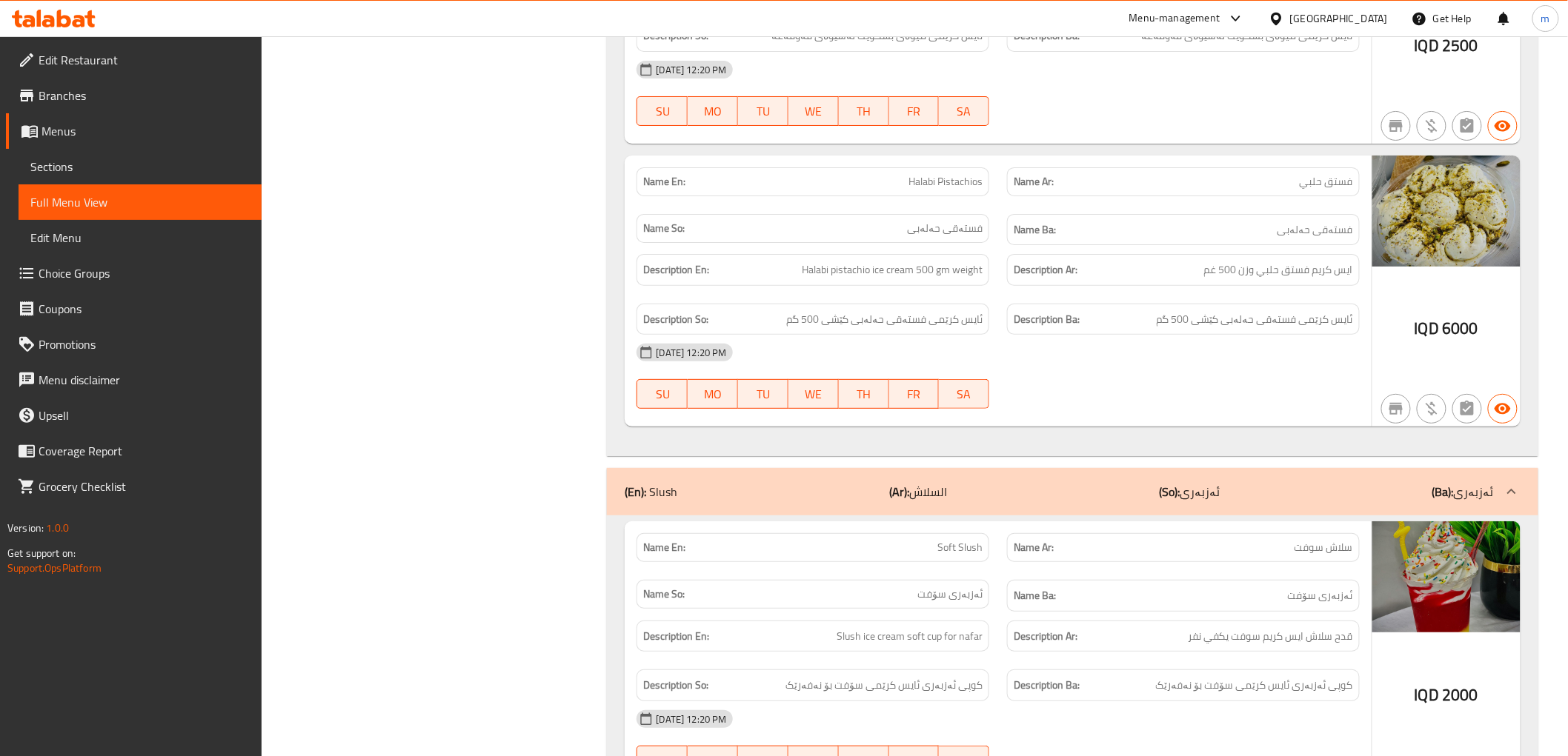
click at [969, 189] on span "Halabi Pistachios" at bounding box center [945, 181] width 74 height 15
drag, startPoint x: 969, startPoint y: 193, endPoint x: 930, endPoint y: 173, distance: 43.8
click at [969, 189] on span "Halabi Pistachios" at bounding box center [945, 181] width 74 height 15
copy span "Halabi Pistachios"
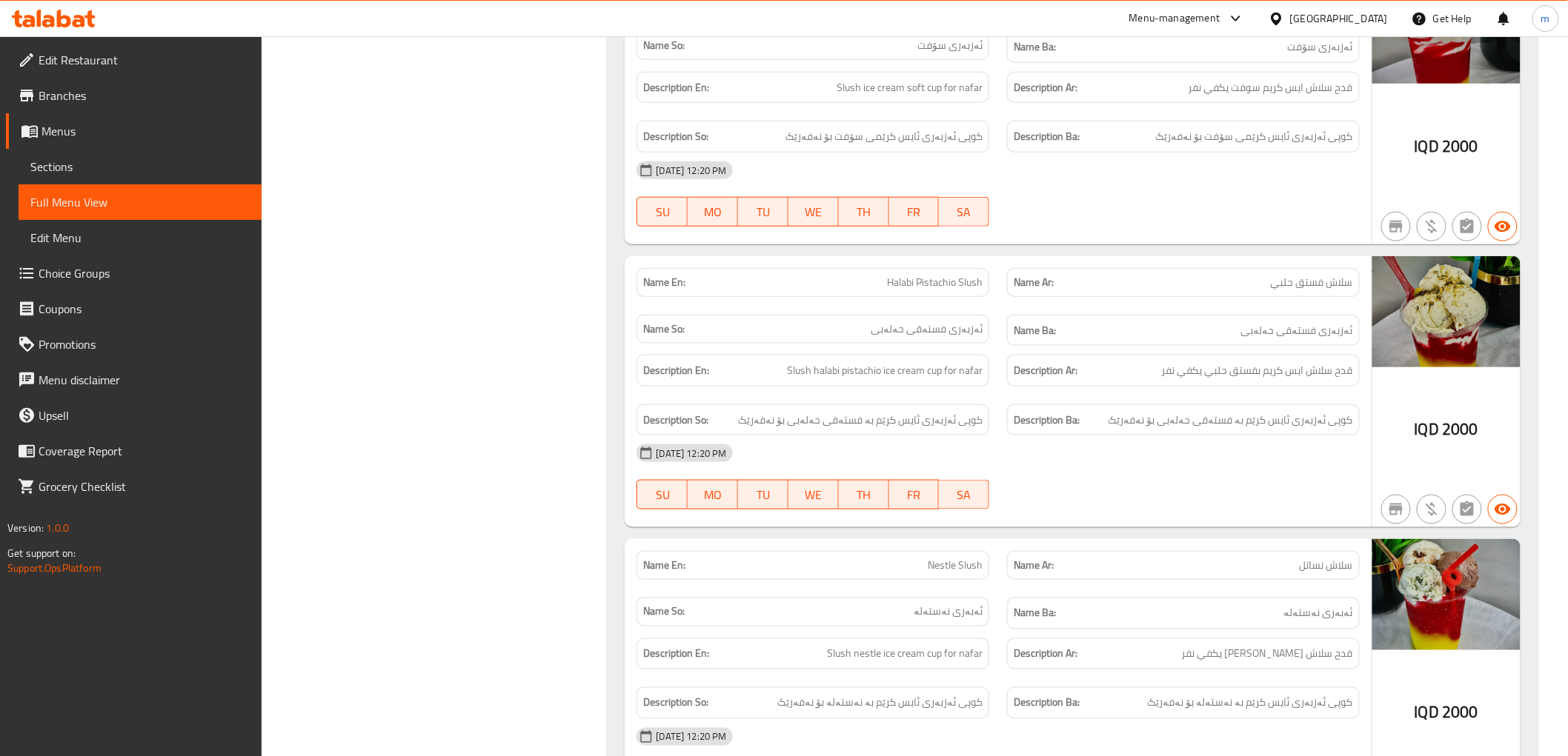
scroll to position [3031, 0]
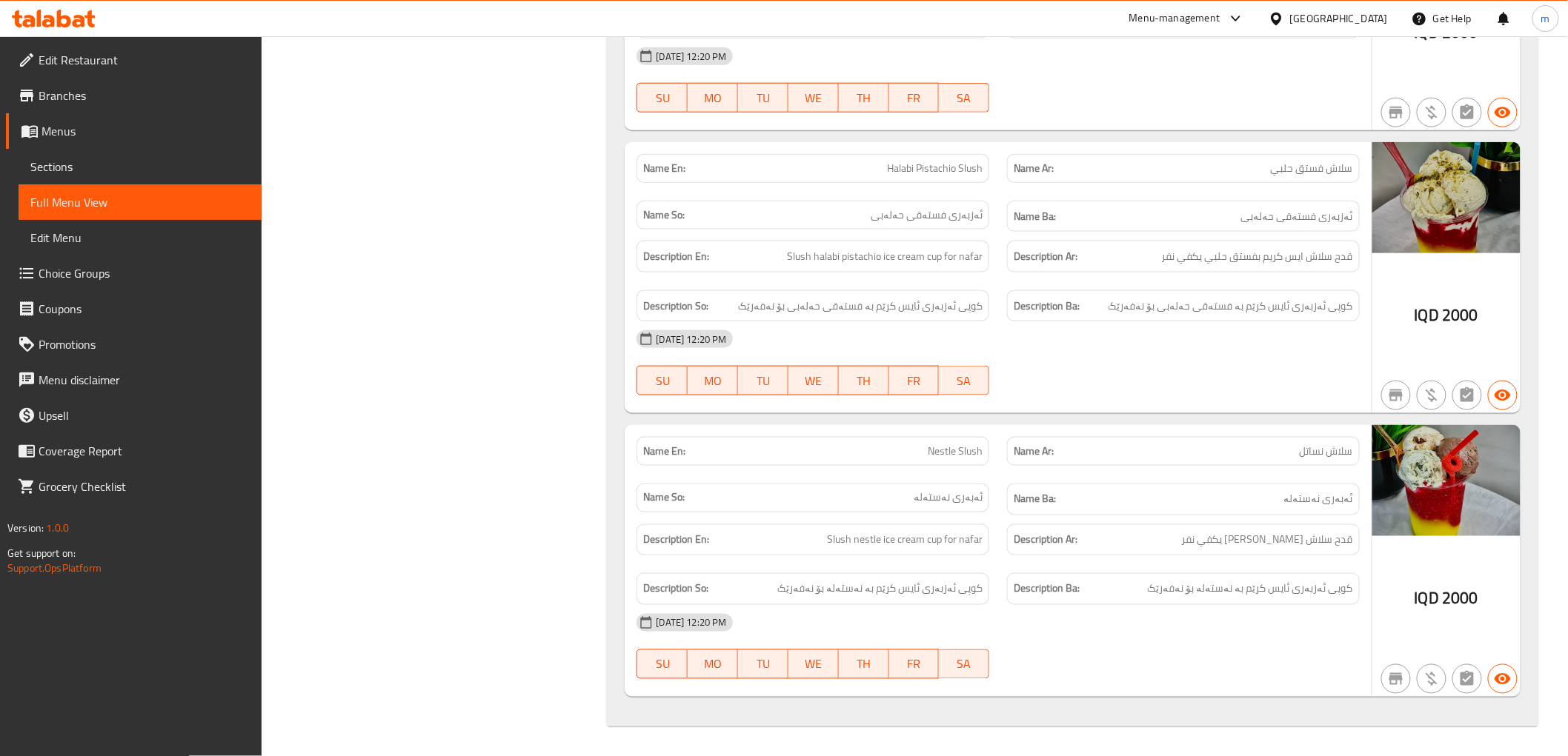
click at [1154, 419] on div "Name En: Soft Slush Name Ar: سلاش سوفت Name So: ئەزبەری سۆفت Name Ba: ئەزبەری س…" at bounding box center [1072, 289] width 930 height 874
click at [1209, 487] on div "Name Ba: ئەبەری نەستەلە" at bounding box center [1183, 499] width 353 height 32
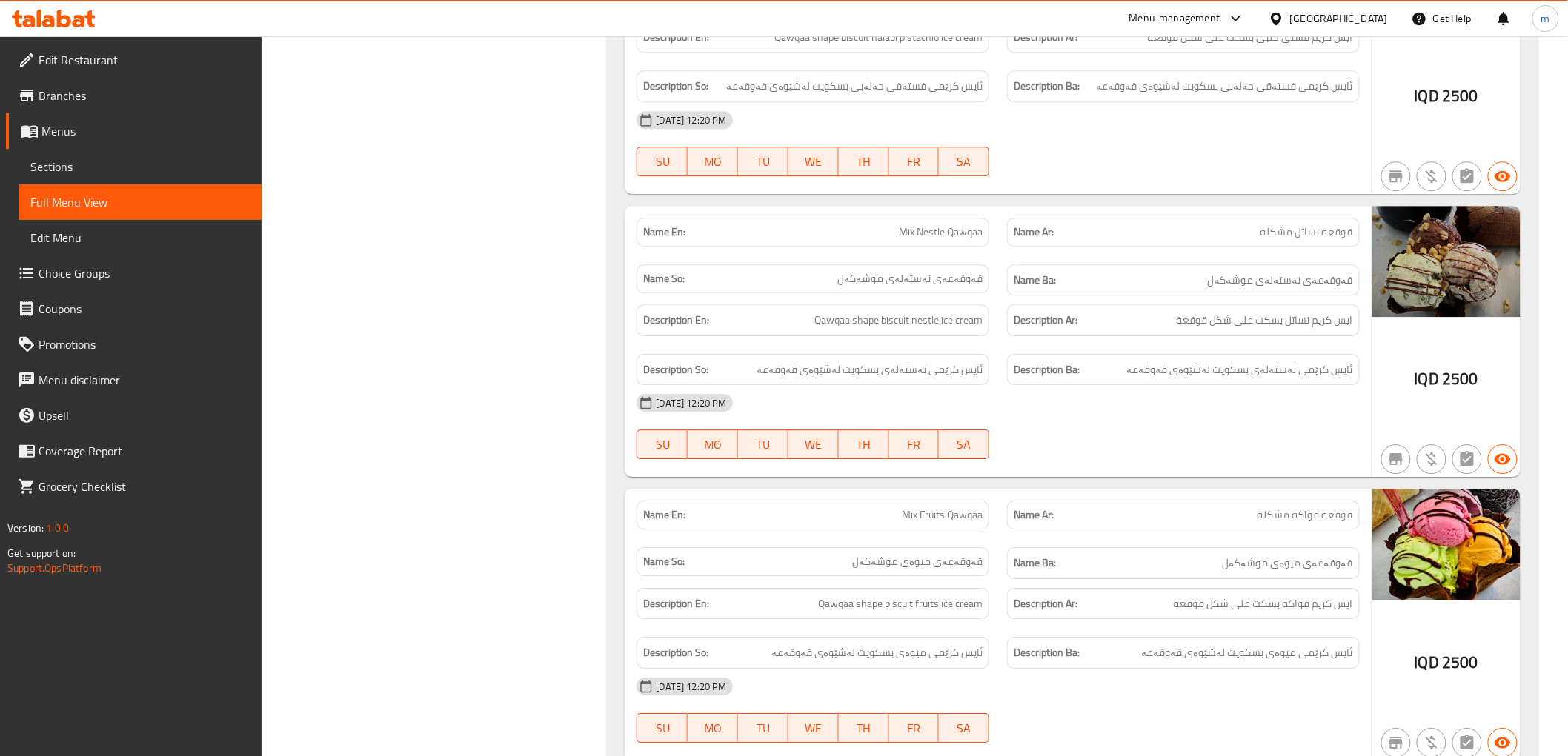
scroll to position [1660, 0]
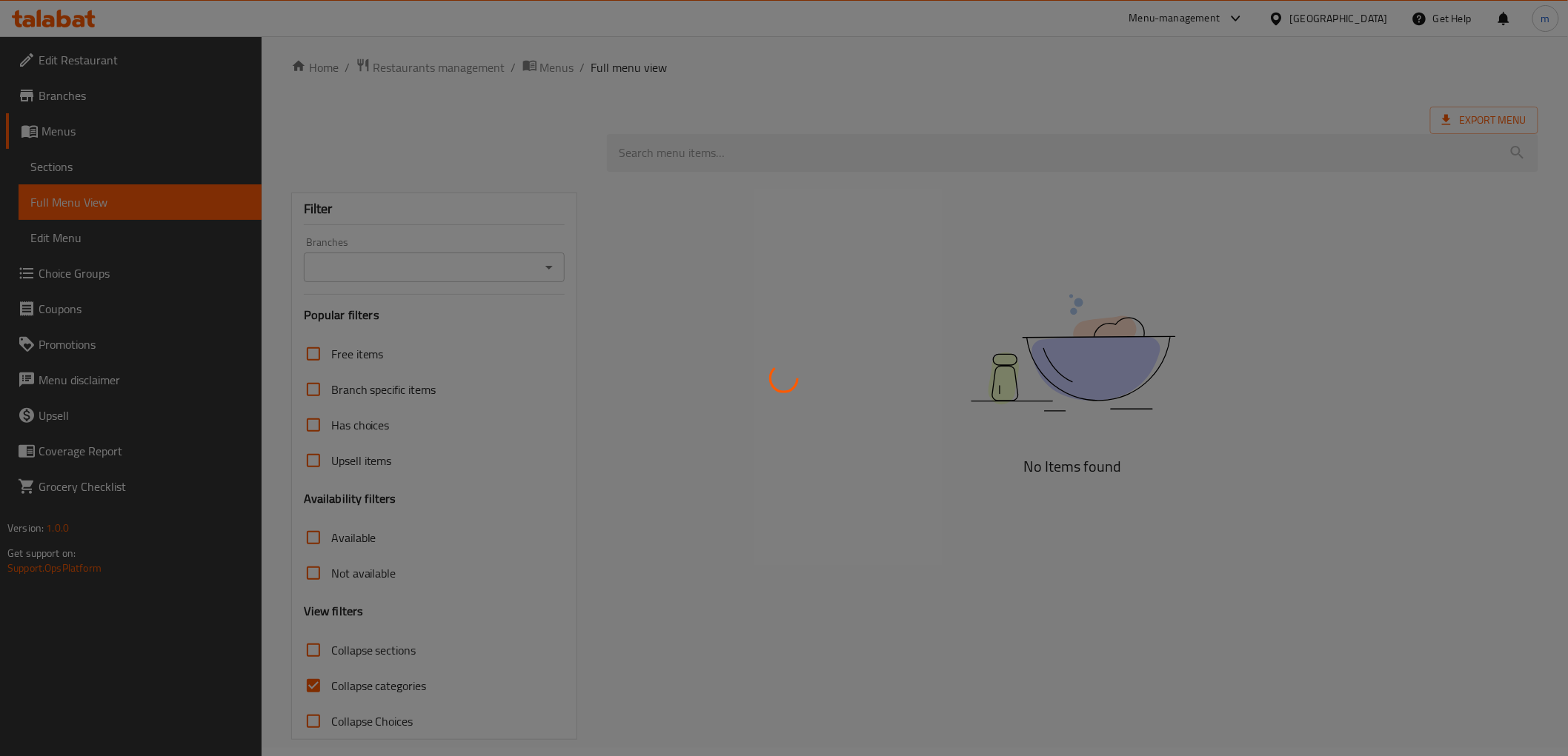
scroll to position [22, 0]
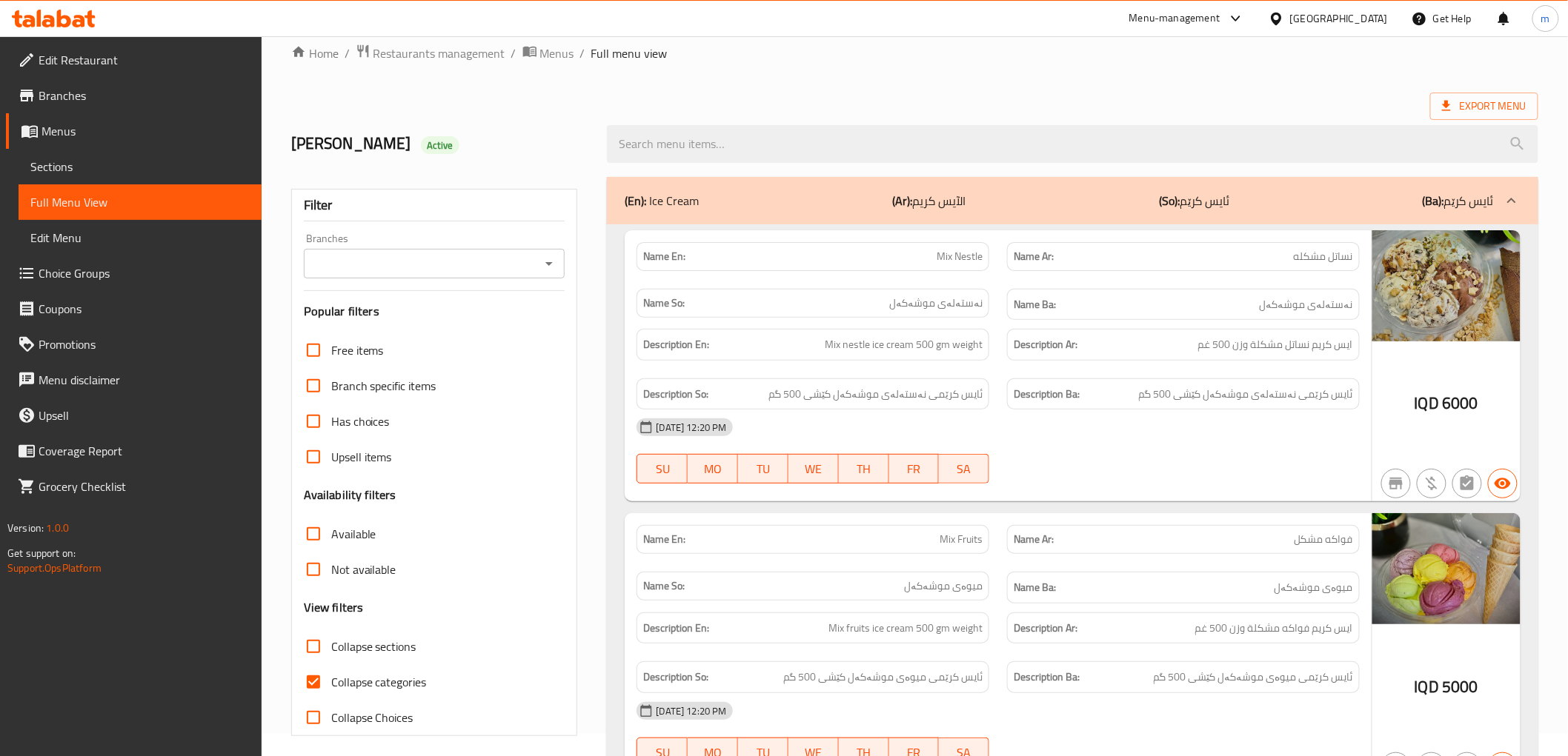
click at [555, 260] on icon "Open" at bounding box center [549, 263] width 18 height 18
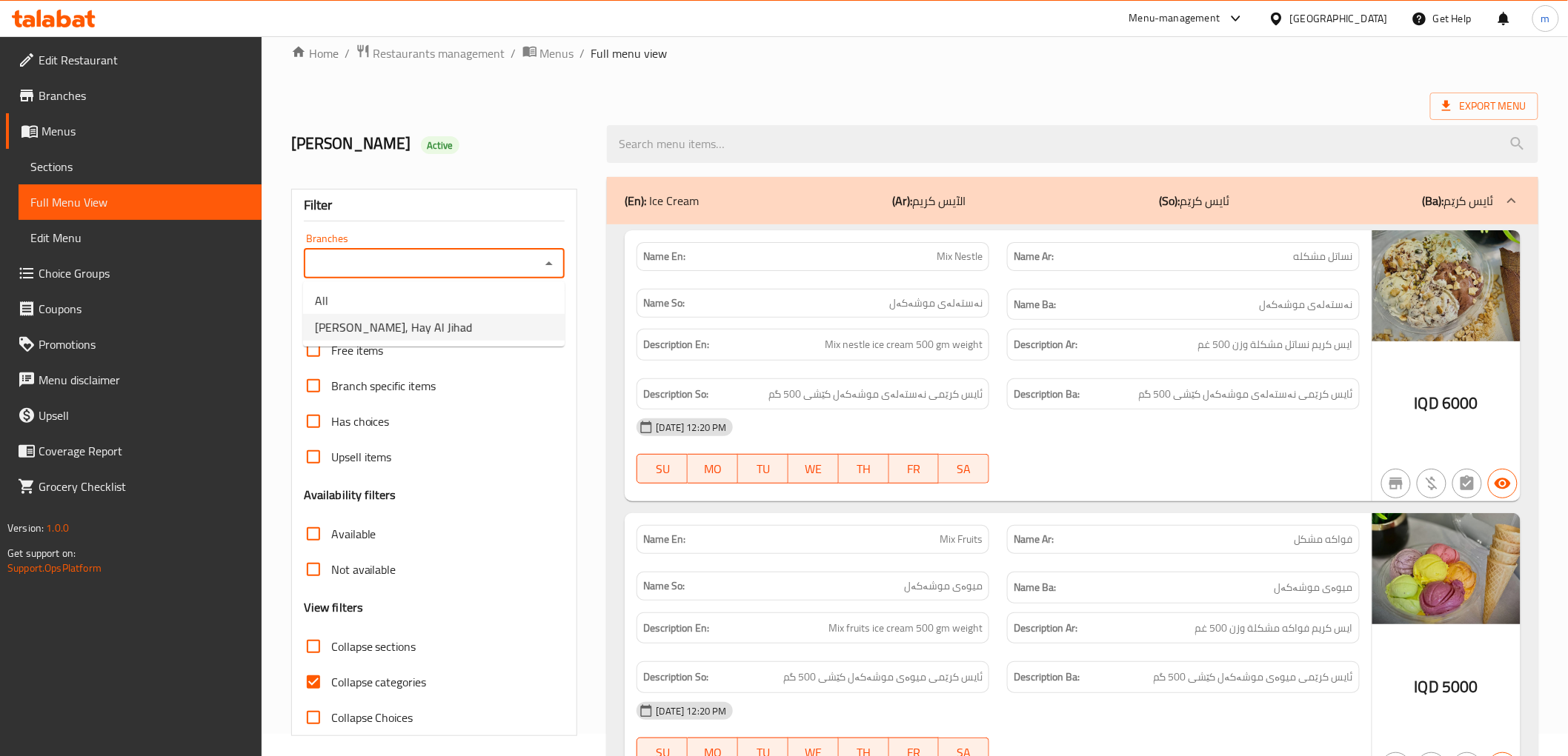
click at [489, 324] on li "[PERSON_NAME], Hay Al Jihad" at bounding box center [434, 327] width 262 height 27
type input "[PERSON_NAME], Hay Al Jihad"
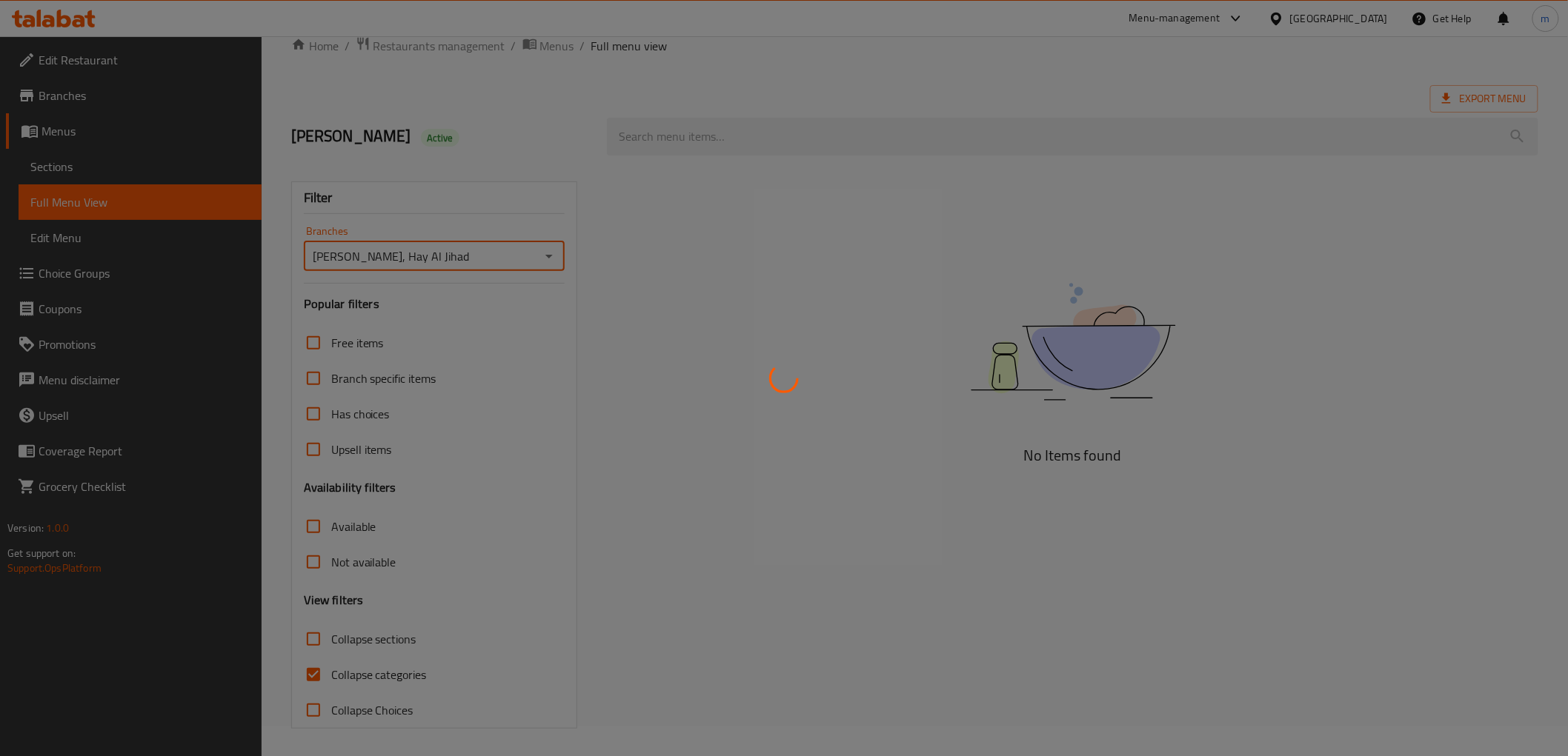
scroll to position [32, 0]
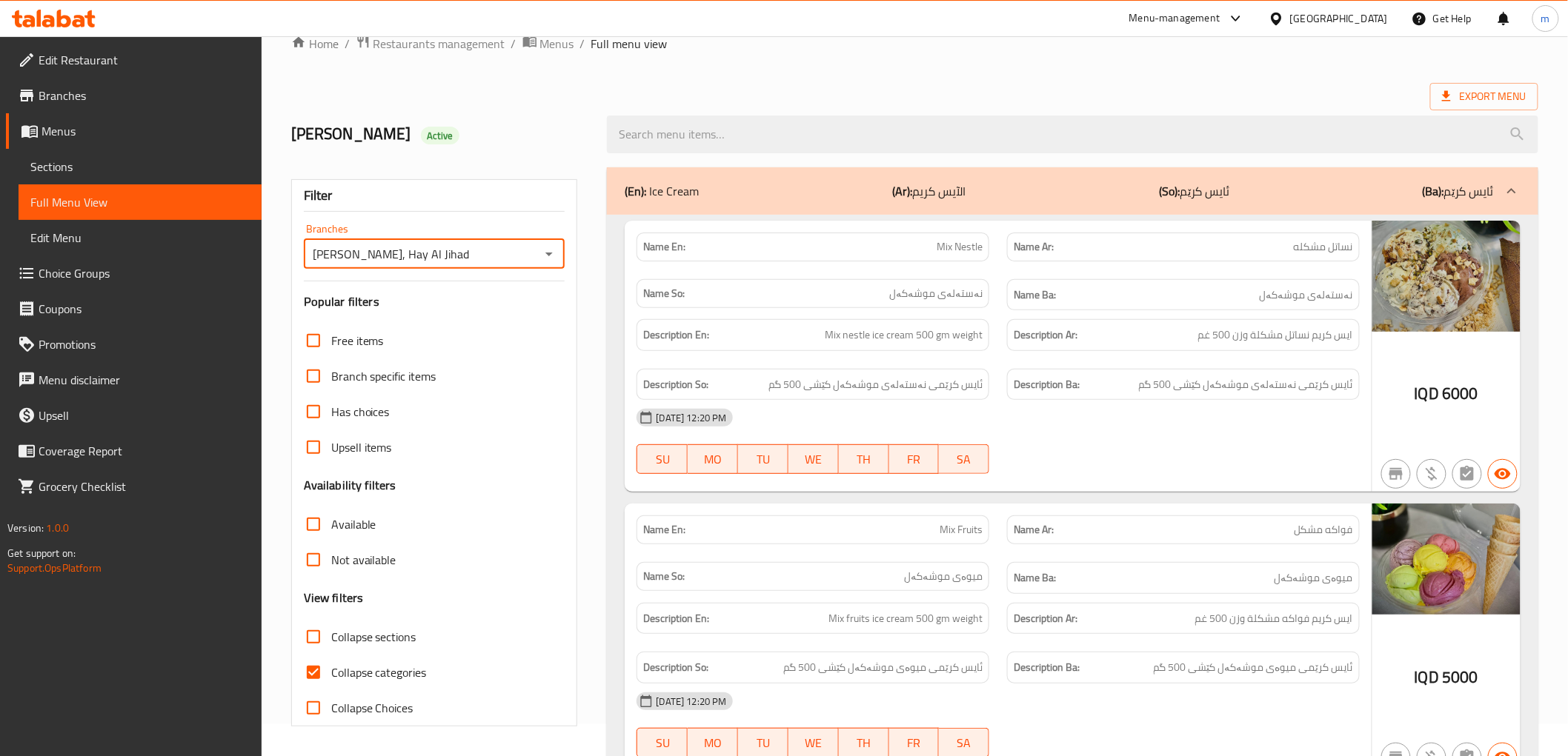
click at [310, 672] on input "Collapse categories" at bounding box center [314, 672] width 36 height 36
checkbox input "false"
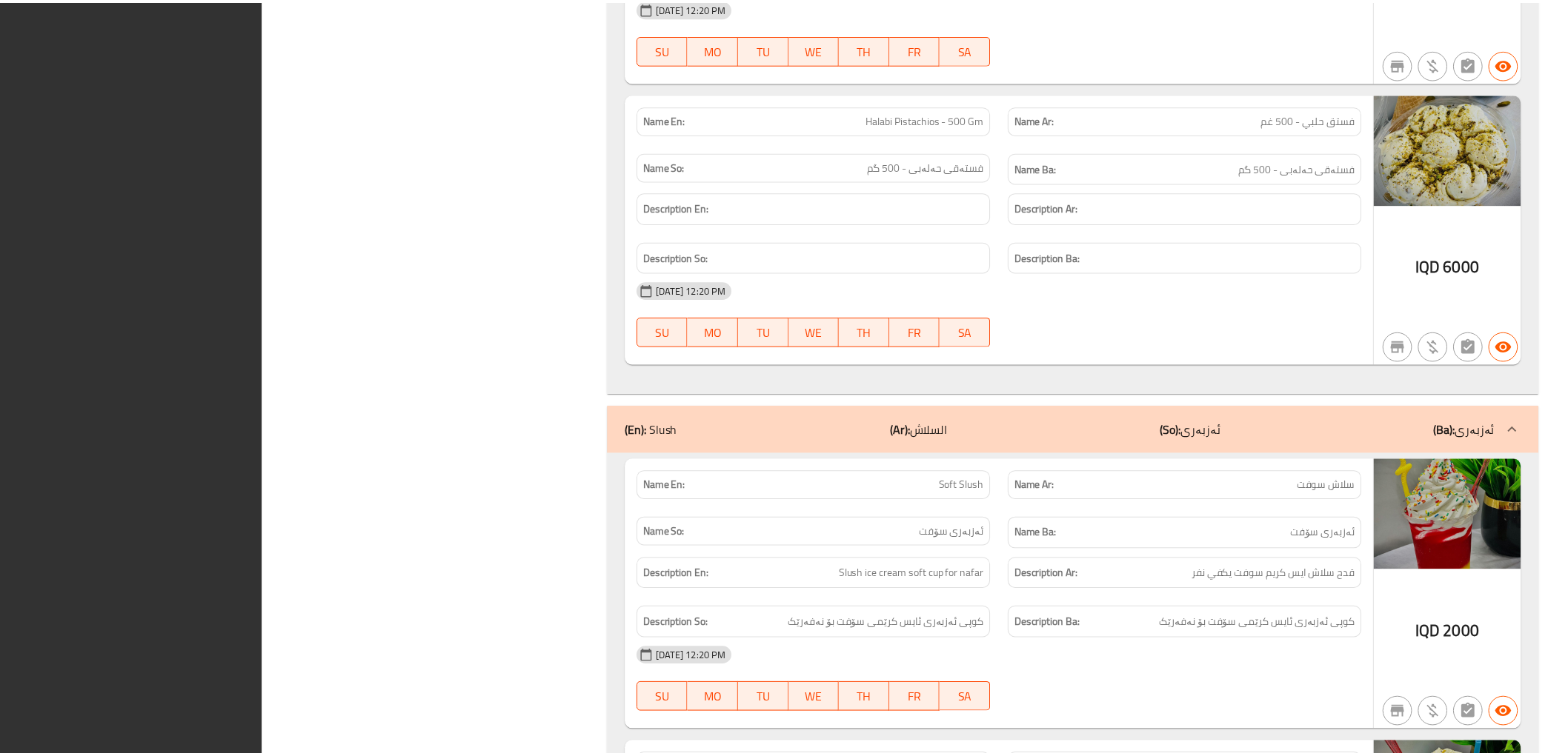
scroll to position [3031, 0]
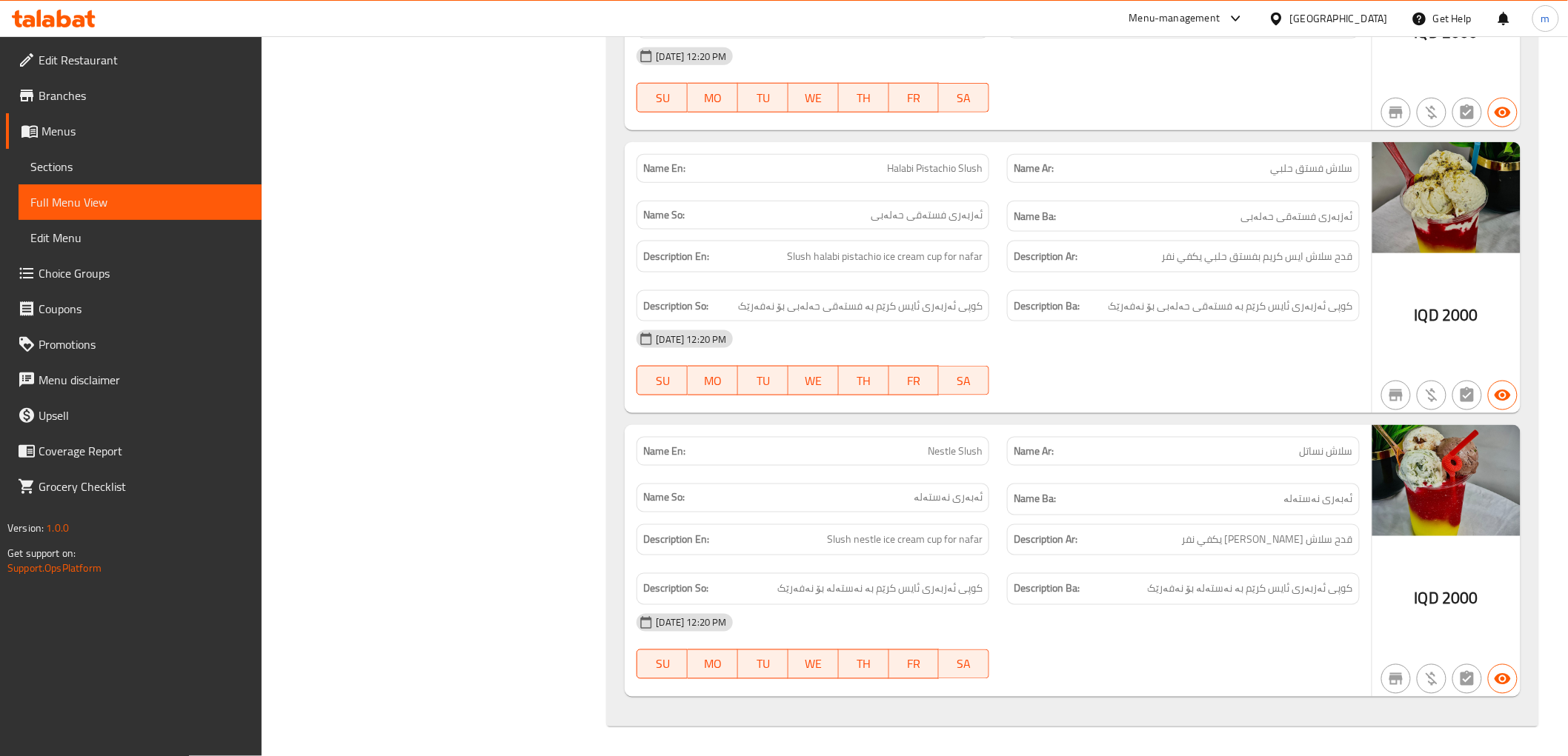
click at [737, 270] on div "Description En: Slush halabi pistachio ice cream cup for nafar" at bounding box center [813, 256] width 353 height 32
click at [112, 65] on span "Edit Restaurant" at bounding box center [144, 60] width 211 height 18
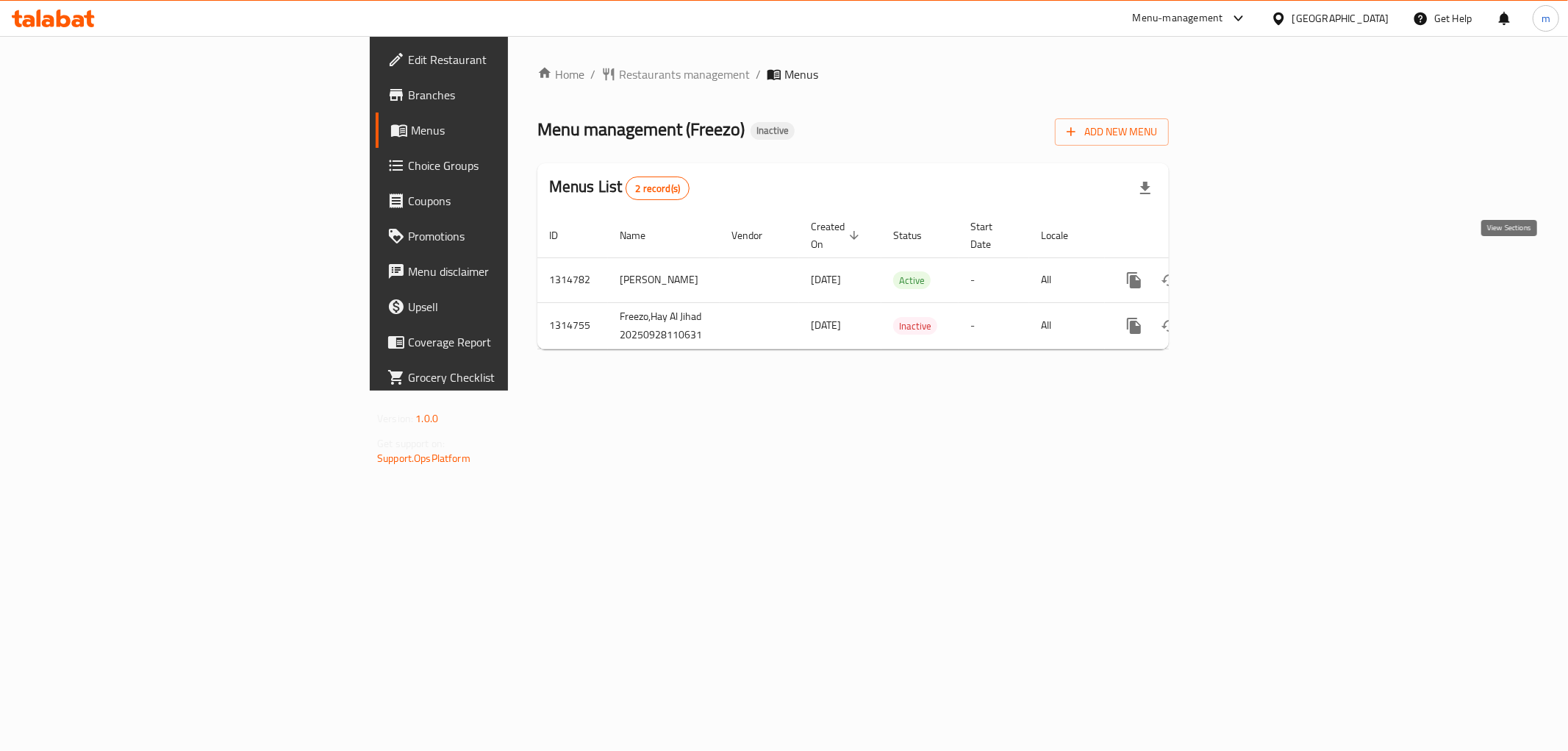
click at [1249, 271] on icon "enhanced table" at bounding box center [1240, 280] width 18 height 18
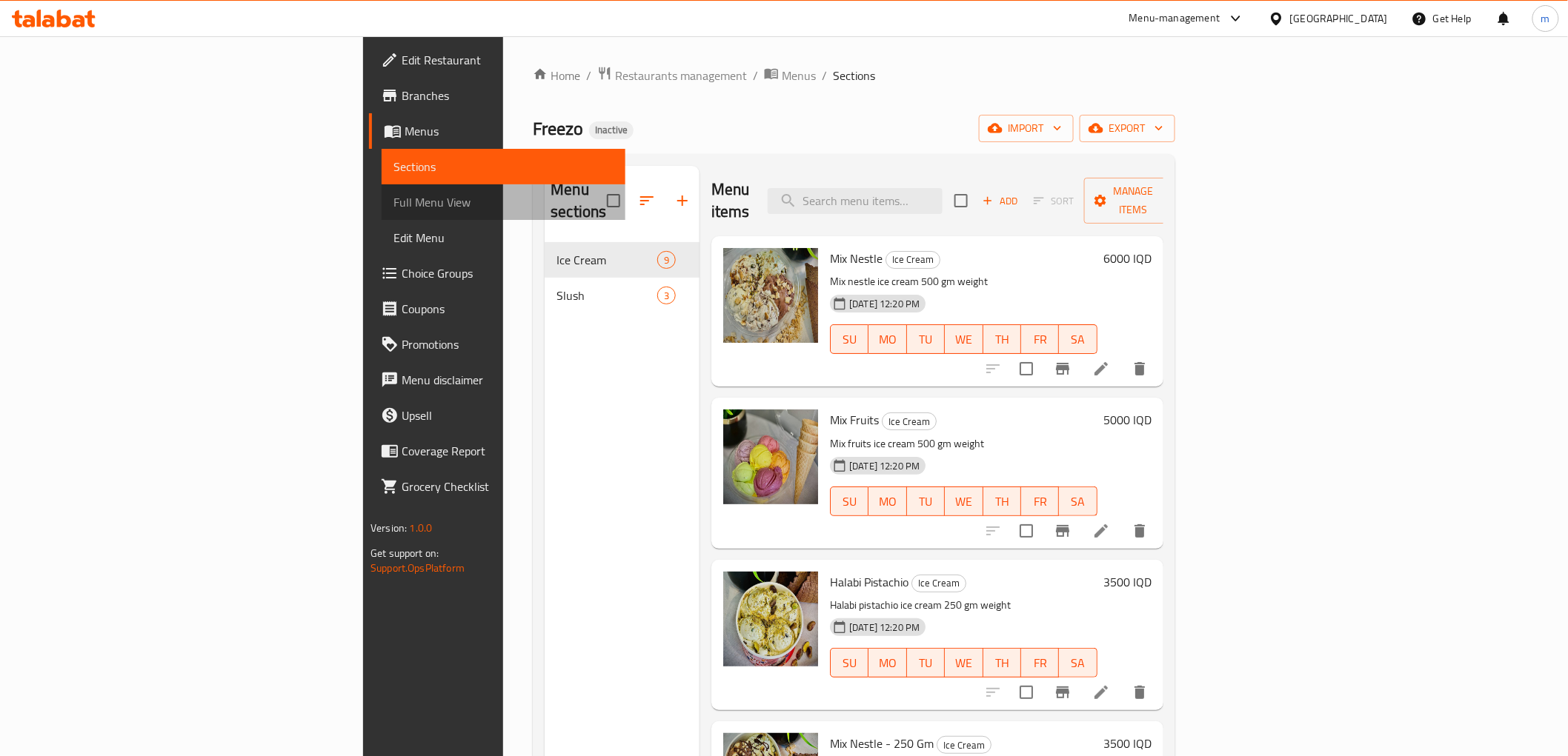
click at [394, 207] on span "Full Menu View" at bounding box center [503, 202] width 220 height 18
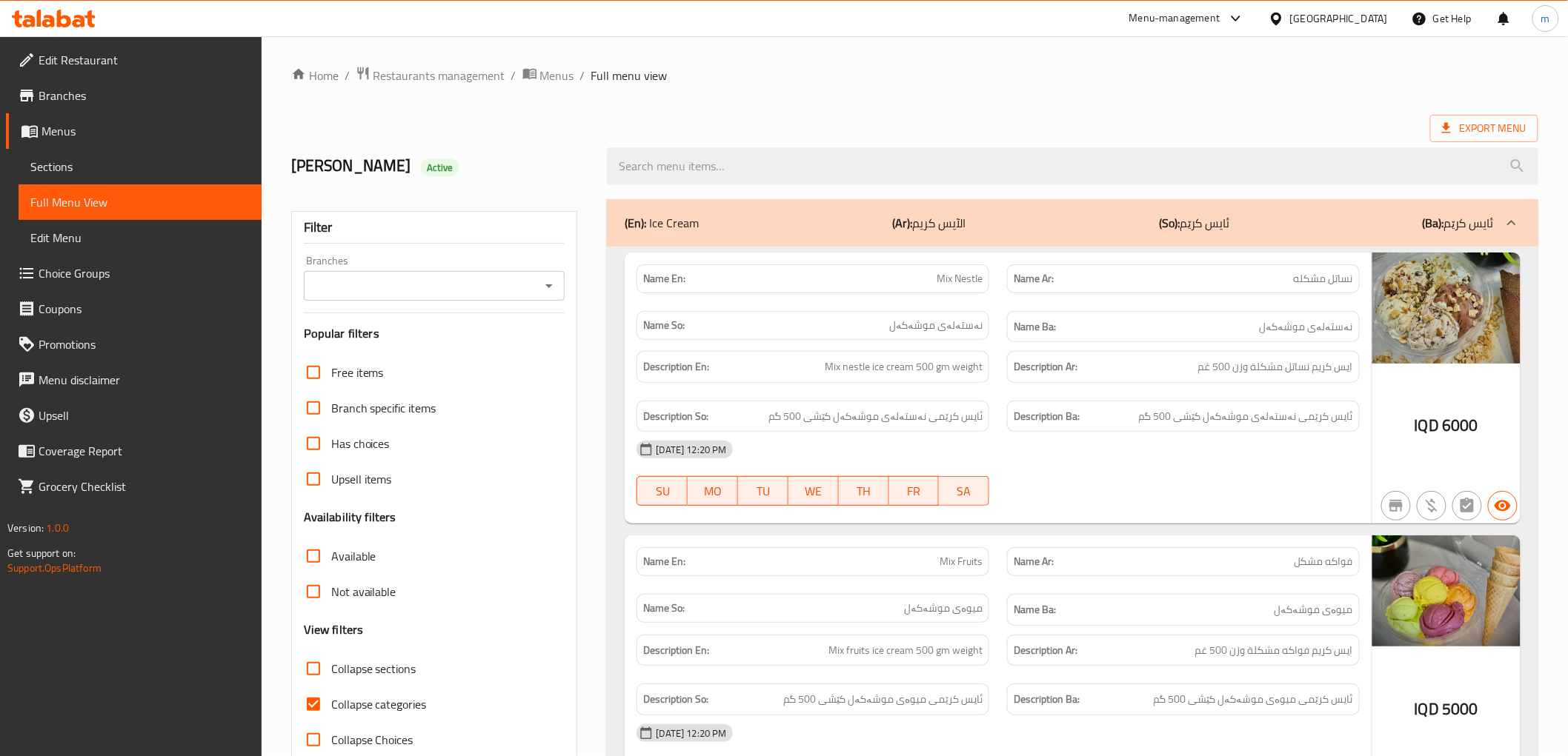
click at [551, 279] on icon "Open" at bounding box center [549, 286] width 18 height 18
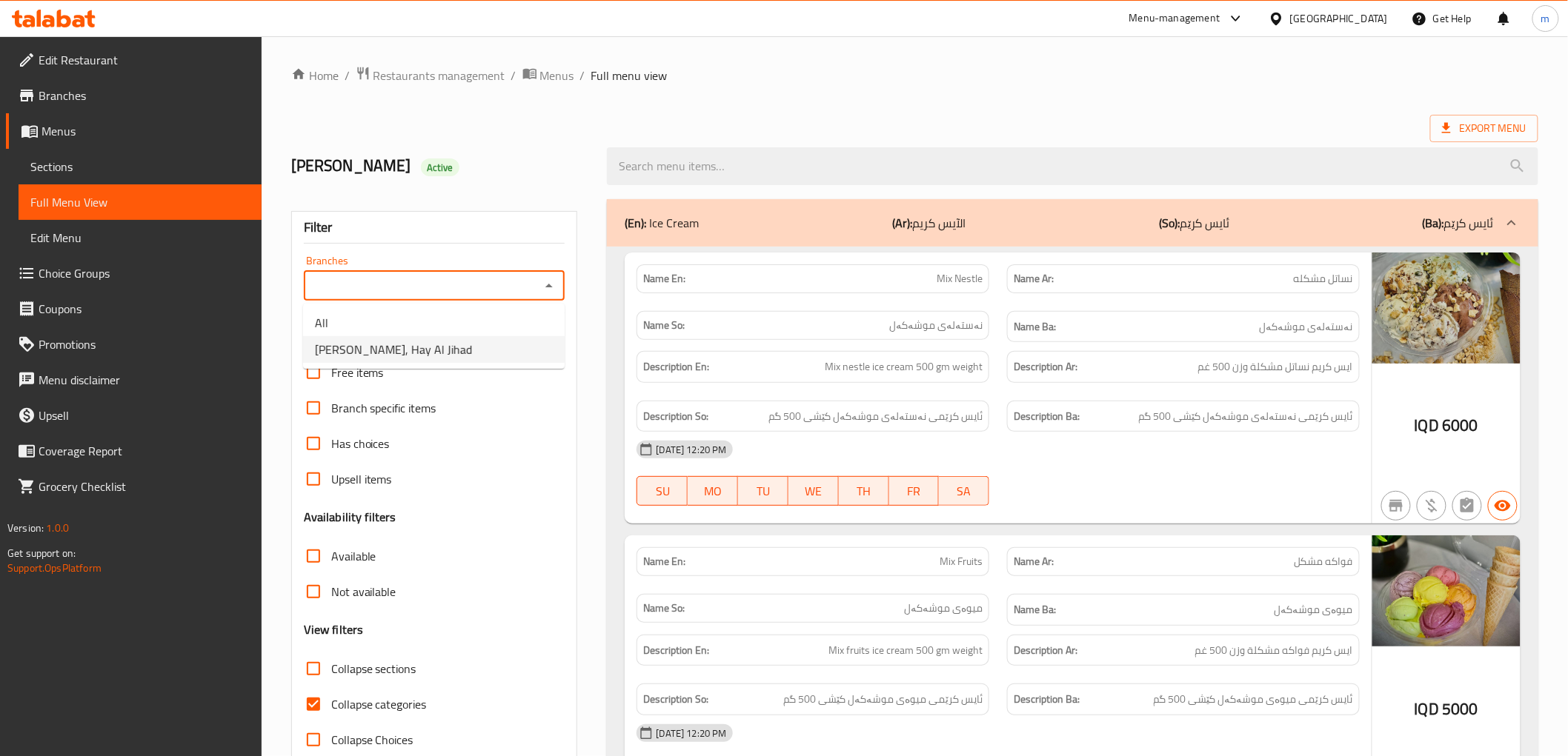
click at [462, 345] on li "[PERSON_NAME], Hay Al Jihad" at bounding box center [434, 350] width 262 height 27
type input "[PERSON_NAME], Hay Al Jihad"
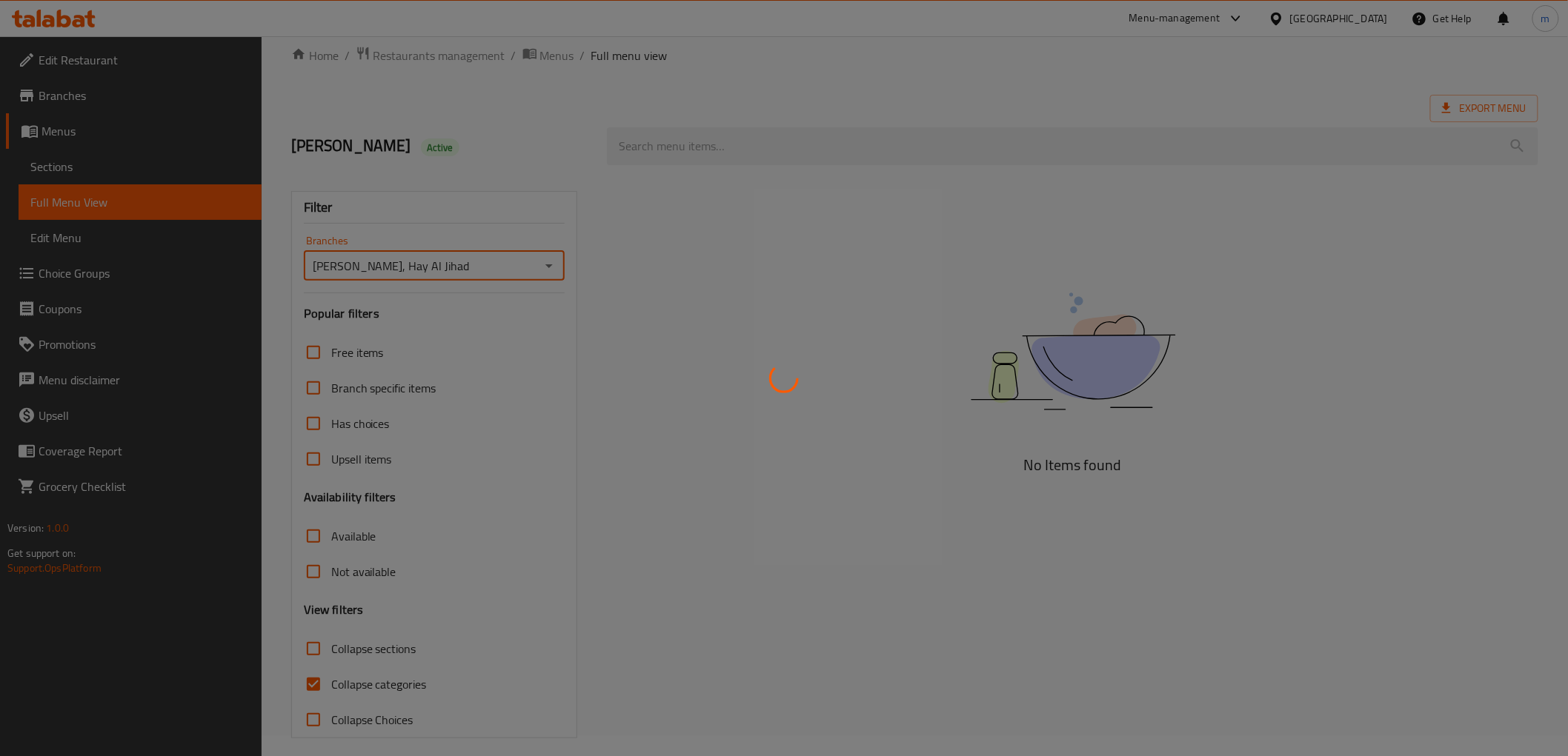
scroll to position [32, 0]
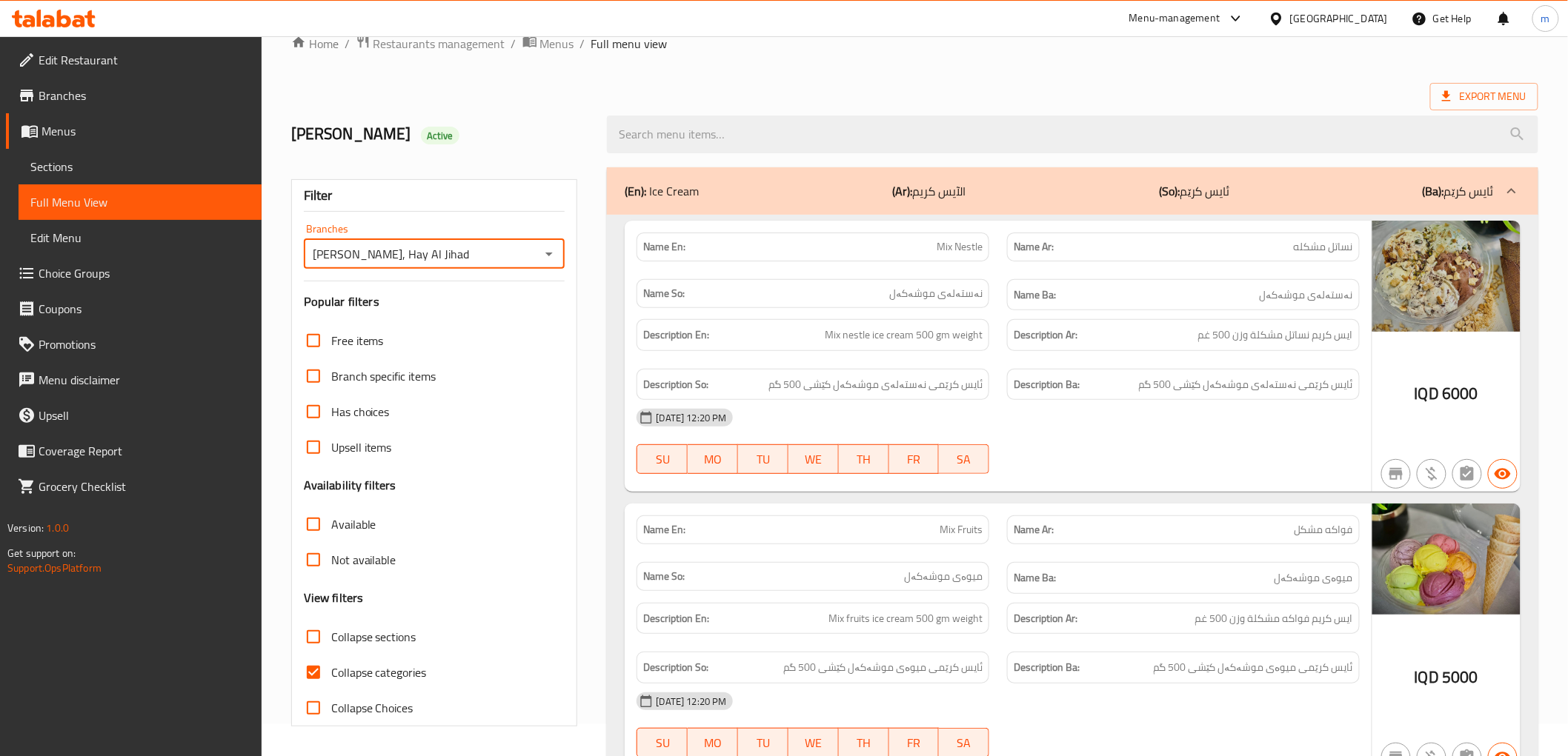
click at [355, 665] on span "Collapse categories" at bounding box center [379, 672] width 96 height 18
click at [331, 665] on input "Collapse categories" at bounding box center [314, 672] width 36 height 36
checkbox input "false"
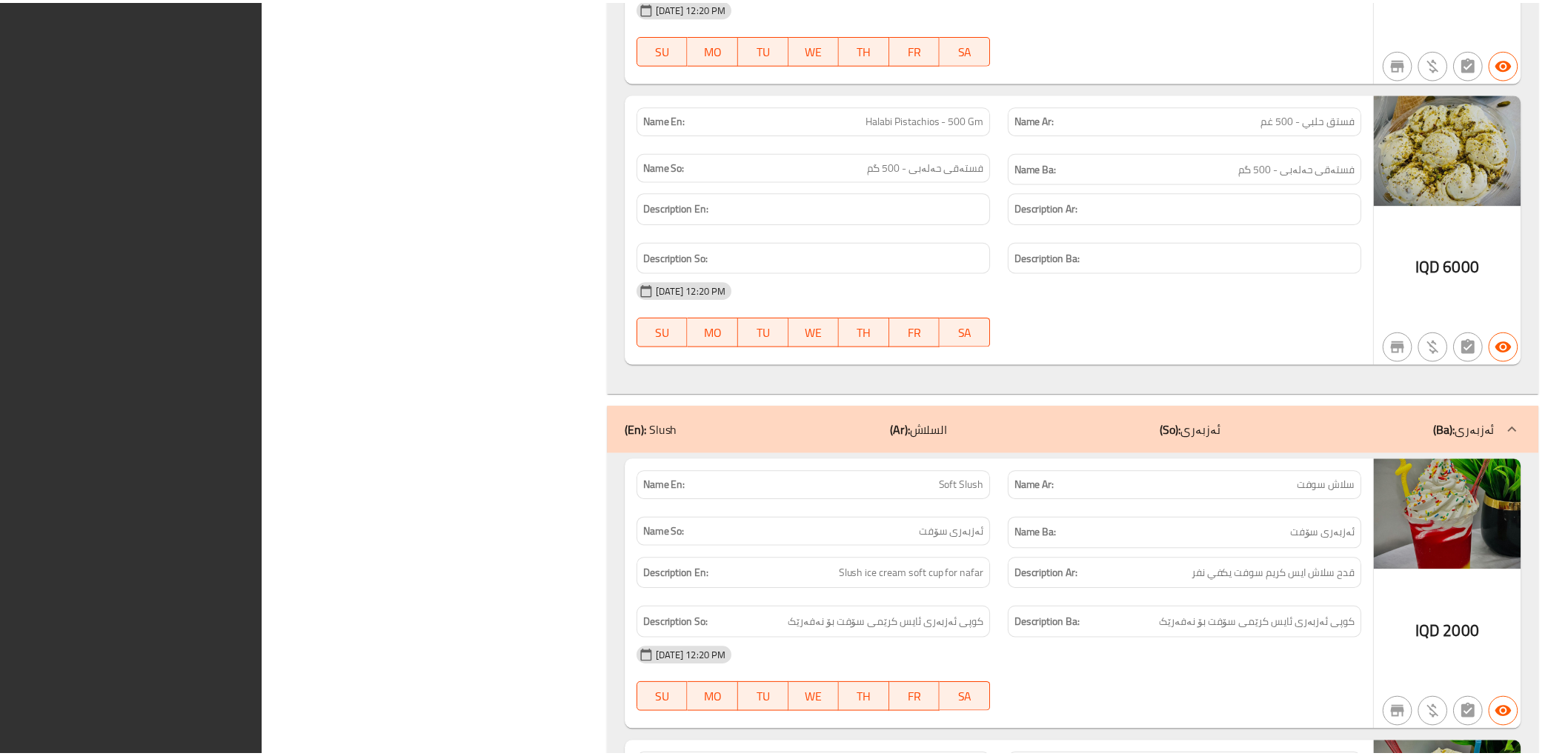
scroll to position [3031, 0]
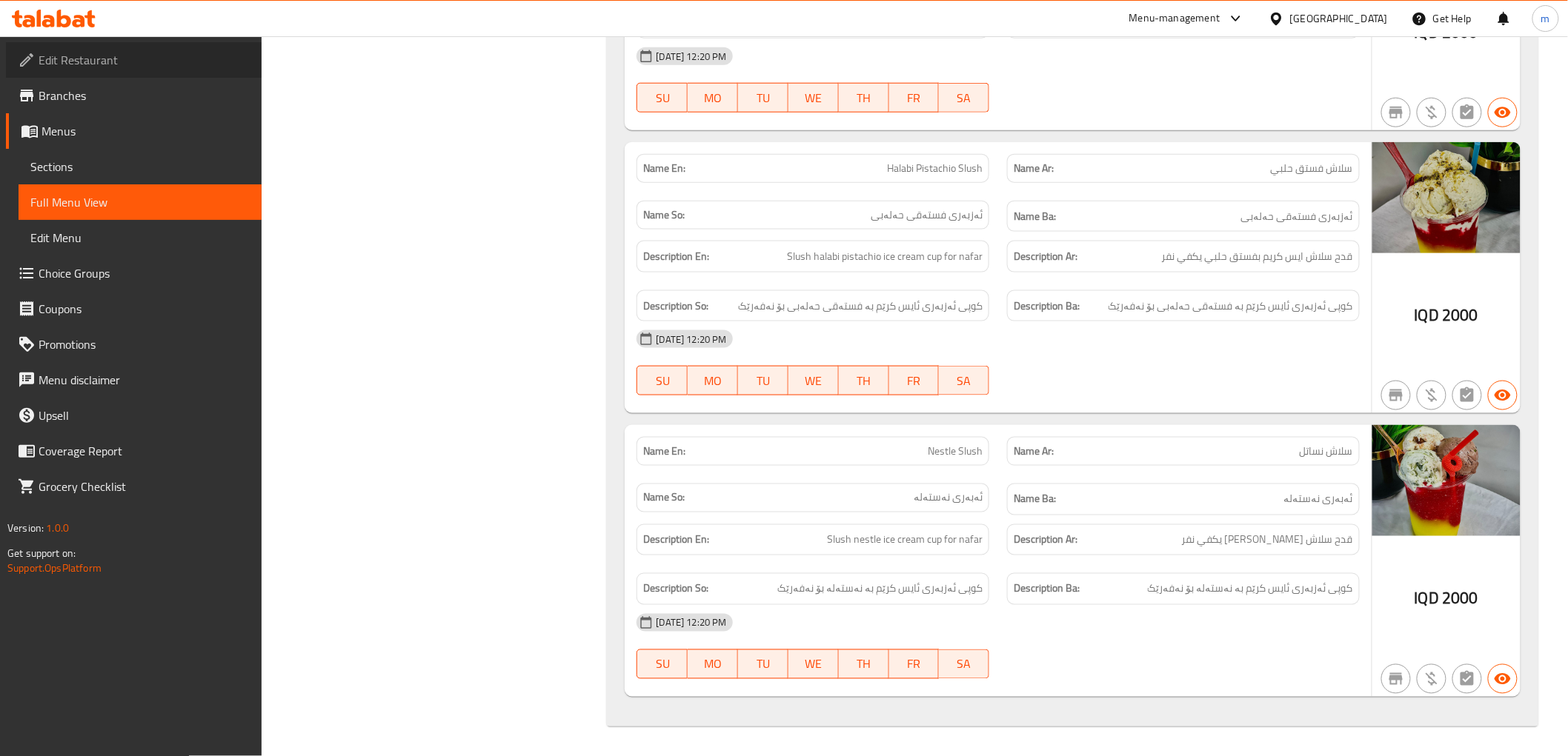
click at [120, 68] on span "Edit Restaurant" at bounding box center [144, 60] width 211 height 18
